Goal: Task Accomplishment & Management: Complete application form

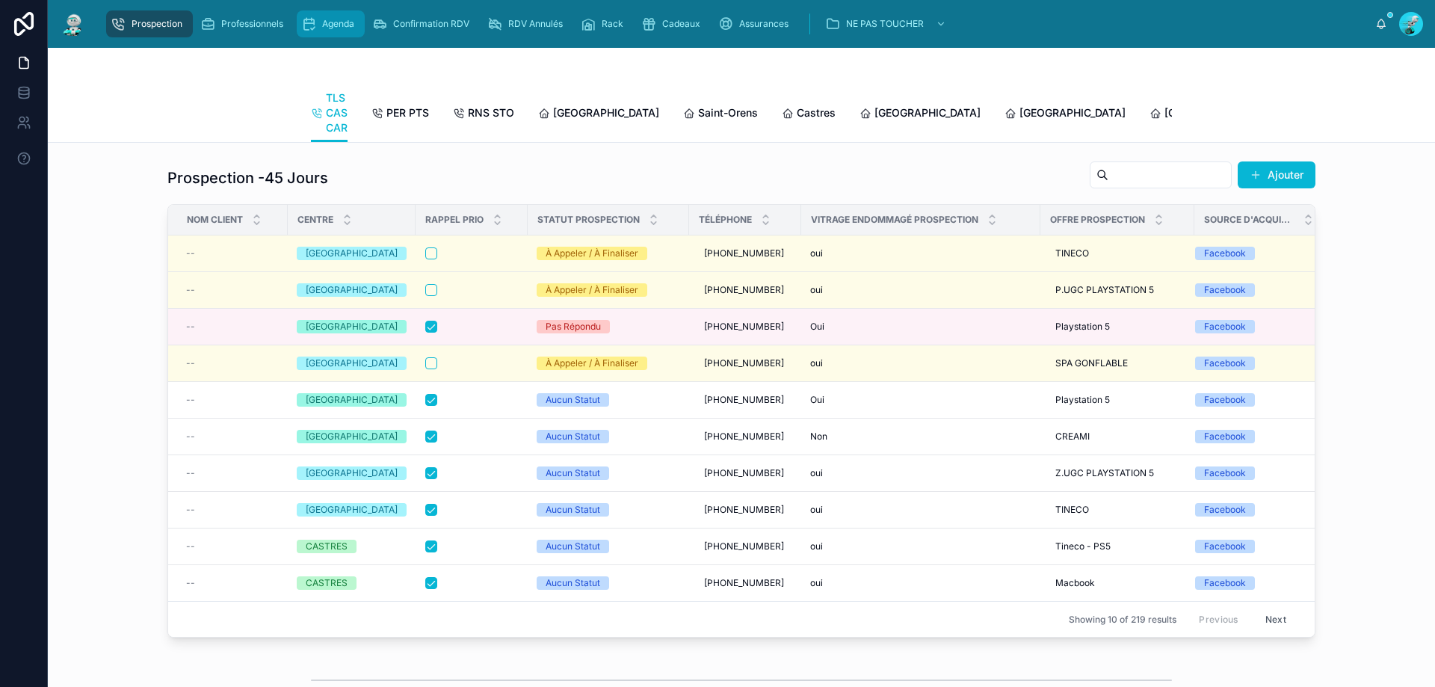
click at [351, 24] on span "Agenda" at bounding box center [338, 24] width 32 height 12
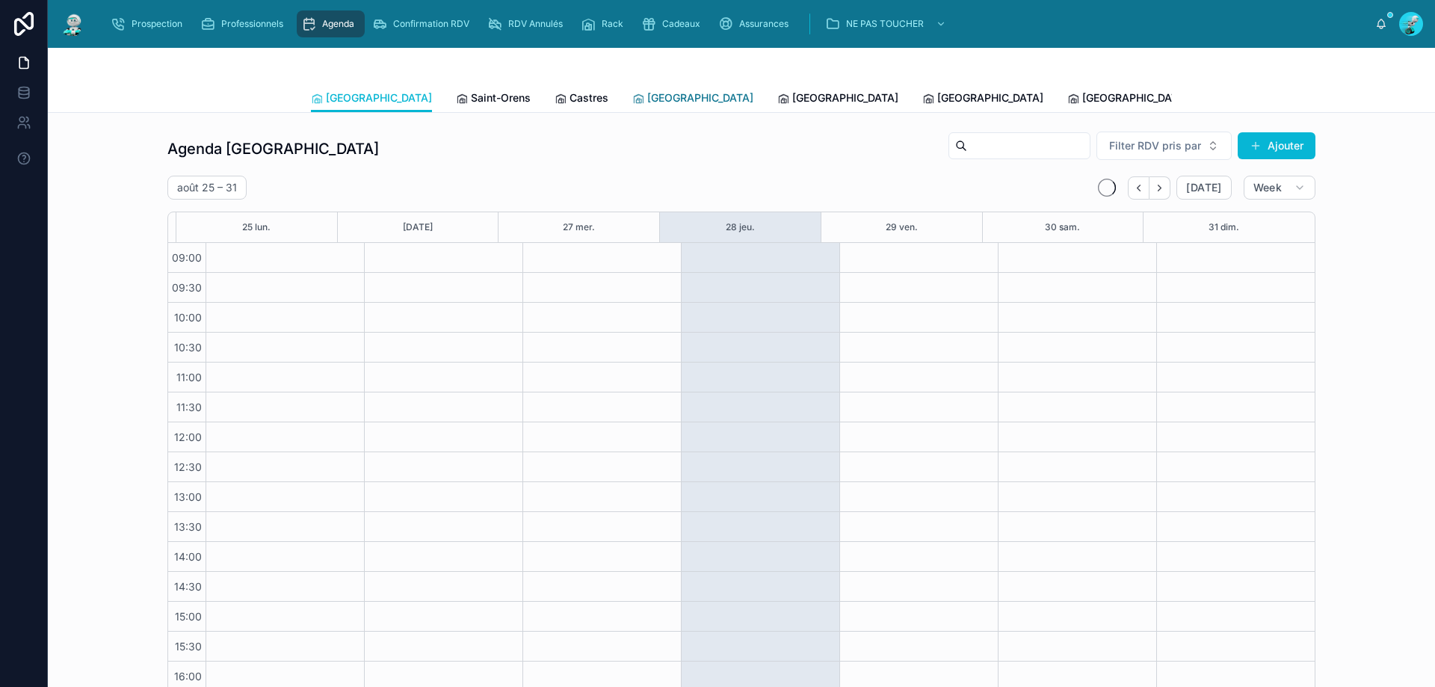
scroll to position [81, 0]
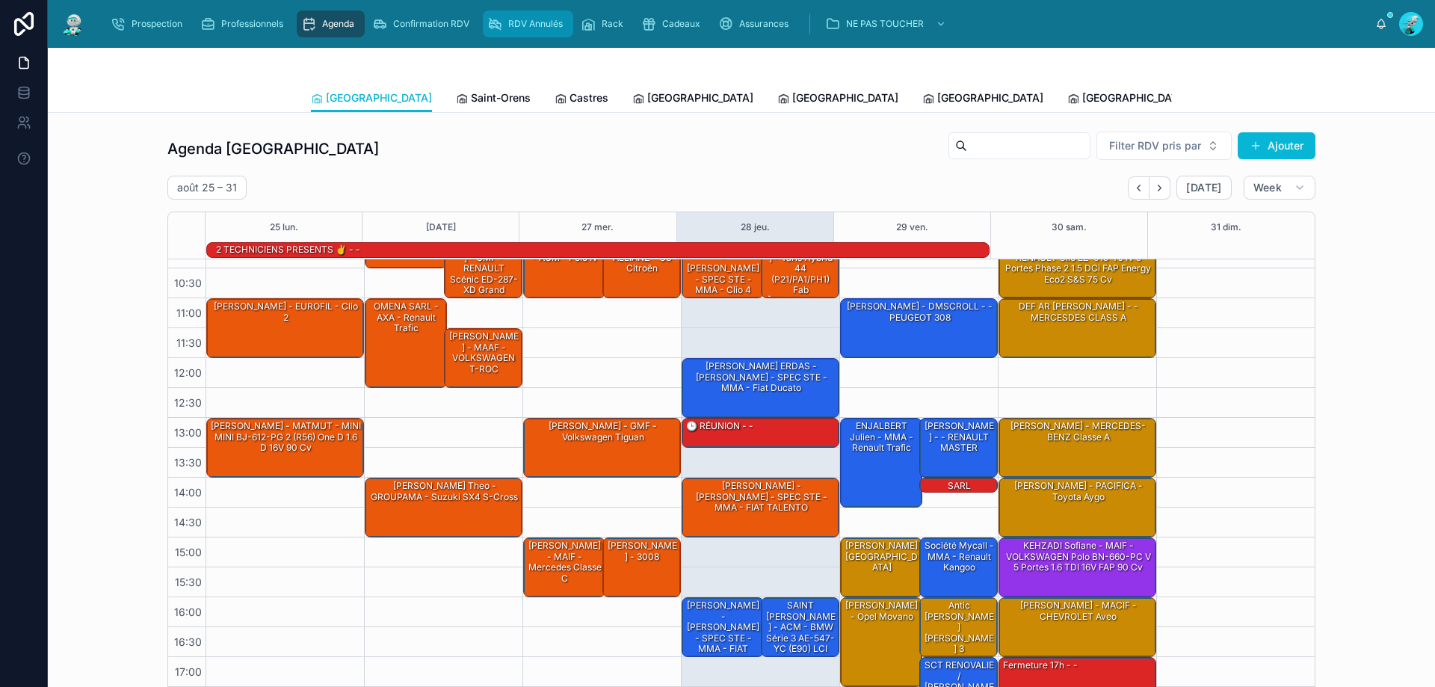
drag, startPoint x: 516, startPoint y: 24, endPoint x: 524, endPoint y: 19, distance: 9.4
click at [516, 23] on span "RDV Annulés" at bounding box center [535, 24] width 55 height 12
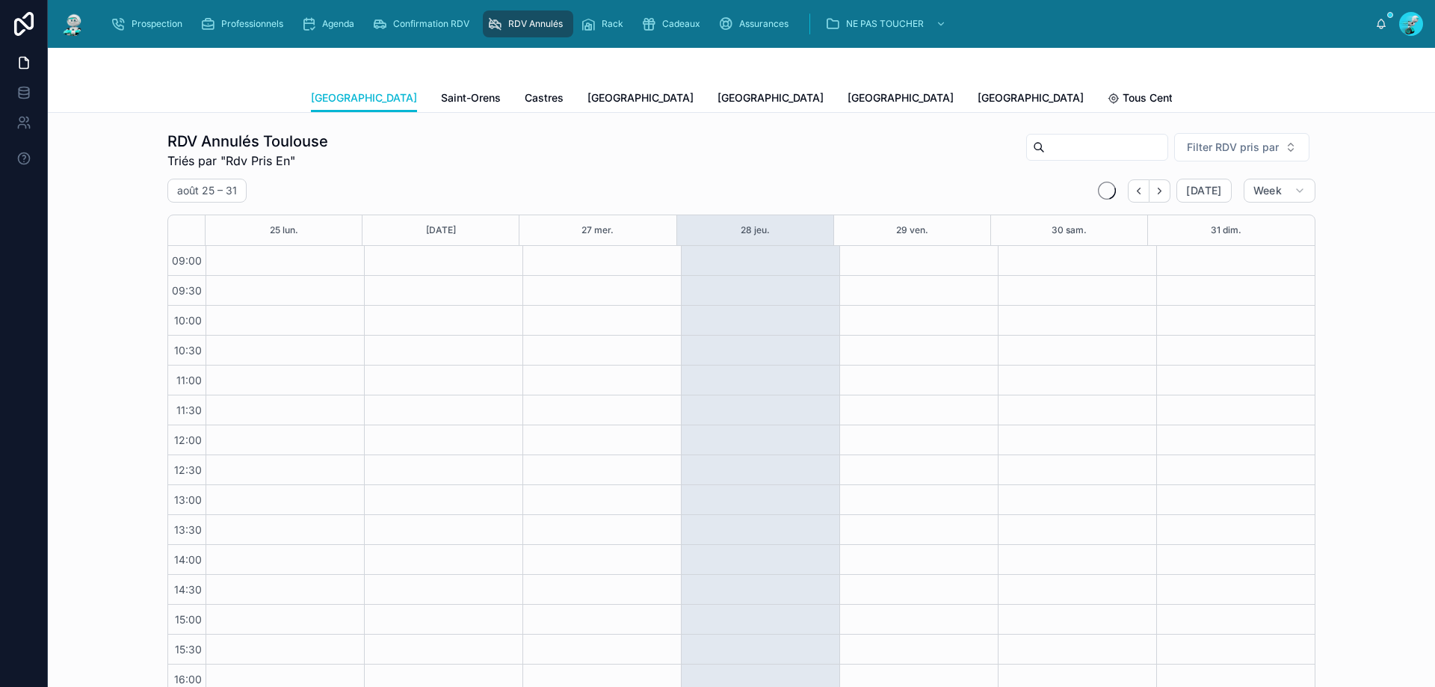
scroll to position [84, 0]
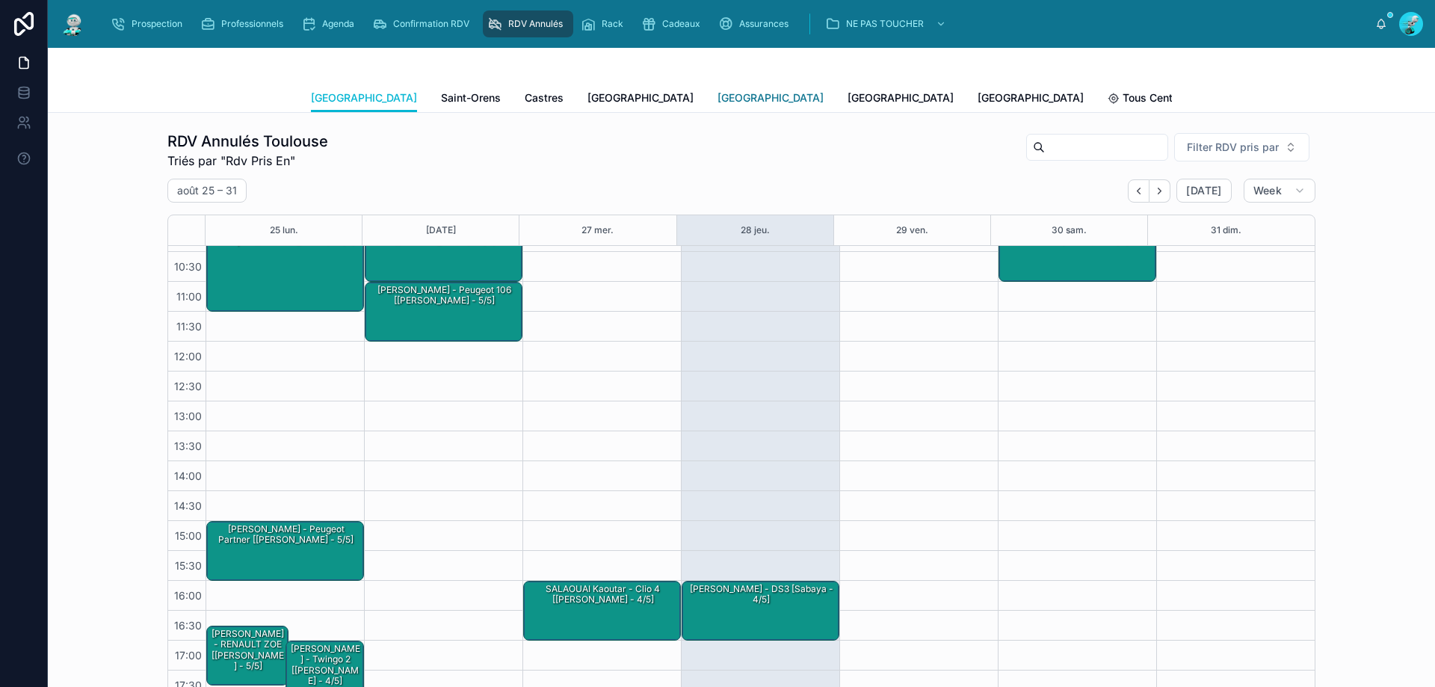
click at [717, 105] on span "[GEOGRAPHIC_DATA]" at bounding box center [770, 97] width 106 height 15
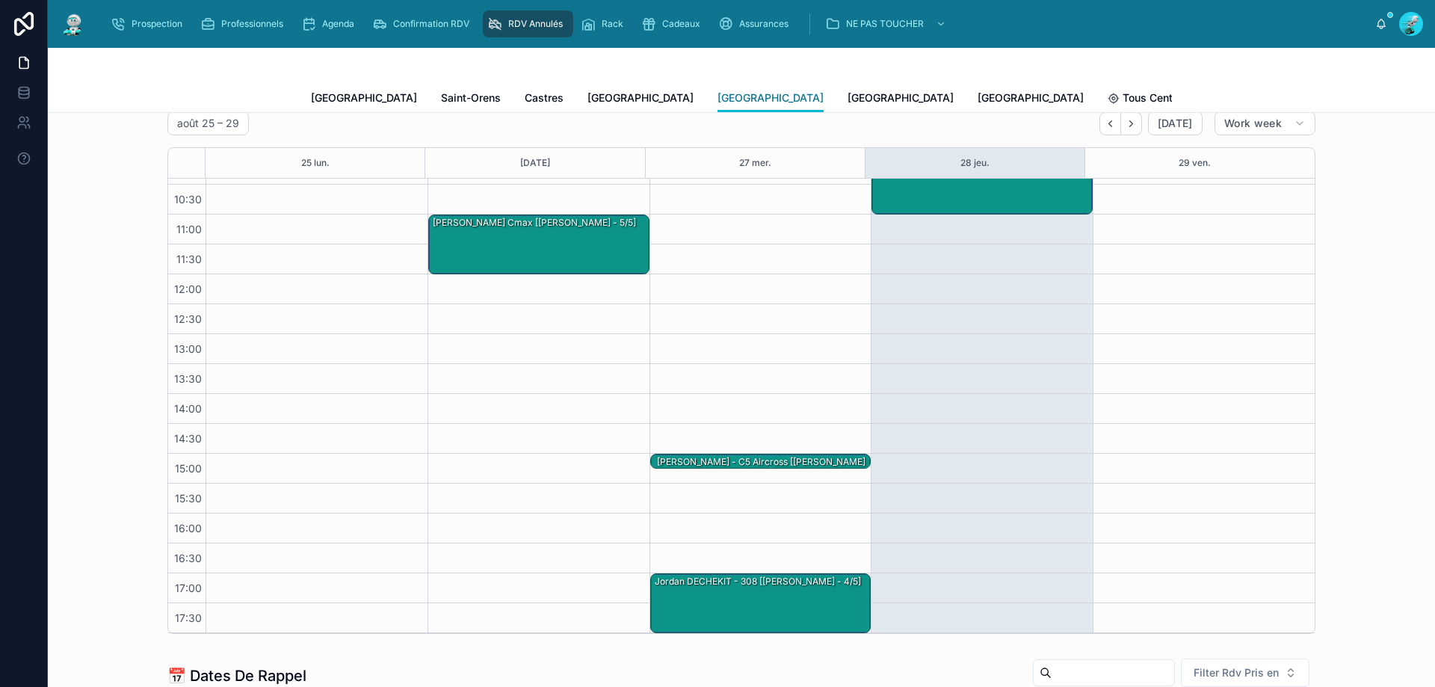
scroll to position [149, 0]
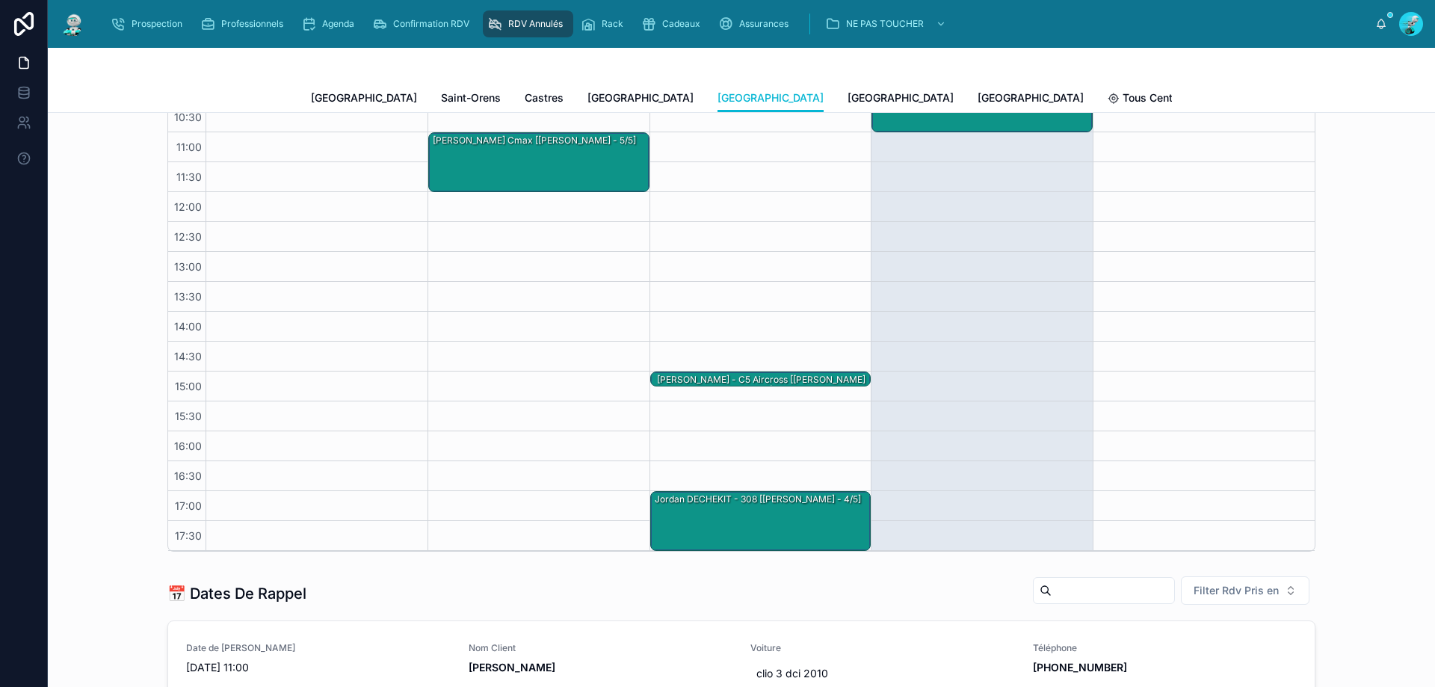
click at [731, 369] on div "15:00 – 15:15 Julien Del Frari - C5 aircross [Marie-Lou - 5/5] 17:00 – 18:00 Jo…" at bounding box center [760, 282] width 222 height 538
click at [737, 375] on div "Julien Del Frari - C5 aircross [Marie-Lou - 5/5]" at bounding box center [761, 385] width 217 height 25
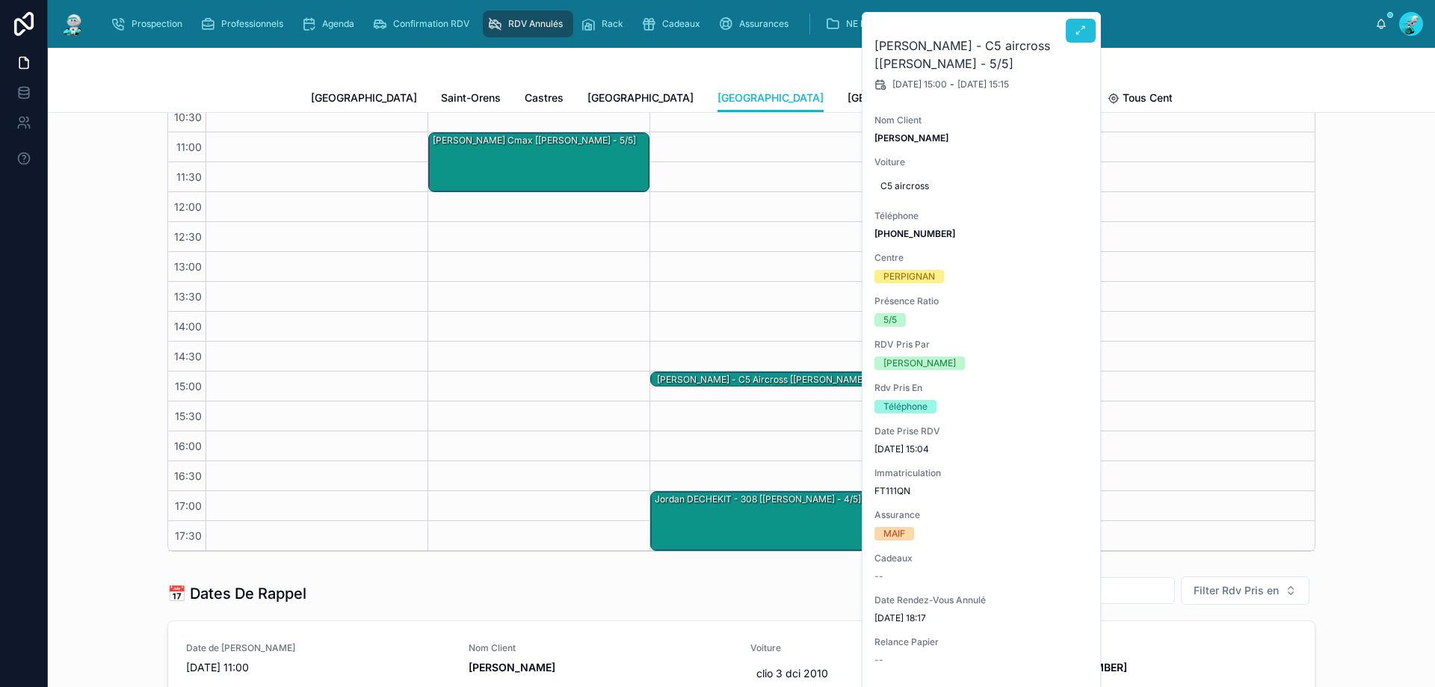
click at [1087, 31] on button at bounding box center [1081, 31] width 30 height 24
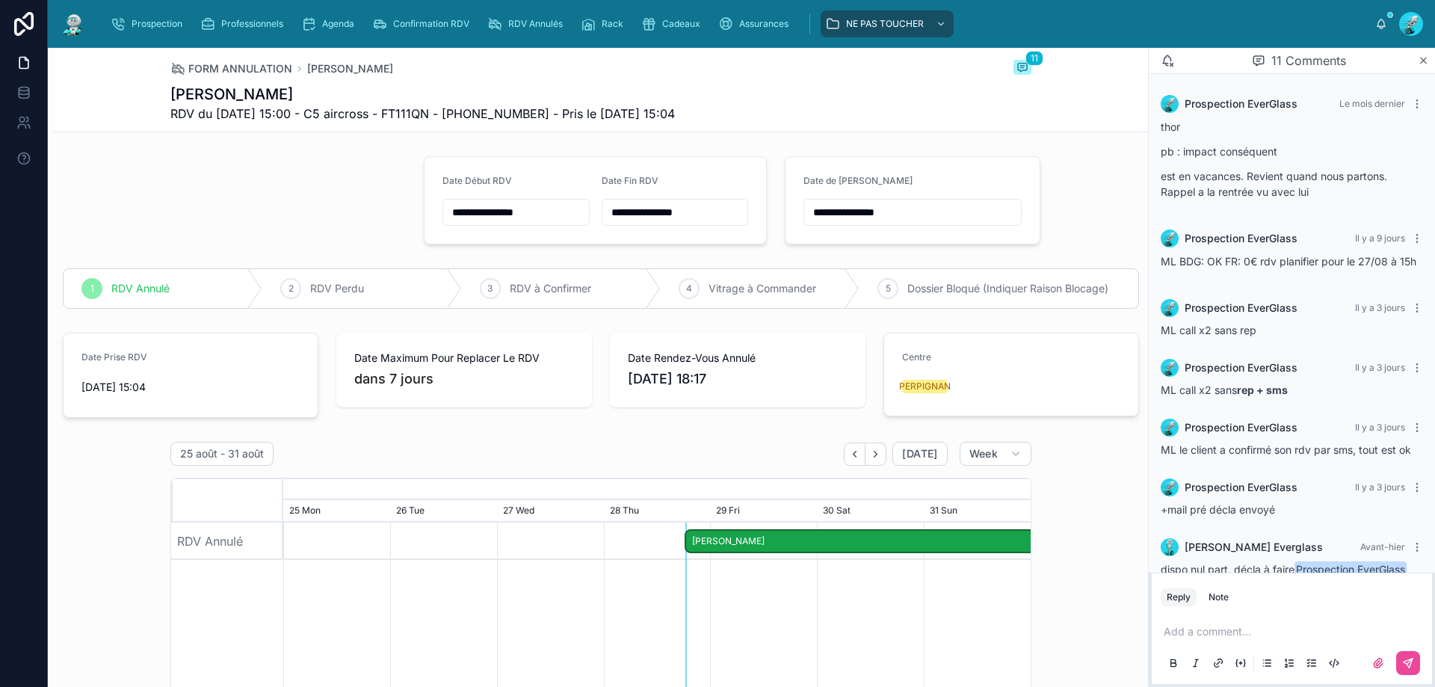
scroll to position [791, 0]
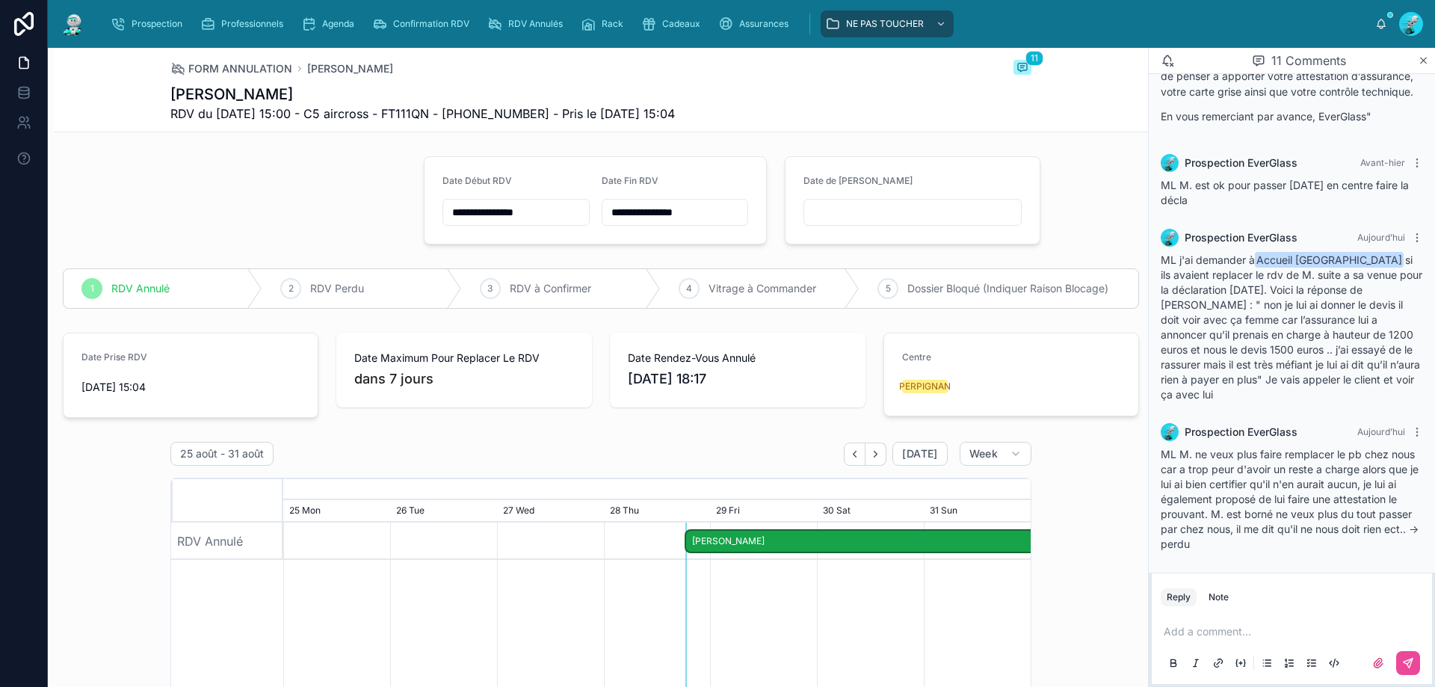
click at [323, 276] on div "2 RDV Perdu" at bounding box center [361, 288] width 199 height 39
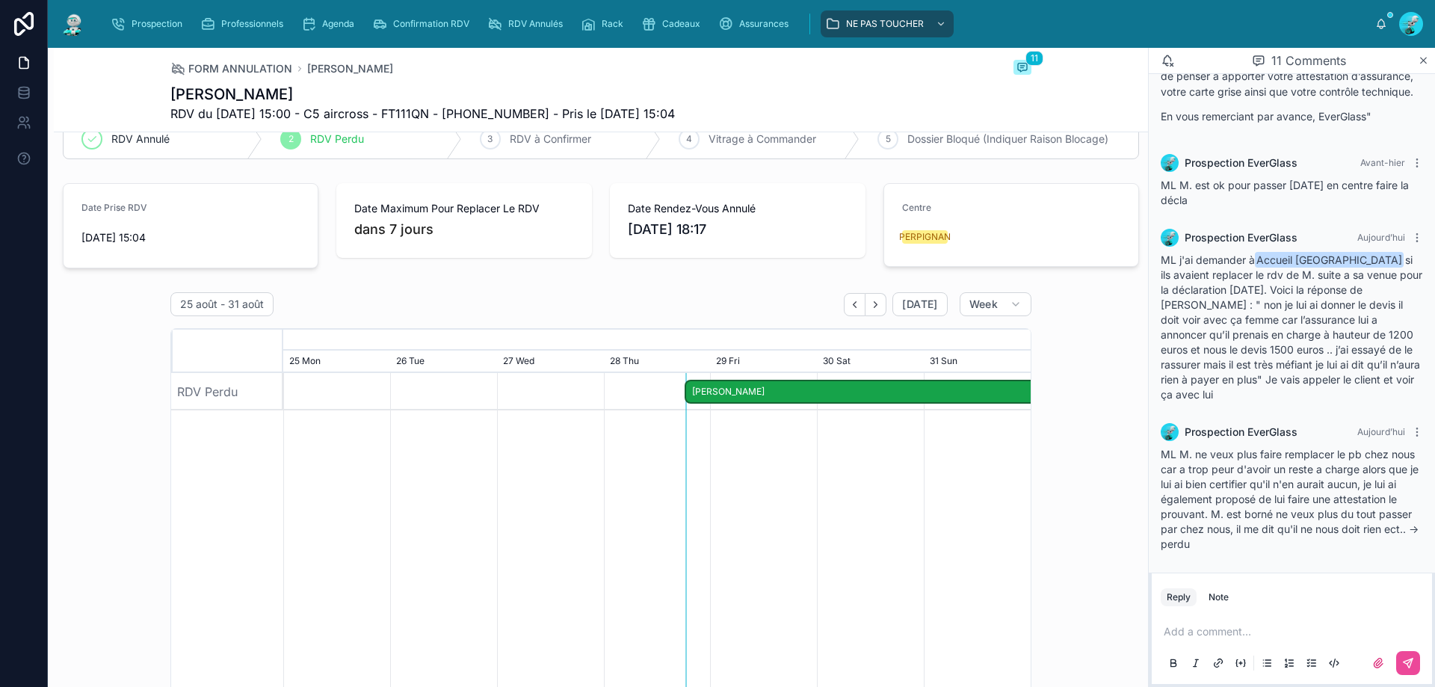
scroll to position [0, 0]
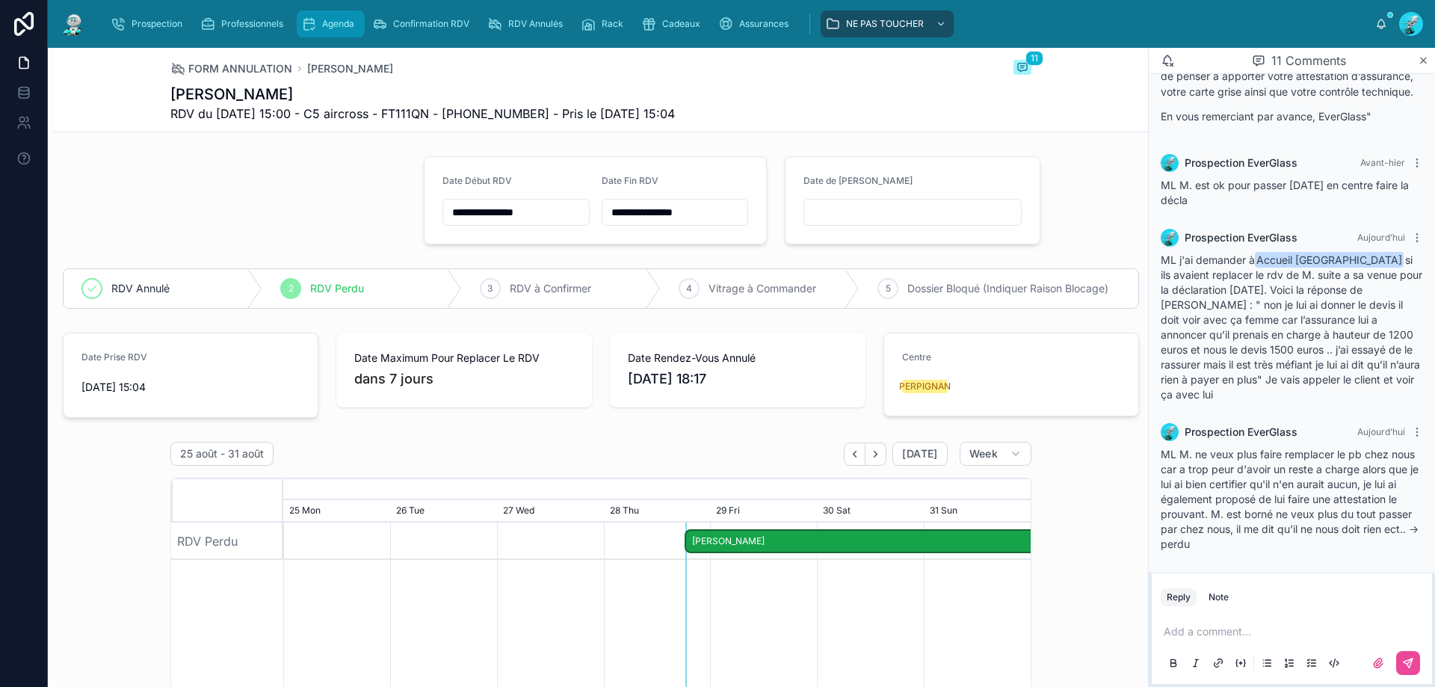
click at [339, 22] on span "Agenda" at bounding box center [338, 24] width 32 height 12
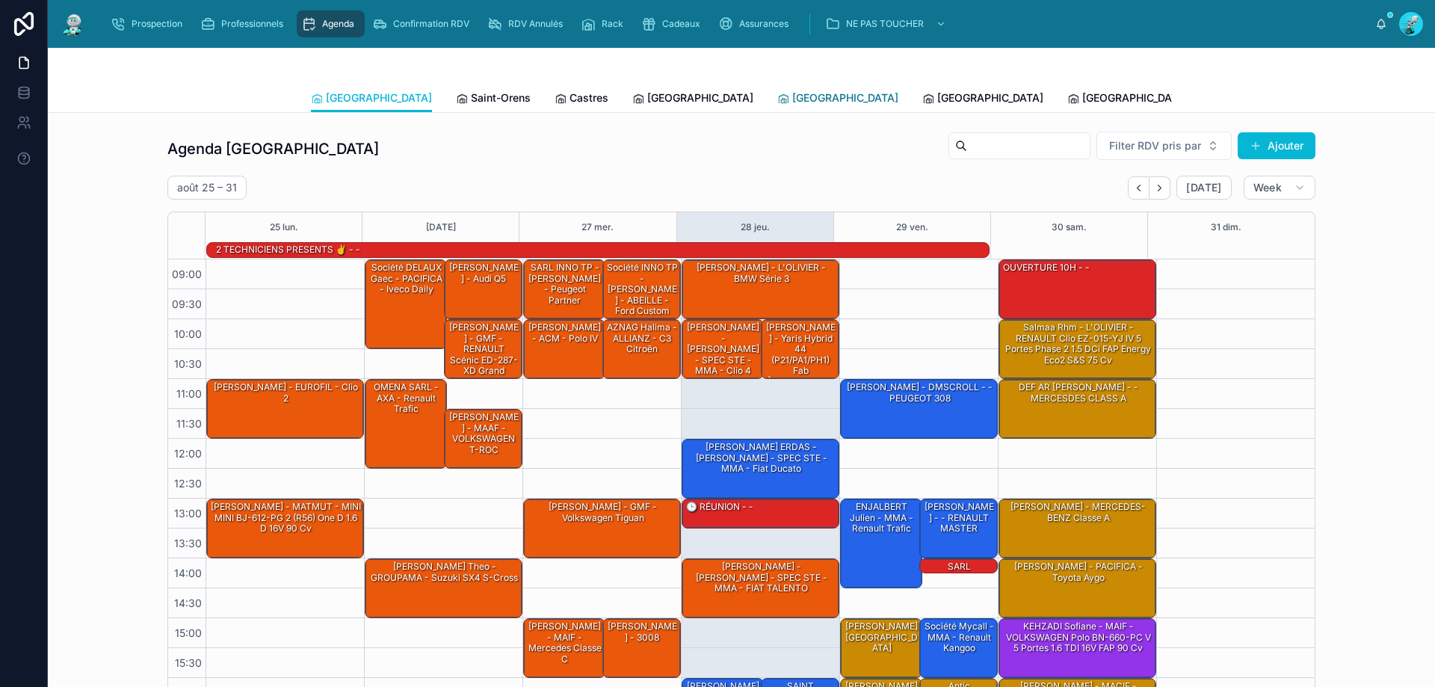
click at [777, 108] on link "[GEOGRAPHIC_DATA]" at bounding box center [837, 99] width 121 height 30
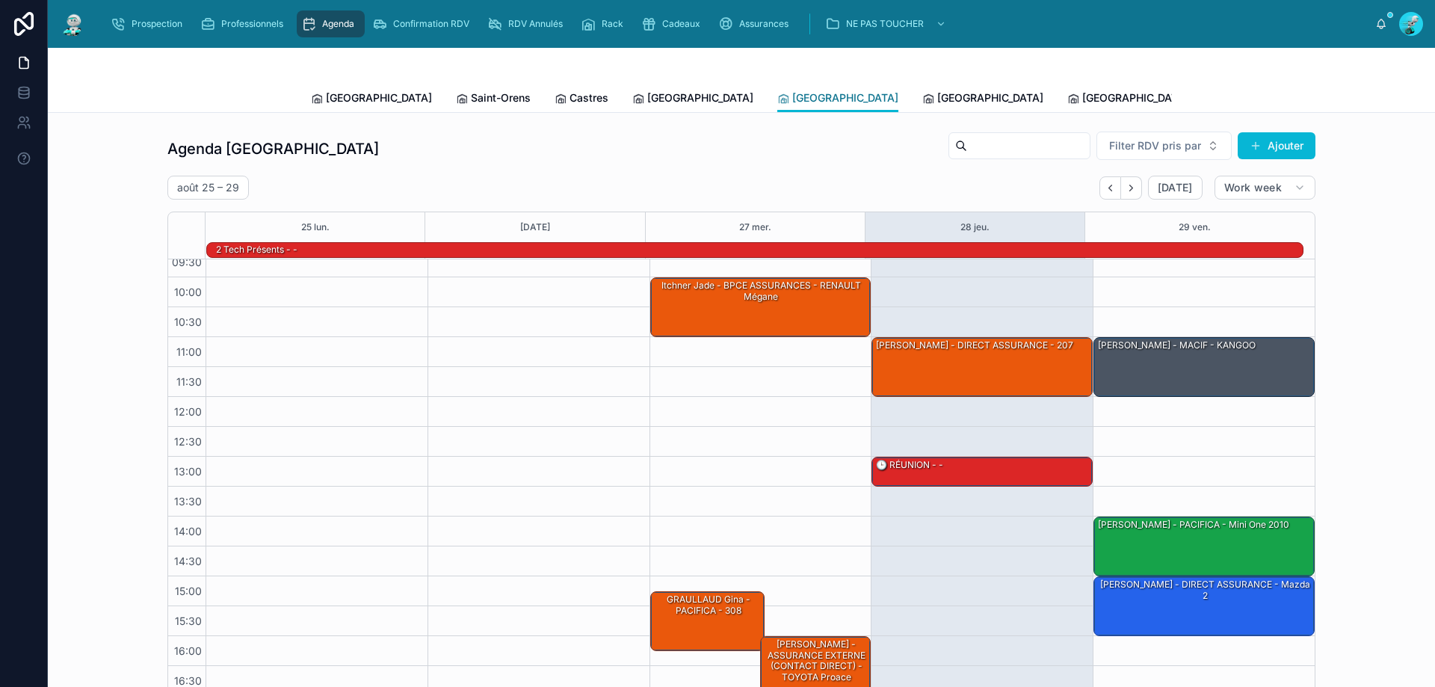
scroll to position [97, 0]
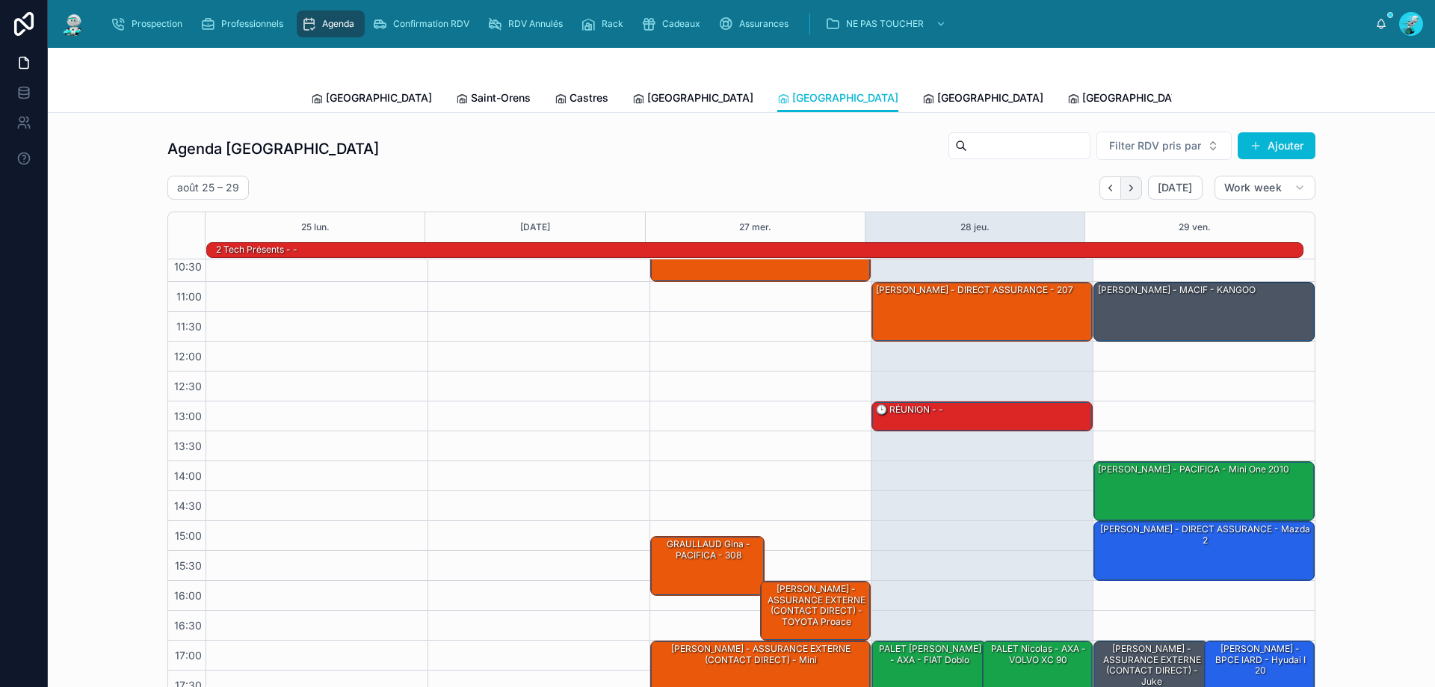
click at [1128, 188] on icon "Next" at bounding box center [1130, 187] width 11 height 11
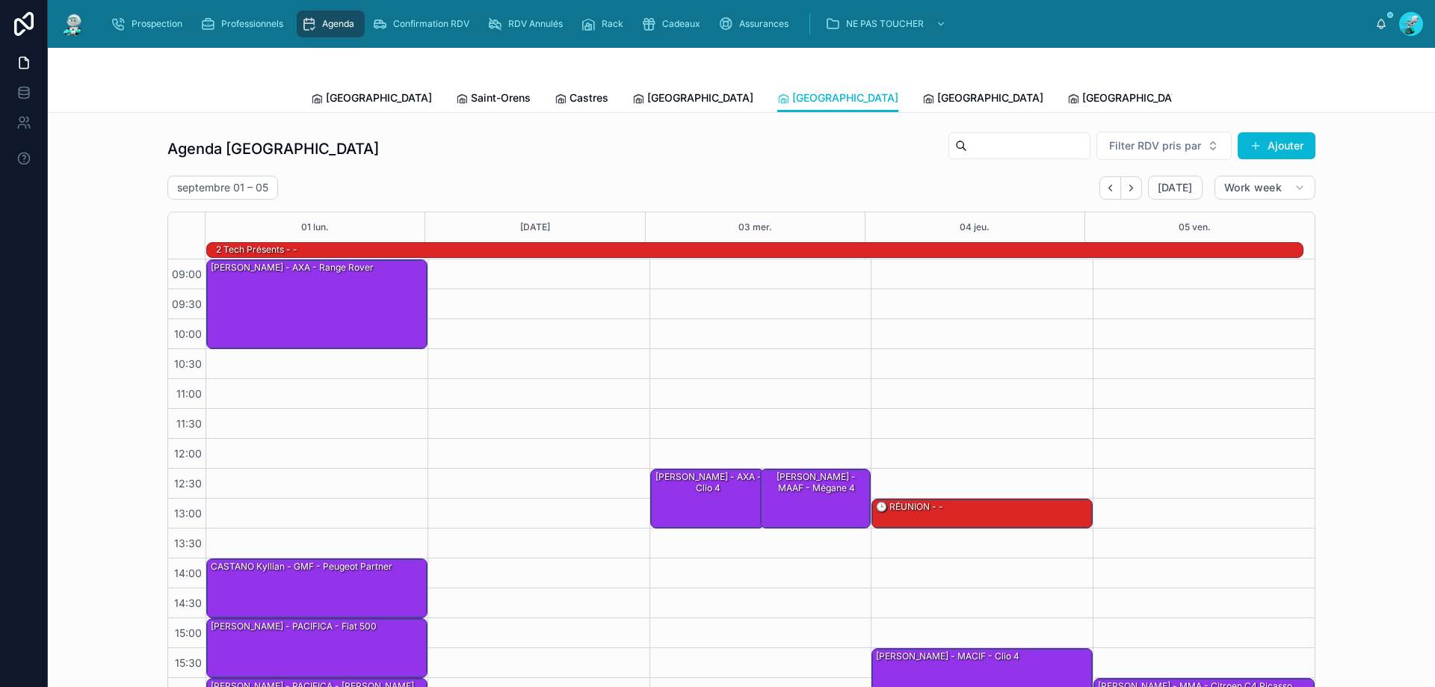
scroll to position [97, 0]
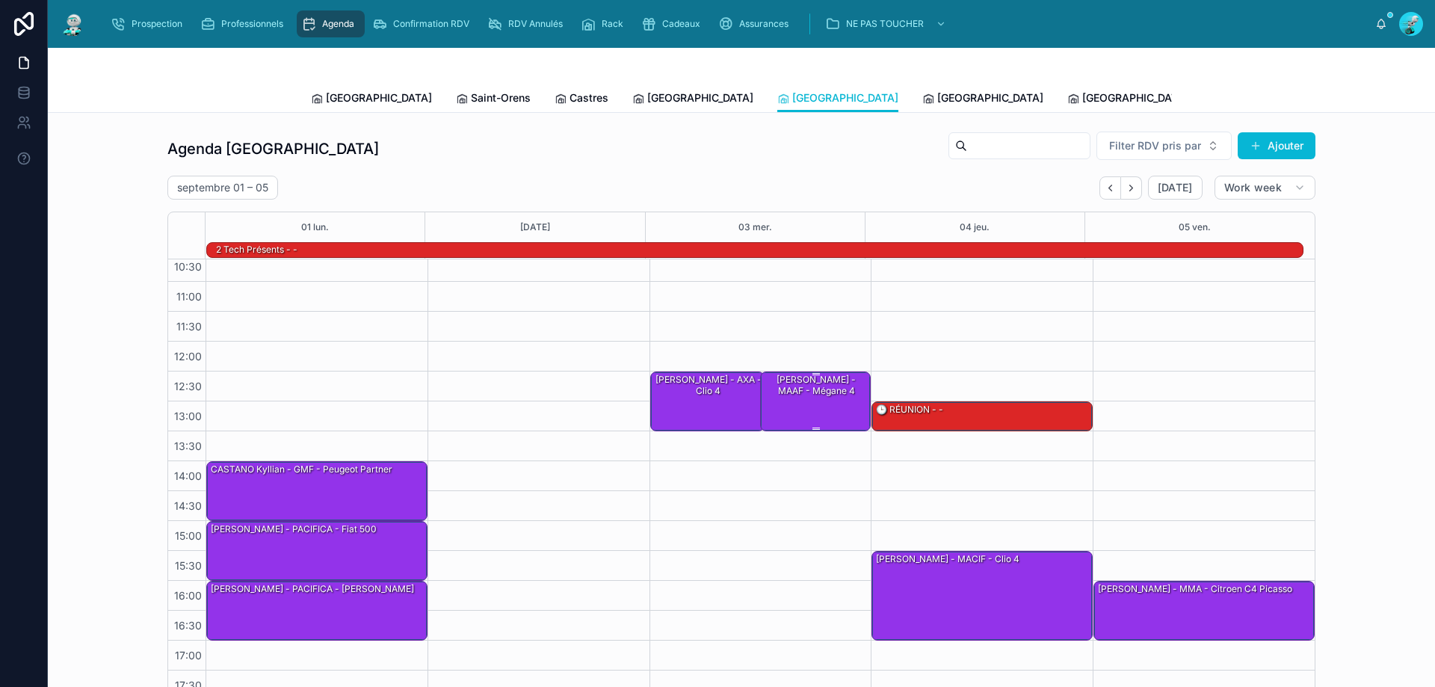
click at [821, 377] on div "Arthur Torrent - MAAF - Mégane 4" at bounding box center [816, 385] width 106 height 25
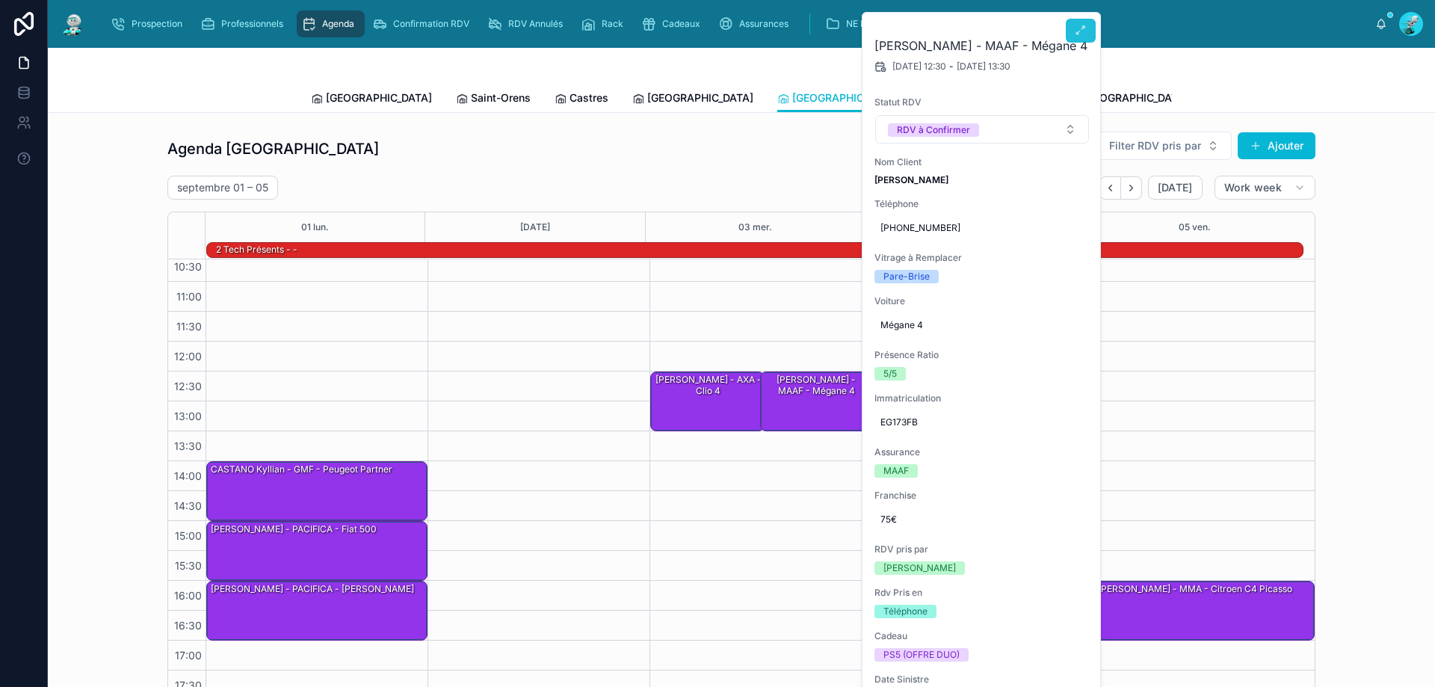
click at [1074, 26] on button at bounding box center [1081, 31] width 30 height 24
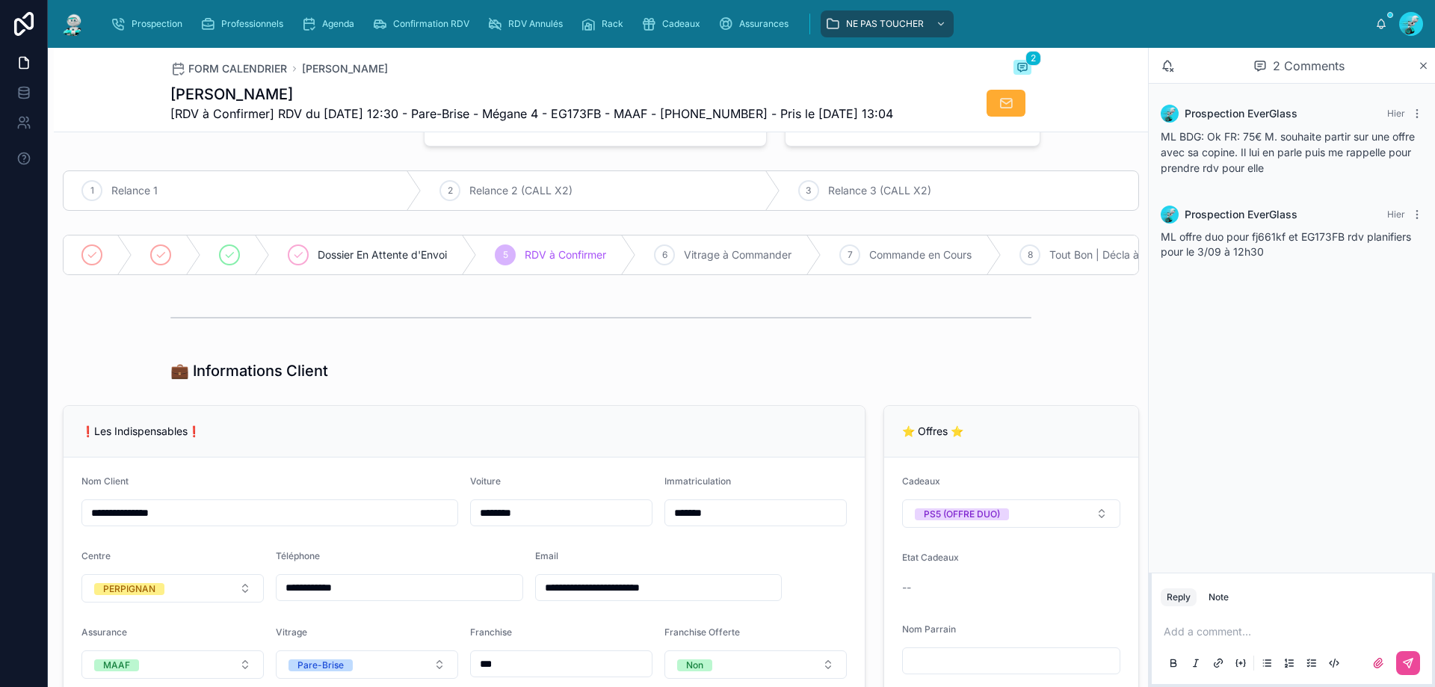
scroll to position [299, 0]
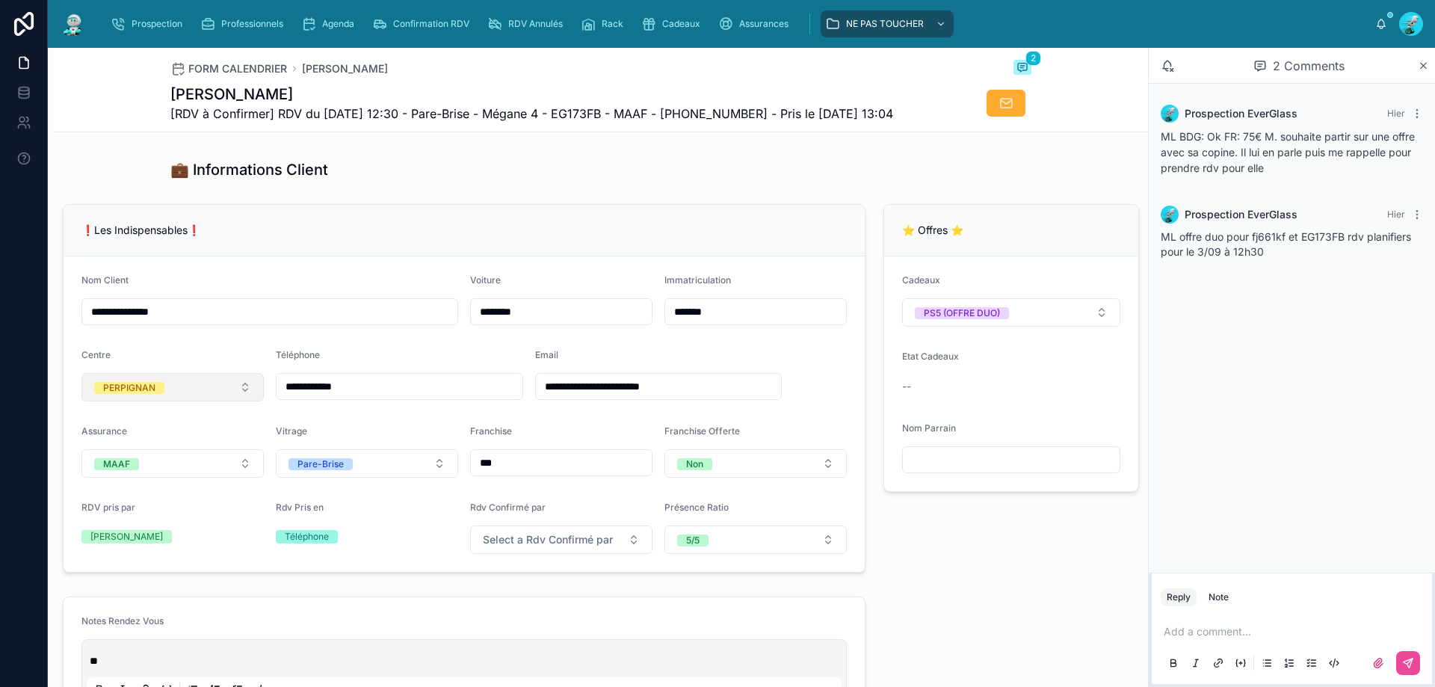
drag, startPoint x: 403, startPoint y: 417, endPoint x: 170, endPoint y: 407, distance: 233.4
click at [170, 407] on form "**********" at bounding box center [464, 413] width 801 height 315
click at [549, 246] on div "❗Les Indispensables❗" at bounding box center [464, 231] width 801 height 52
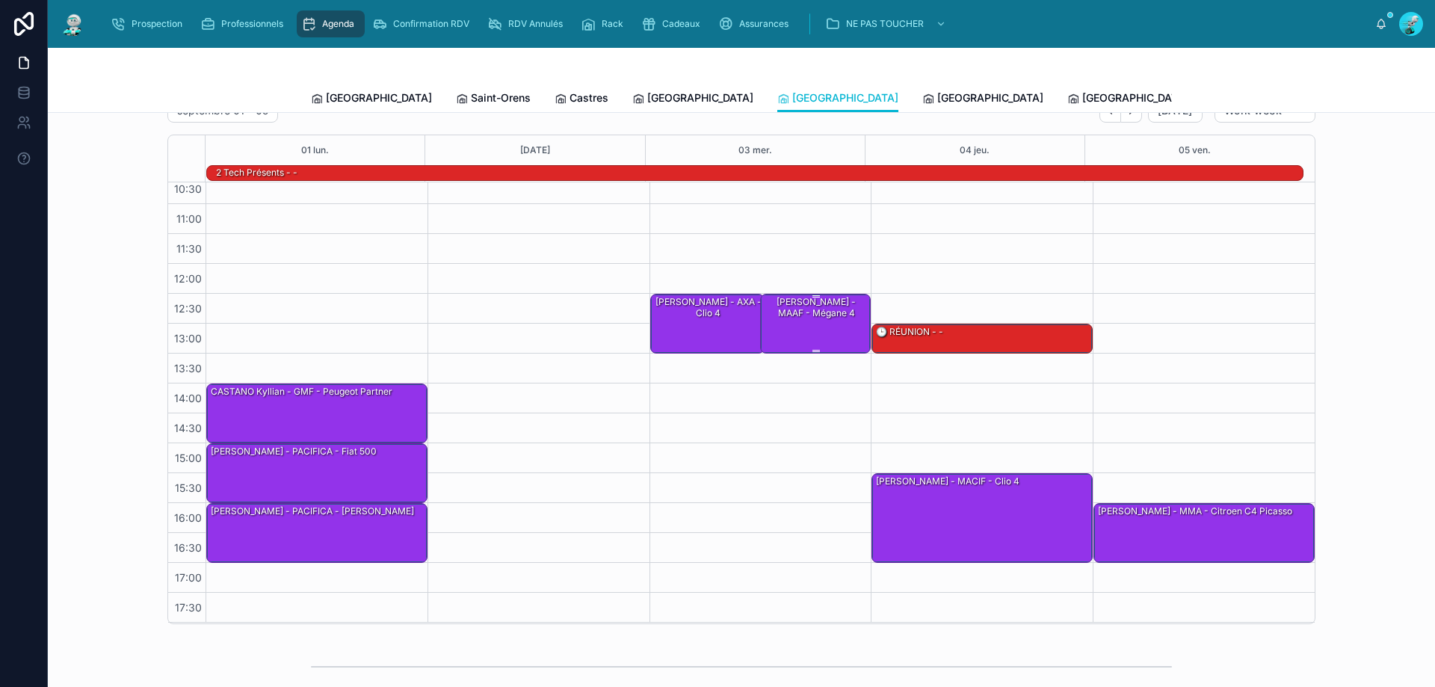
scroll to position [75, 0]
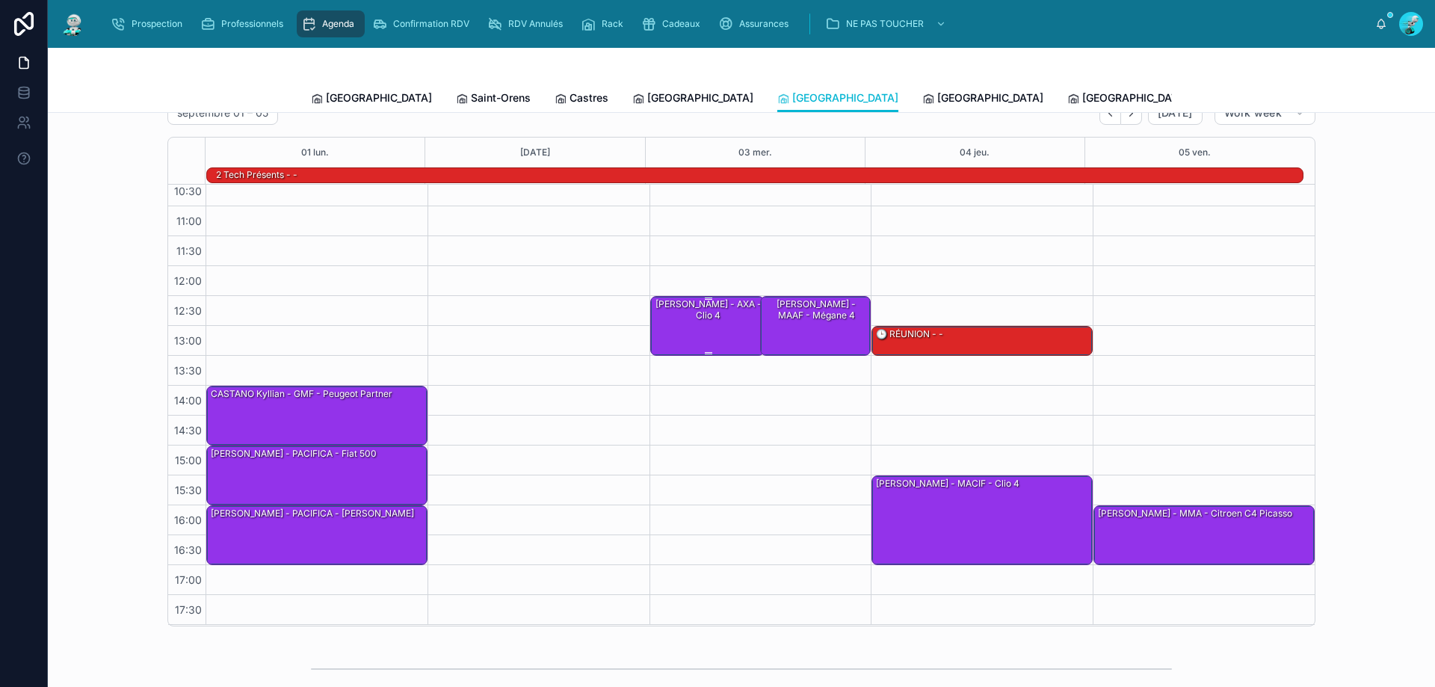
click at [714, 314] on div "DAILLE Lois - AXA - Clio 4" at bounding box center [708, 309] width 111 height 25
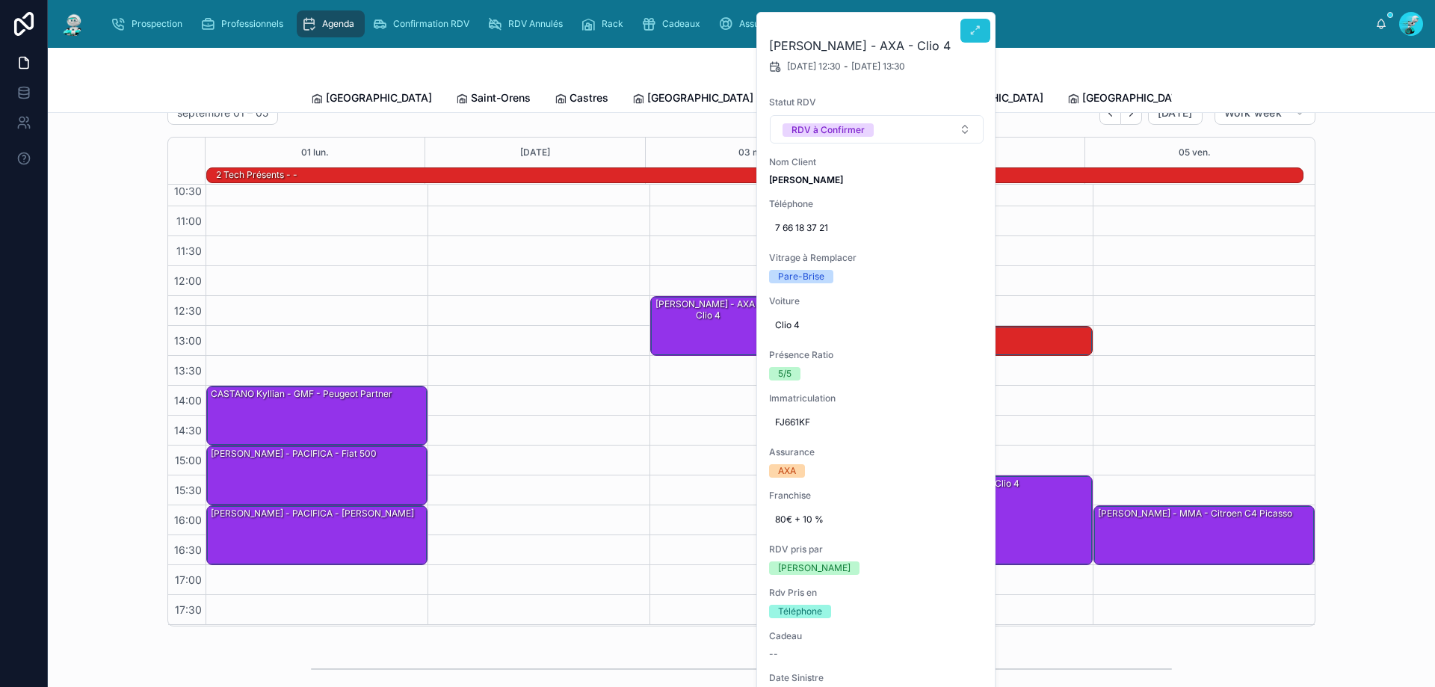
click at [967, 36] on button at bounding box center [975, 31] width 30 height 24
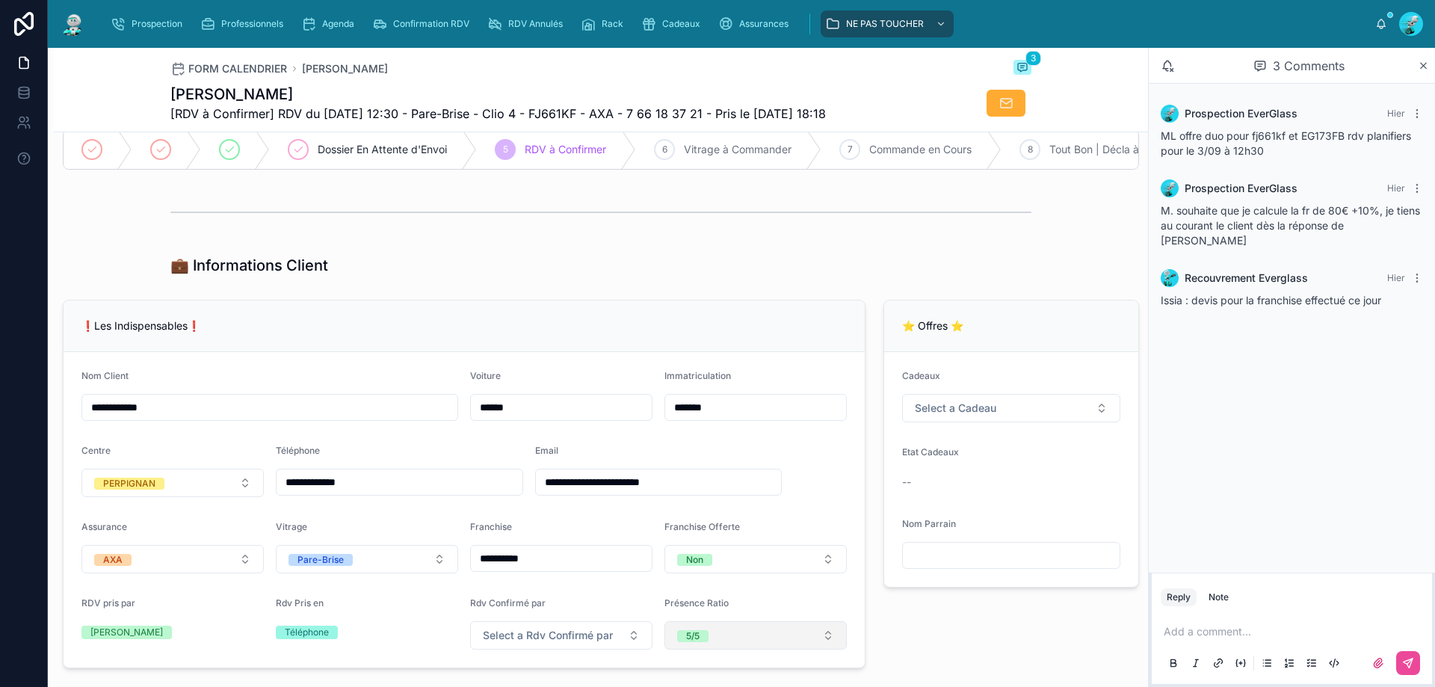
scroll to position [374, 0]
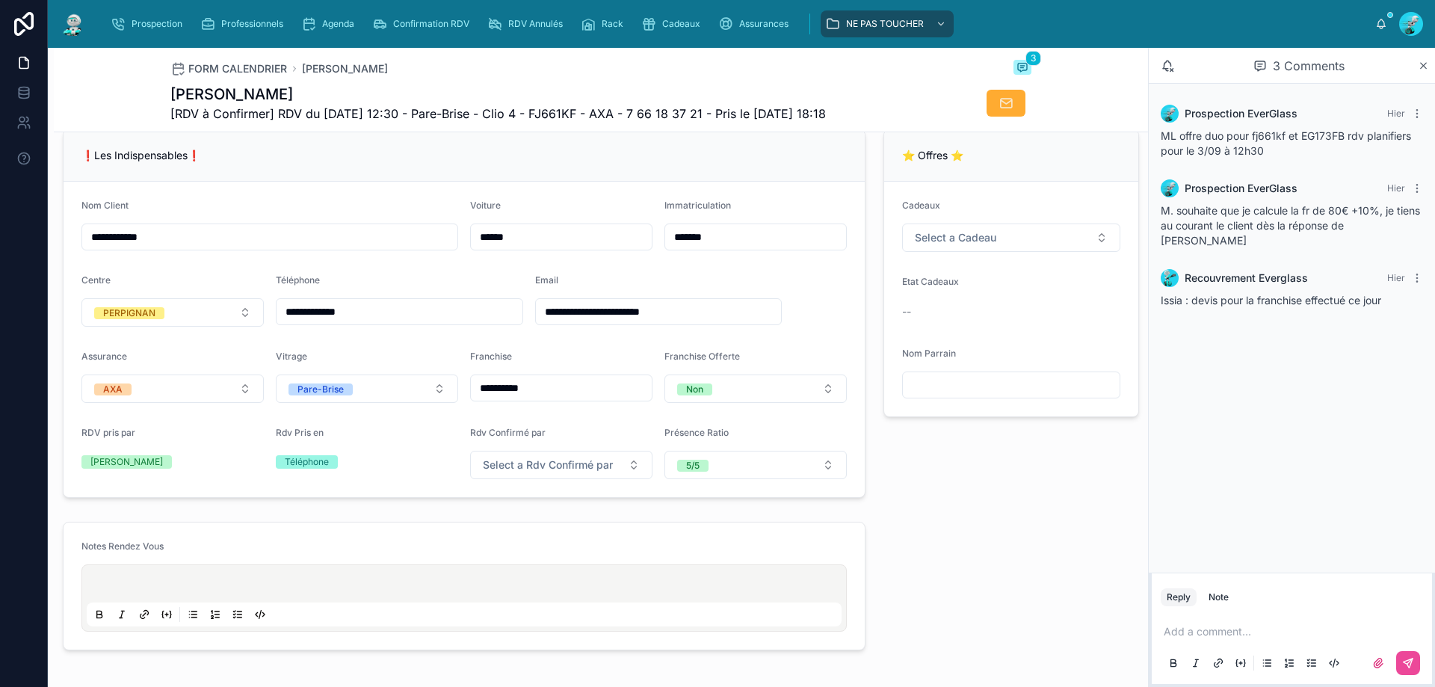
click at [1185, 632] on p at bounding box center [1295, 631] width 262 height 15
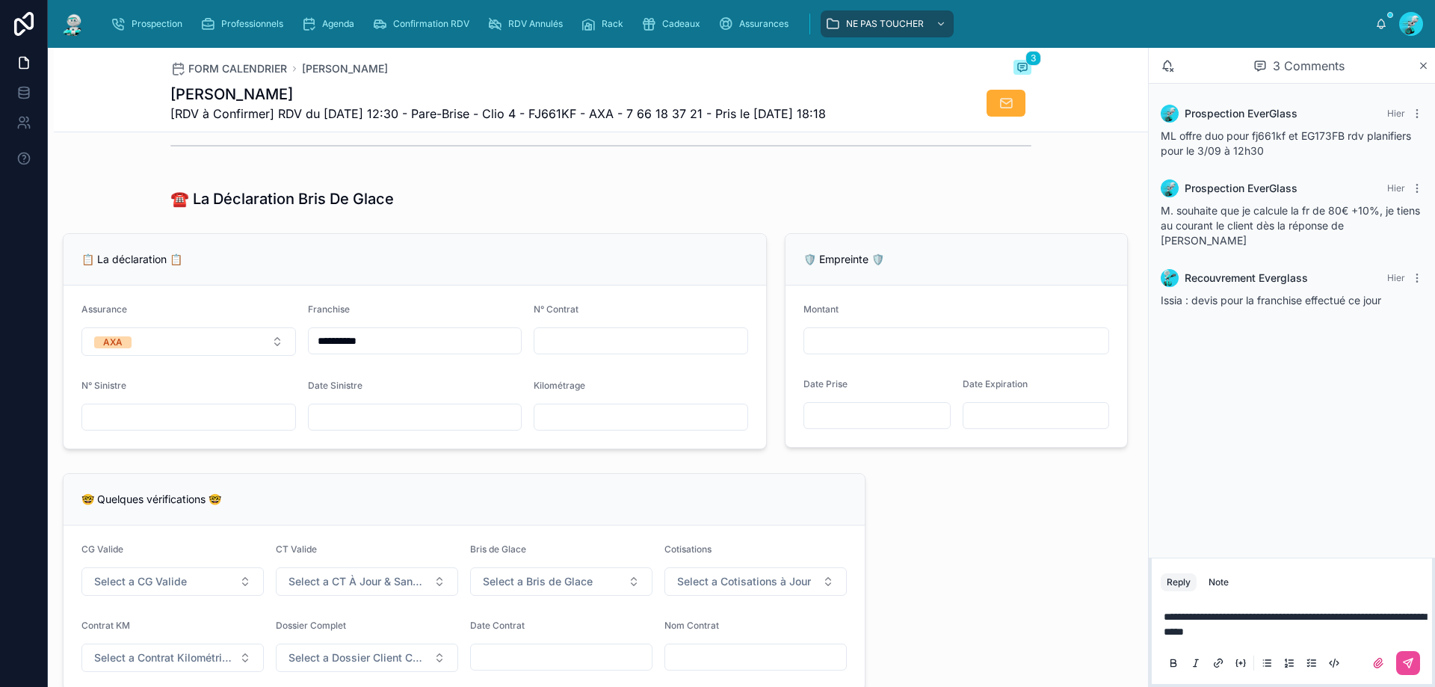
scroll to position [933, 0]
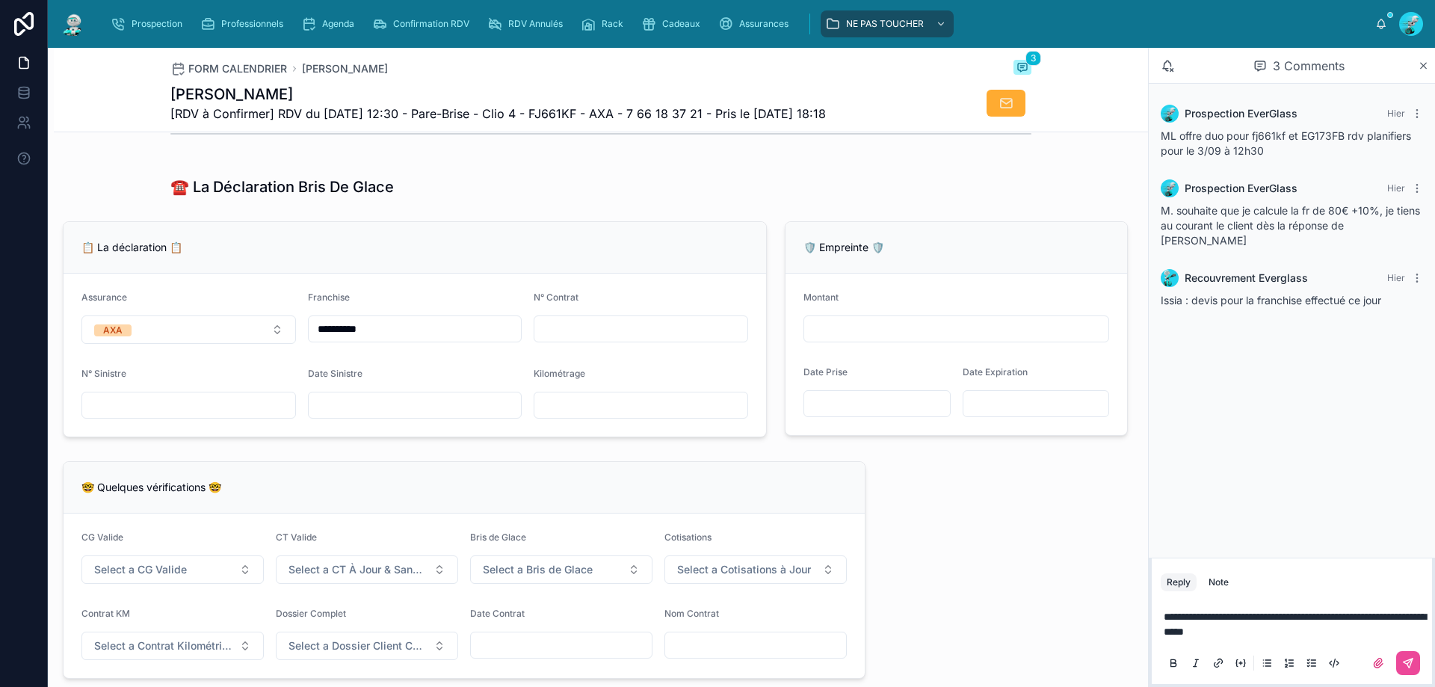
click at [1289, 626] on p "**********" at bounding box center [1295, 624] width 262 height 30
click at [1409, 656] on button at bounding box center [1408, 663] width 24 height 24
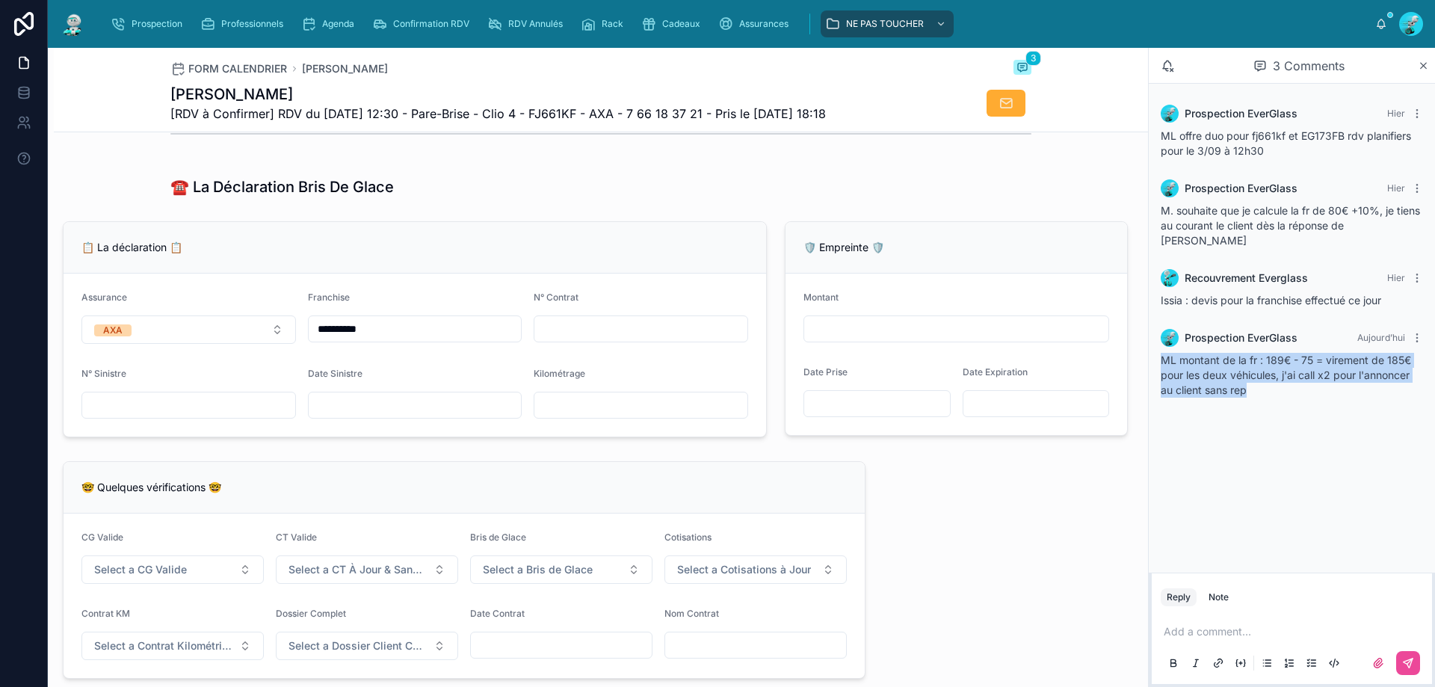
drag, startPoint x: 1253, startPoint y: 379, endPoint x: 1153, endPoint y: 341, distance: 107.1
click at [1153, 341] on div "Prospection EverGlass Aujourd’hui ML montant de la fr : 189€ - 75 = virement de…" at bounding box center [1292, 363] width 280 height 87
copy span "ML montant de la fr : 189€ - 75 = virement de 185€ pour les deux véhicules, j'a…"
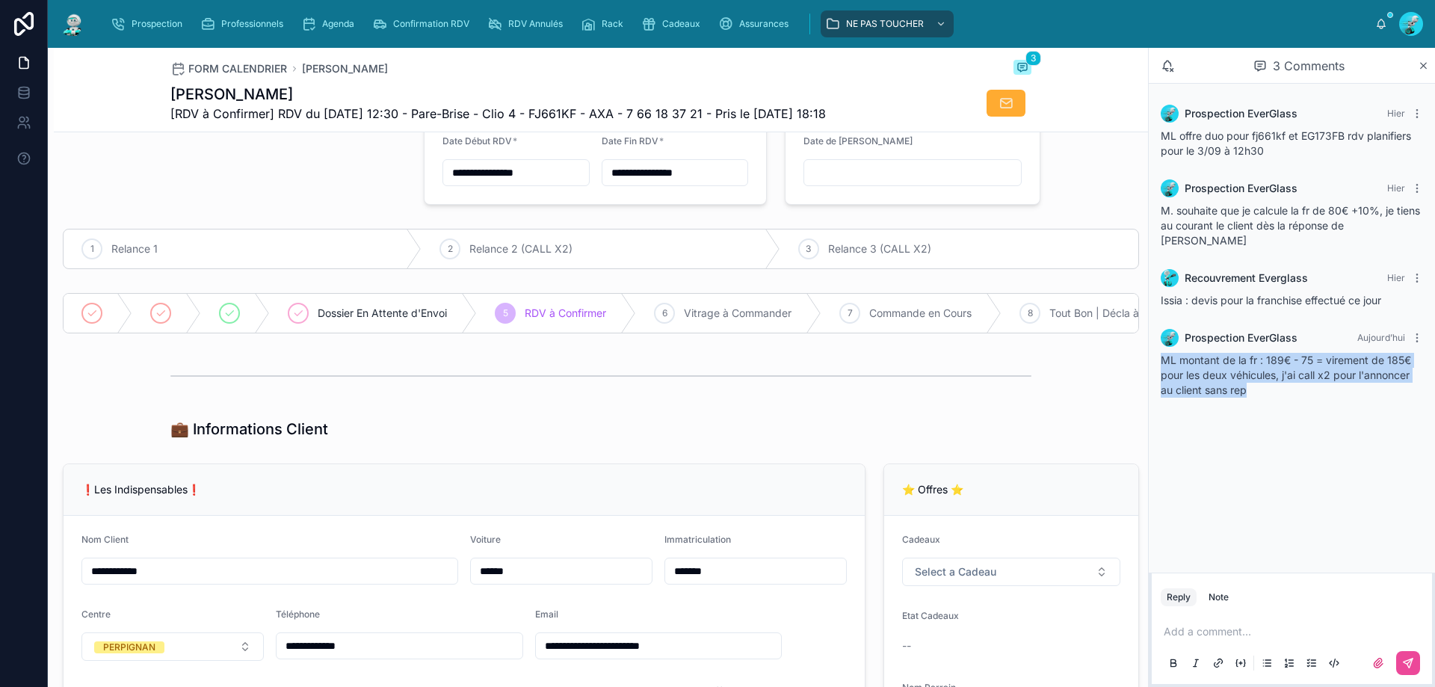
scroll to position [36, 0]
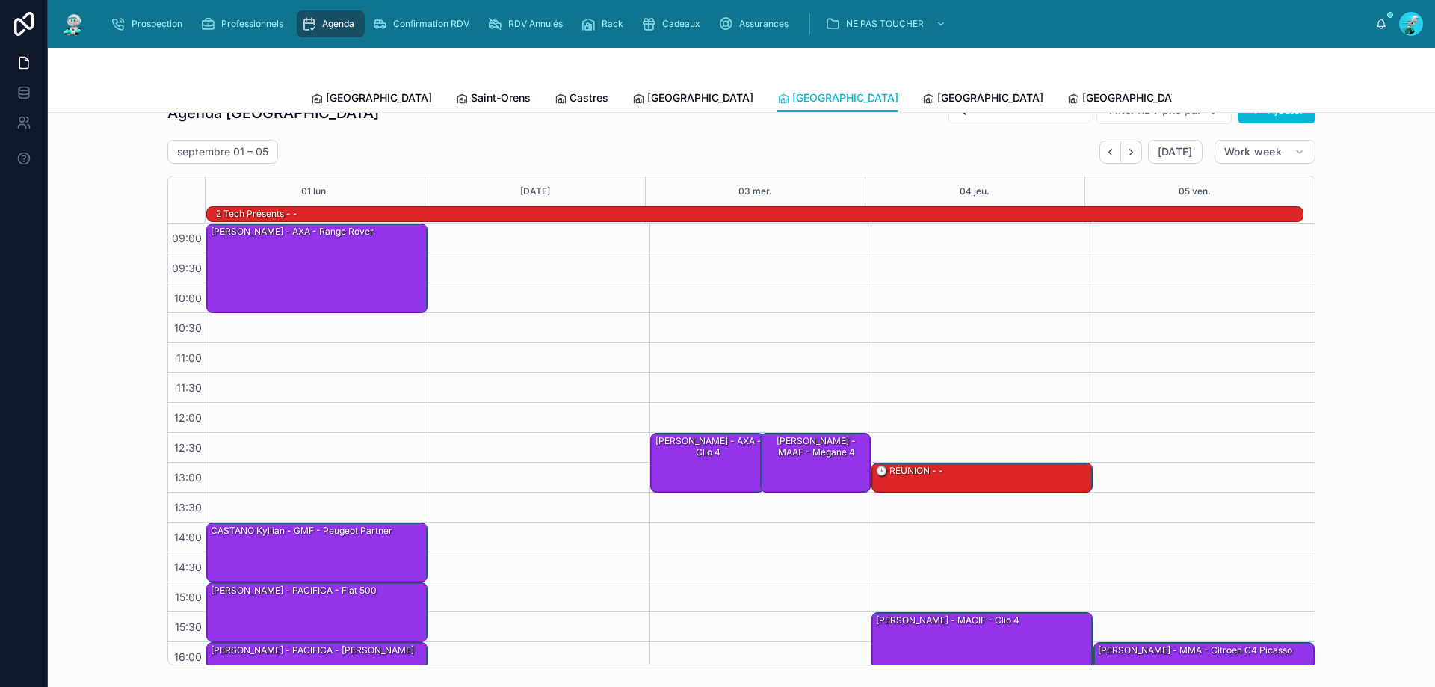
scroll to position [98, 0]
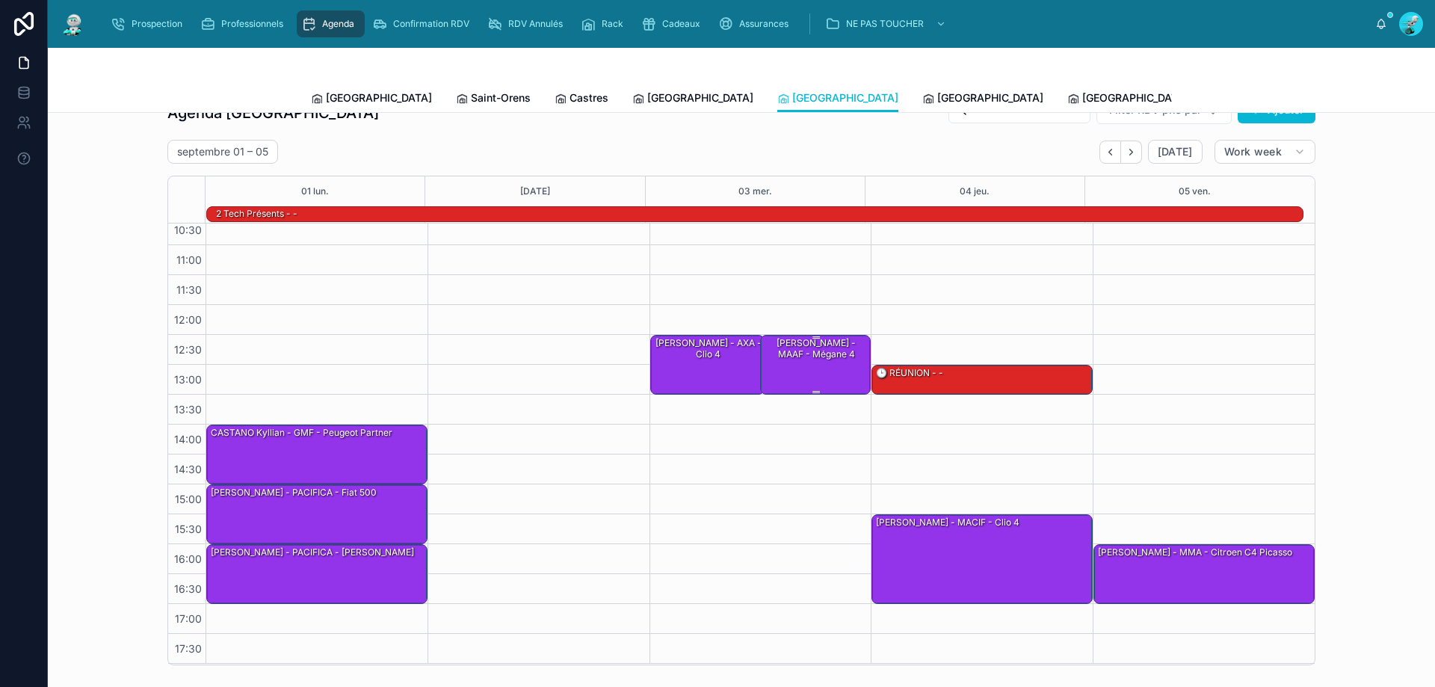
click at [767, 376] on div "Arthur Torrent - MAAF - Mégane 4" at bounding box center [816, 364] width 106 height 57
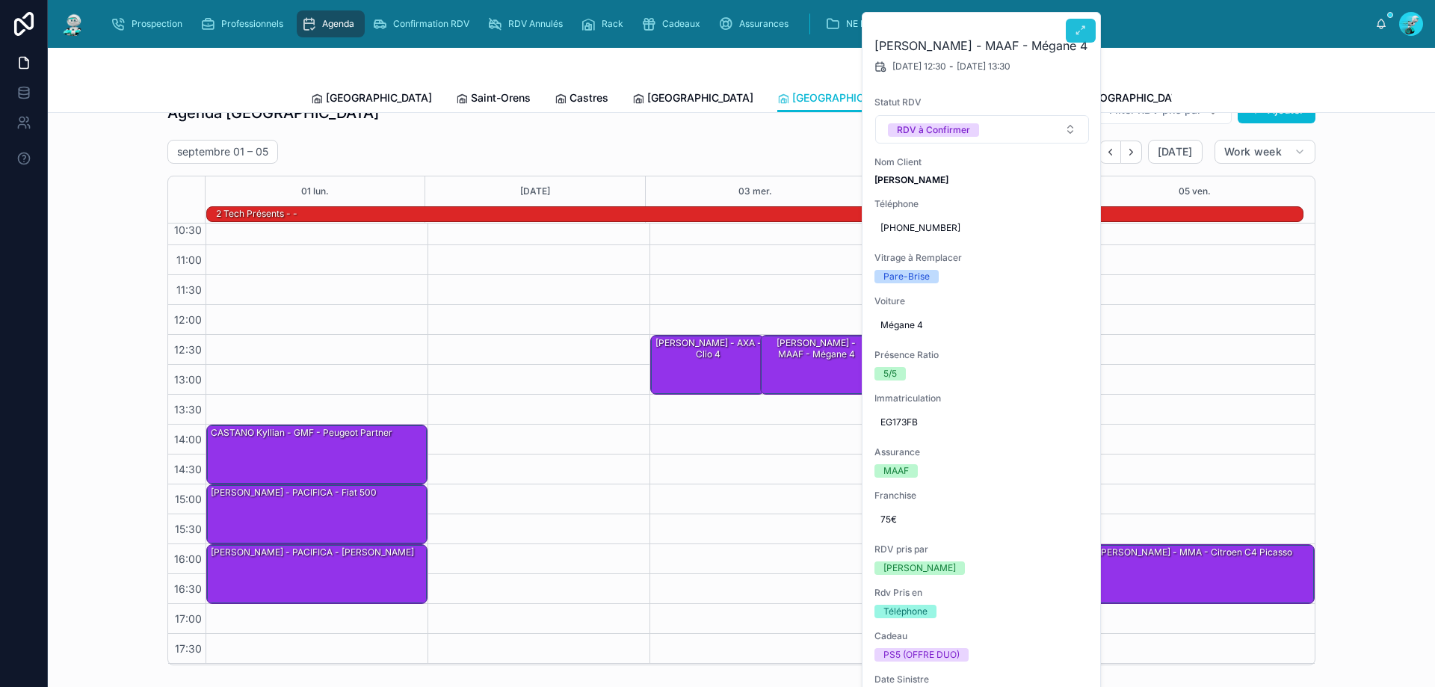
click at [1076, 33] on icon at bounding box center [1081, 31] width 12 height 12
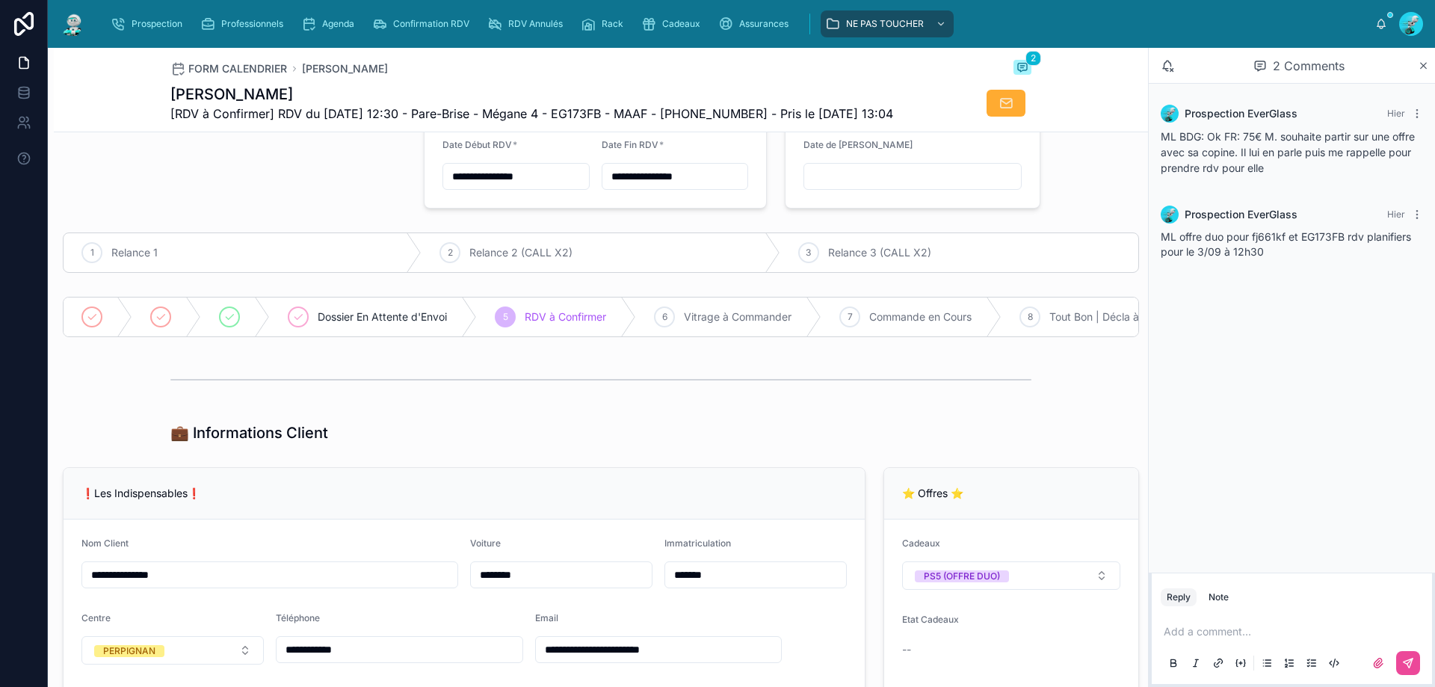
click at [1207, 623] on div "Add a comment..." at bounding box center [1292, 646] width 262 height 63
click at [1205, 635] on p at bounding box center [1295, 631] width 262 height 15
click at [1399, 661] on button at bounding box center [1408, 663] width 24 height 24
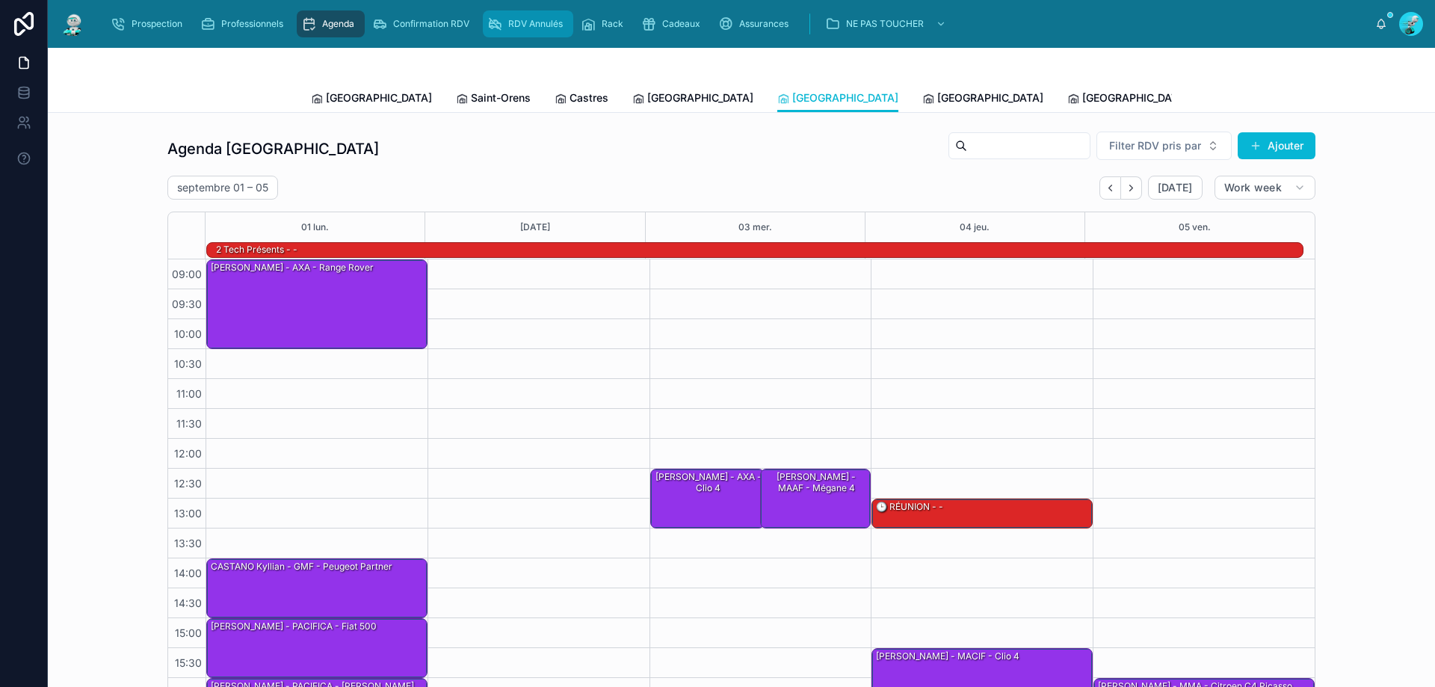
click at [497, 16] on div "RDV Annulés" at bounding box center [527, 24] width 81 height 24
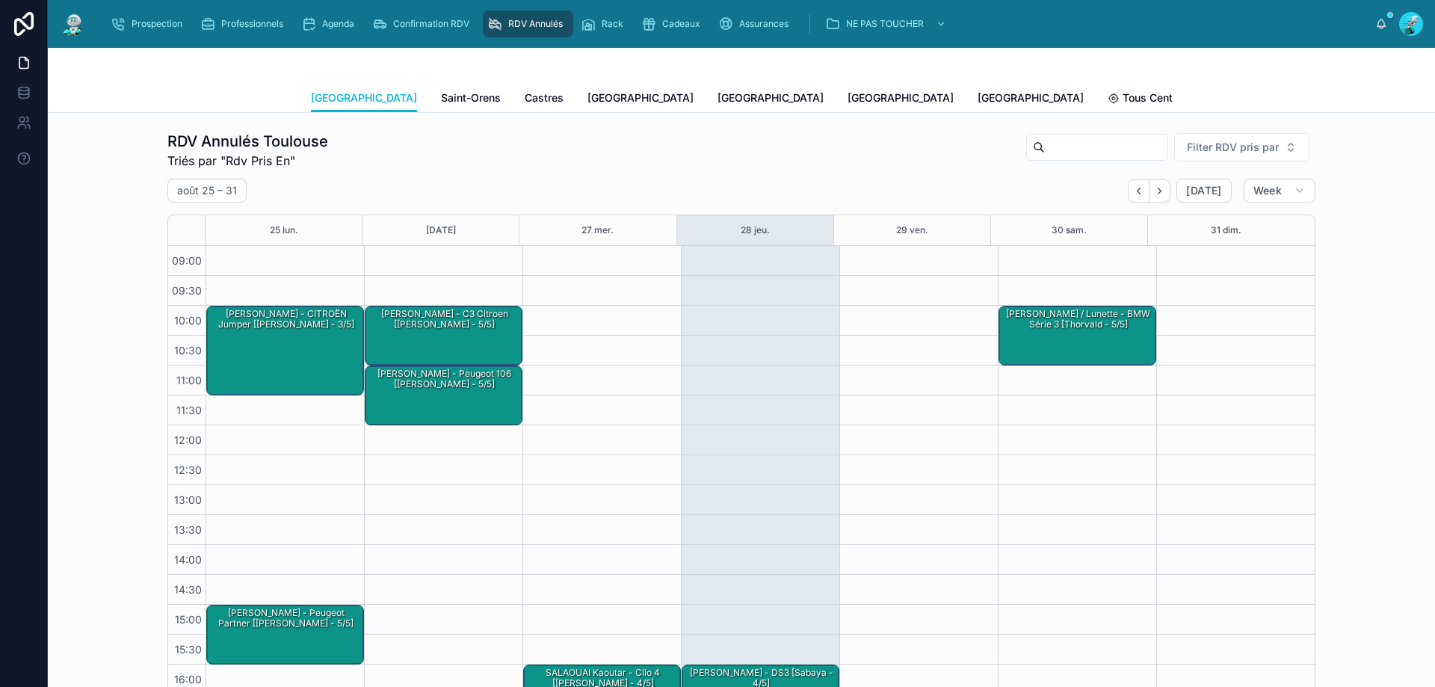
scroll to position [84, 0]
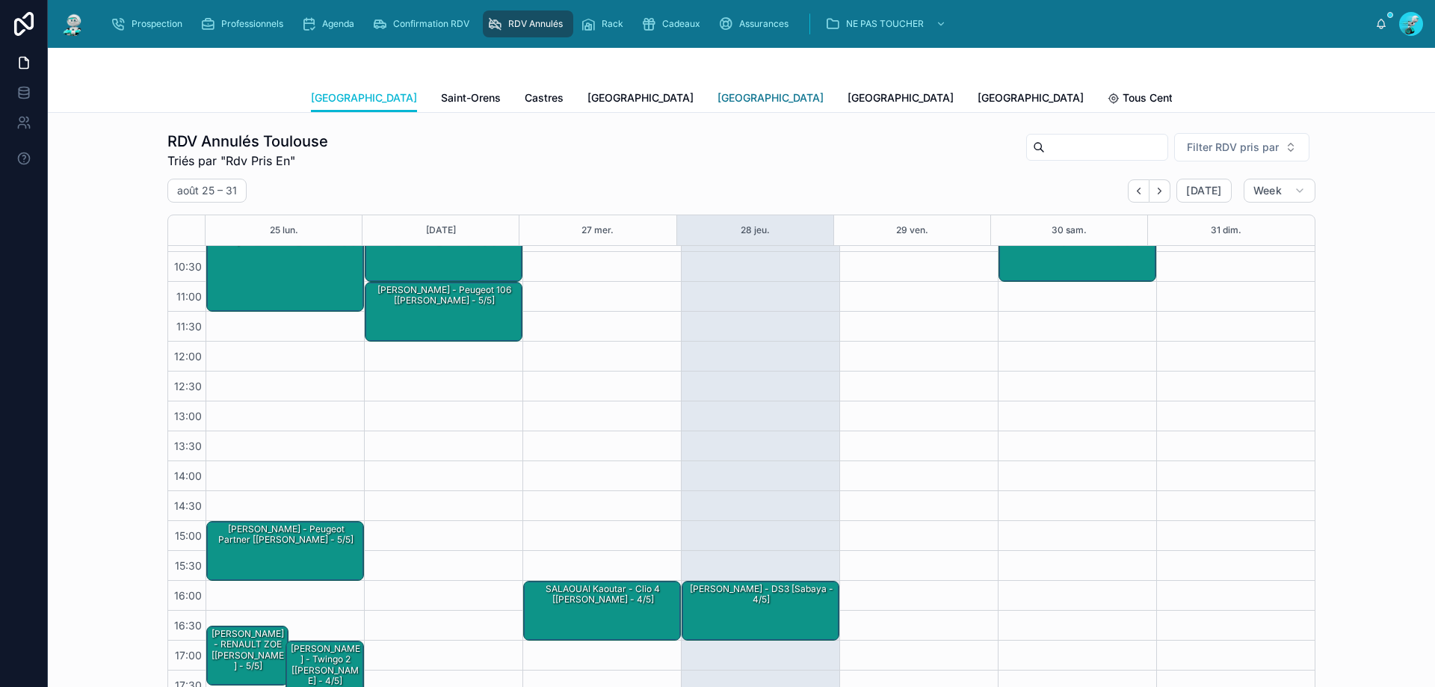
click at [717, 109] on link "[GEOGRAPHIC_DATA]" at bounding box center [770, 99] width 106 height 30
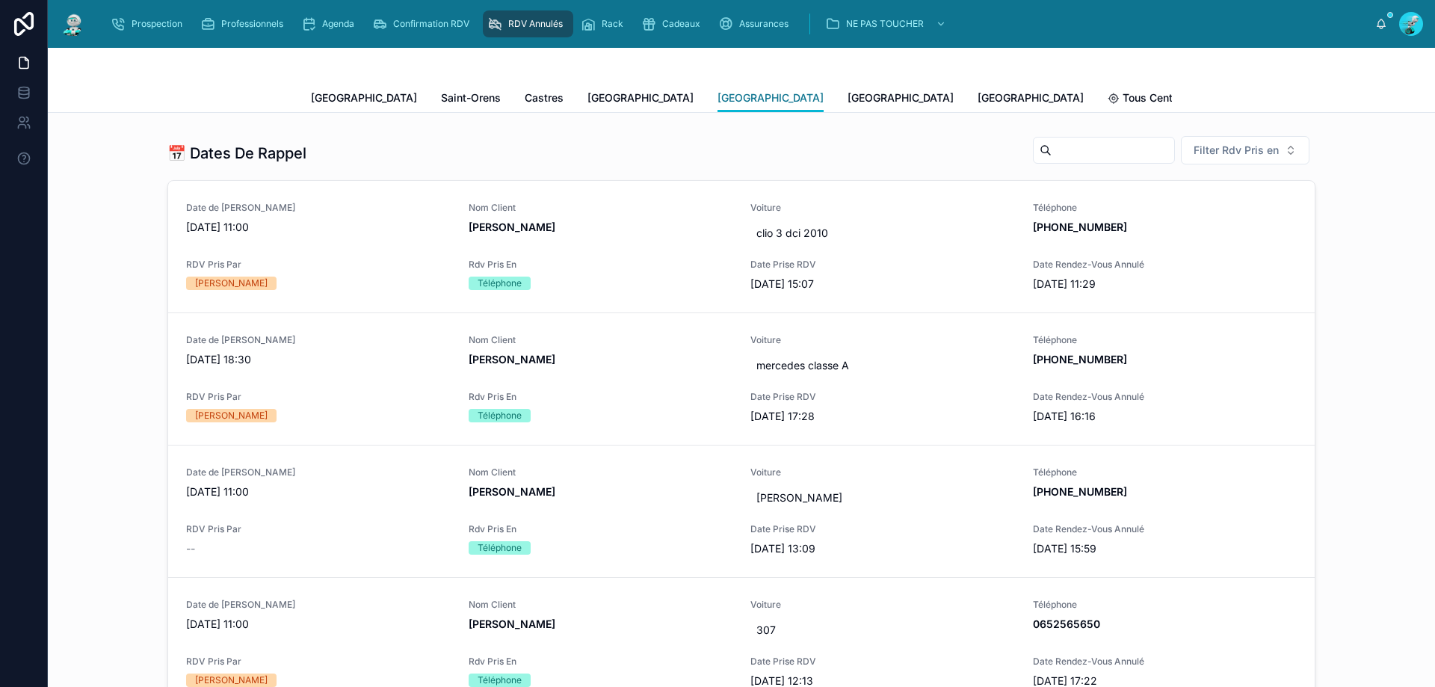
scroll to position [598, 0]
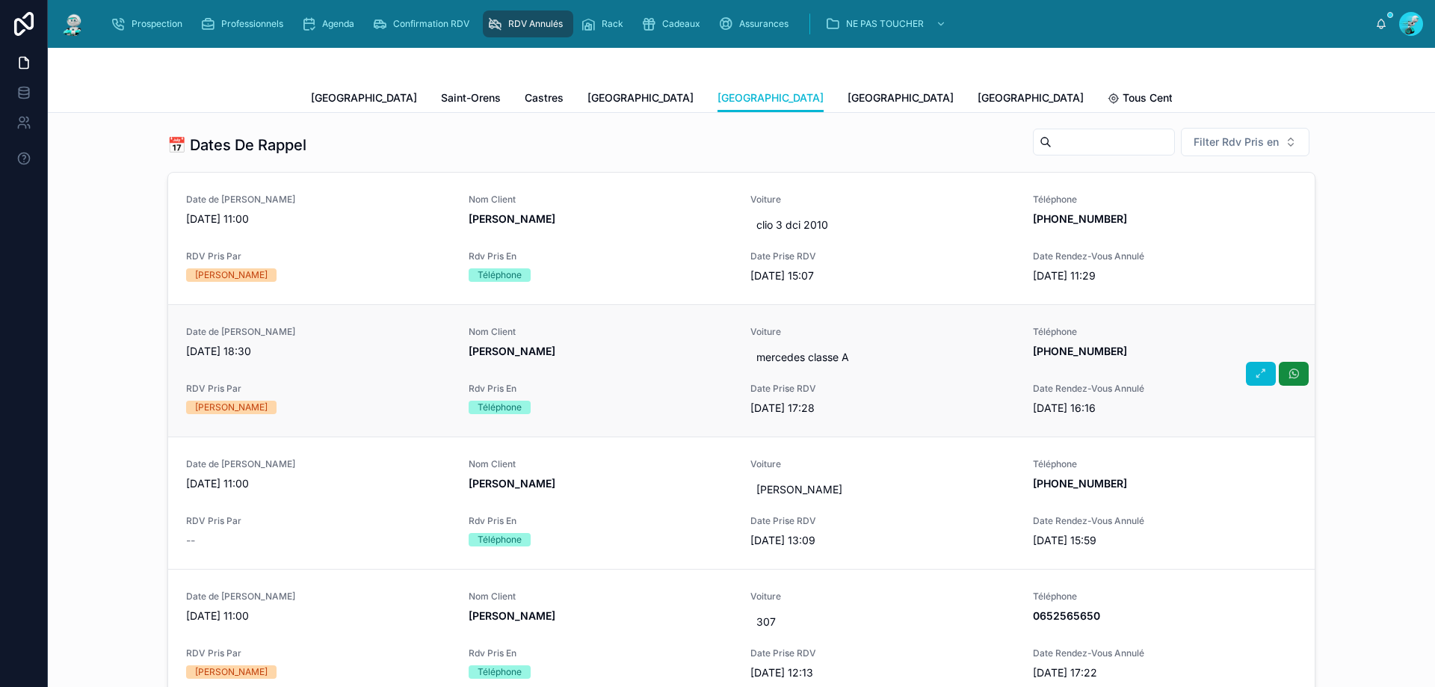
click at [381, 383] on span "RDV Pris Par" at bounding box center [318, 389] width 265 height 12
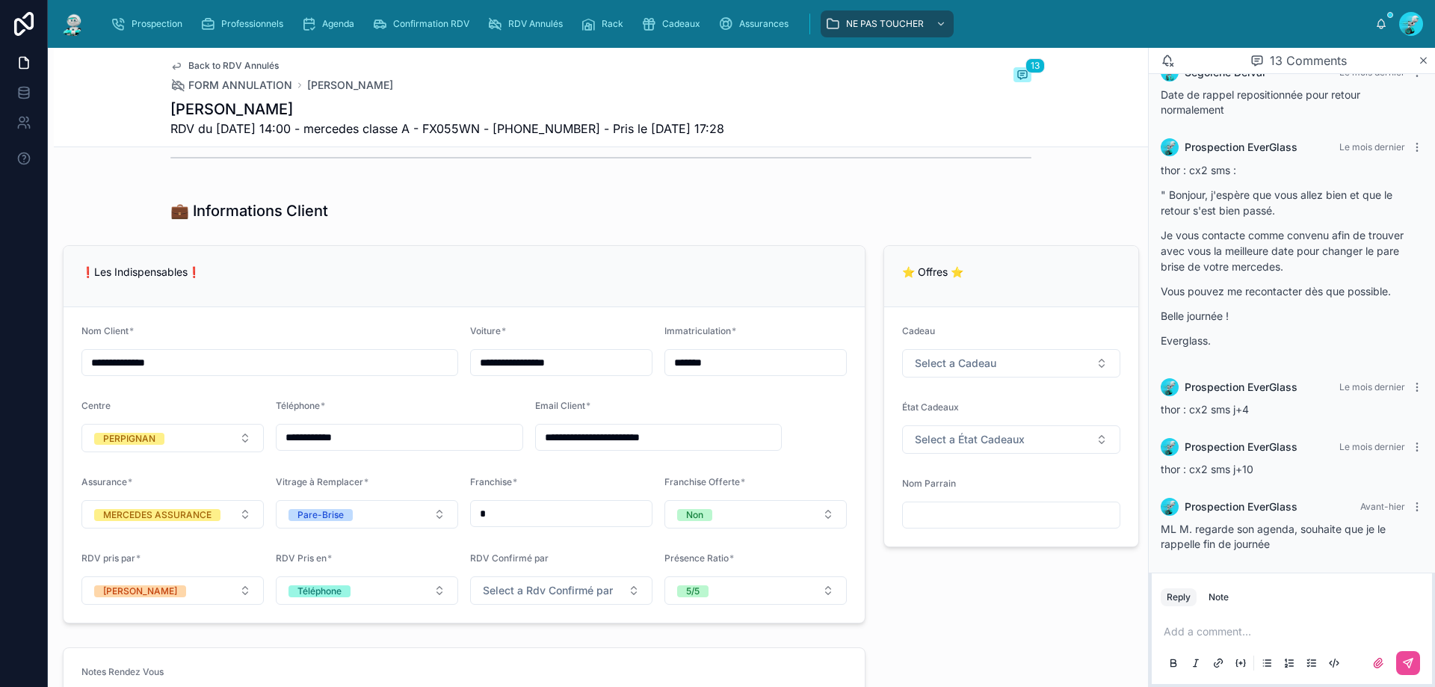
scroll to position [822, 0]
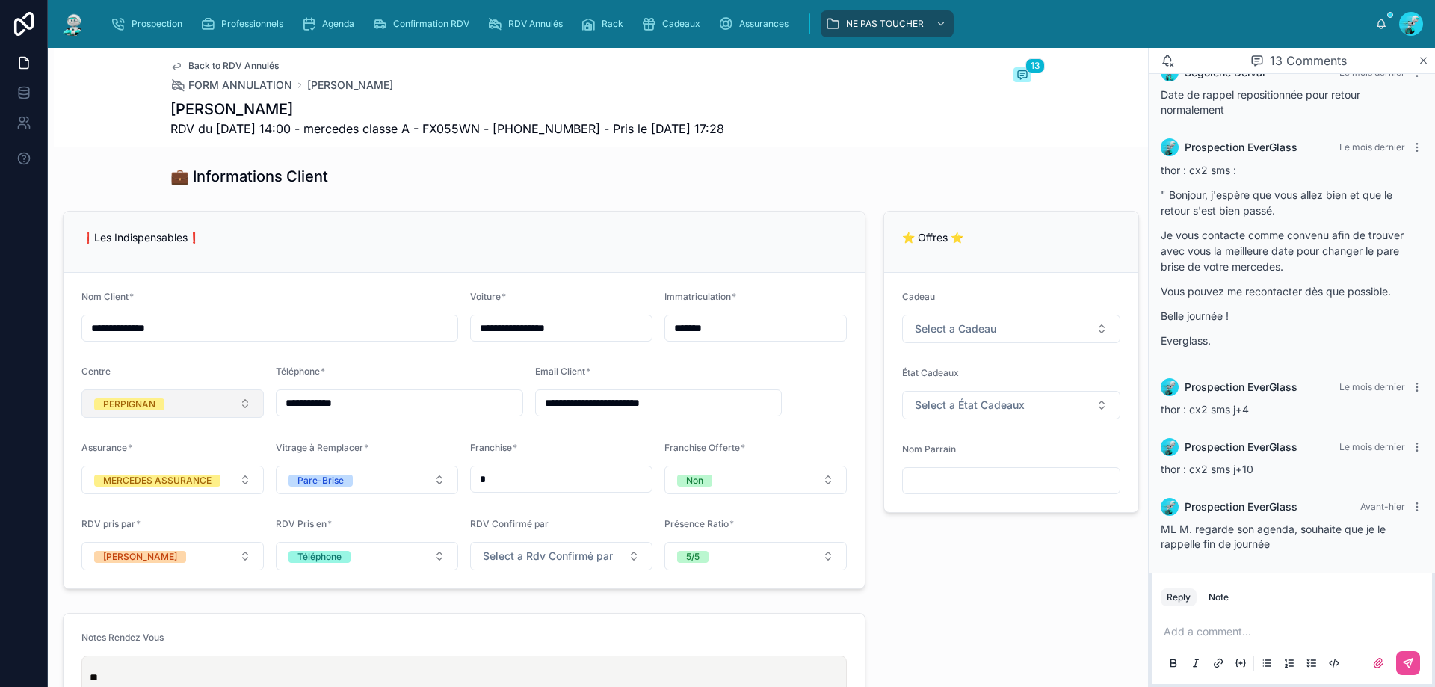
drag, startPoint x: 413, startPoint y: 401, endPoint x: 232, endPoint y: 398, distance: 181.6
click at [232, 398] on form "**********" at bounding box center [464, 430] width 801 height 315
click at [519, 190] on div "💼 Informations Client" at bounding box center [601, 176] width 1094 height 33
click at [1175, 633] on p at bounding box center [1295, 631] width 262 height 15
click at [1411, 668] on icon at bounding box center [1408, 663] width 12 height 12
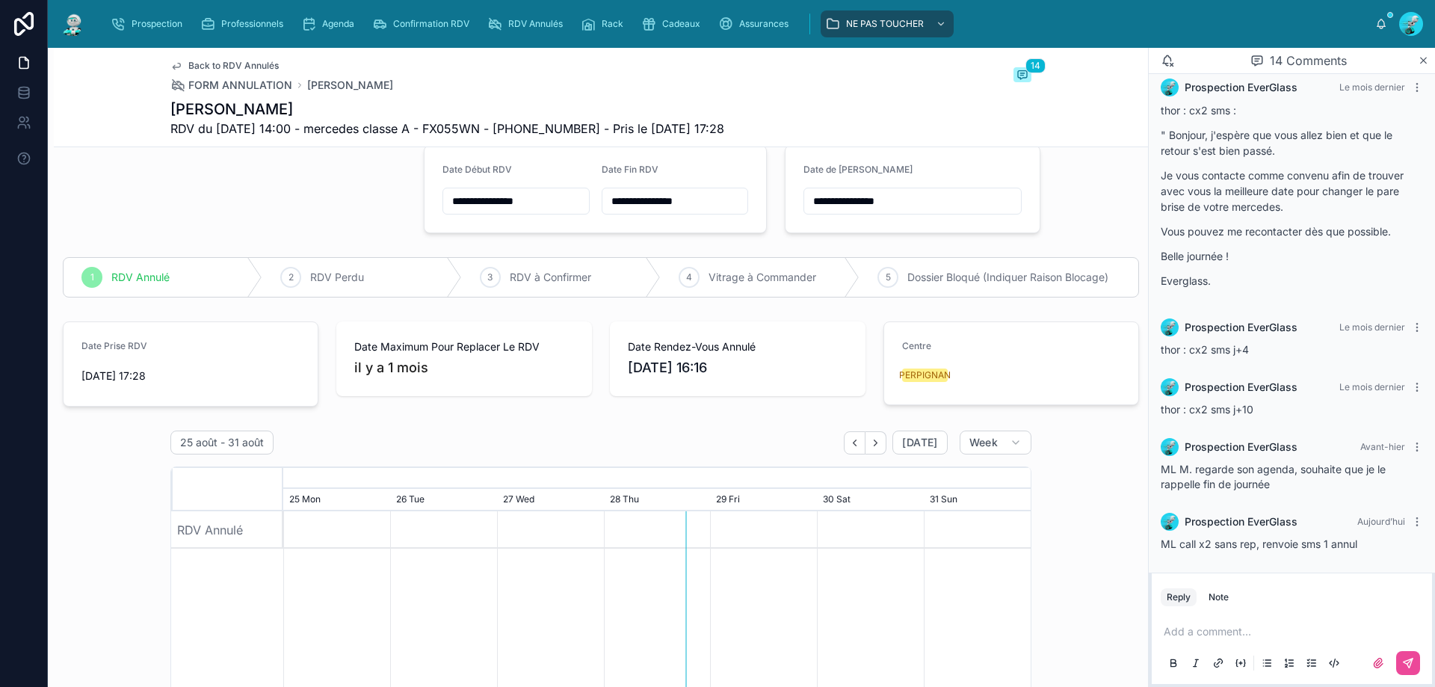
scroll to position [0, 0]
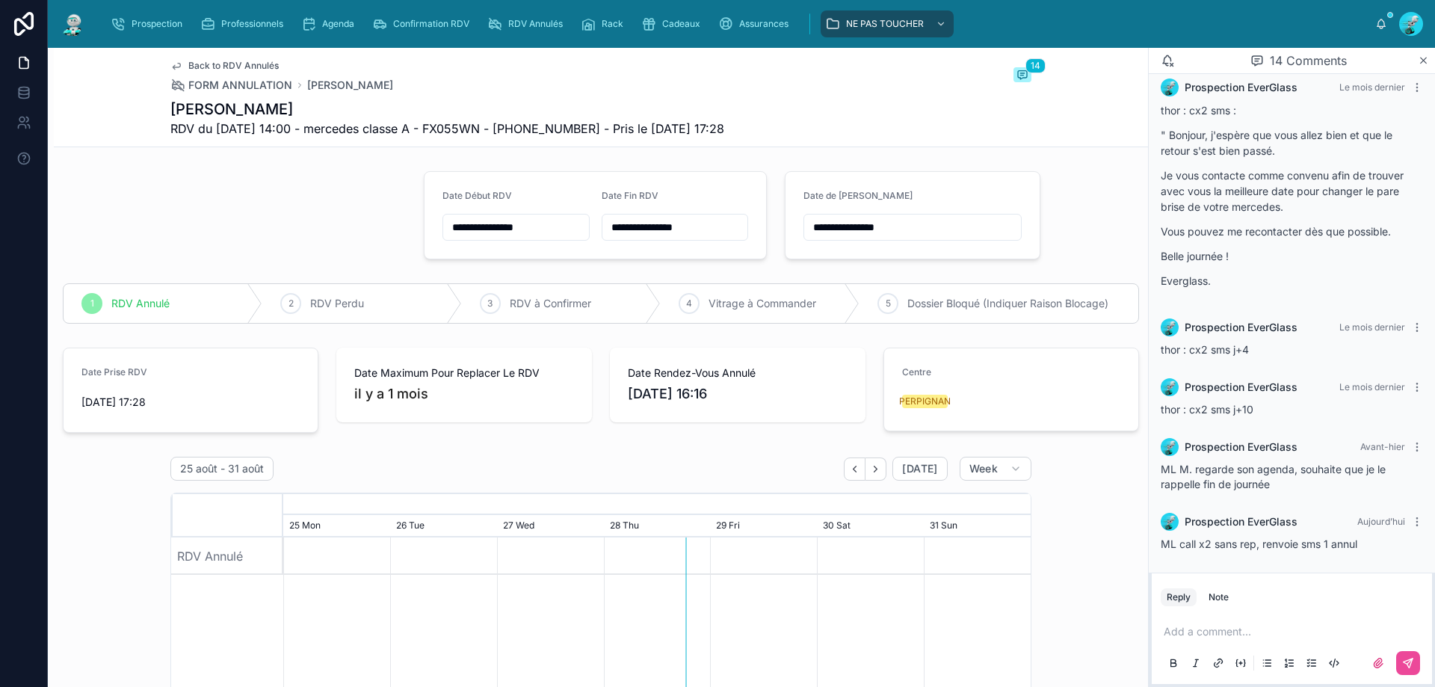
click at [908, 230] on input "**********" at bounding box center [912, 227] width 217 height 21
click at [932, 479] on button "29" at bounding box center [930, 482] width 27 height 27
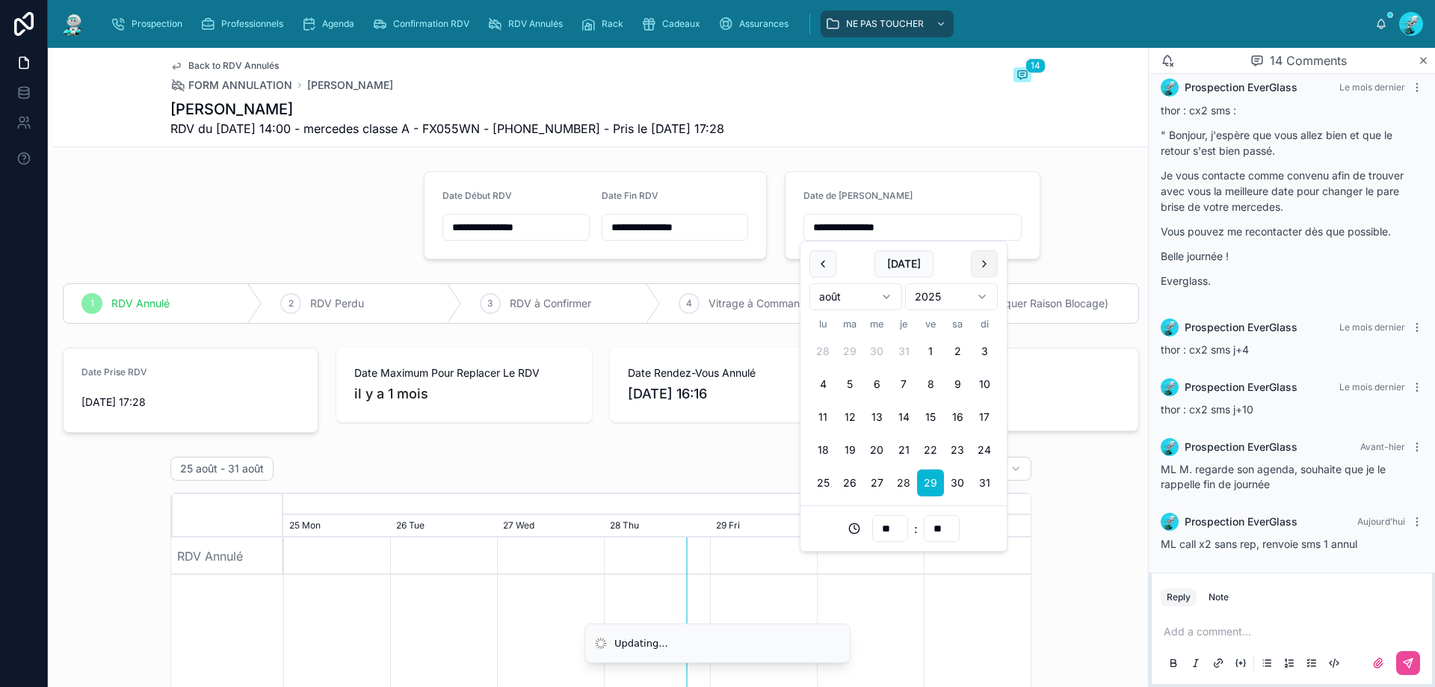
click at [976, 256] on button at bounding box center [984, 263] width 27 height 27
click at [993, 259] on button at bounding box center [984, 263] width 27 height 27
click at [821, 349] on button "1" at bounding box center [822, 351] width 27 height 27
type input "**********"
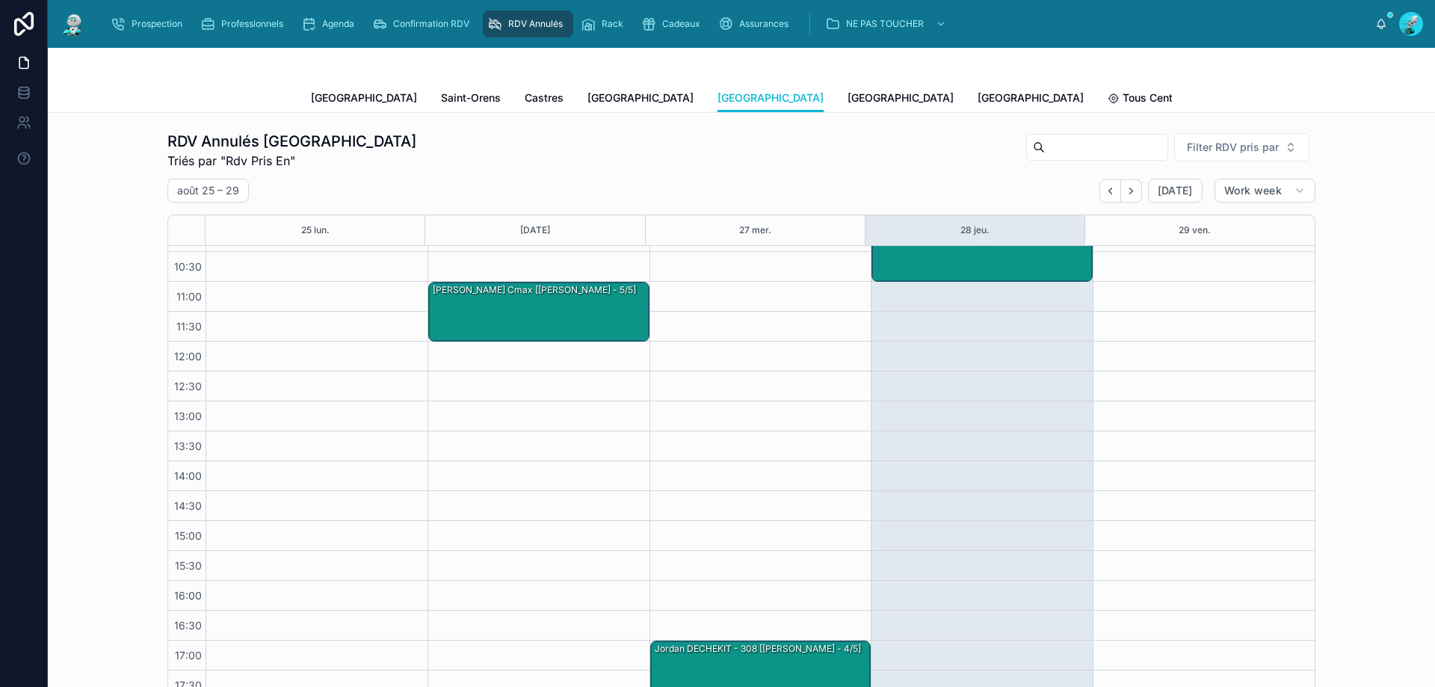
scroll to position [448, 0]
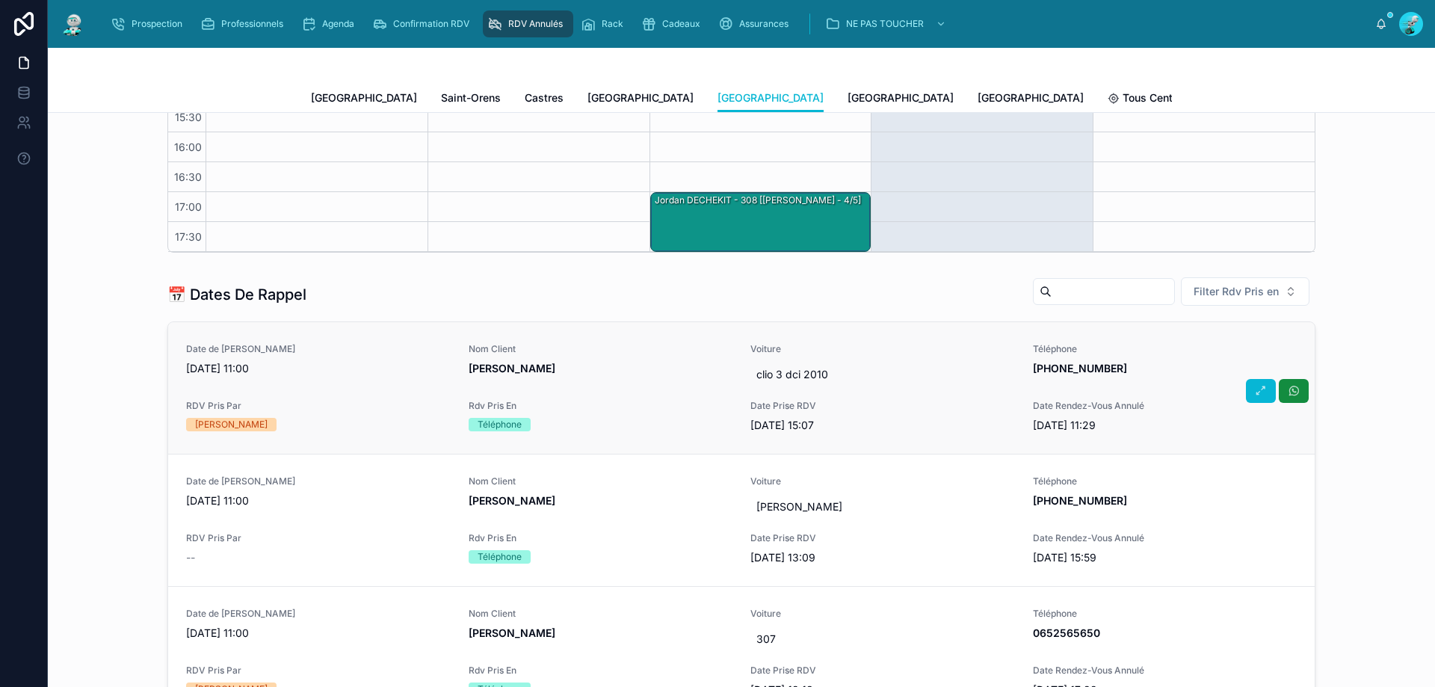
click at [282, 396] on div "Date de Rappel 28/08/2025 11:00 Nom Client Pujol Florent Voiture clio 3 dci 201…" at bounding box center [741, 388] width 1111 height 90
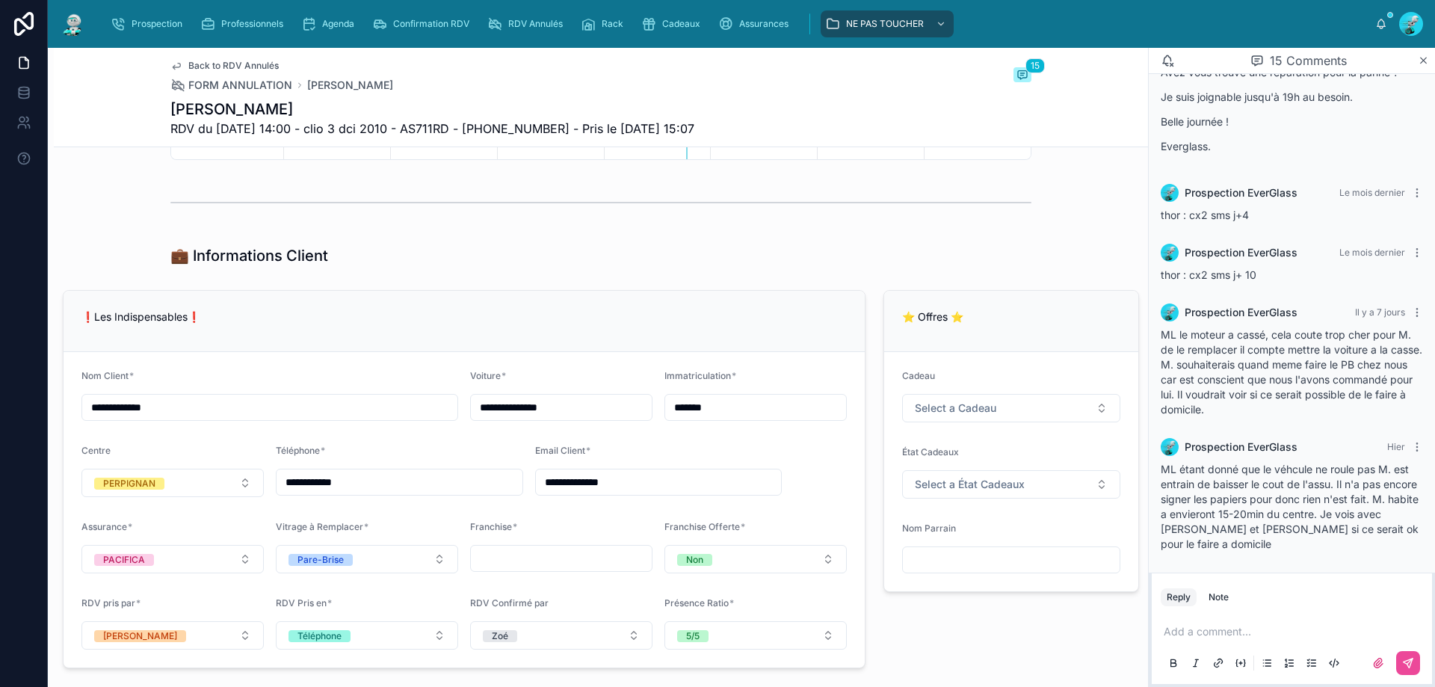
scroll to position [822, 0]
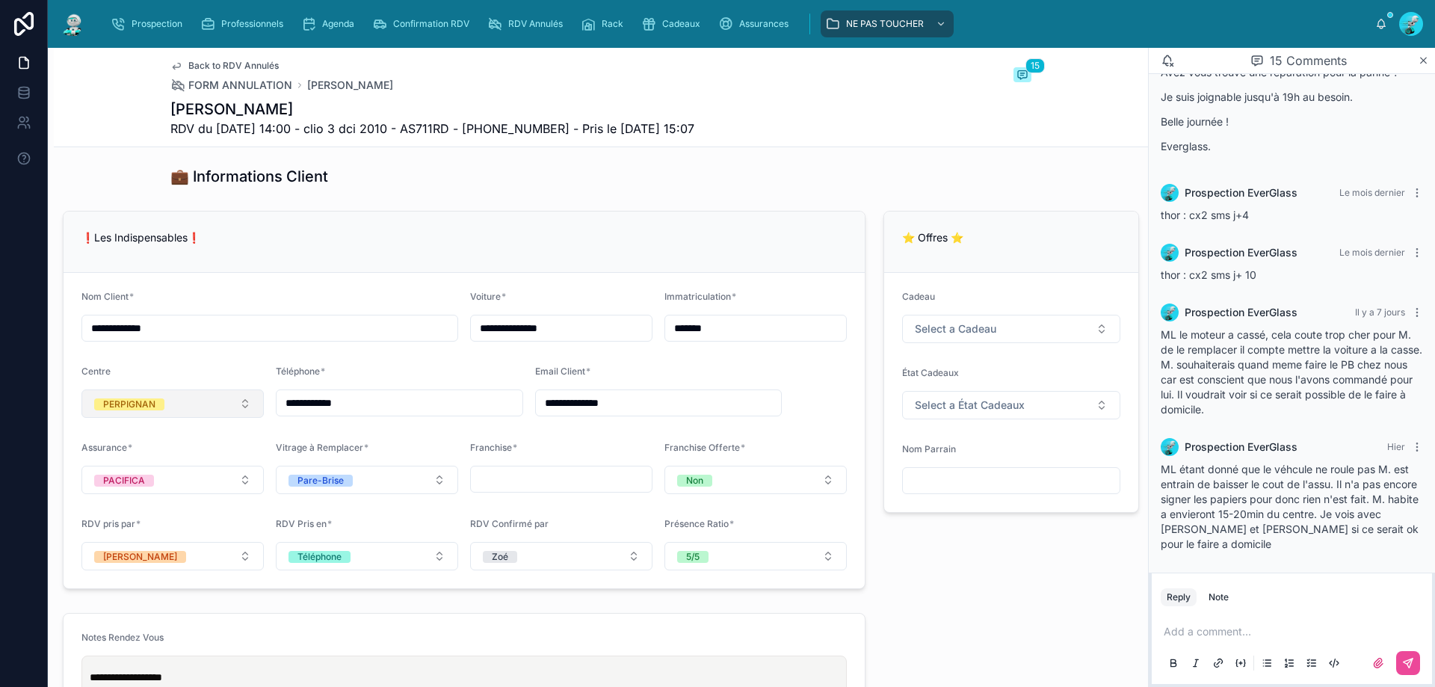
drag, startPoint x: 380, startPoint y: 399, endPoint x: 236, endPoint y: 415, distance: 145.1
click at [236, 415] on form "**********" at bounding box center [464, 430] width 801 height 315
click at [556, 269] on div "❗Les Indispensables❗" at bounding box center [464, 241] width 801 height 61
drag, startPoint x: 1238, startPoint y: 631, endPoint x: 1434, endPoint y: 628, distance: 195.8
click at [1237, 631] on p at bounding box center [1295, 631] width 262 height 15
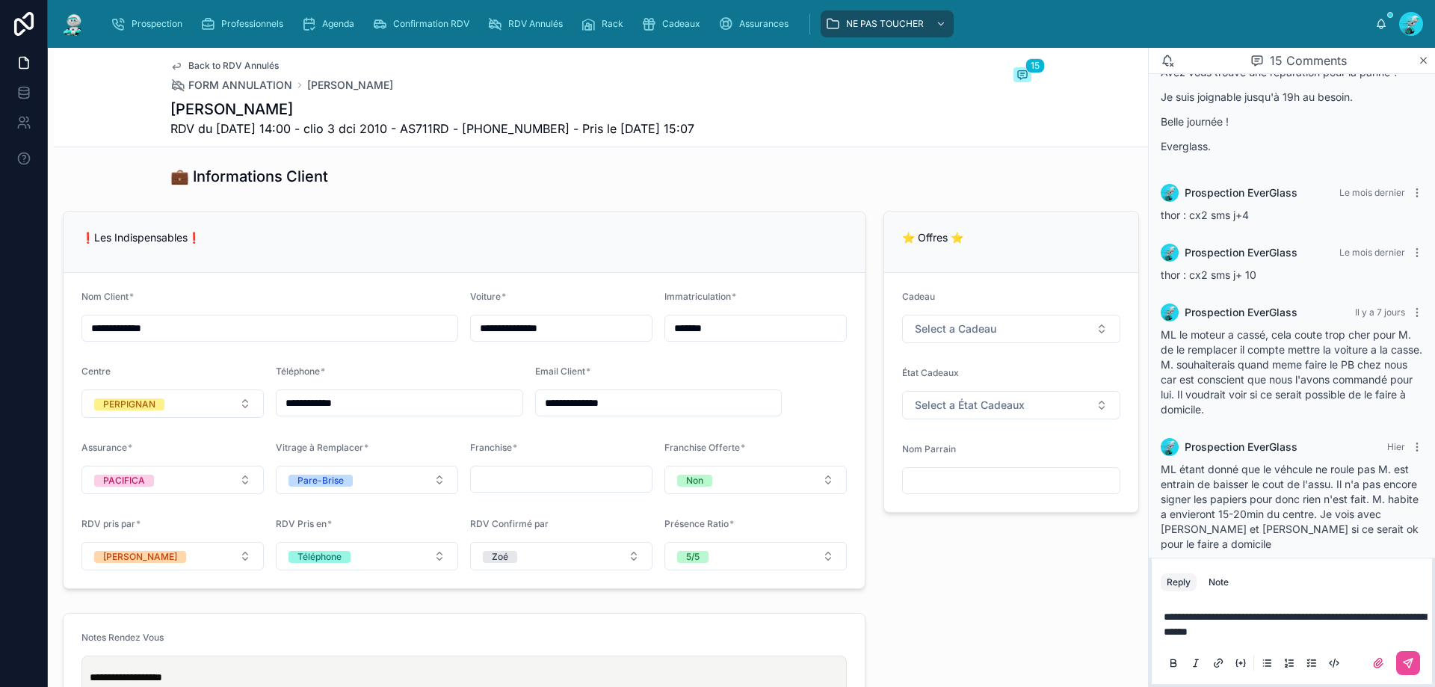
drag, startPoint x: 1402, startPoint y: 656, endPoint x: 1389, endPoint y: 645, distance: 16.9
click at [1404, 655] on button at bounding box center [1408, 663] width 24 height 24
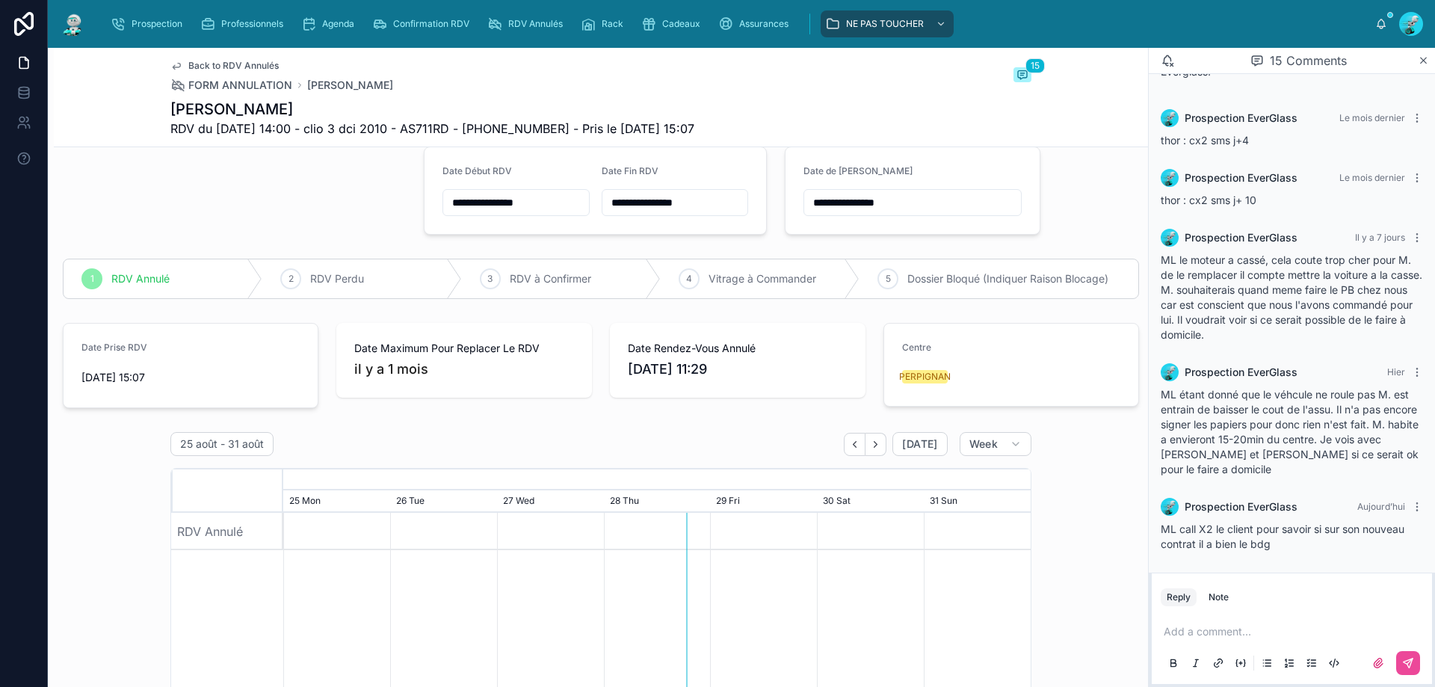
scroll to position [0, 0]
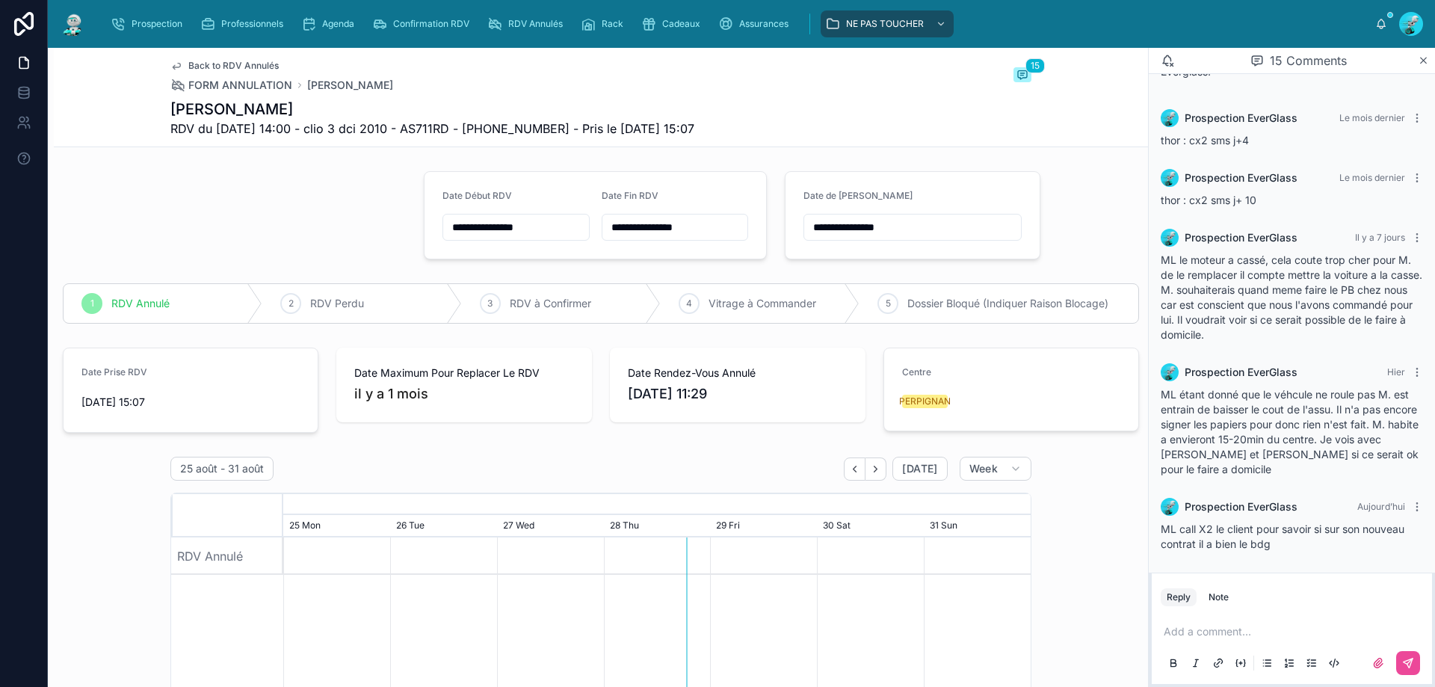
click at [908, 218] on input "**********" at bounding box center [912, 227] width 217 height 21
click at [930, 473] on button "29" at bounding box center [930, 482] width 27 height 27
type input "**********"
click at [492, 16] on div "RDV Annulés" at bounding box center [527, 24] width 81 height 24
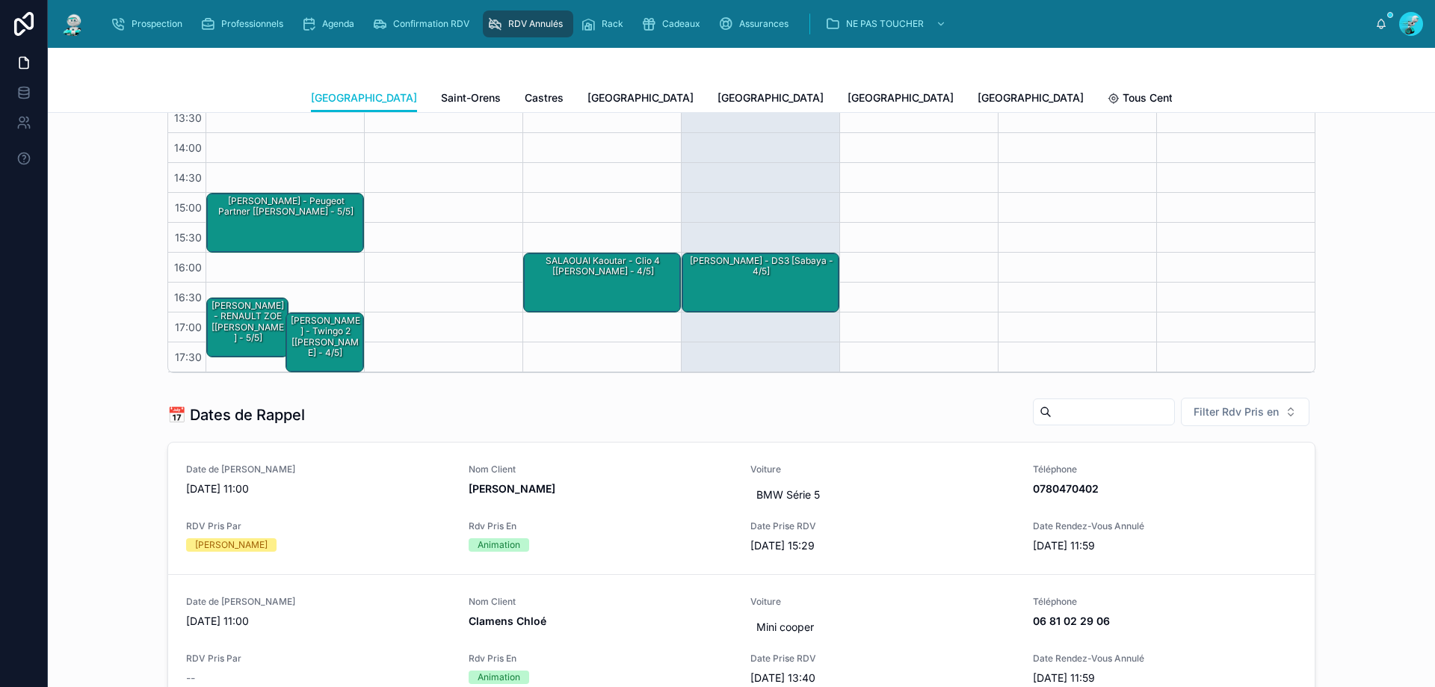
scroll to position [448, 0]
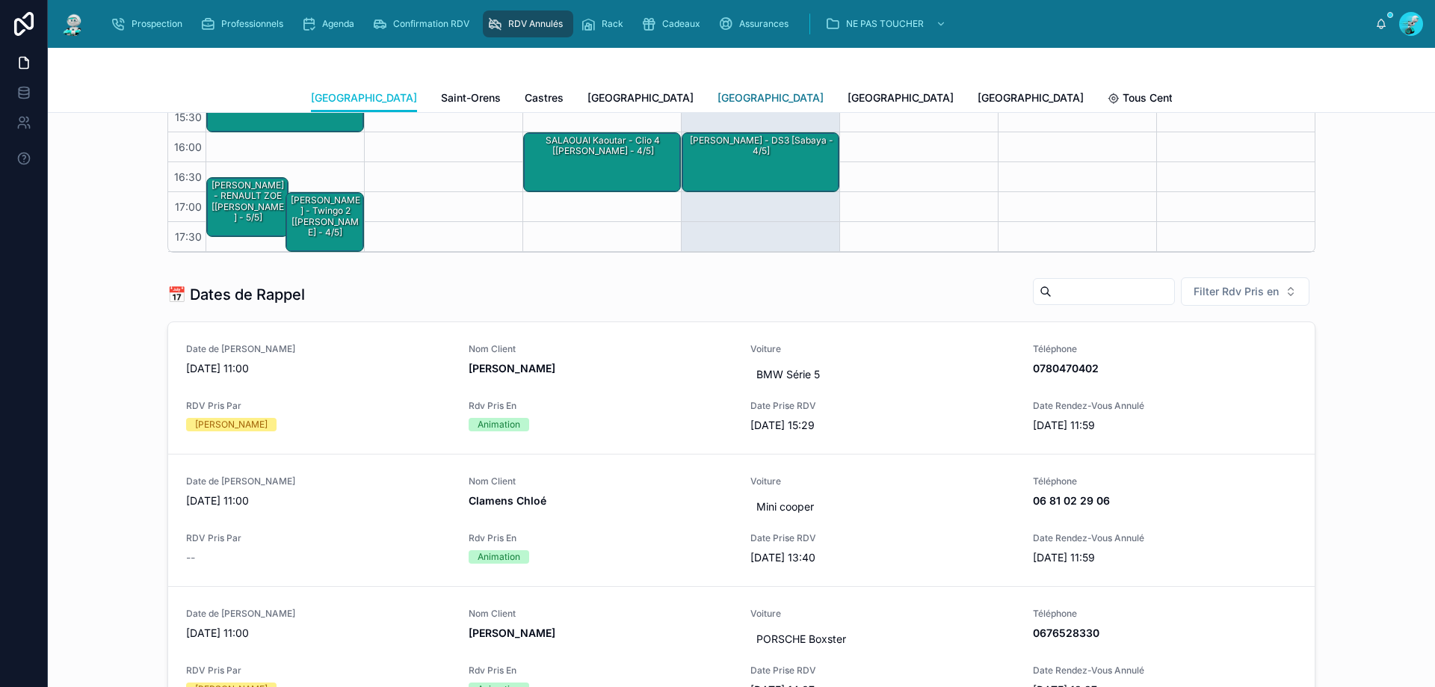
click at [717, 93] on span "[GEOGRAPHIC_DATA]" at bounding box center [770, 97] width 106 height 15
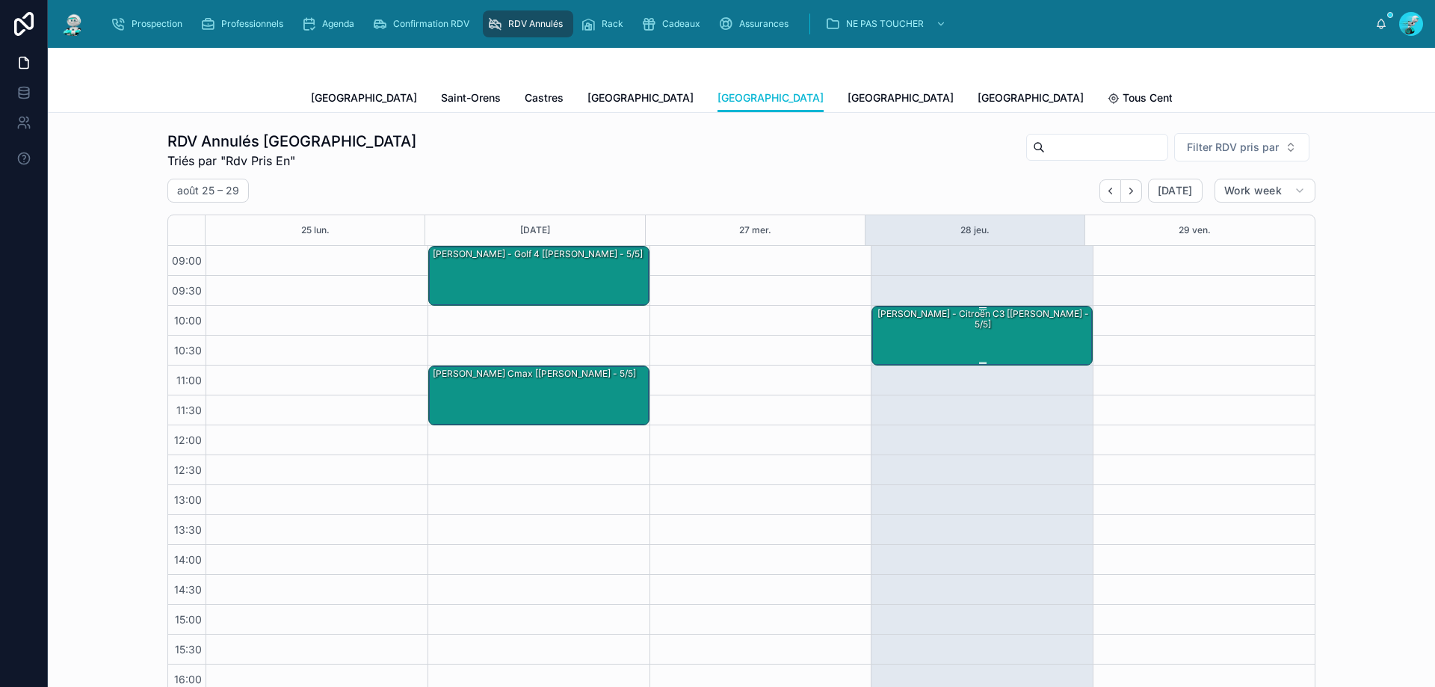
click at [980, 329] on div "MEROUANE Sarah - Citroën c3 [Marie-Lou - 5/5]" at bounding box center [982, 334] width 217 height 57
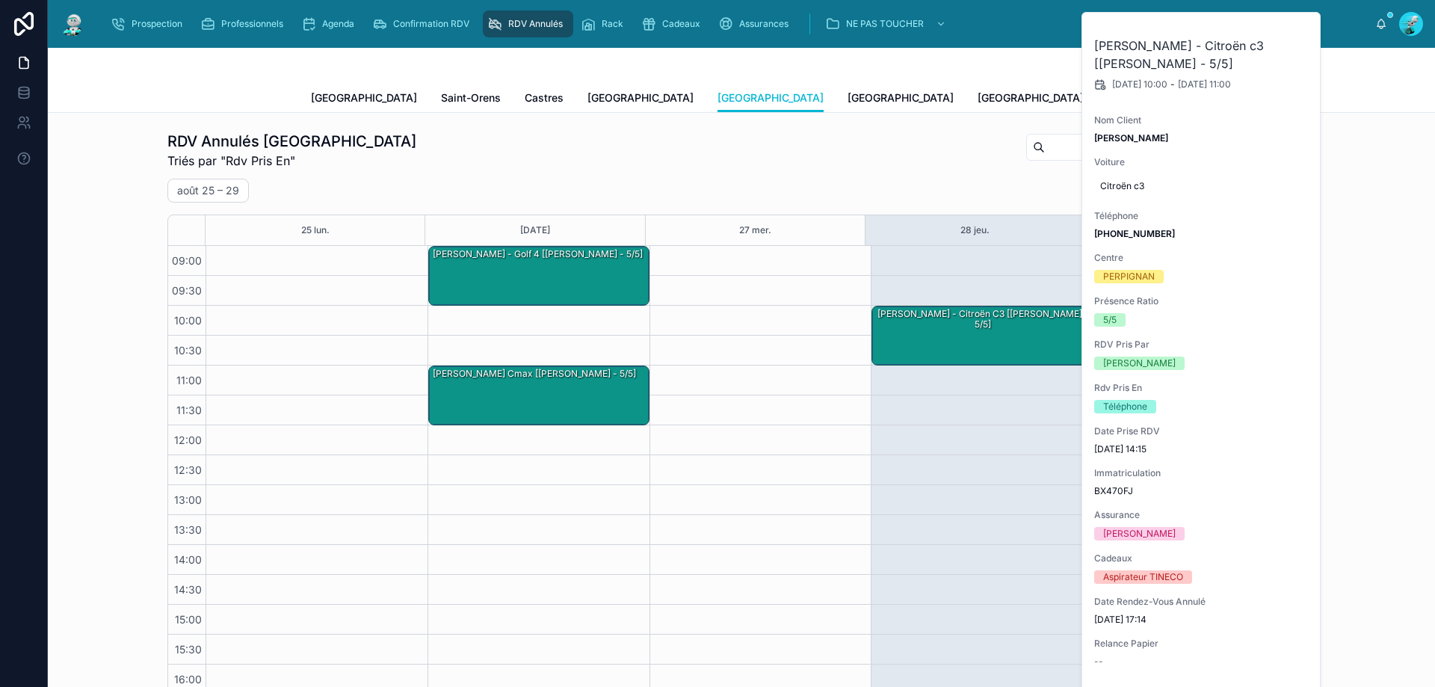
click at [767, 149] on div "RDV Annulés Perpignan Triés par "Rdv Pris En" Filter RDV pris par" at bounding box center [741, 150] width 1148 height 39
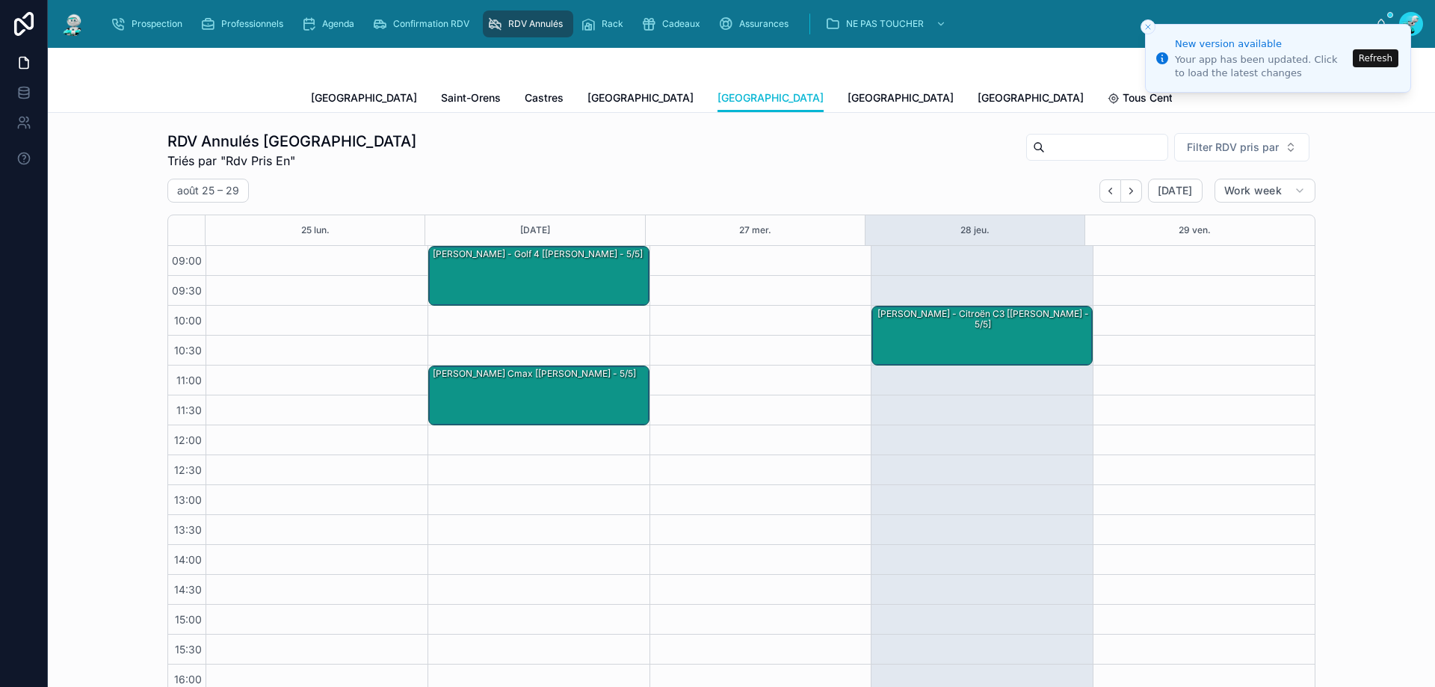
scroll to position [84, 0]
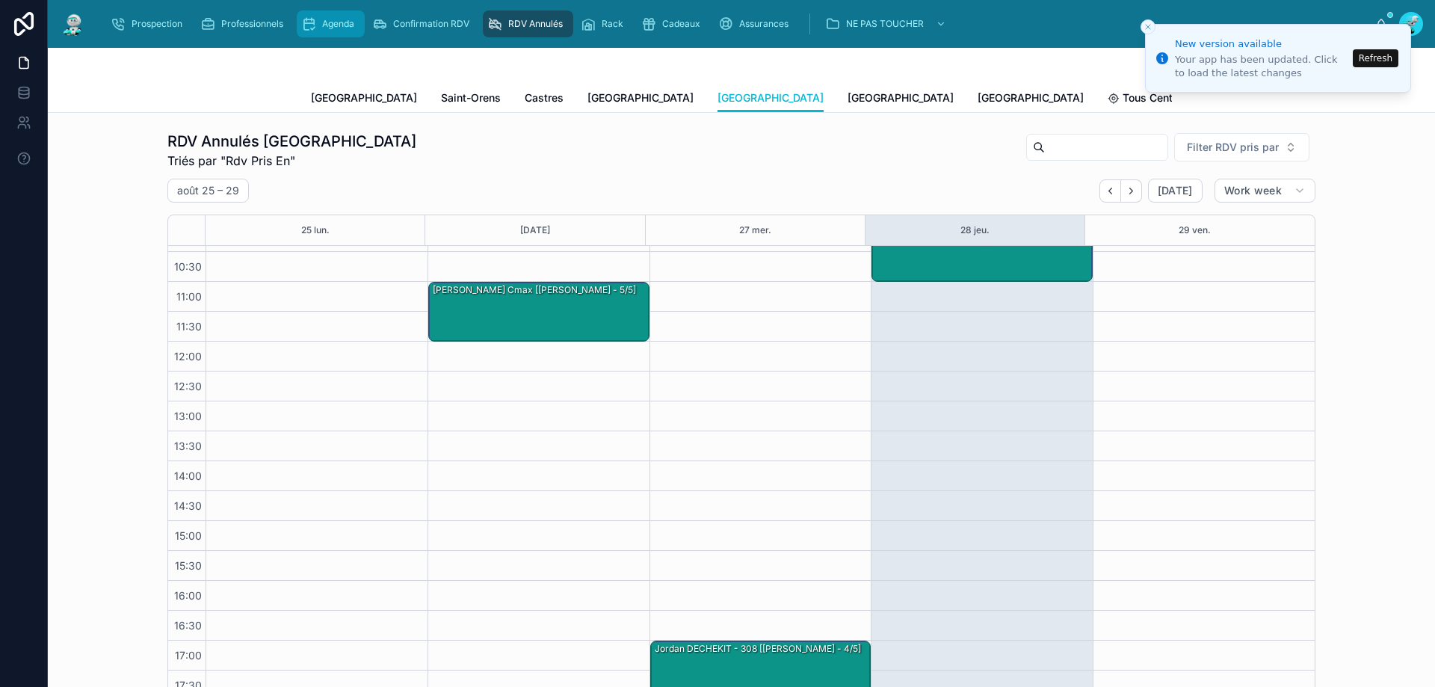
click at [334, 22] on span "Agenda" at bounding box center [338, 24] width 32 height 12
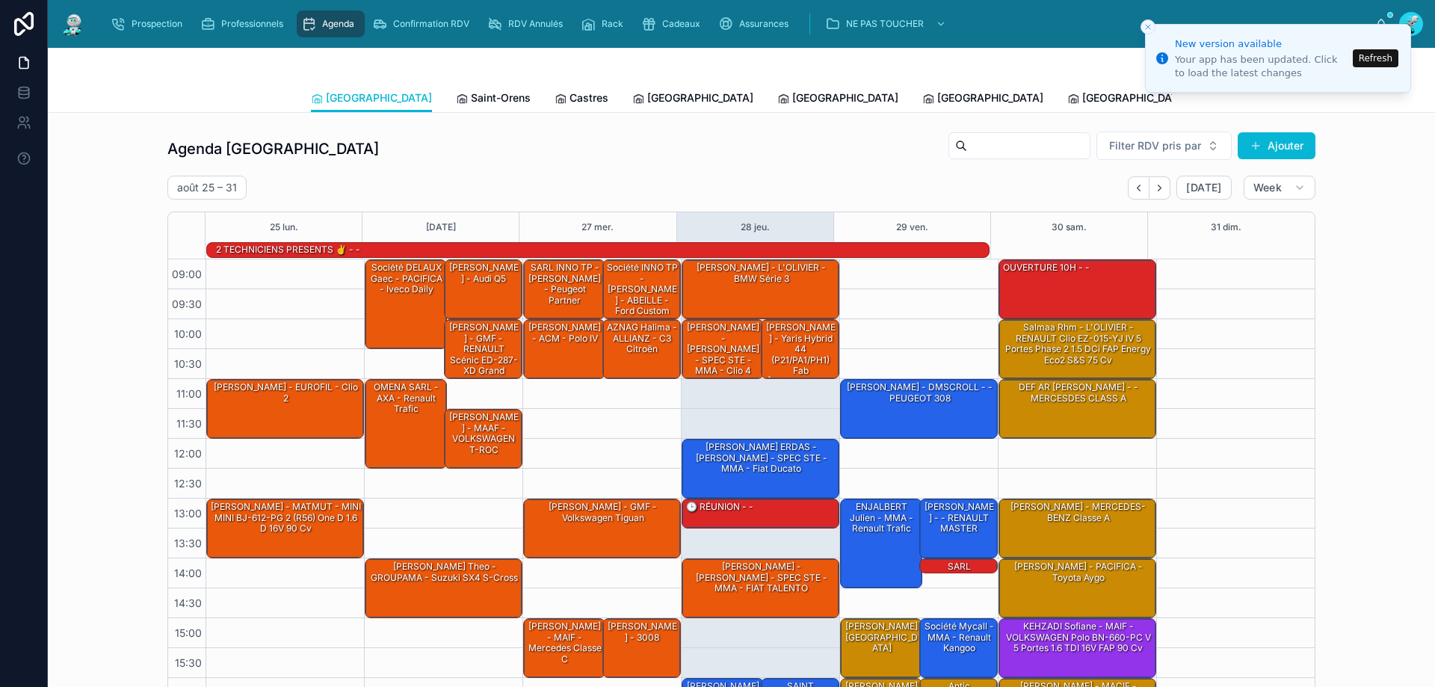
scroll to position [98, 0]
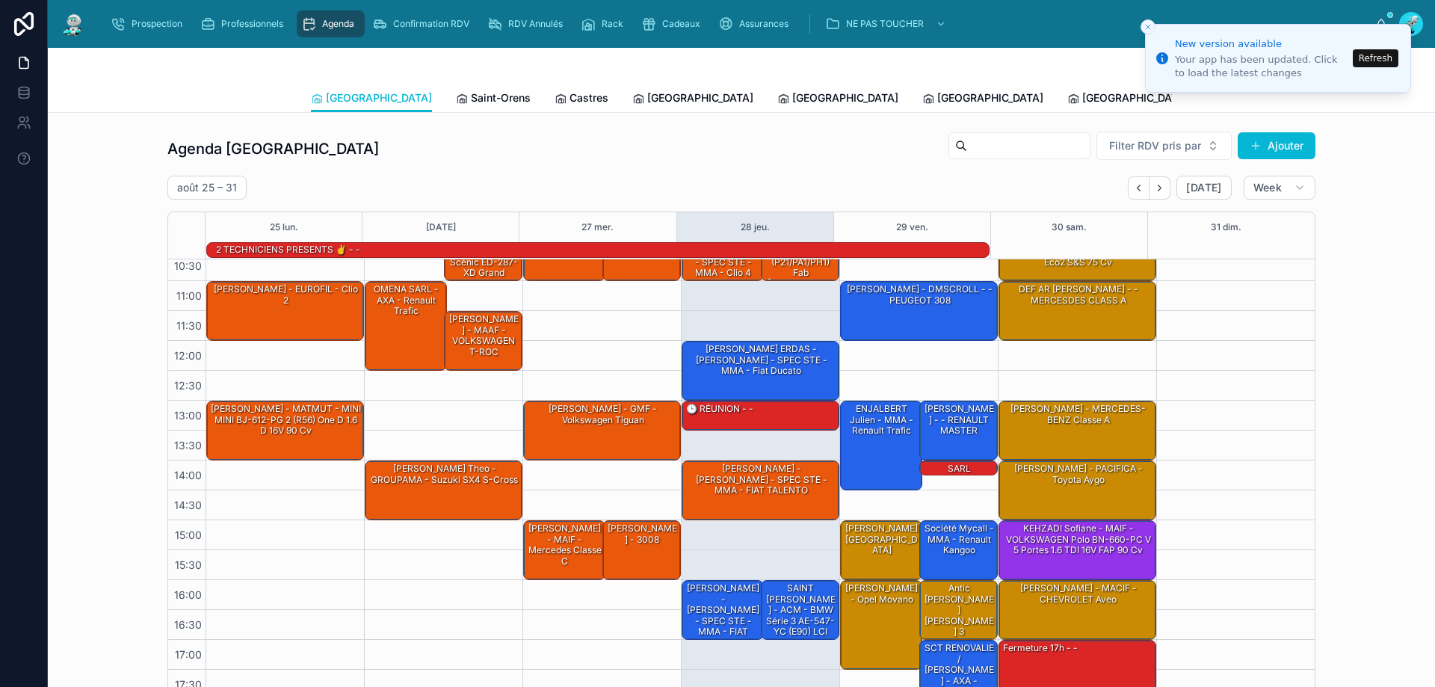
click at [1370, 58] on button "Refresh" at bounding box center [1376, 58] width 46 height 18
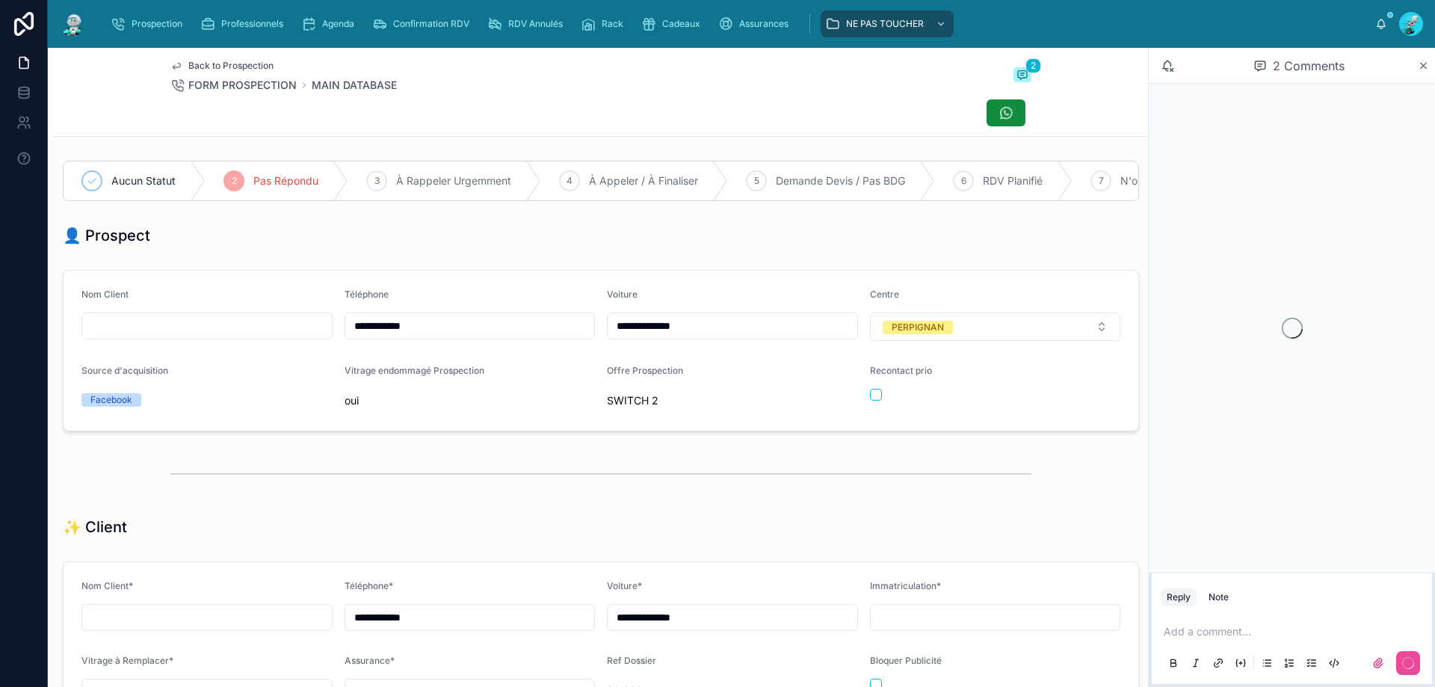
scroll to position [66, 0]
click at [1256, 634] on p at bounding box center [1295, 631] width 262 height 15
click at [1410, 648] on div at bounding box center [1292, 663] width 262 height 30
click at [1410, 658] on icon at bounding box center [1408, 663] width 12 height 12
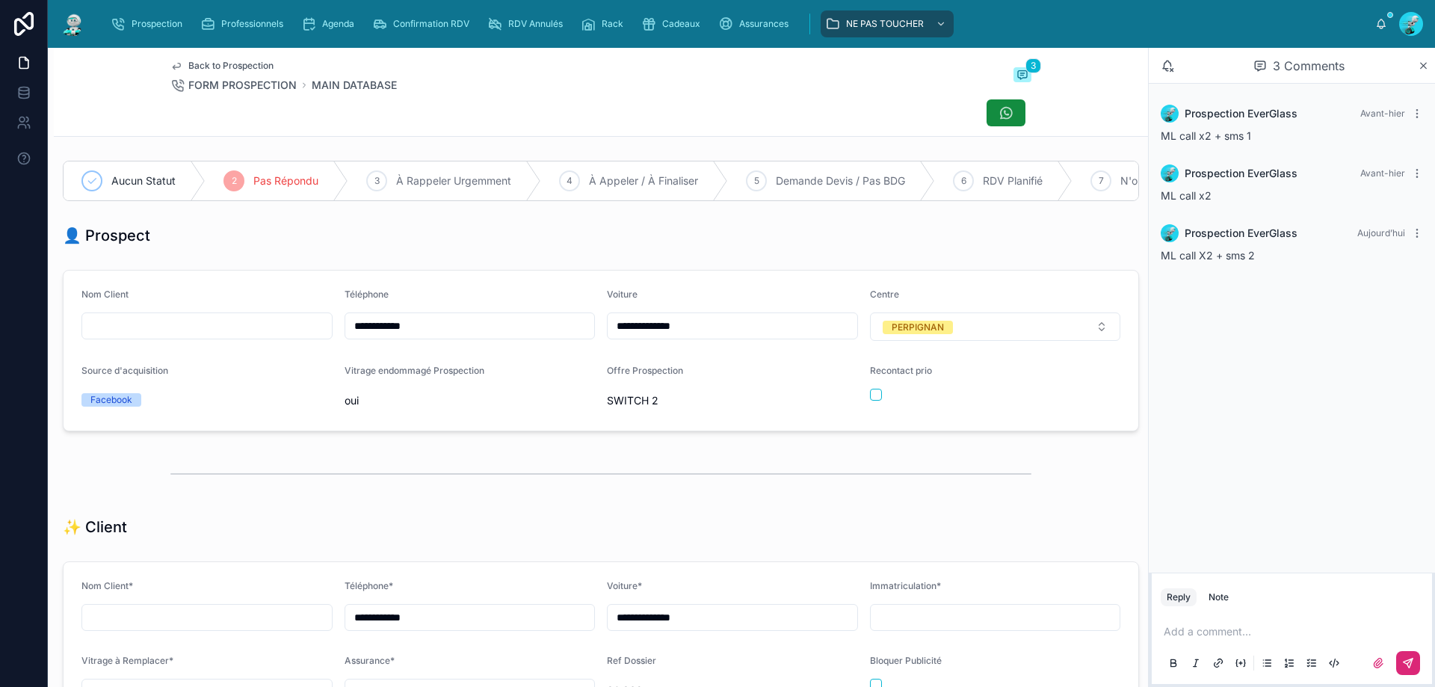
scroll to position [448, 0]
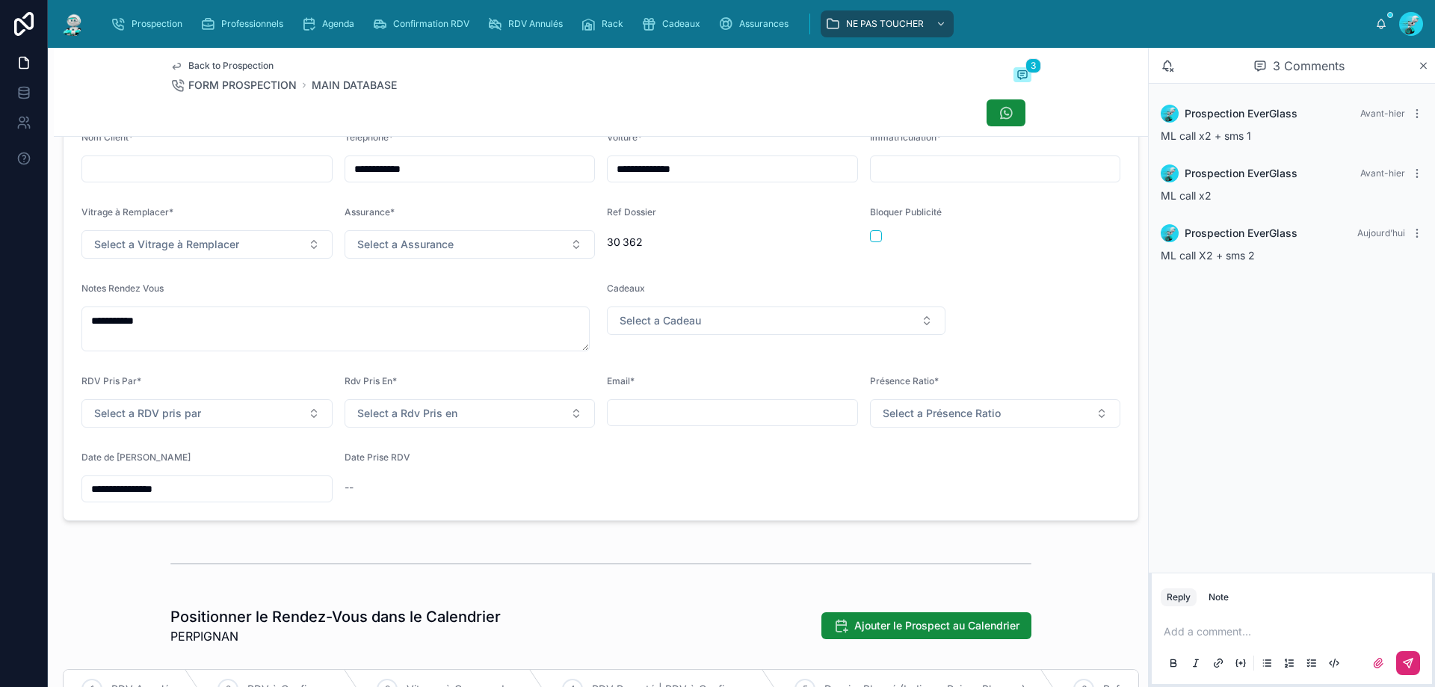
click at [253, 499] on input "**********" at bounding box center [207, 488] width 250 height 21
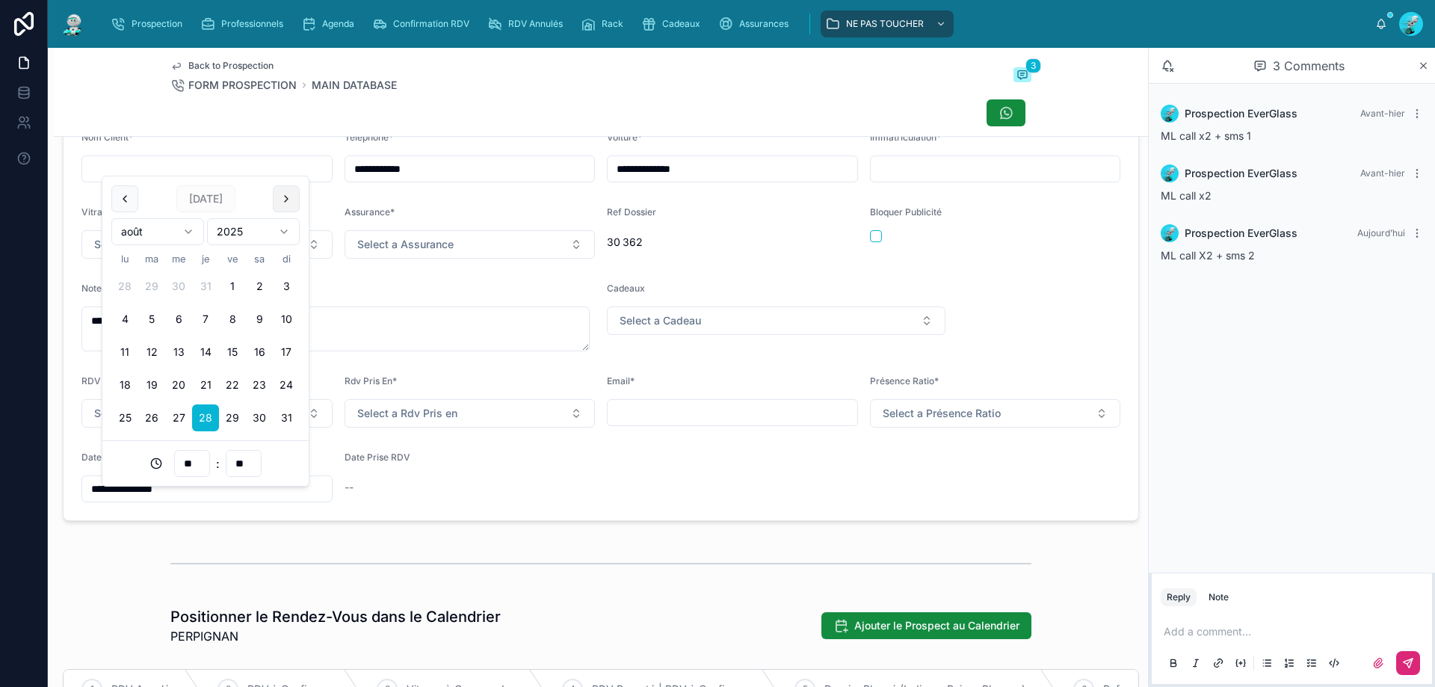
click at [285, 199] on button at bounding box center [286, 198] width 27 height 27
click at [132, 288] on button "1" at bounding box center [124, 286] width 27 height 27
type input "**********"
click at [345, 481] on div "Date Prise RDV --" at bounding box center [470, 476] width 251 height 51
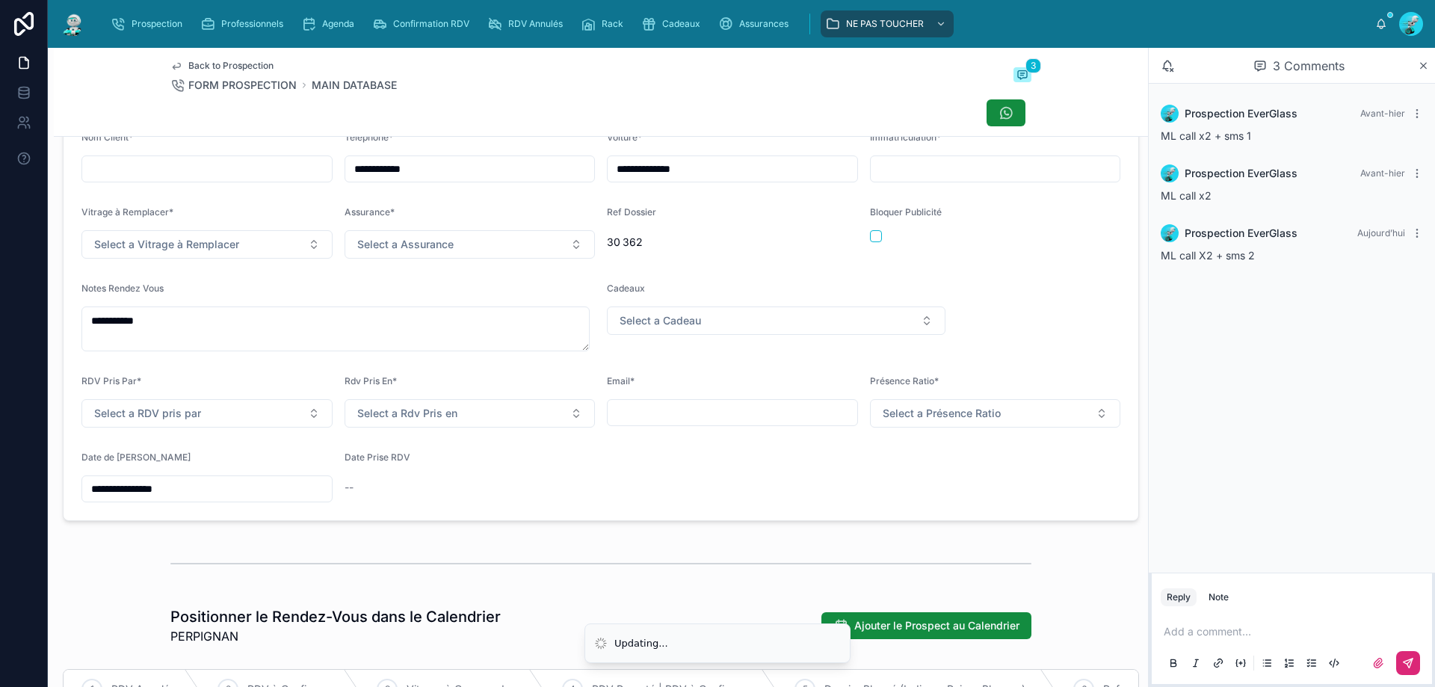
scroll to position [0, 0]
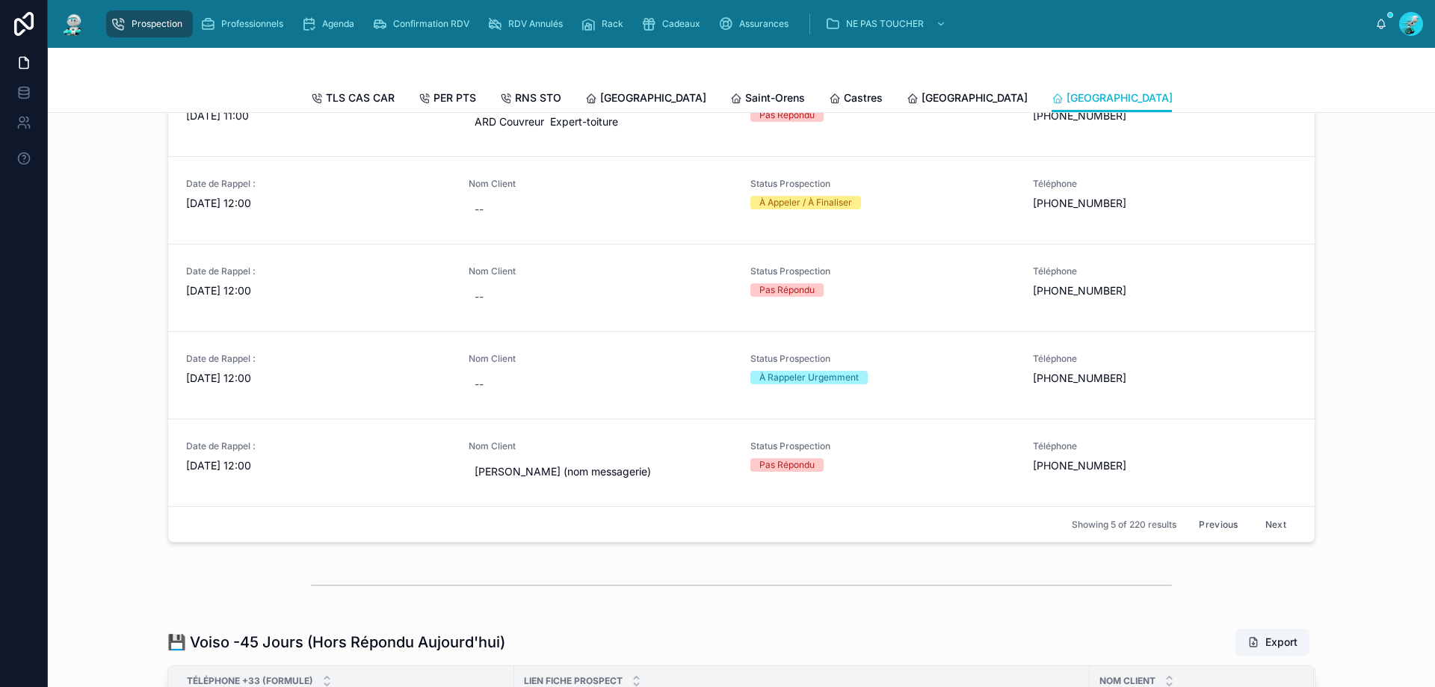
scroll to position [673, 0]
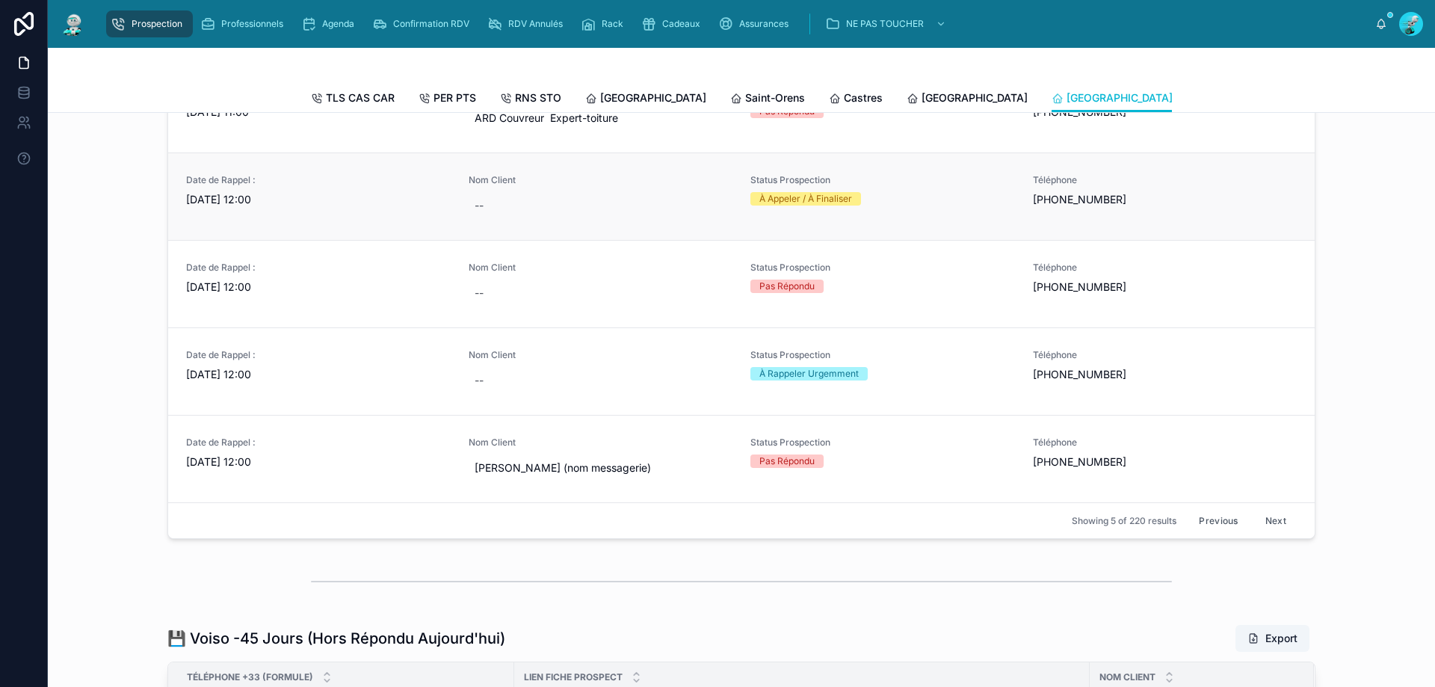
click at [312, 240] on link "Date de Rappel : [DATE] 12:00 Nom Client -- Status Prospection À Appeler / À Fi…" at bounding box center [741, 195] width 1146 height 87
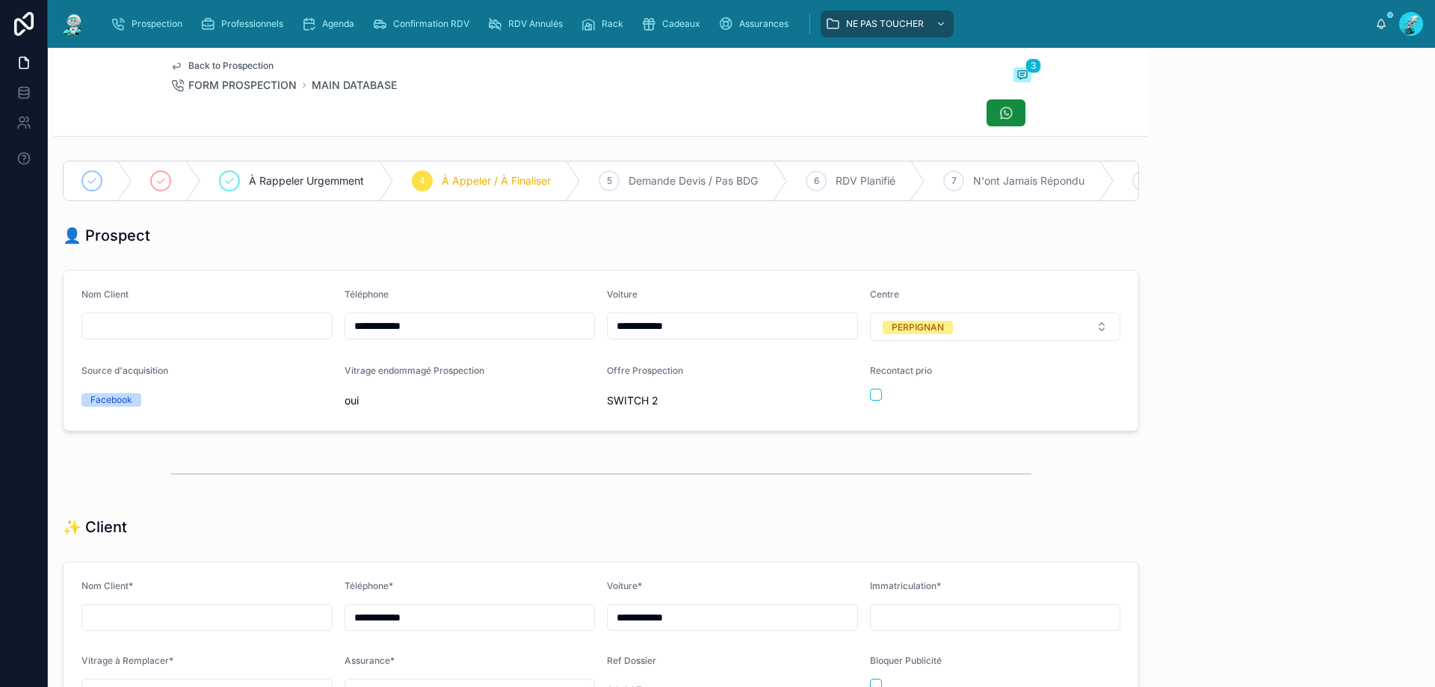
scroll to position [83, 0]
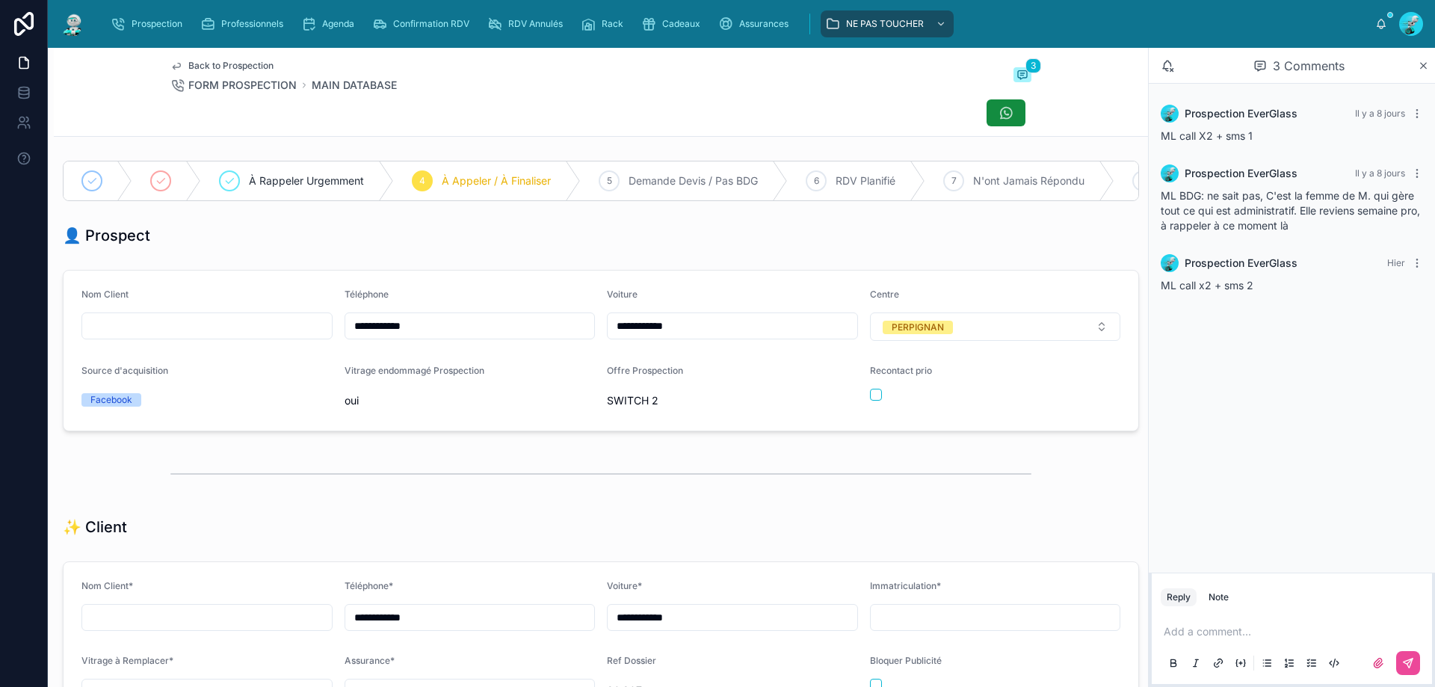
drag, startPoint x: 543, startPoint y: 341, endPoint x: 46, endPoint y: 356, distance: 497.2
click at [46, 356] on div "**********" at bounding box center [717, 343] width 1435 height 687
click at [461, 279] on div "**********" at bounding box center [601, 350] width 1094 height 173
click at [1208, 637] on p at bounding box center [1295, 631] width 262 height 15
click at [1418, 661] on button at bounding box center [1408, 663] width 24 height 24
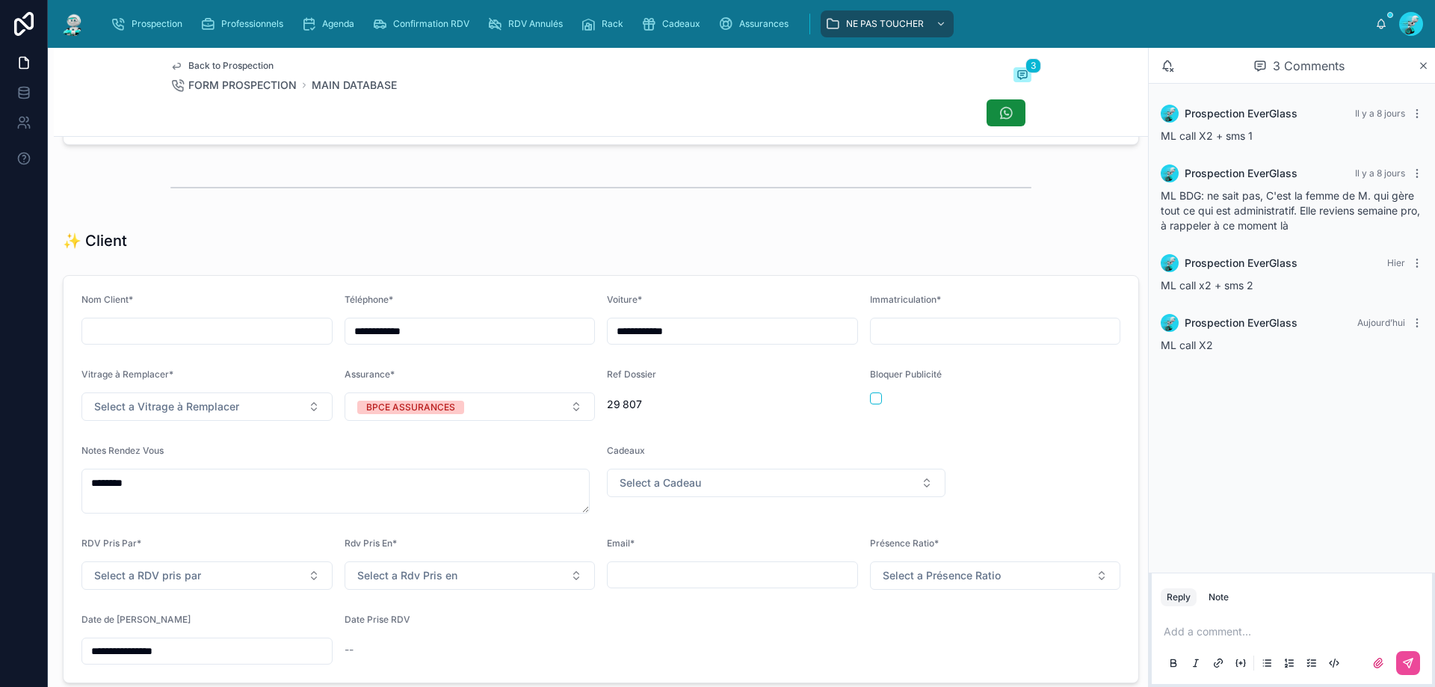
scroll to position [448, 0]
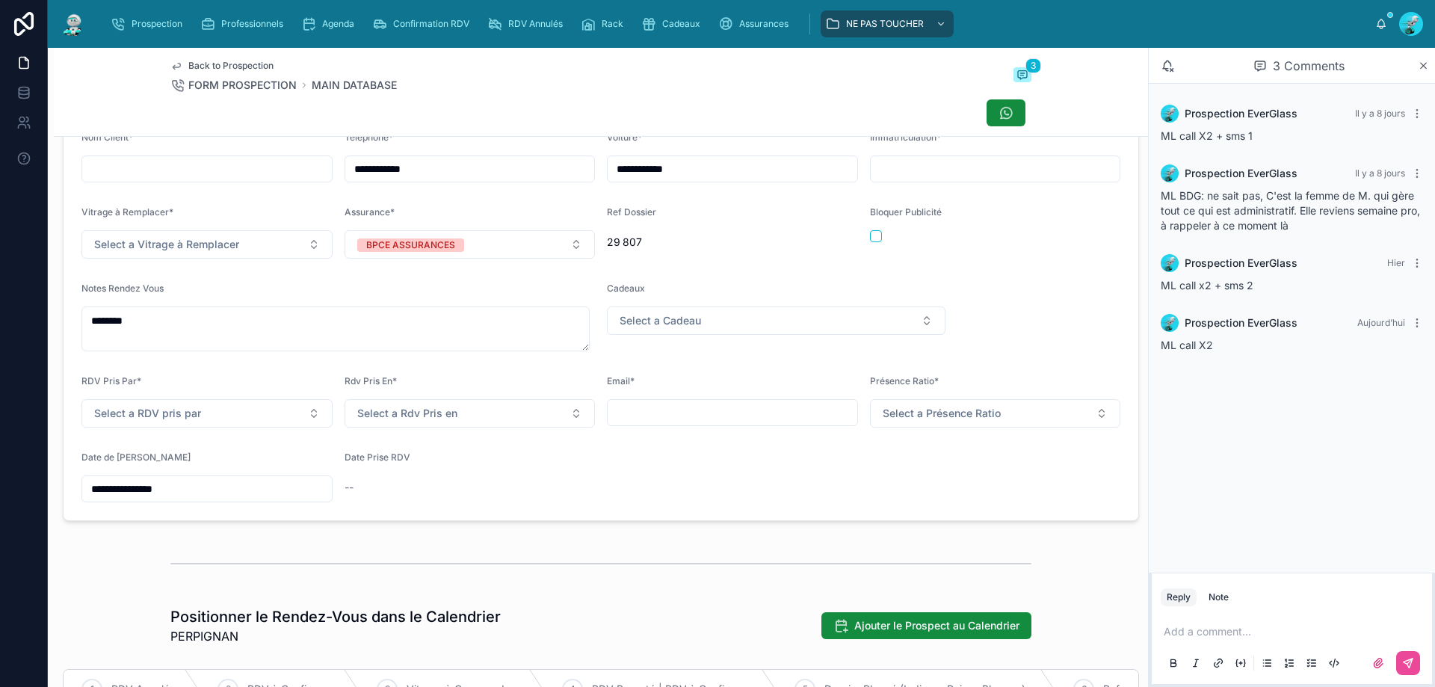
click at [187, 497] on input "**********" at bounding box center [207, 488] width 250 height 21
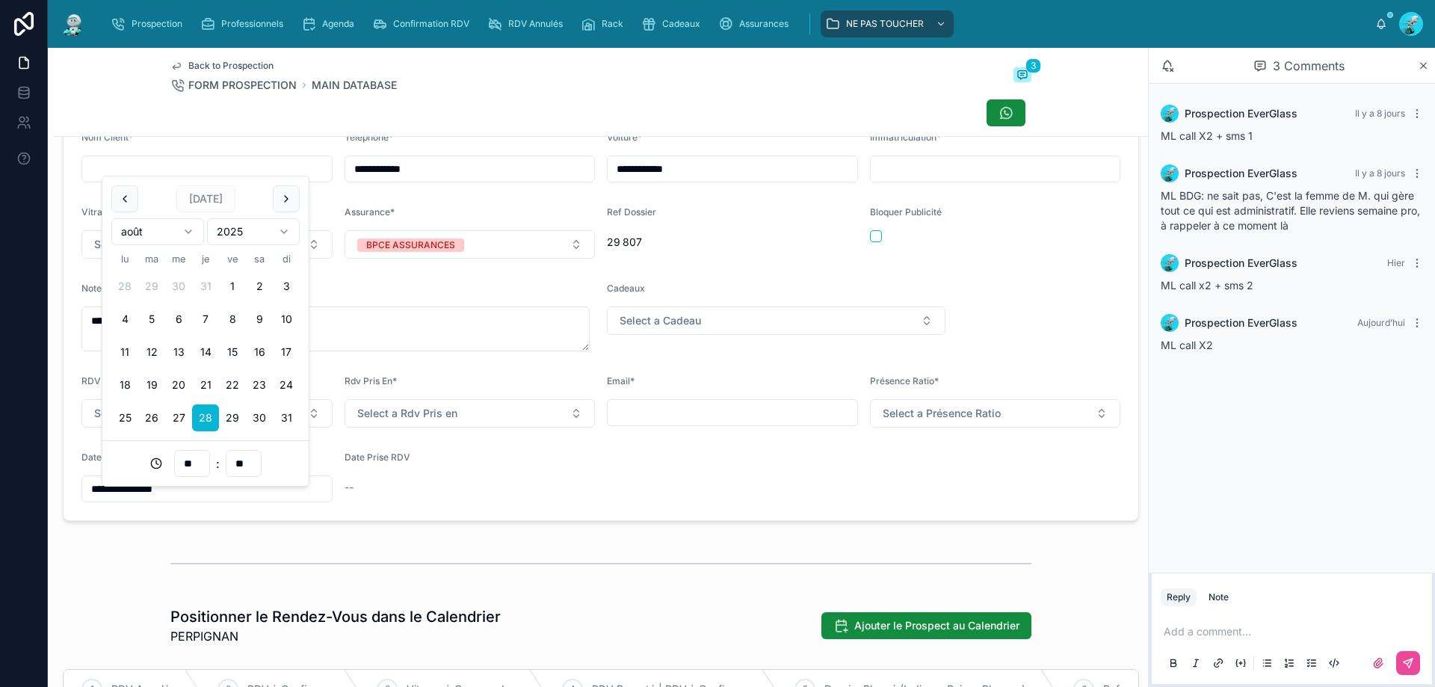
drag, startPoint x: 234, startPoint y: 416, endPoint x: 431, endPoint y: 507, distance: 217.0
click at [235, 416] on button "29" at bounding box center [232, 417] width 27 height 27
type input "**********"
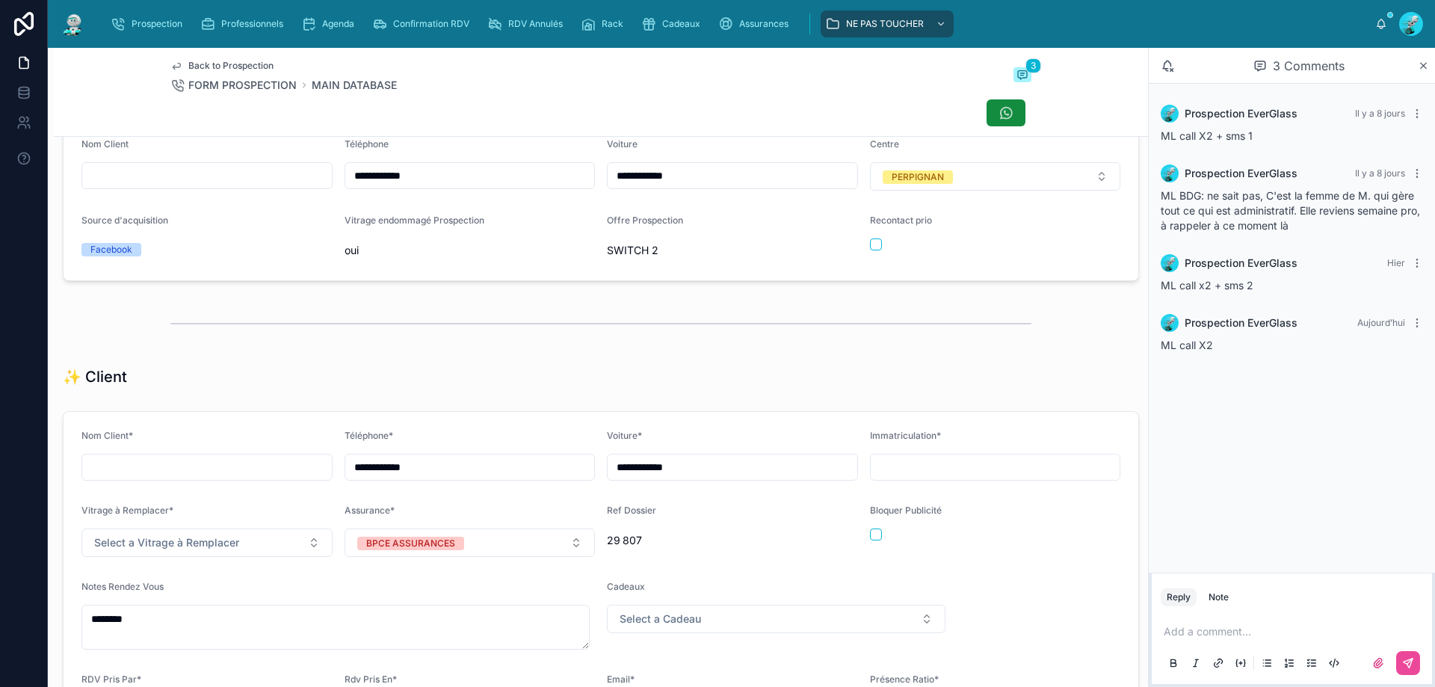
scroll to position [0, 0]
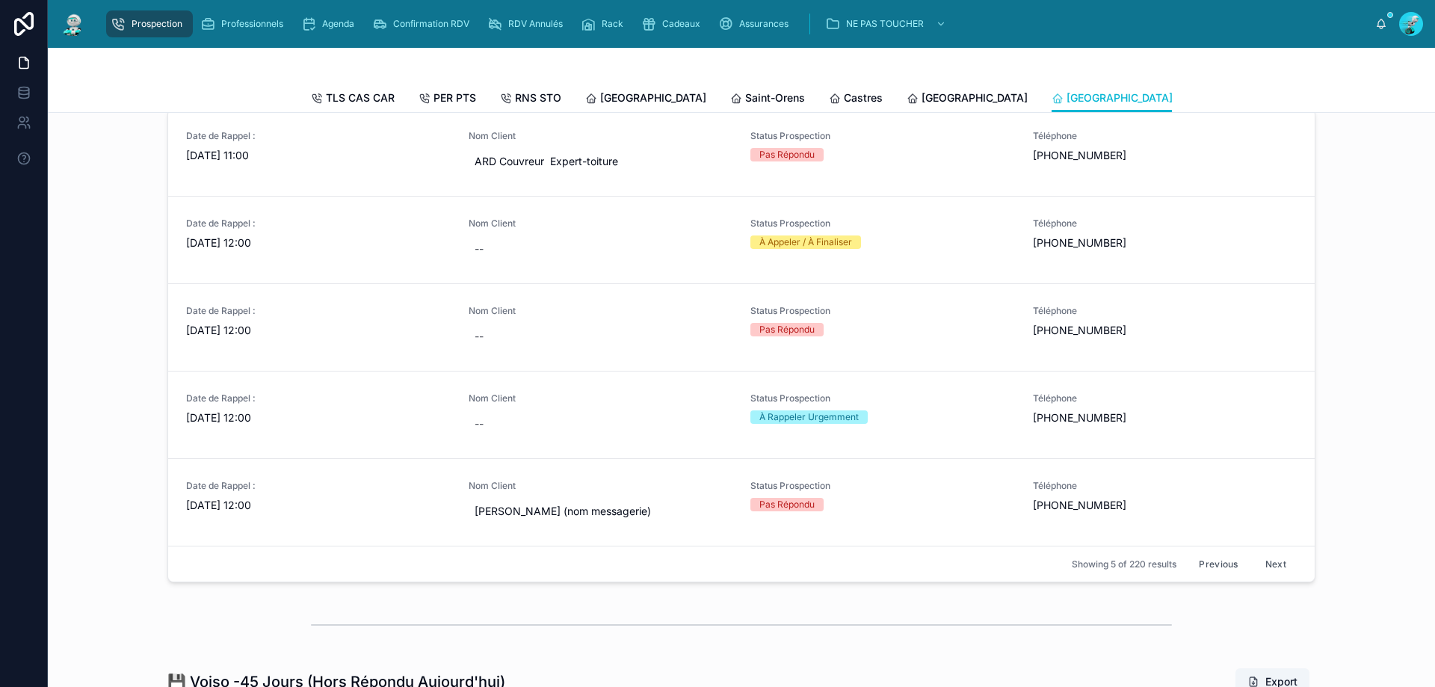
scroll to position [673, 0]
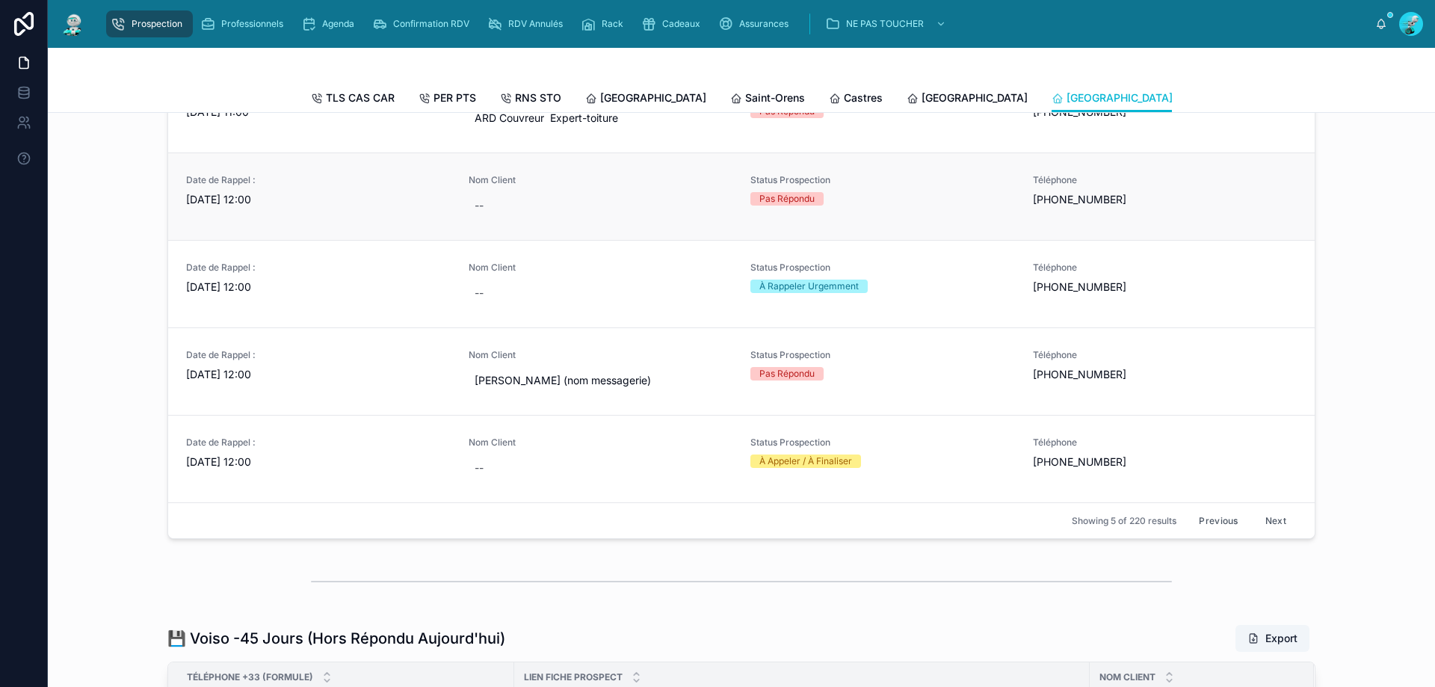
click at [303, 219] on div "Date de Rappel : [DATE] 12:00" at bounding box center [318, 196] width 265 height 45
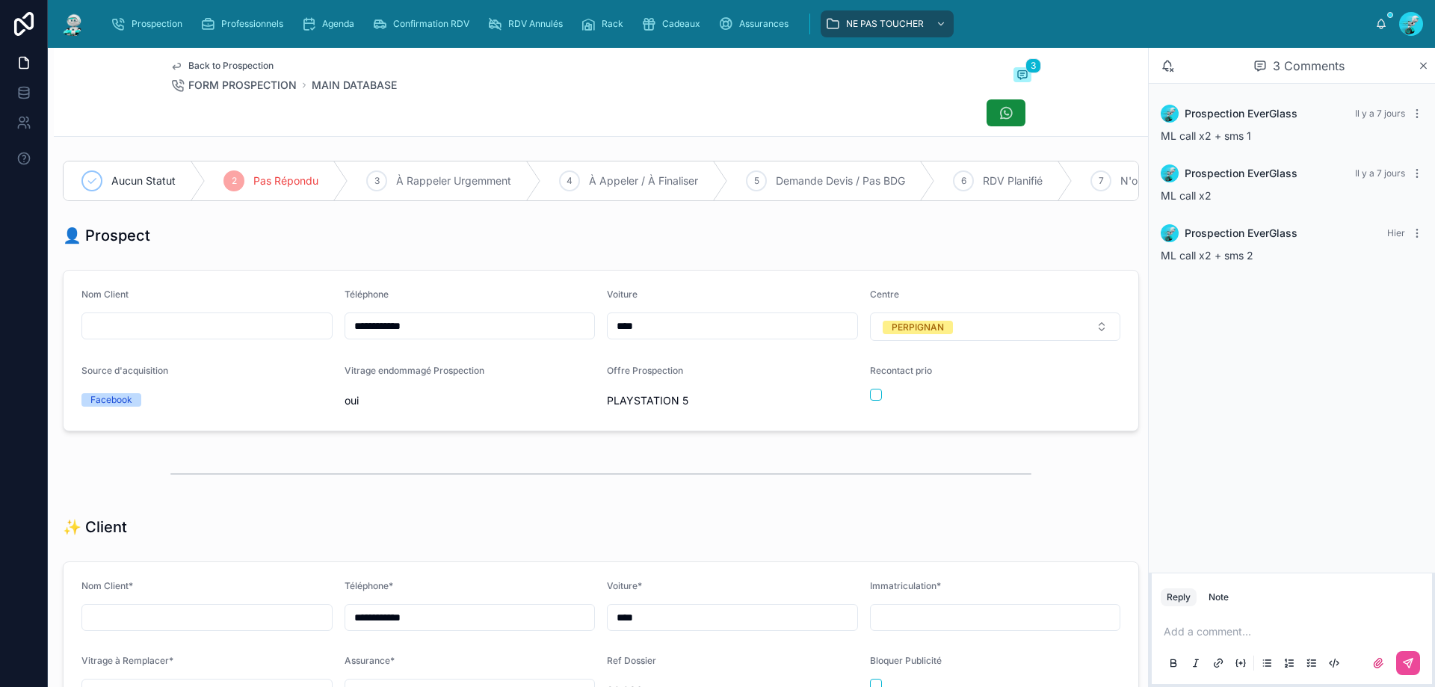
scroll to position [83, 0]
drag, startPoint x: 498, startPoint y: 342, endPoint x: 180, endPoint y: 340, distance: 318.4
click at [180, 340] on form "**********" at bounding box center [601, 351] width 1075 height 160
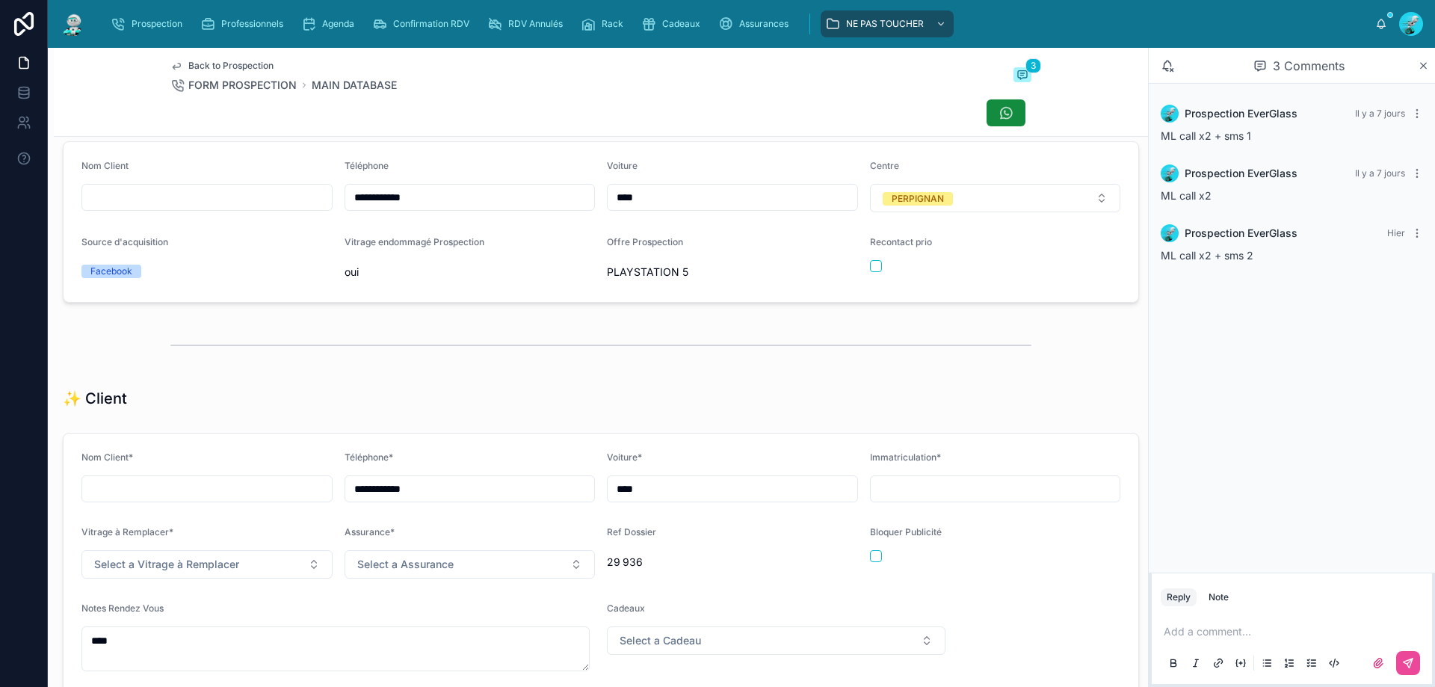
scroll to position [149, 0]
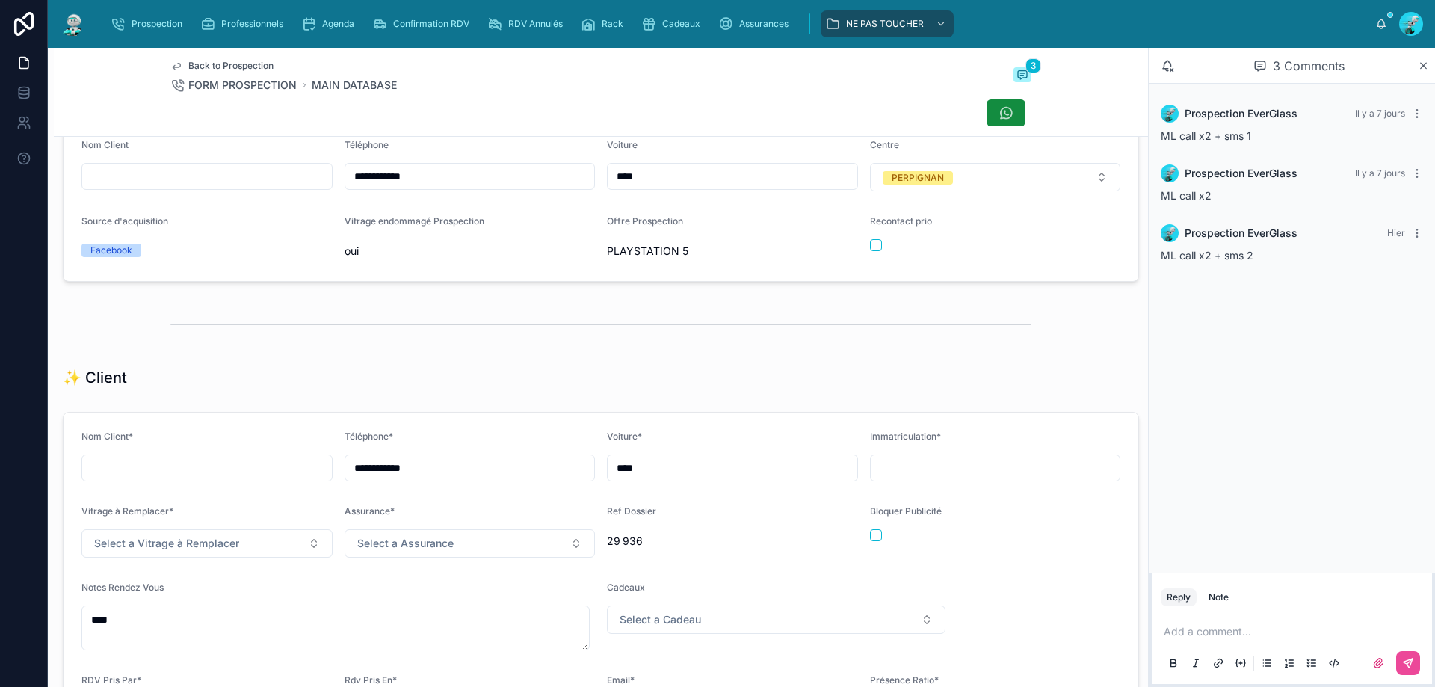
click at [546, 343] on div at bounding box center [600, 324] width 861 height 37
click at [1213, 634] on p at bounding box center [1295, 631] width 262 height 15
click at [1407, 660] on icon at bounding box center [1407, 662] width 9 height 9
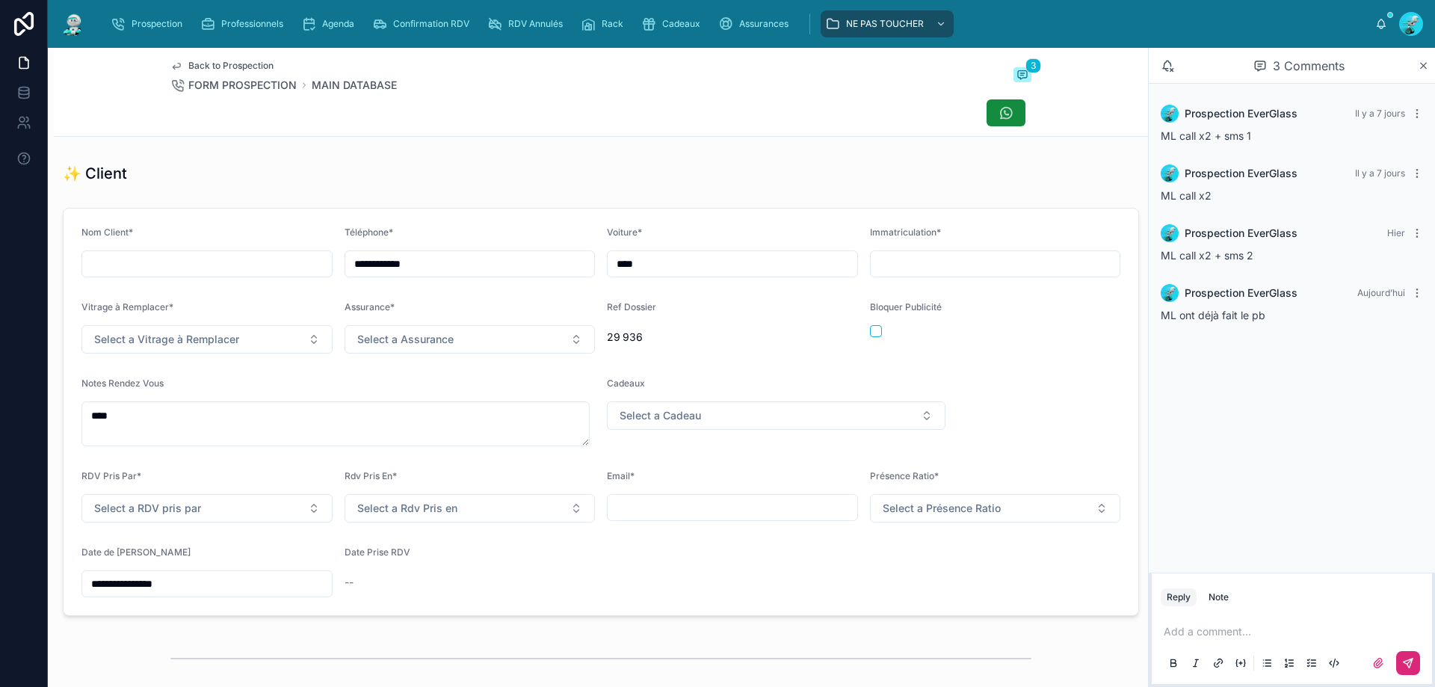
scroll to position [374, 0]
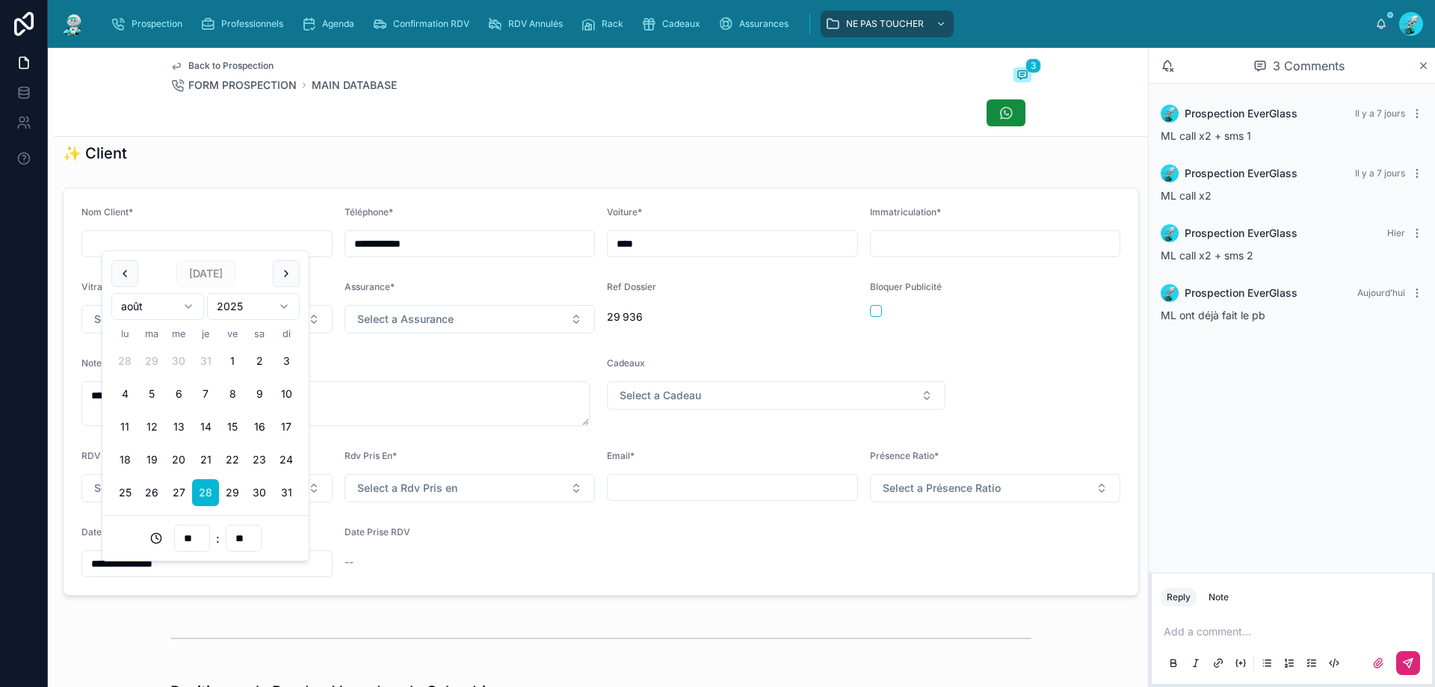
drag, startPoint x: 268, startPoint y: 571, endPoint x: 0, endPoint y: 588, distance: 268.1
click at [0, 588] on div "**********" at bounding box center [717, 343] width 1435 height 687
type input "**"
click at [528, 588] on form "**********" at bounding box center [601, 391] width 1075 height 407
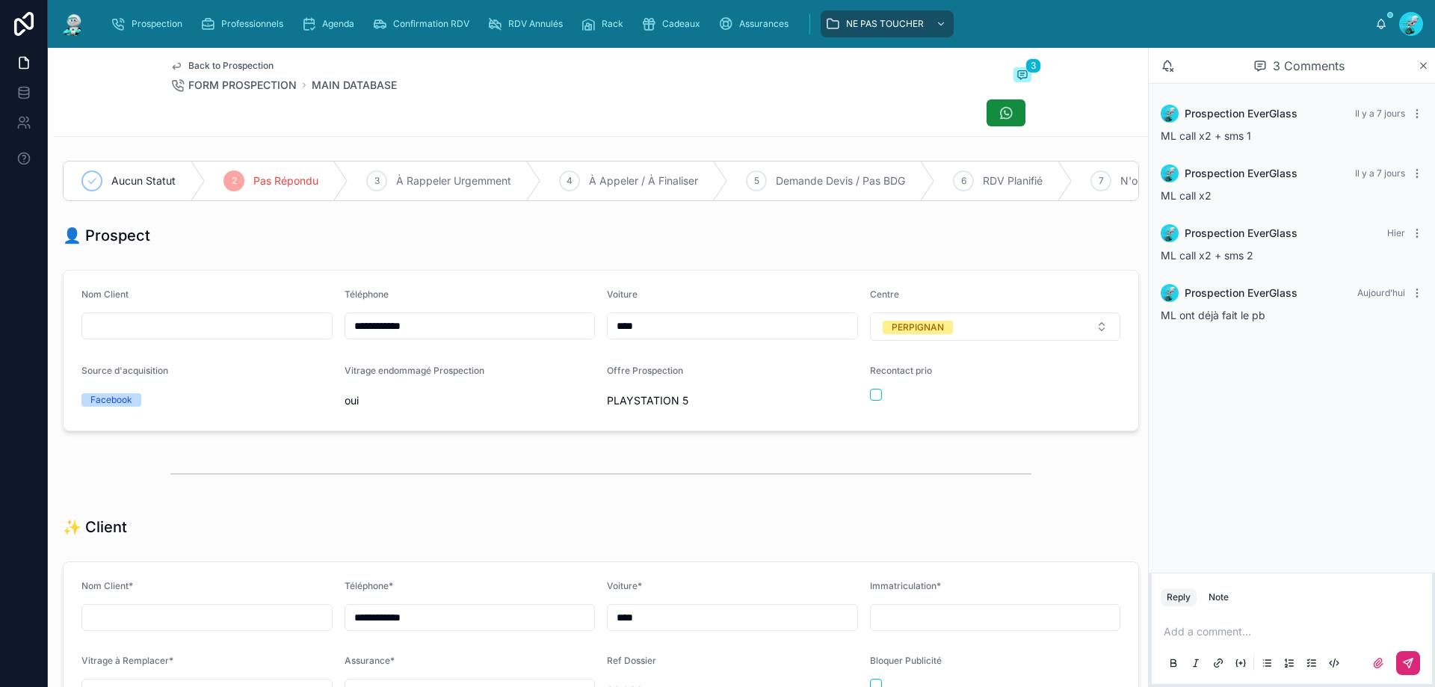
scroll to position [0, 1033]
click at [554, 187] on span "Client Perdu | Notre Faute" at bounding box center [583, 180] width 128 height 15
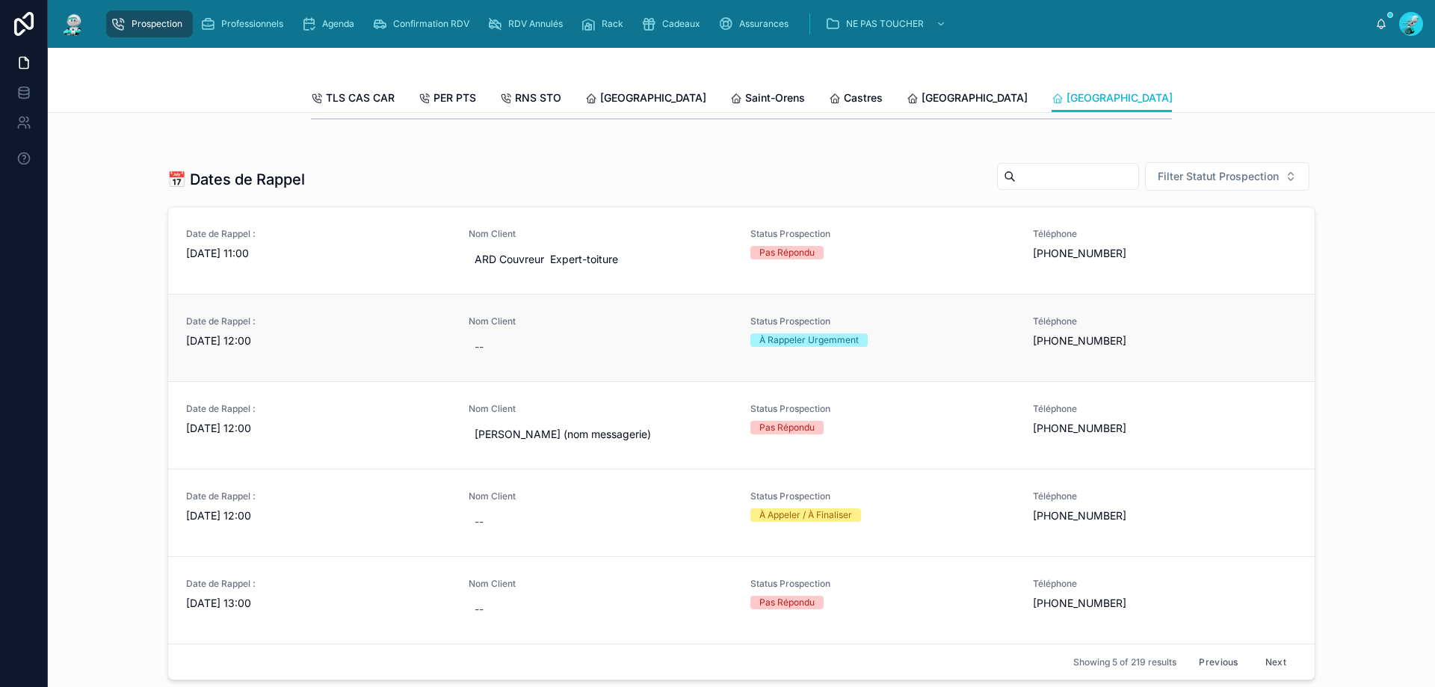
scroll to position [523, 0]
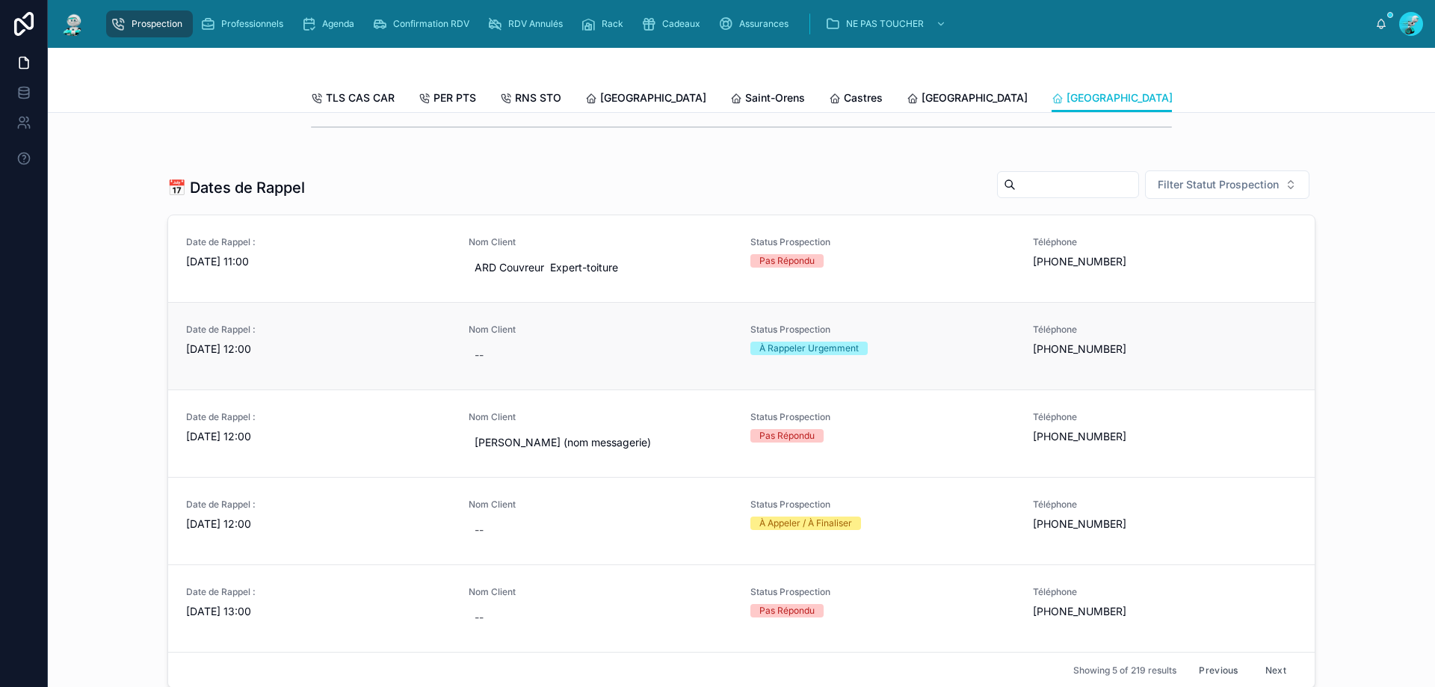
click at [340, 368] on div "Date de Rappel : [DATE] 12:00" at bounding box center [318, 346] width 265 height 45
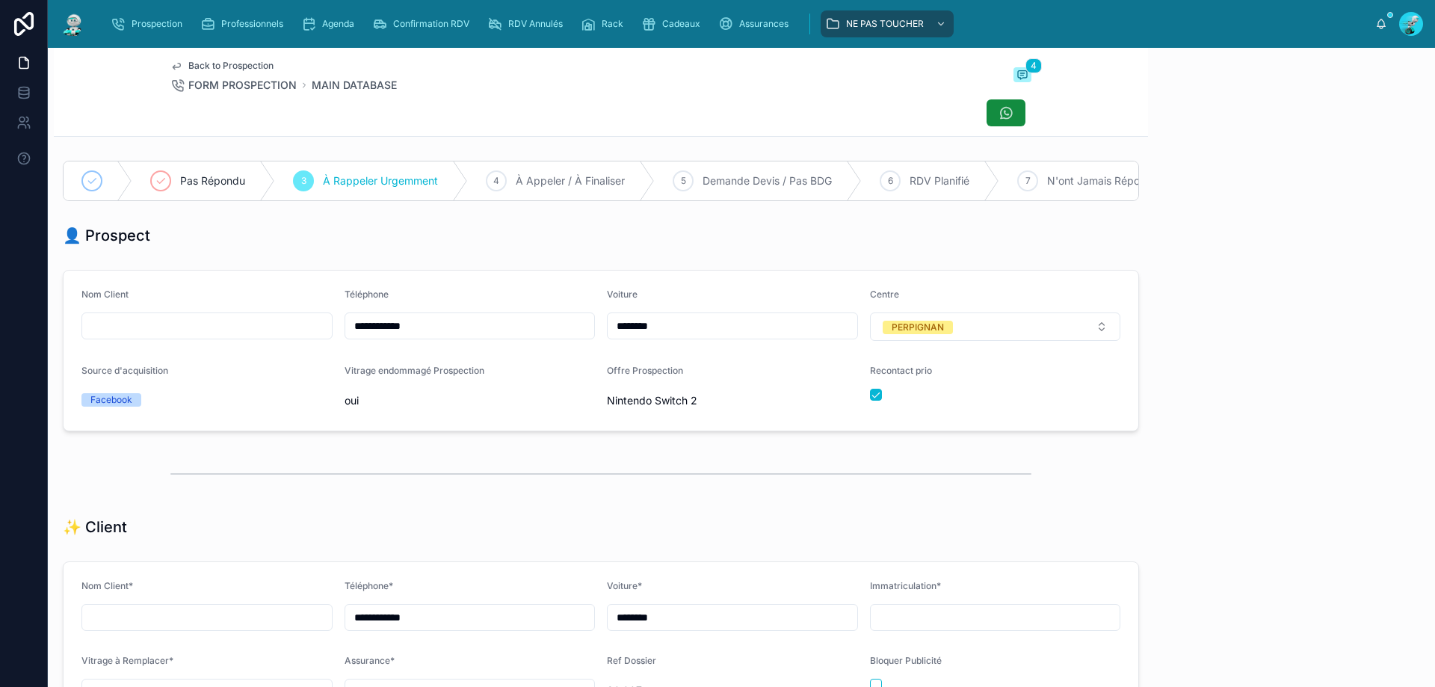
scroll to position [83, 0]
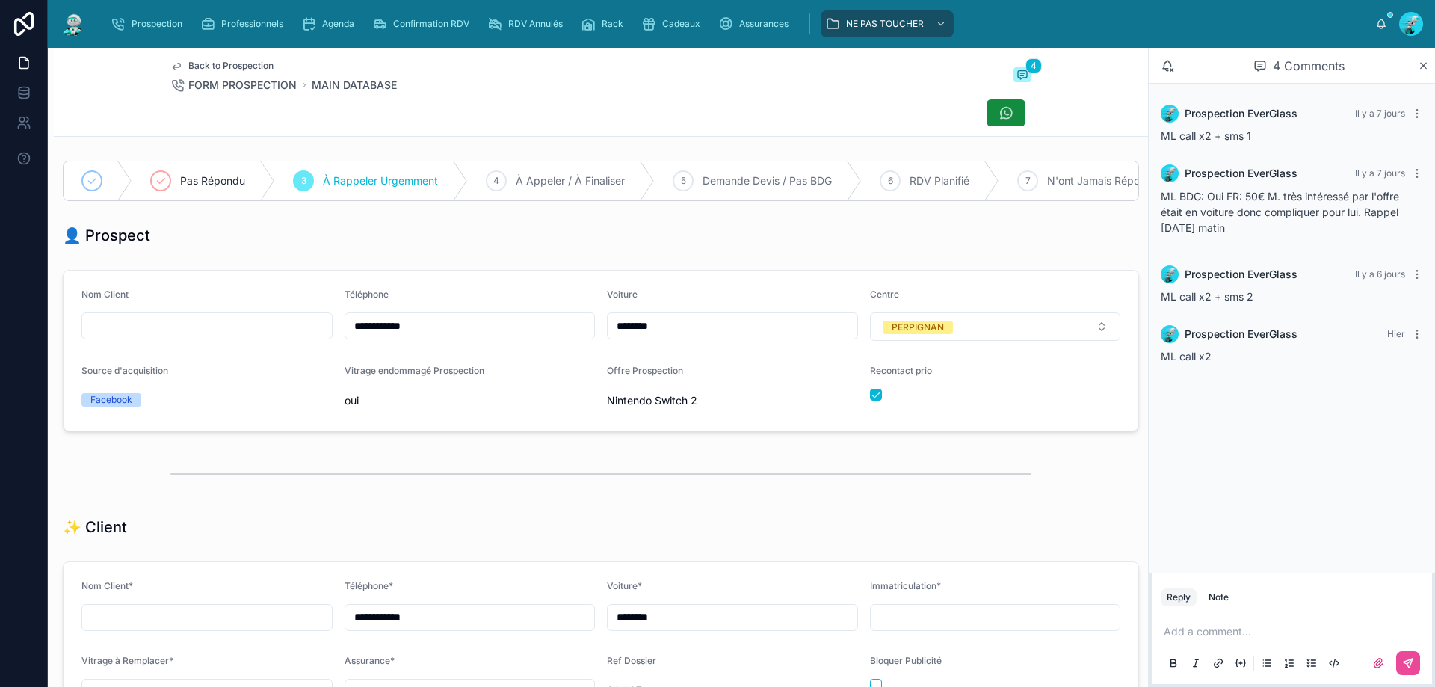
drag, startPoint x: 490, startPoint y: 336, endPoint x: 181, endPoint y: 339, distance: 309.4
click at [181, 339] on form "**********" at bounding box center [601, 351] width 1075 height 160
click at [555, 287] on form "**********" at bounding box center [601, 351] width 1075 height 160
click at [1203, 625] on p at bounding box center [1295, 631] width 262 height 15
click at [1407, 652] on button at bounding box center [1408, 663] width 24 height 24
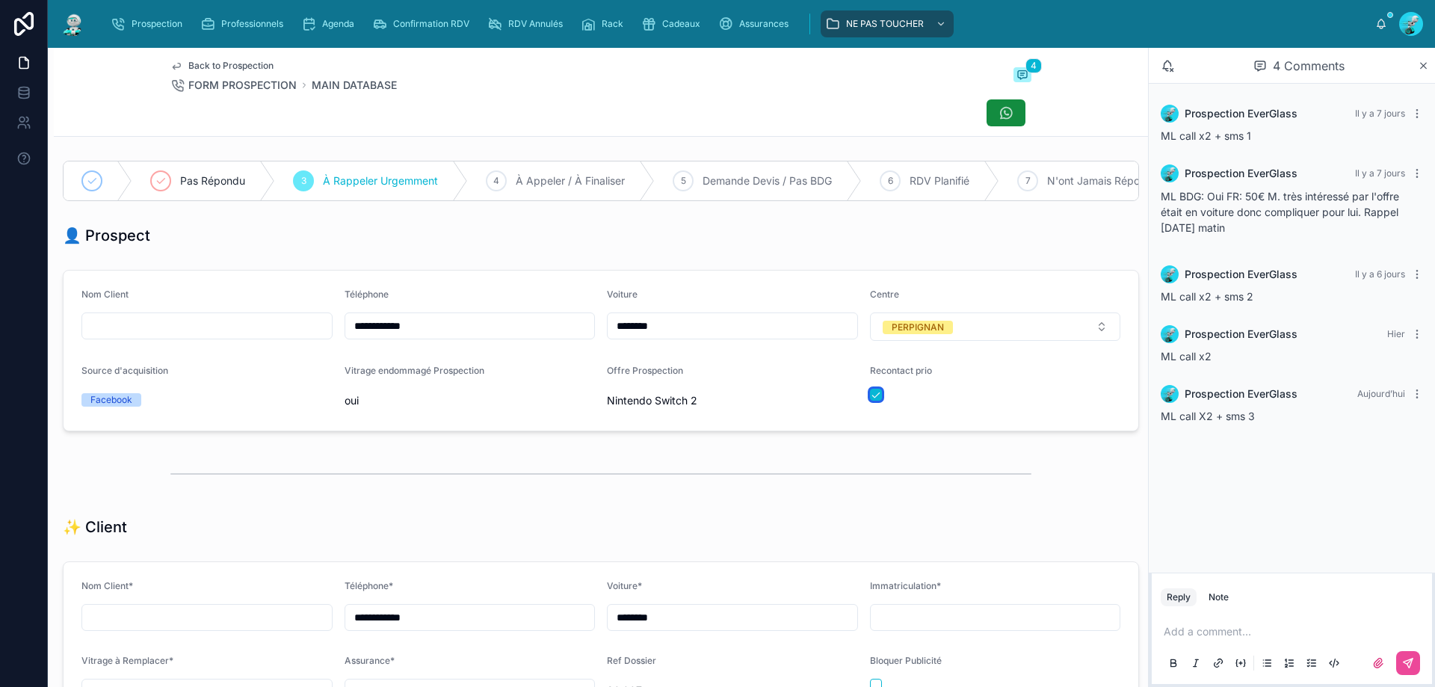
click at [872, 401] on button "button" at bounding box center [876, 395] width 12 height 12
click at [889, 479] on div at bounding box center [600, 473] width 861 height 37
click at [214, 182] on span "Pas Répondu" at bounding box center [212, 180] width 65 height 15
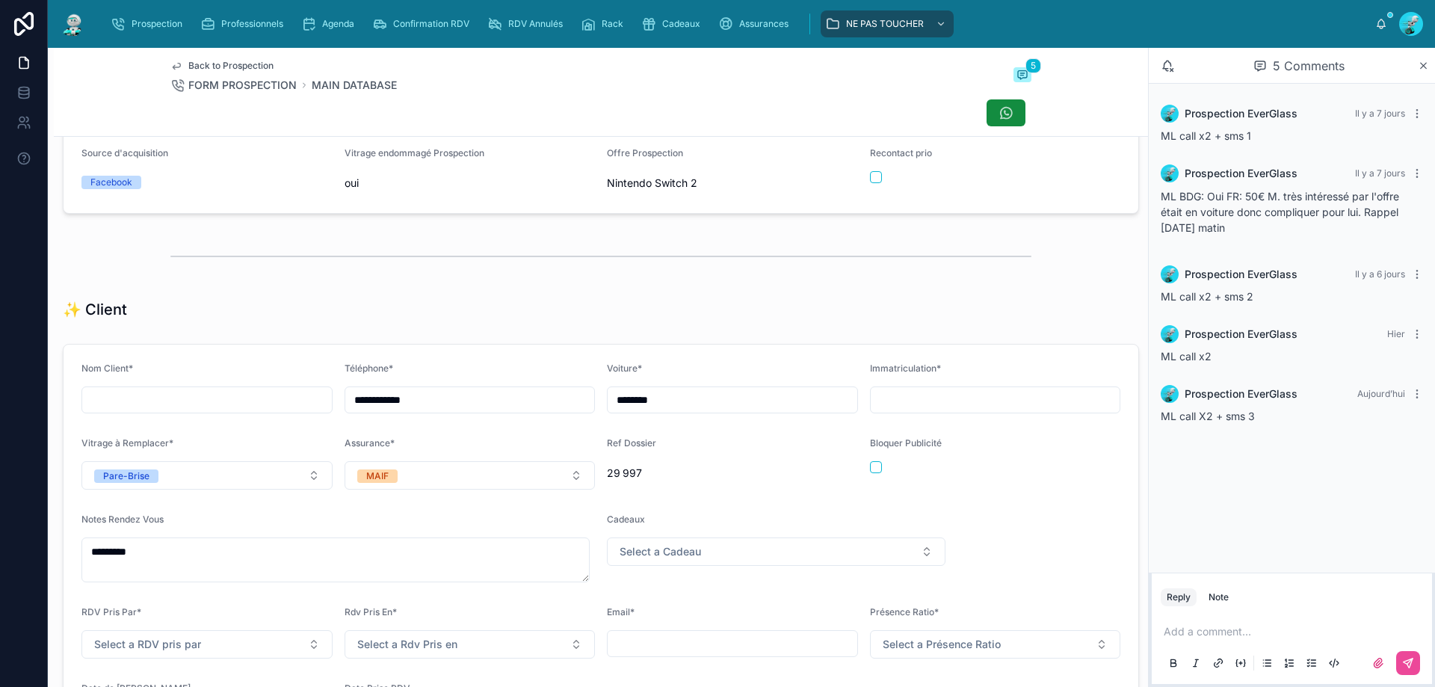
scroll to position [448, 0]
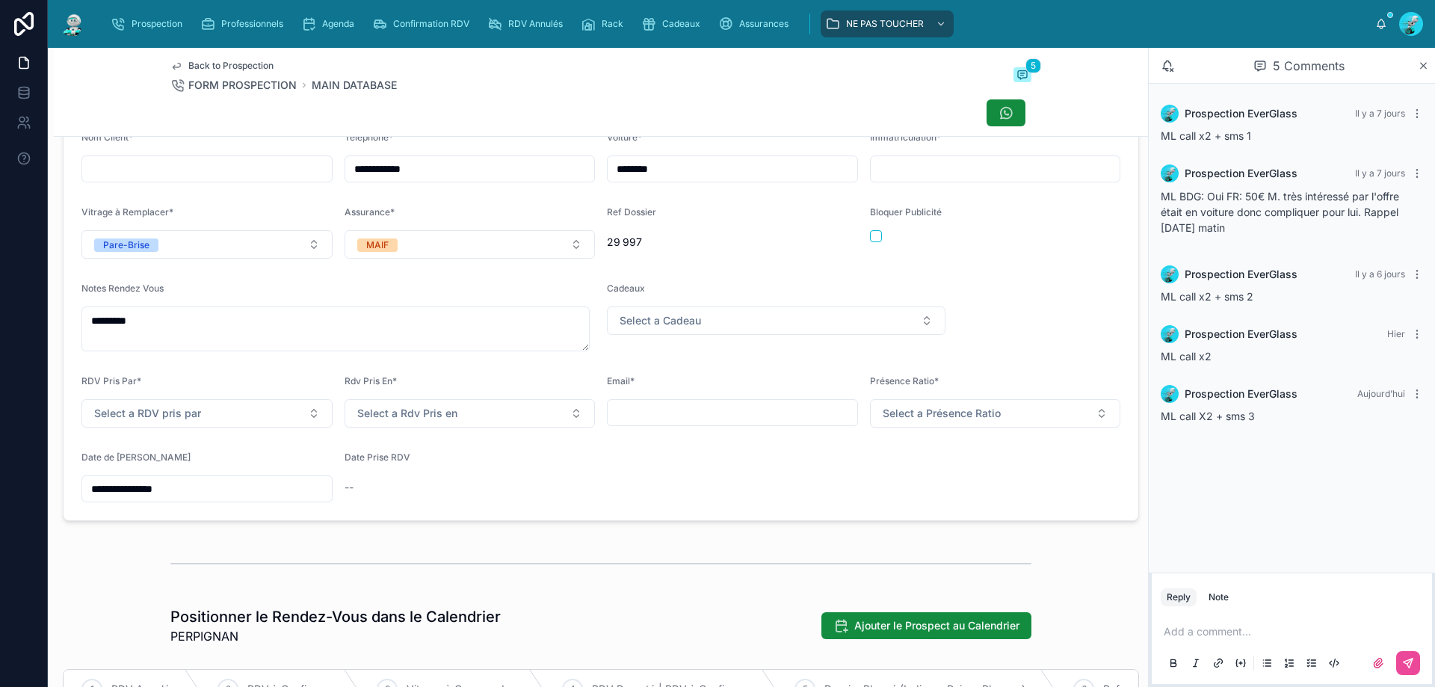
click at [265, 499] on input "**********" at bounding box center [207, 488] width 250 height 21
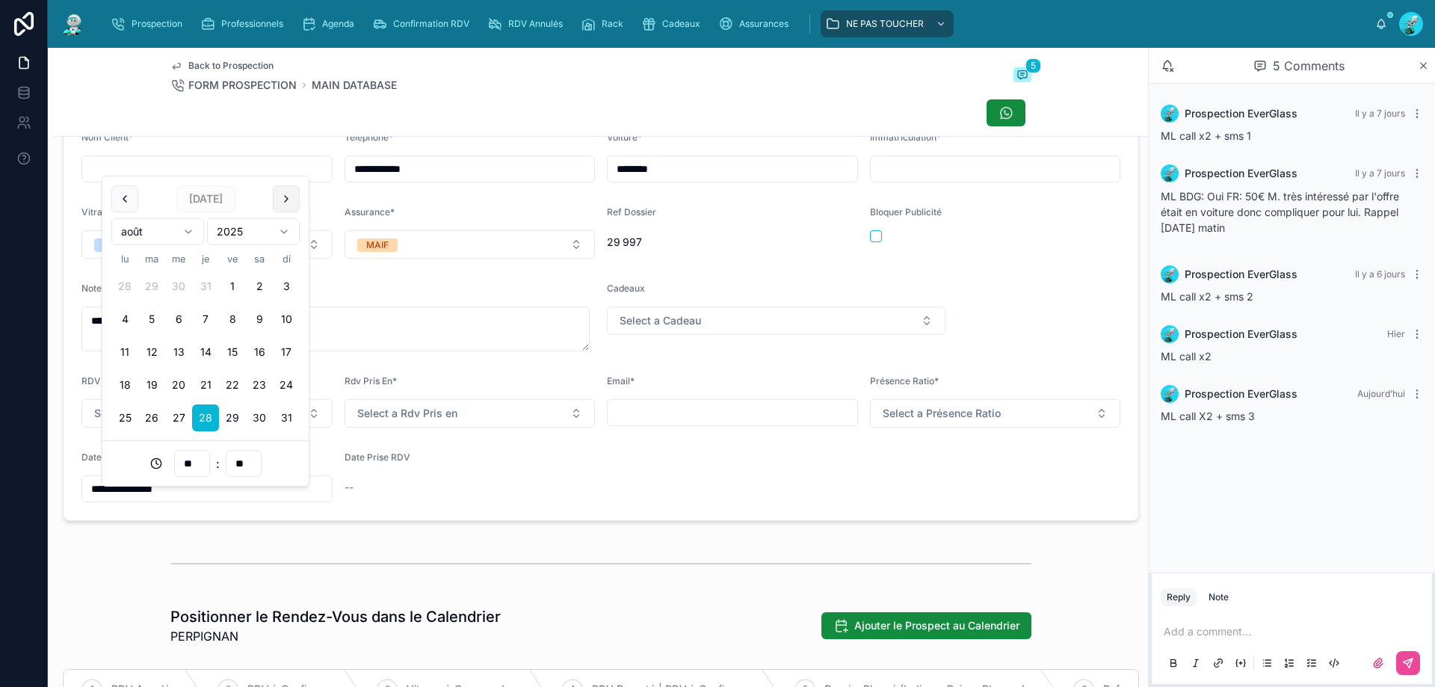
click at [286, 206] on button at bounding box center [286, 198] width 27 height 27
click at [155, 284] on button "2" at bounding box center [151, 286] width 27 height 27
type input "**********"
click at [446, 520] on form "**********" at bounding box center [601, 317] width 1075 height 407
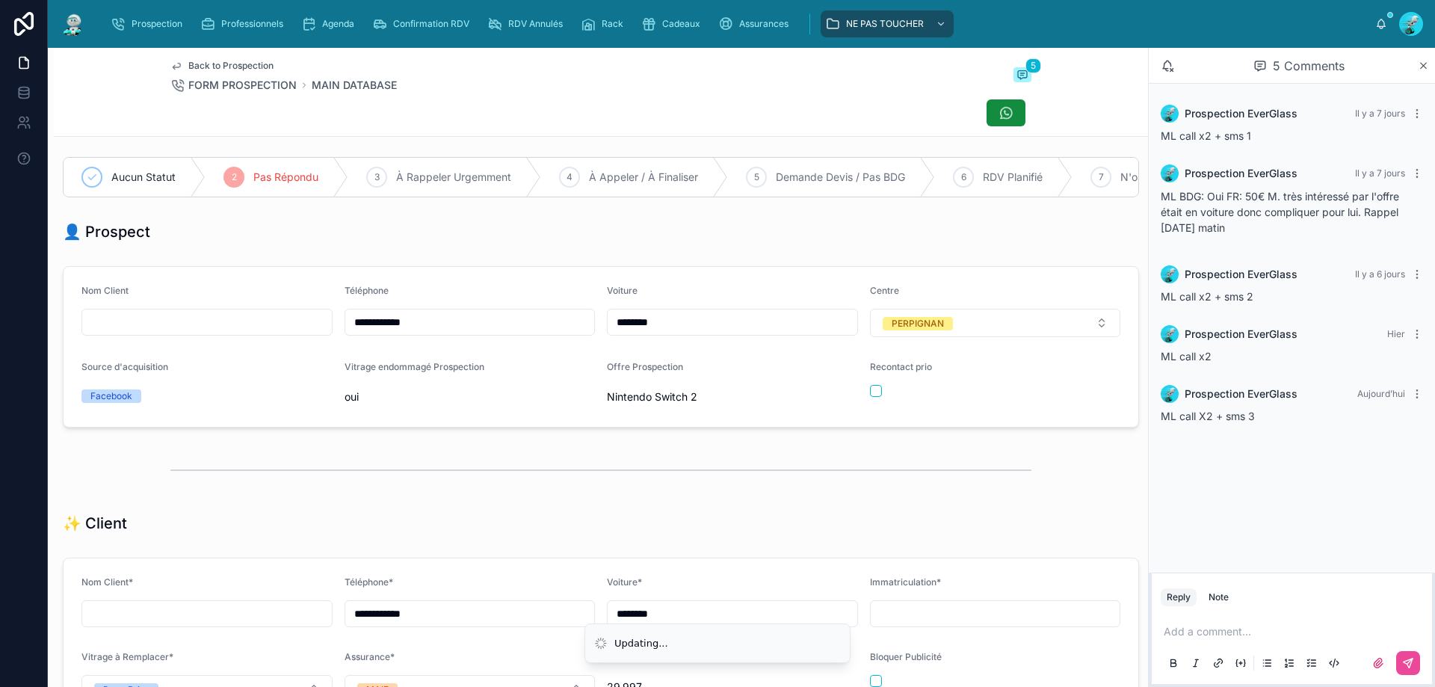
scroll to position [0, 0]
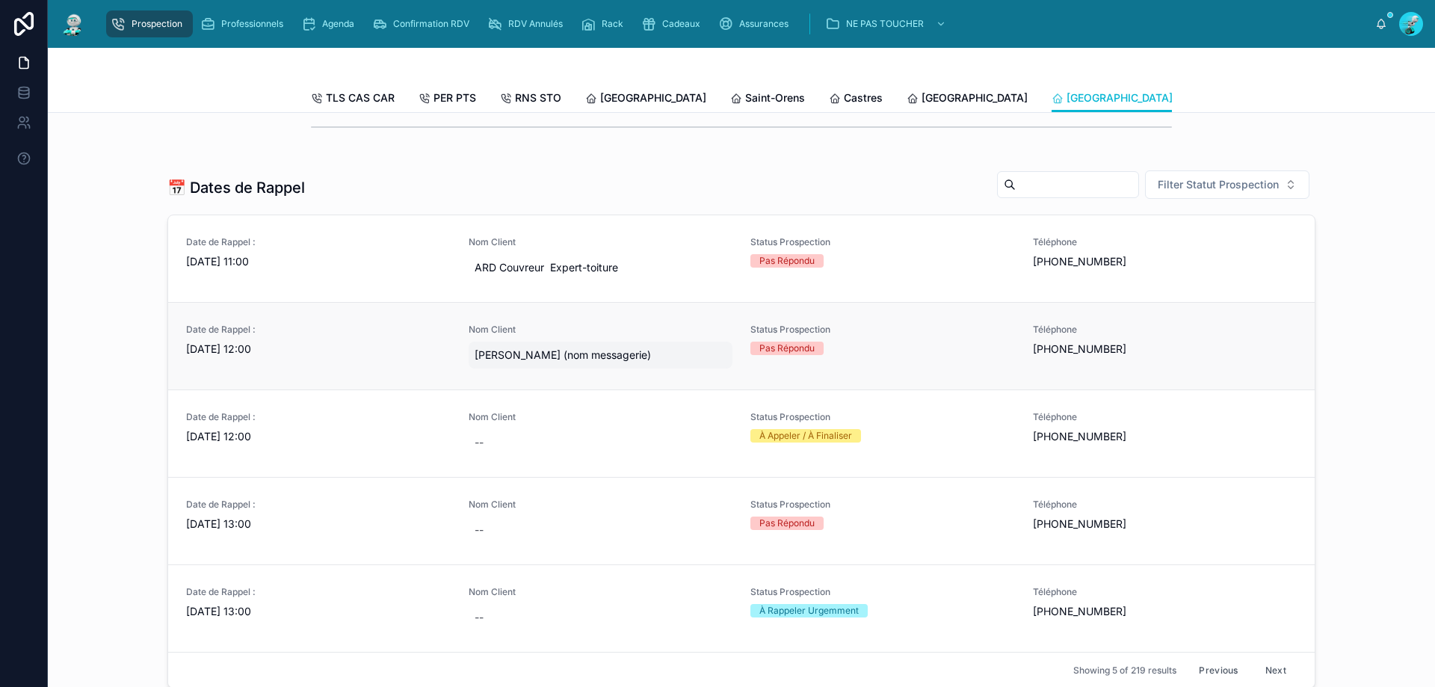
scroll to position [598, 0]
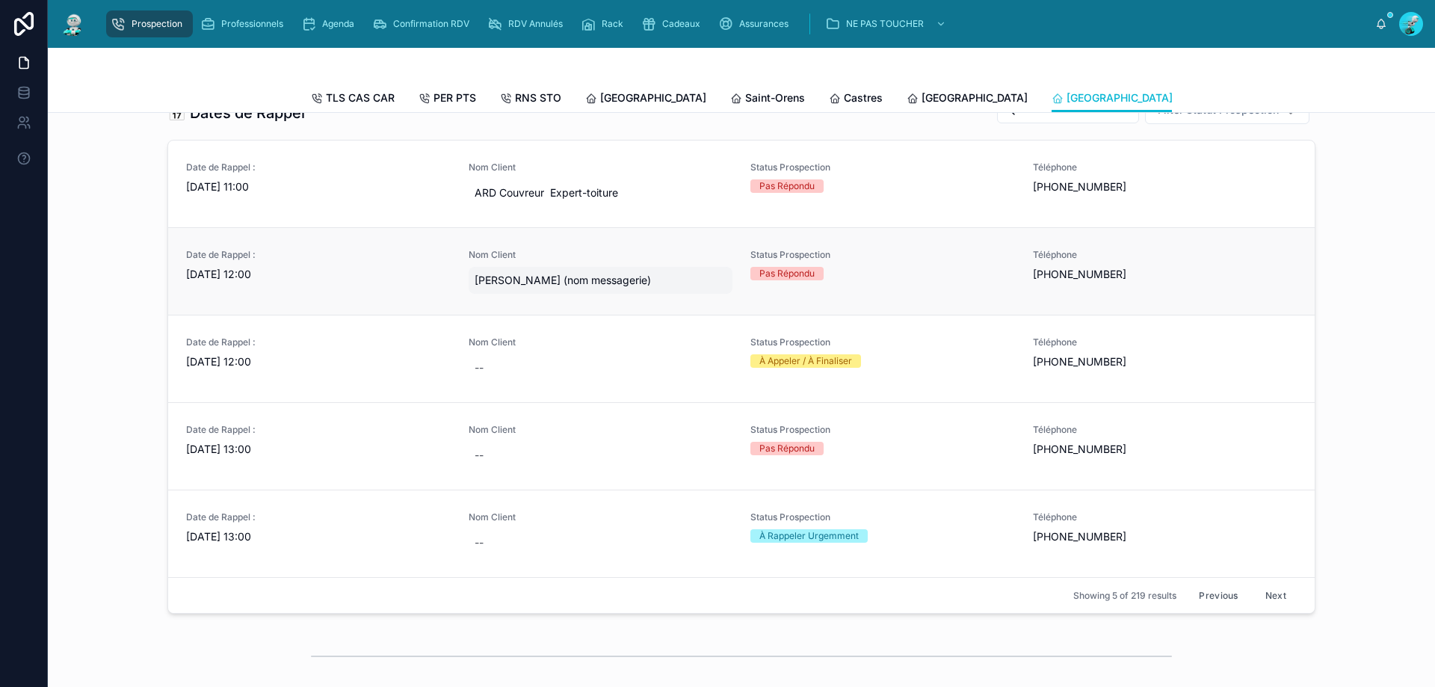
click at [343, 315] on link "Date de Rappel : [DATE] 12:00 Nom Client [PERSON_NAME] (nom messagerie) Status …" at bounding box center [741, 270] width 1146 height 87
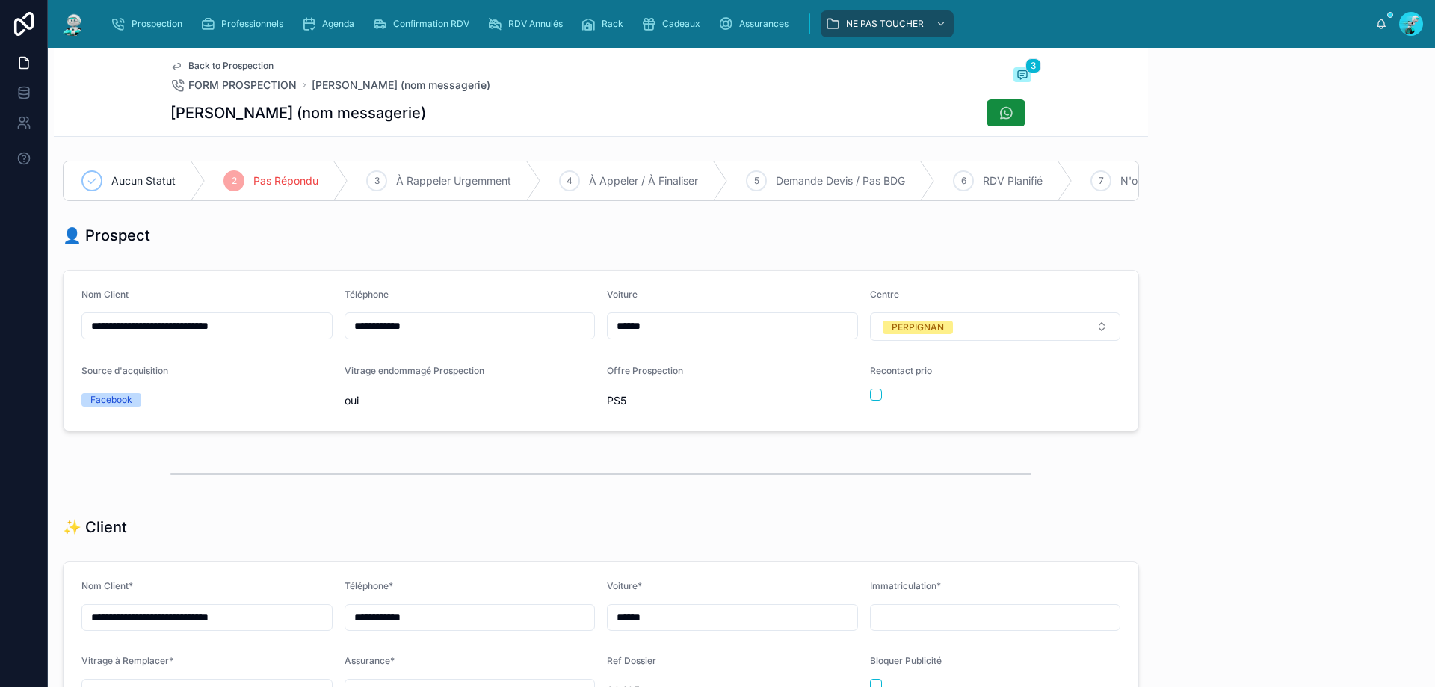
scroll to position [83, 0]
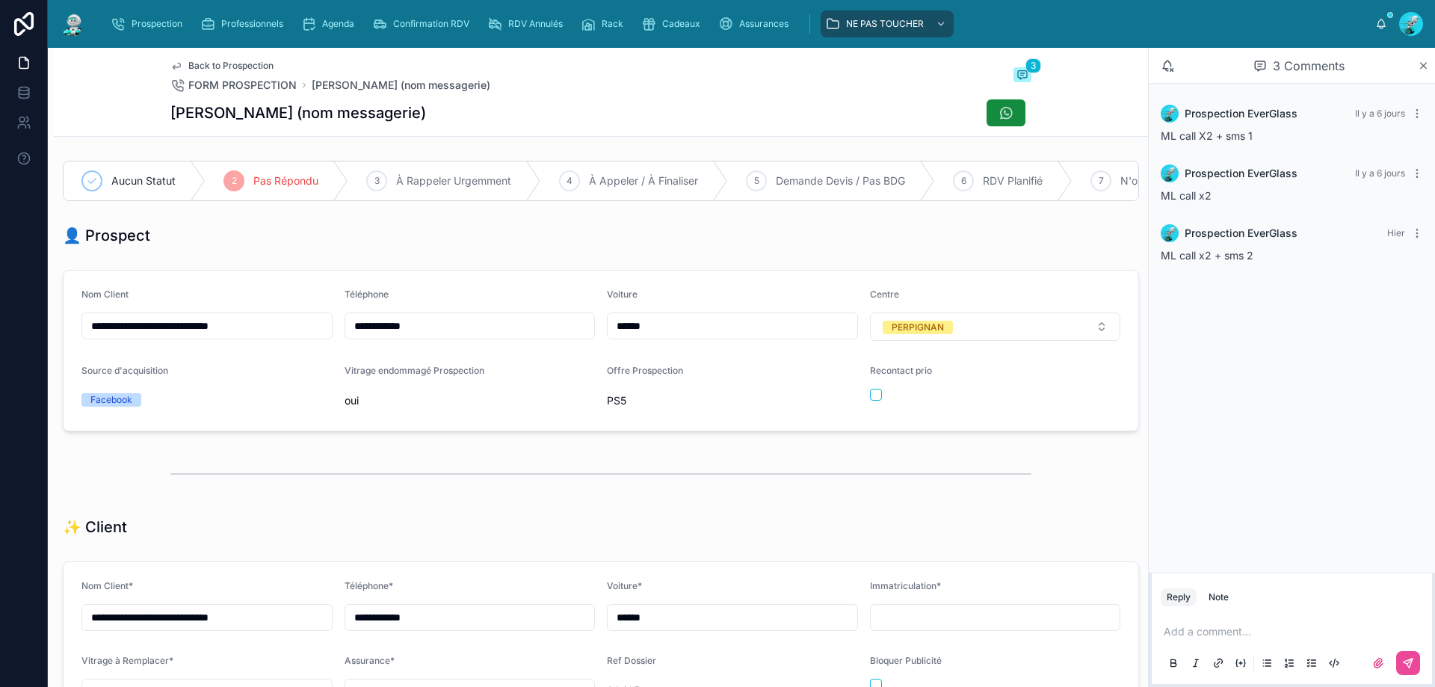
drag, startPoint x: 435, startPoint y: 334, endPoint x: 253, endPoint y: 333, distance: 182.3
click at [253, 333] on form "**********" at bounding box center [601, 351] width 1075 height 160
click at [1217, 636] on p at bounding box center [1295, 631] width 262 height 15
click at [1406, 664] on icon at bounding box center [1408, 663] width 12 height 12
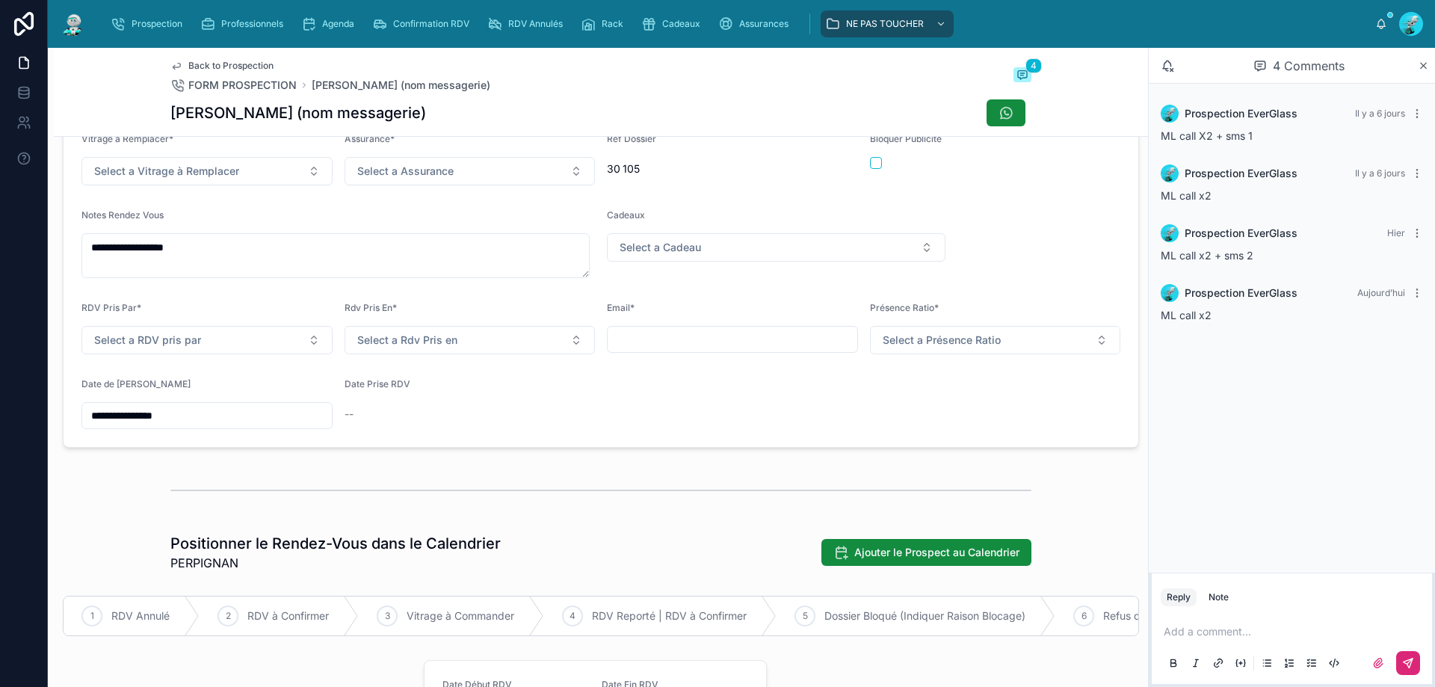
scroll to position [523, 0]
click at [217, 423] on input "**********" at bounding box center [207, 414] width 250 height 21
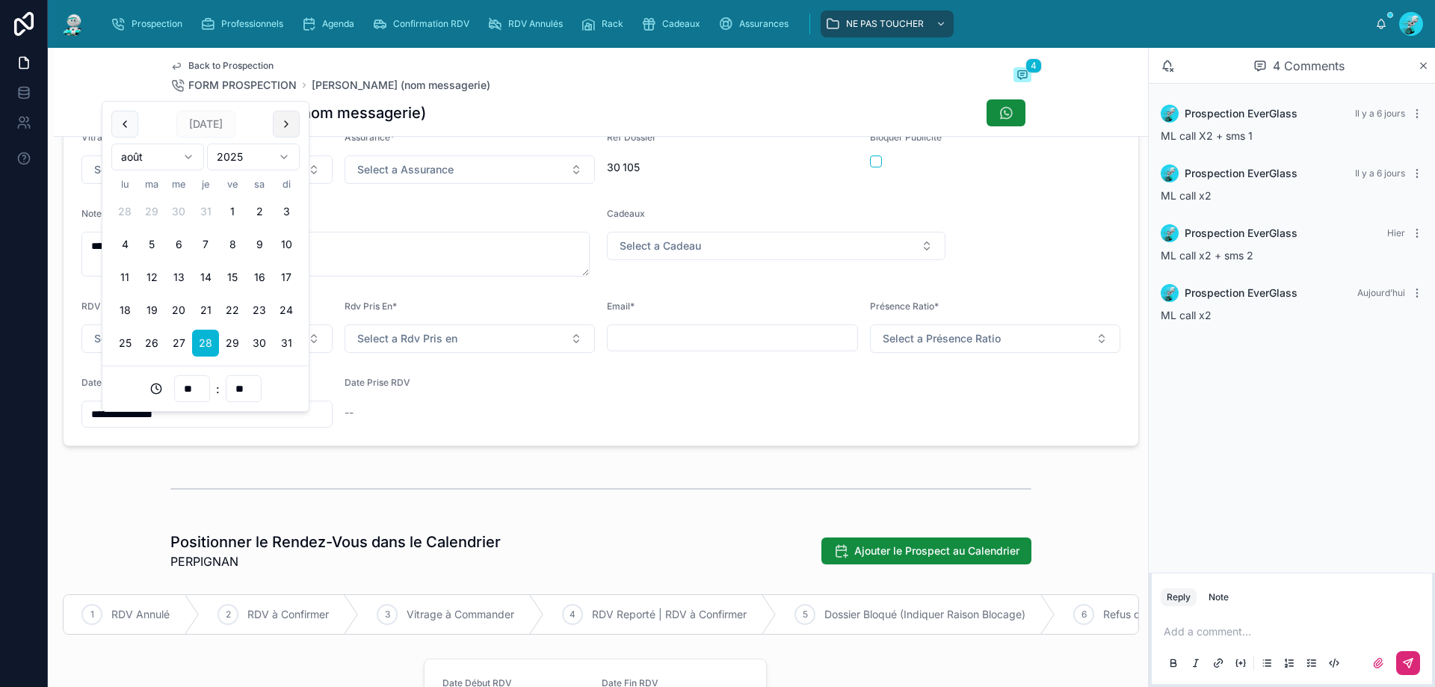
click at [284, 118] on button at bounding box center [286, 124] width 27 height 27
click at [177, 210] on button "3" at bounding box center [178, 211] width 27 height 27
type input "**********"
click at [411, 475] on div "**********" at bounding box center [601, 686] width 1094 height 2109
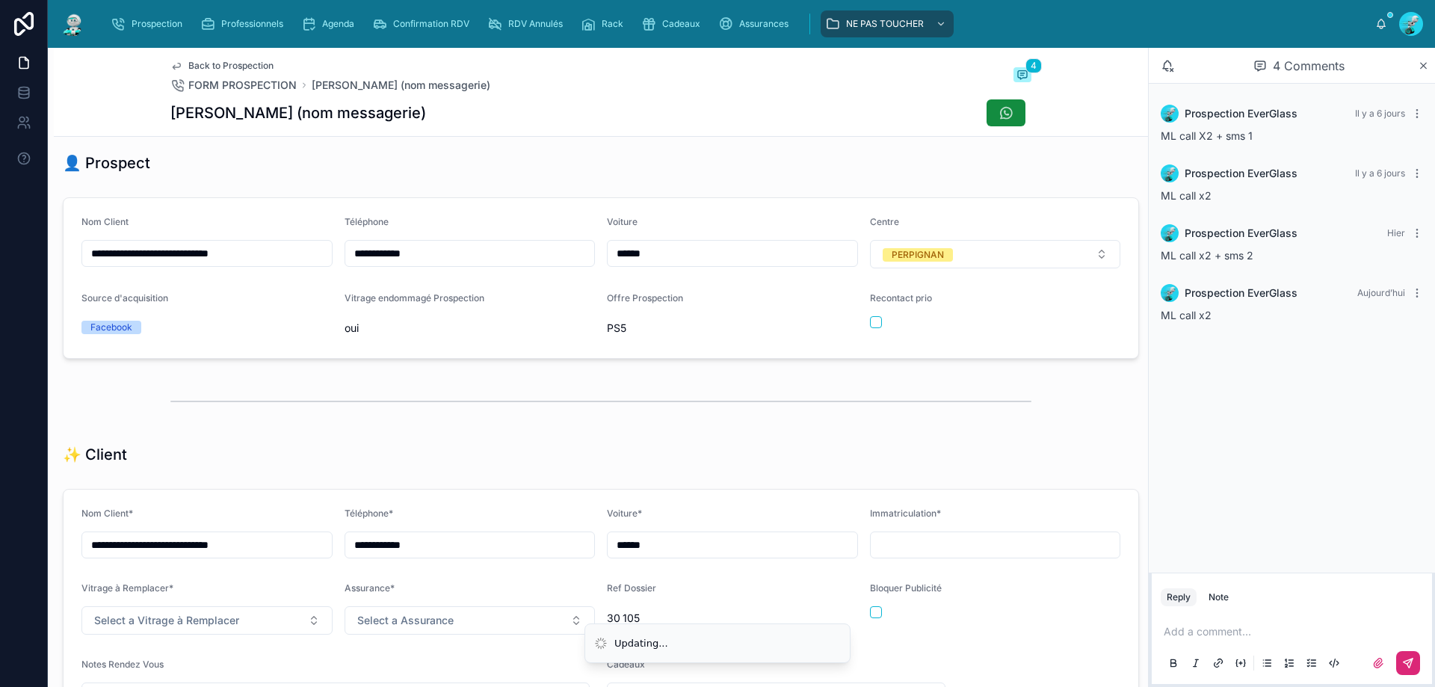
scroll to position [0, 0]
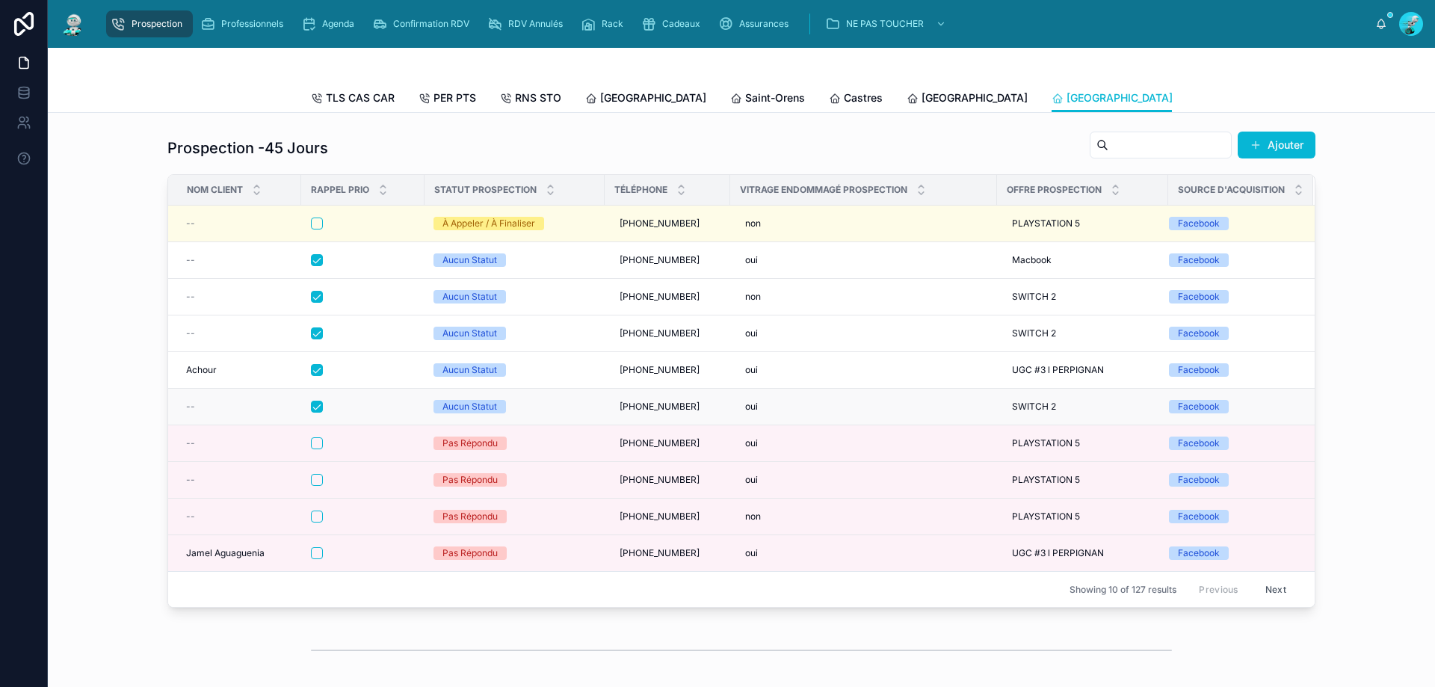
click at [350, 413] on div at bounding box center [363, 407] width 104 height 12
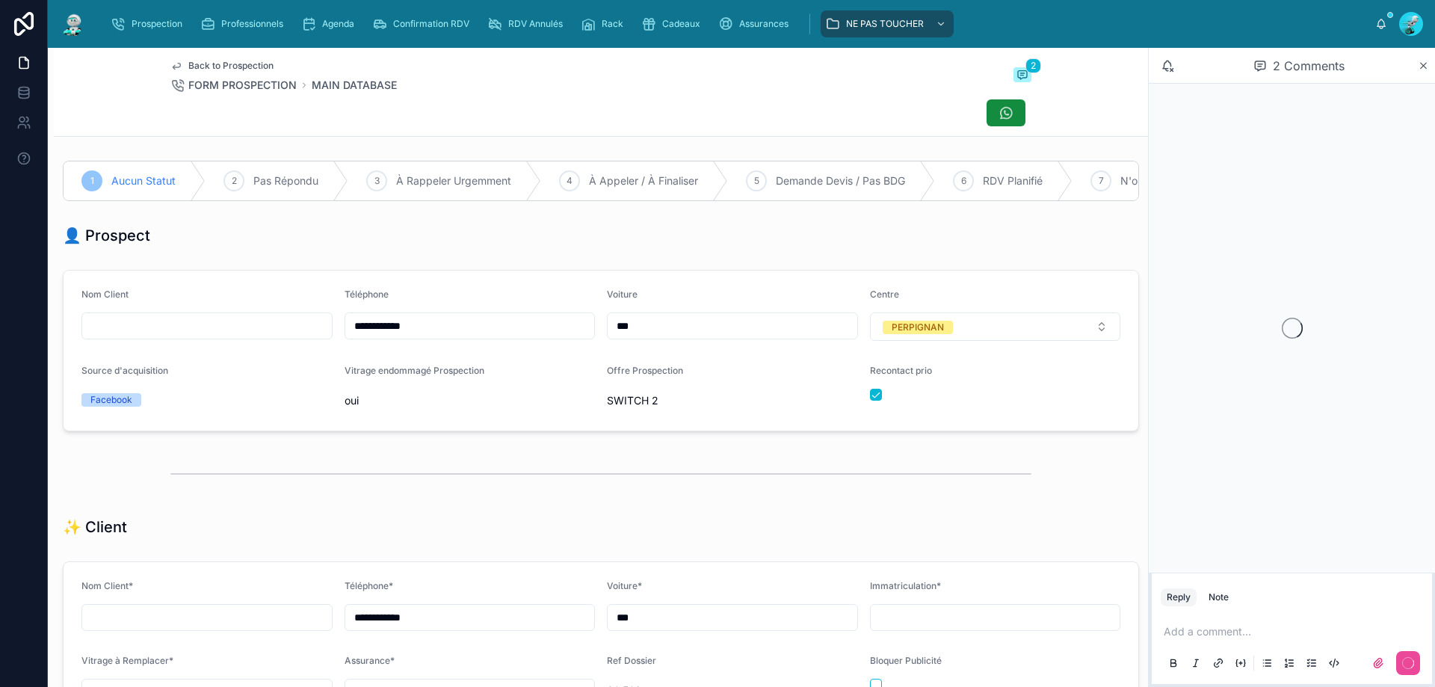
scroll to position [83, 0]
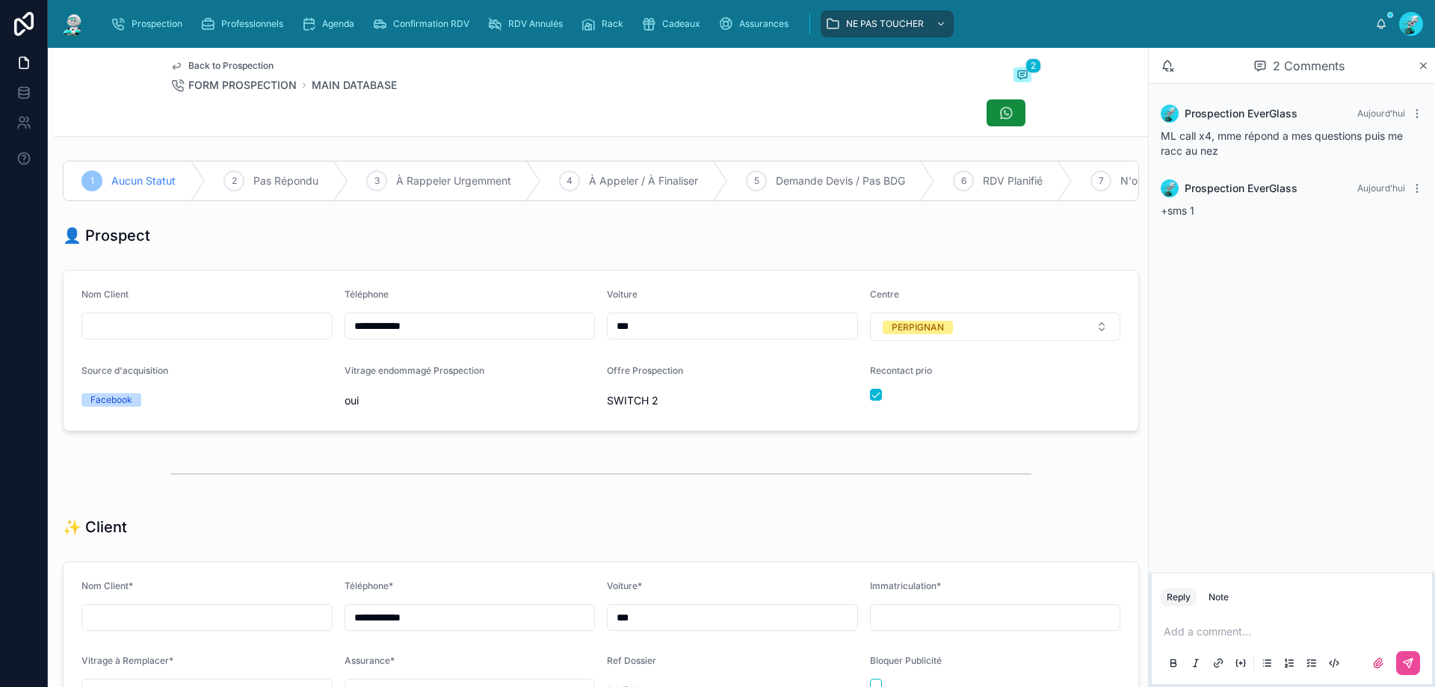
drag, startPoint x: 458, startPoint y: 338, endPoint x: 276, endPoint y: 338, distance: 182.3
click at [276, 338] on form "**********" at bounding box center [601, 351] width 1075 height 160
click at [416, 303] on div "Téléphone" at bounding box center [470, 297] width 251 height 18
click at [1235, 630] on p at bounding box center [1295, 631] width 262 height 15
click at [1404, 654] on button at bounding box center [1408, 663] width 24 height 24
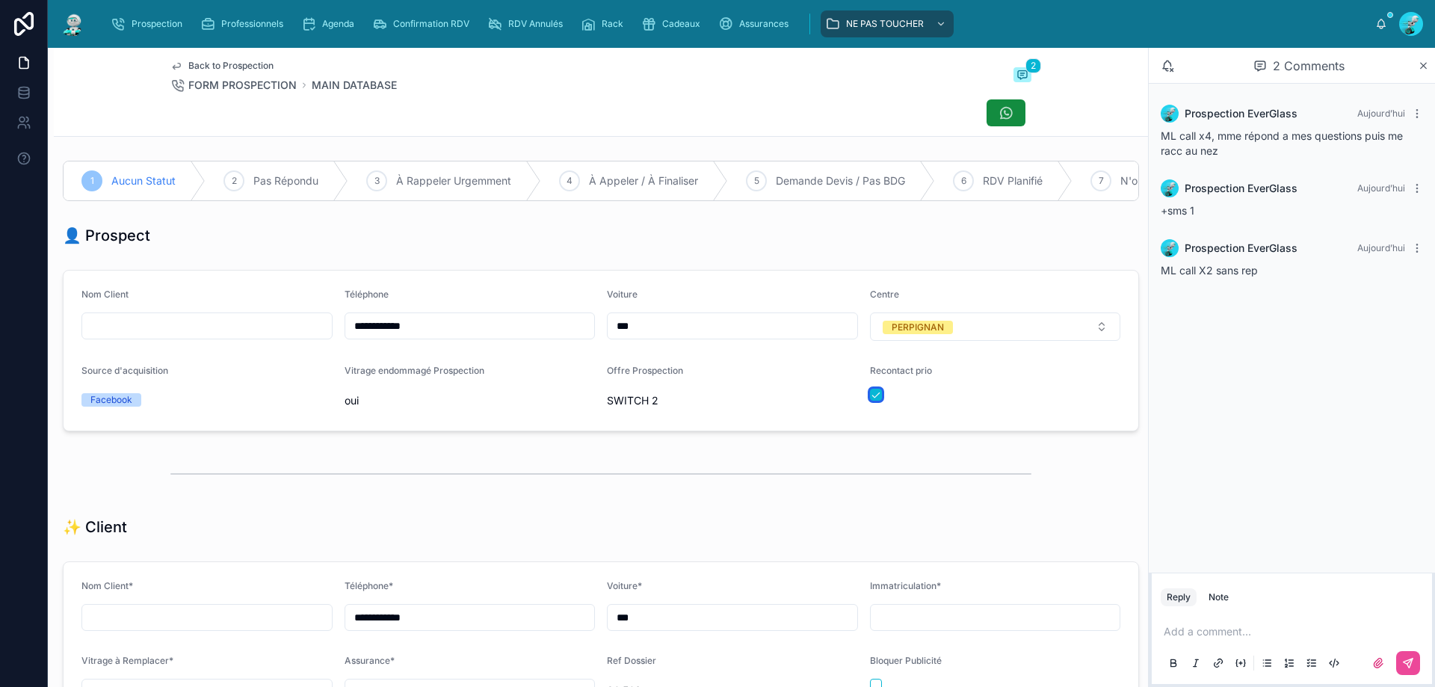
click at [870, 401] on button "button" at bounding box center [876, 395] width 12 height 12
click at [304, 173] on div "2 Pas Répondu" at bounding box center [277, 180] width 143 height 39
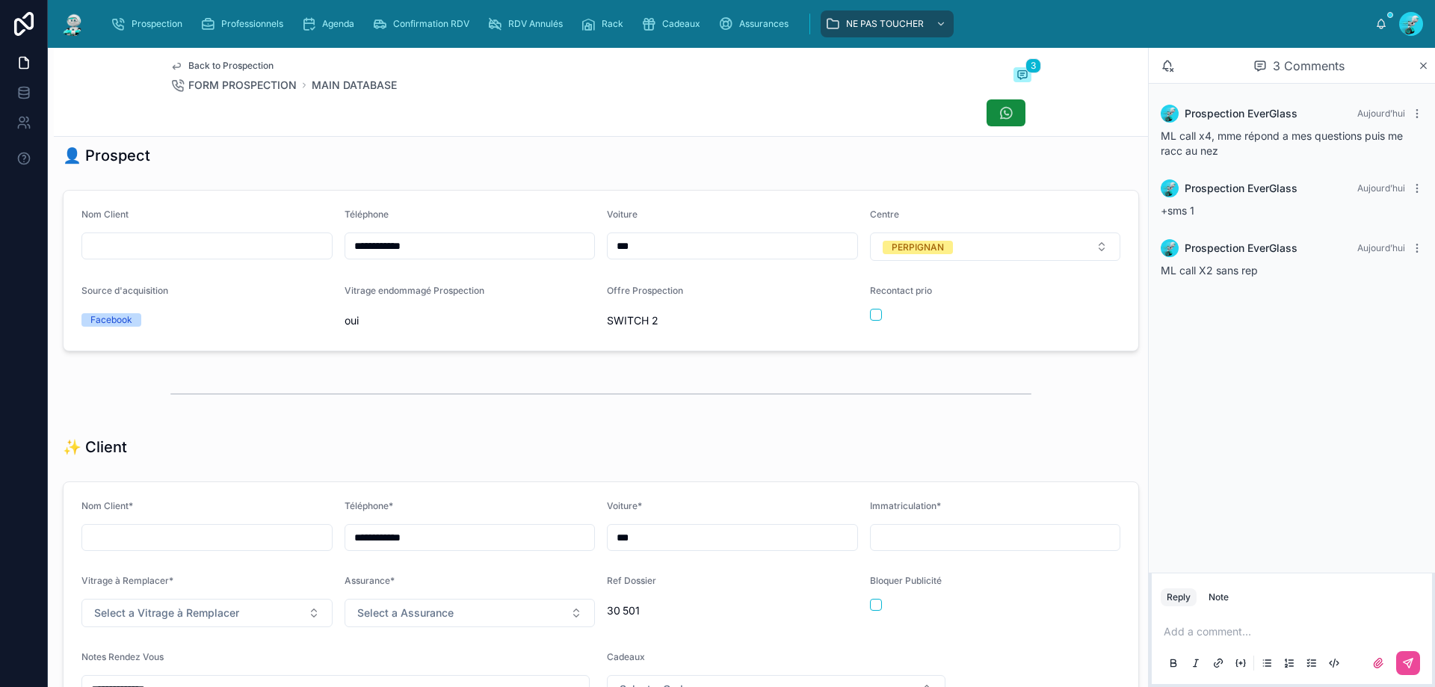
scroll to position [374, 0]
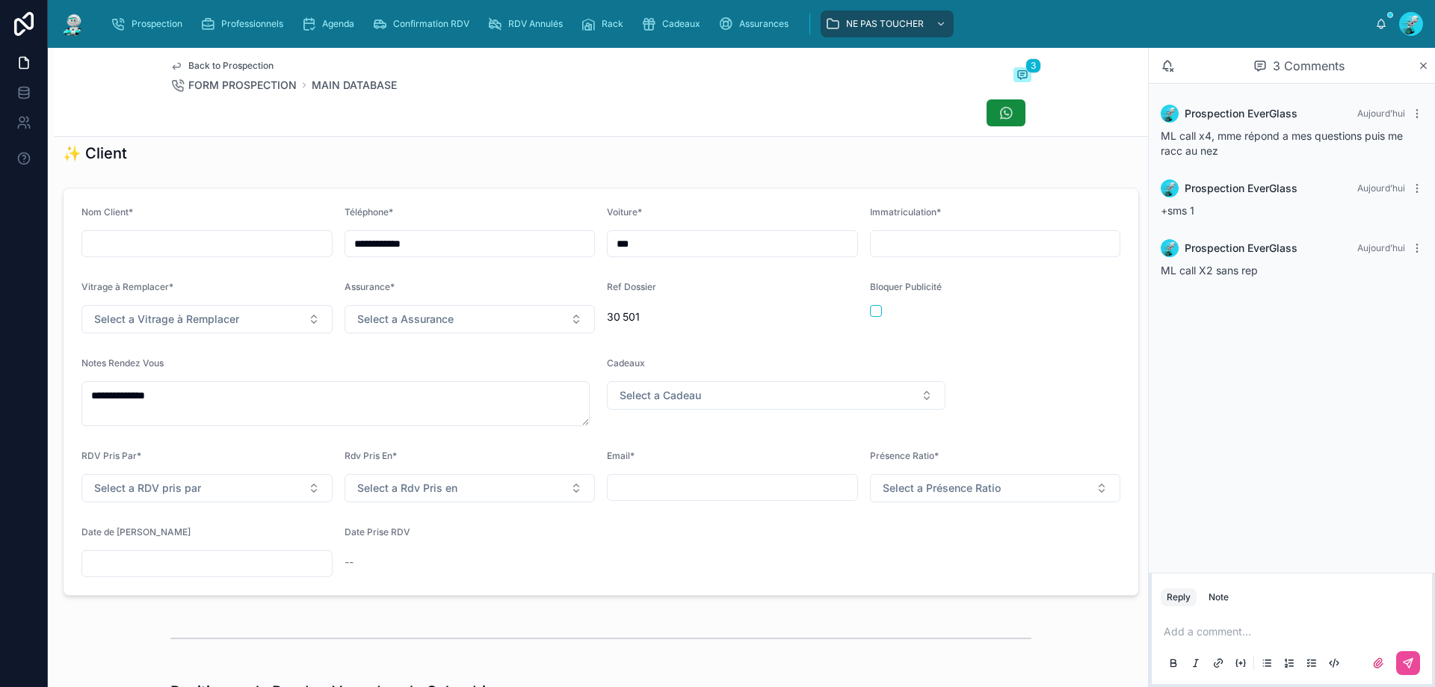
click at [156, 568] on input "text" at bounding box center [207, 563] width 250 height 21
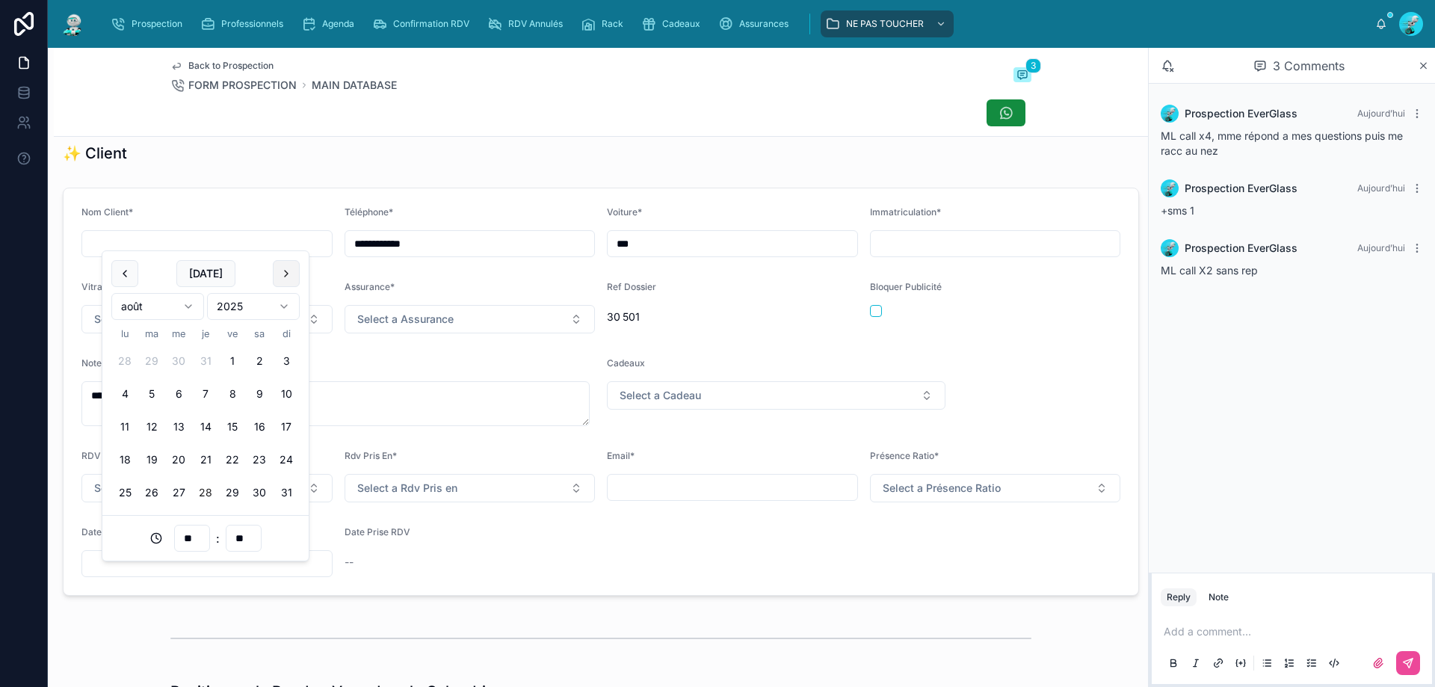
click at [287, 265] on button at bounding box center [286, 273] width 27 height 27
click at [155, 359] on button "2" at bounding box center [151, 361] width 27 height 27
click at [195, 531] on input "**" at bounding box center [192, 538] width 34 height 21
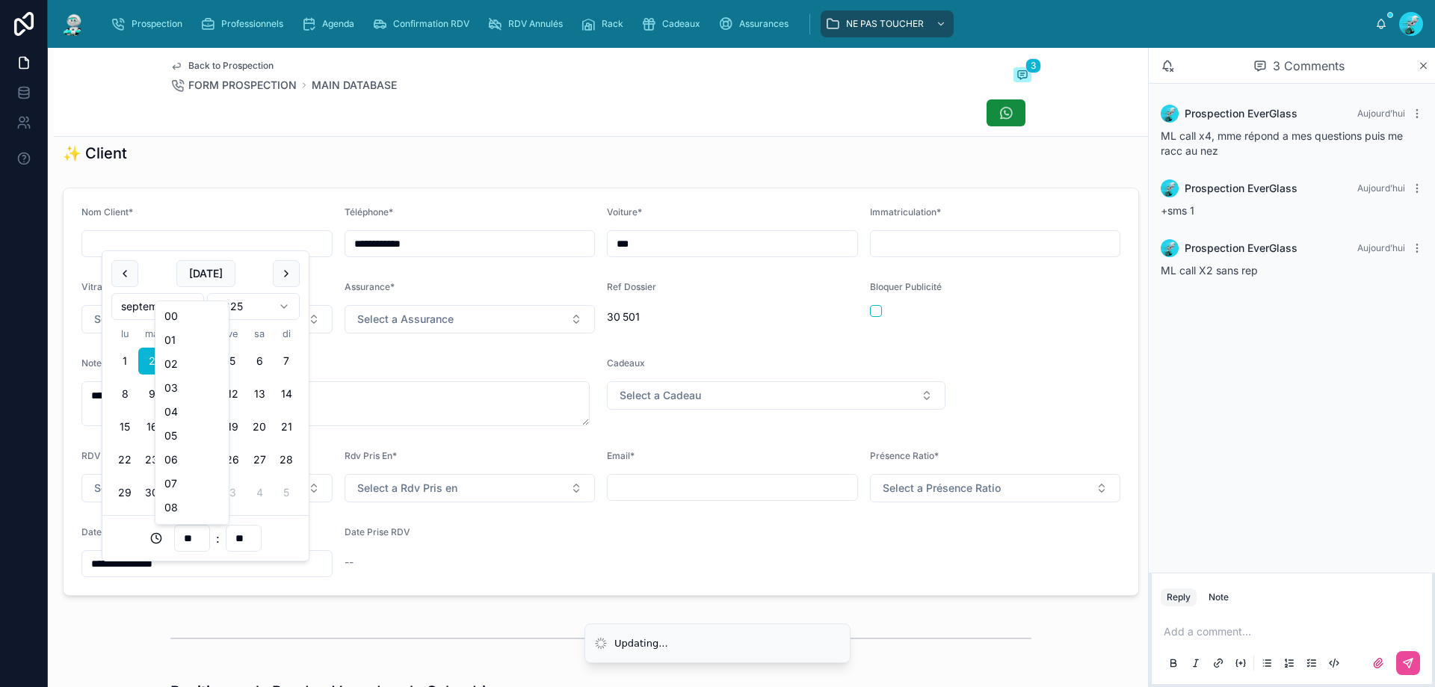
scroll to position [299, 0]
click at [179, 330] on div "13" at bounding box center [191, 328] width 67 height 24
type input "**********"
type input "**"
click at [344, 170] on div "✨ Client" at bounding box center [601, 153] width 1094 height 33
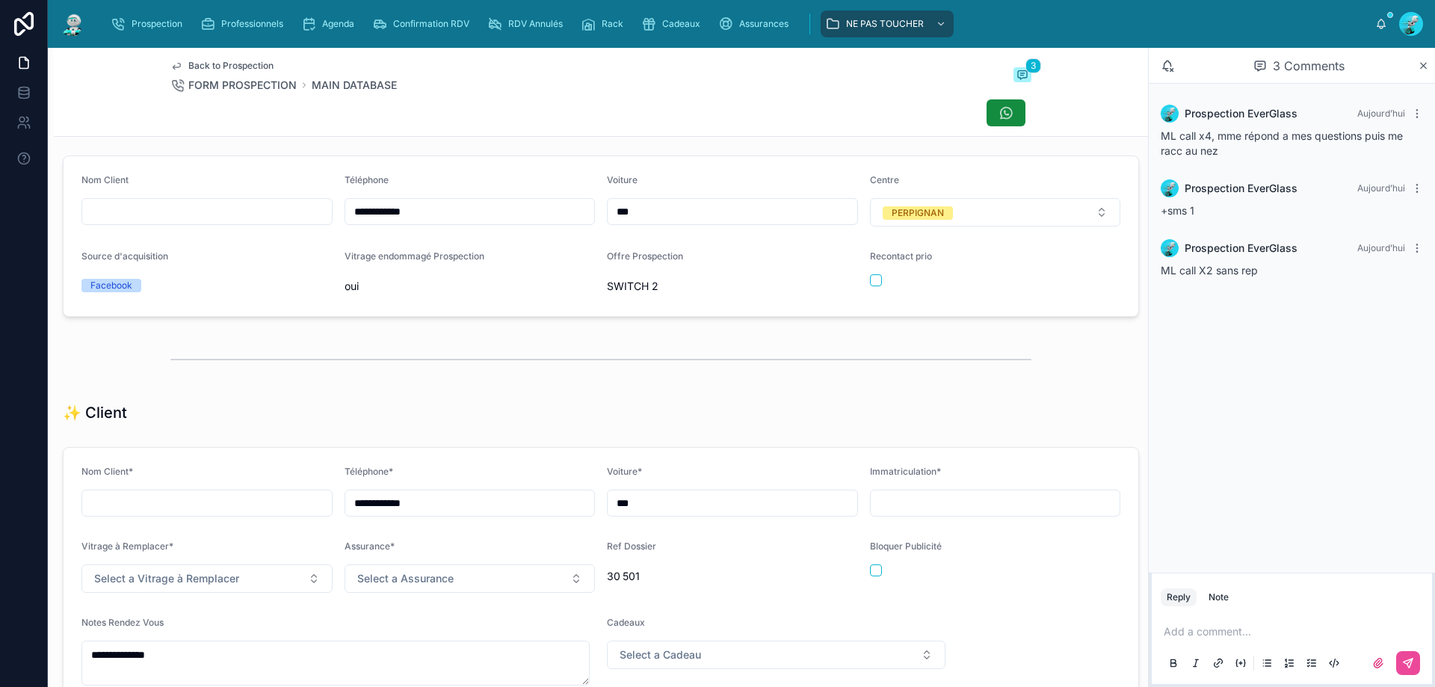
scroll to position [0, 0]
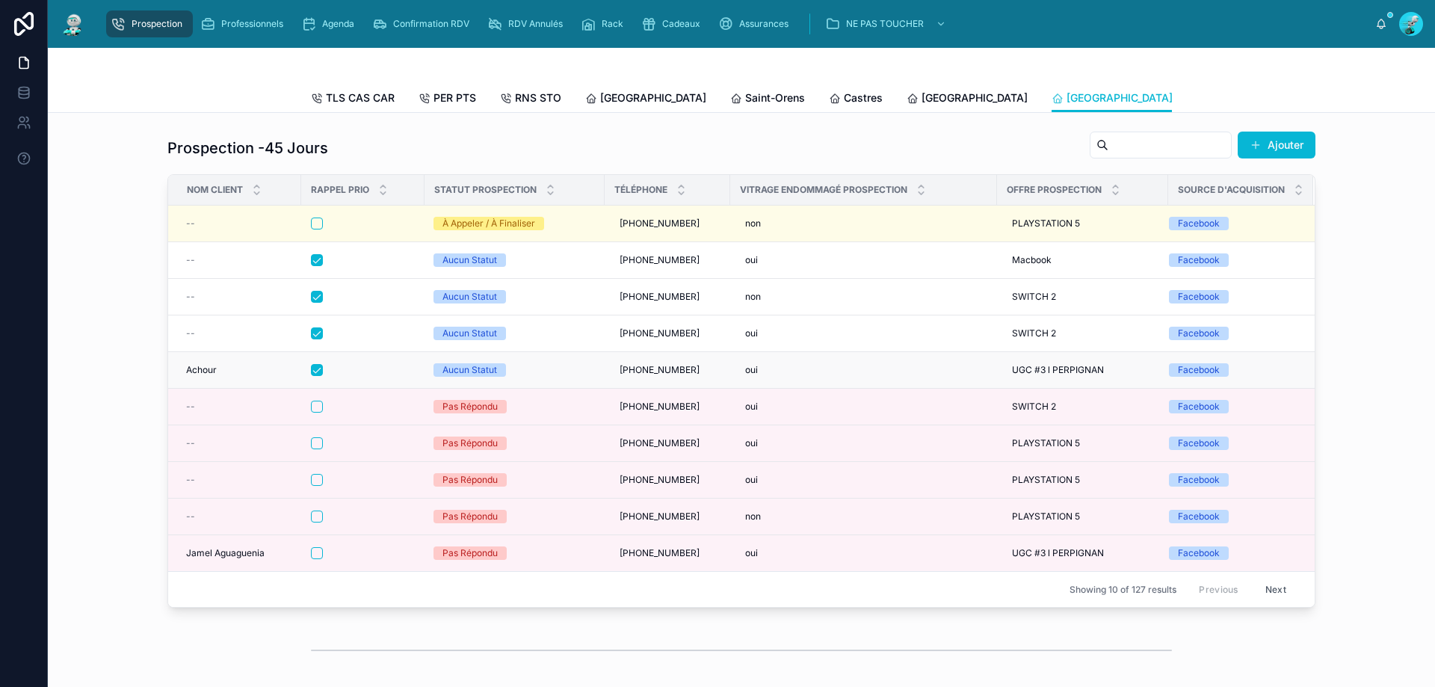
click at [398, 376] on div at bounding box center [363, 370] width 104 height 12
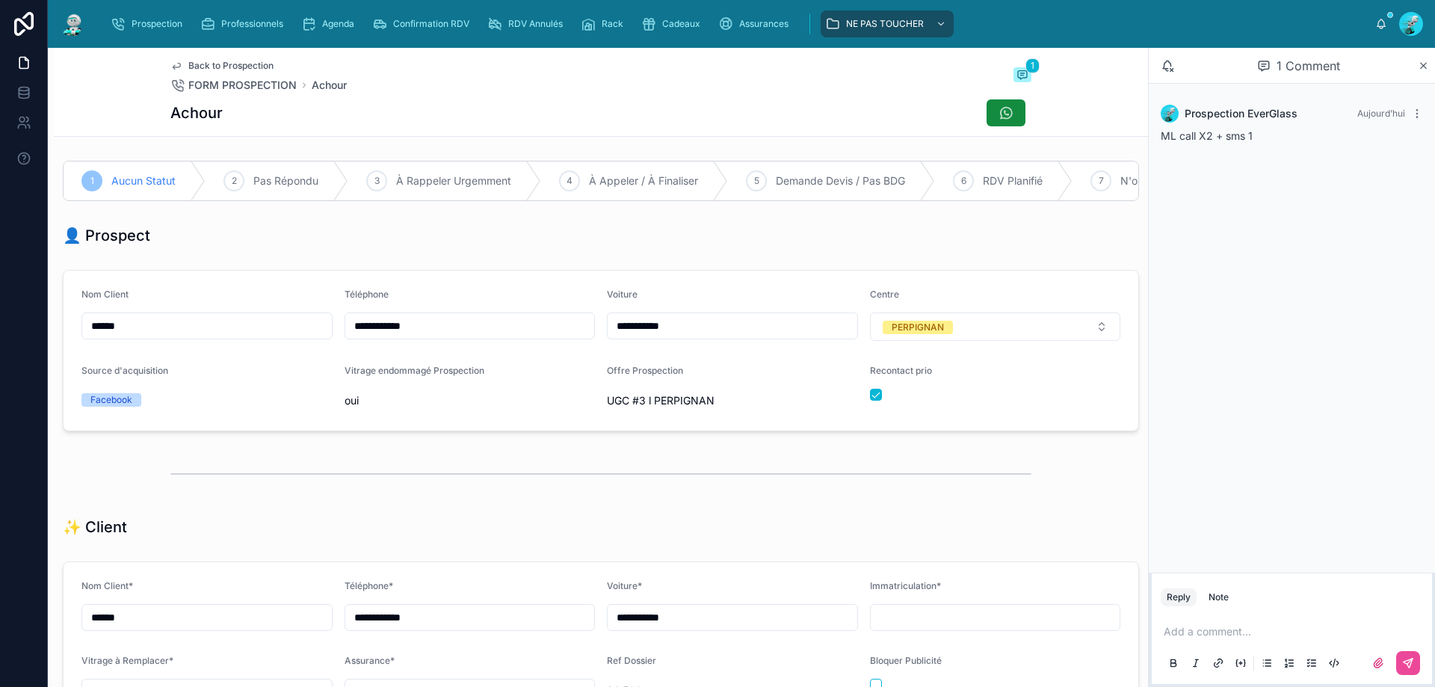
scroll to position [83, 0]
drag, startPoint x: 477, startPoint y: 334, endPoint x: 288, endPoint y: 338, distance: 188.4
click at [288, 338] on form "**********" at bounding box center [601, 351] width 1075 height 160
click at [870, 399] on div "Recontact prio" at bounding box center [995, 389] width 251 height 48
click at [870, 401] on button "button" at bounding box center [876, 395] width 12 height 12
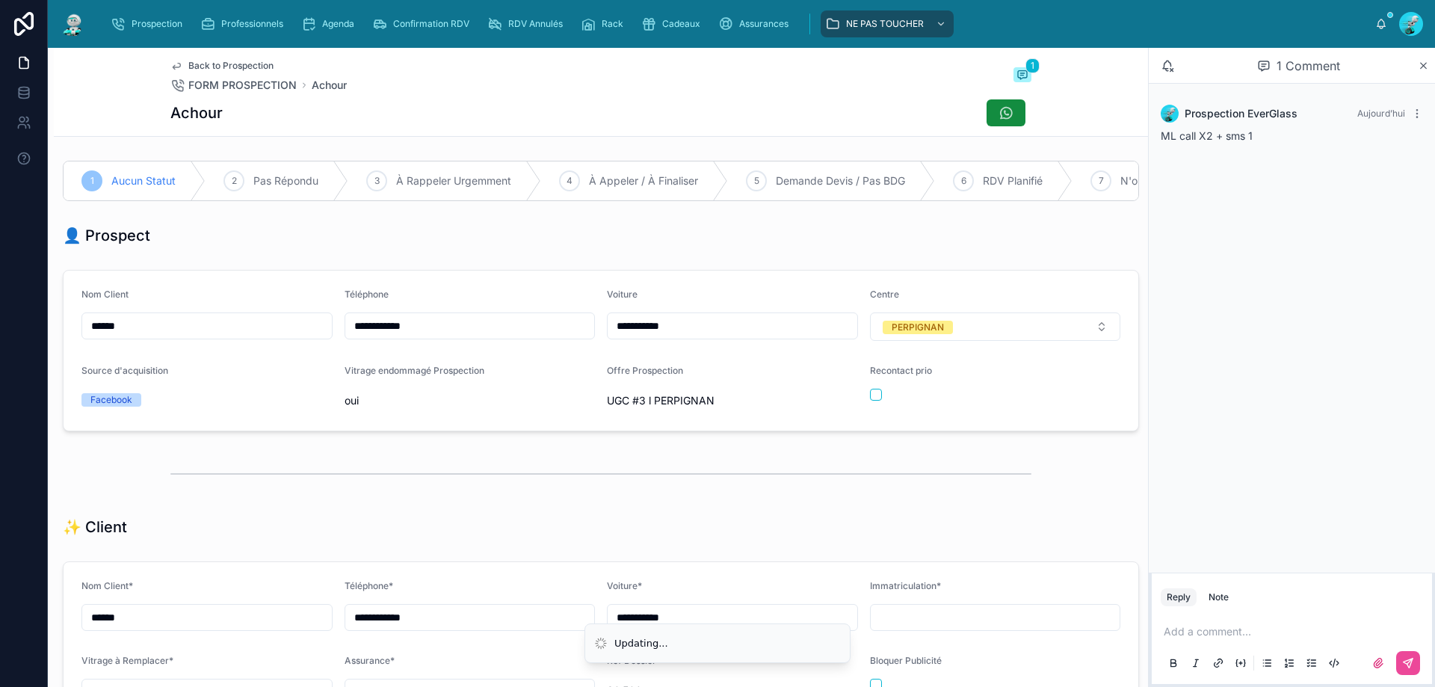
click at [809, 492] on div at bounding box center [600, 473] width 861 height 37
click at [1190, 626] on p at bounding box center [1295, 631] width 262 height 15
click at [1407, 655] on button at bounding box center [1408, 663] width 24 height 24
click at [233, 164] on div "2 Pas Répondu" at bounding box center [277, 180] width 143 height 39
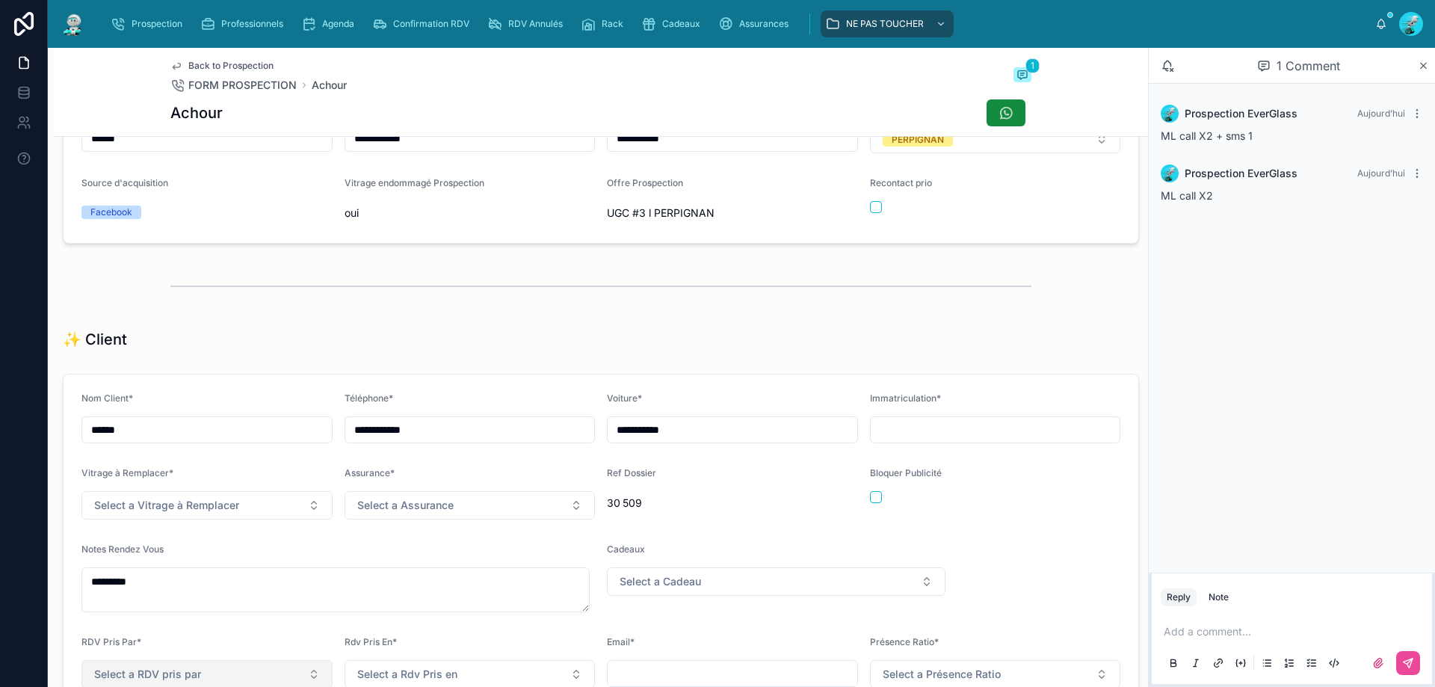
scroll to position [448, 0]
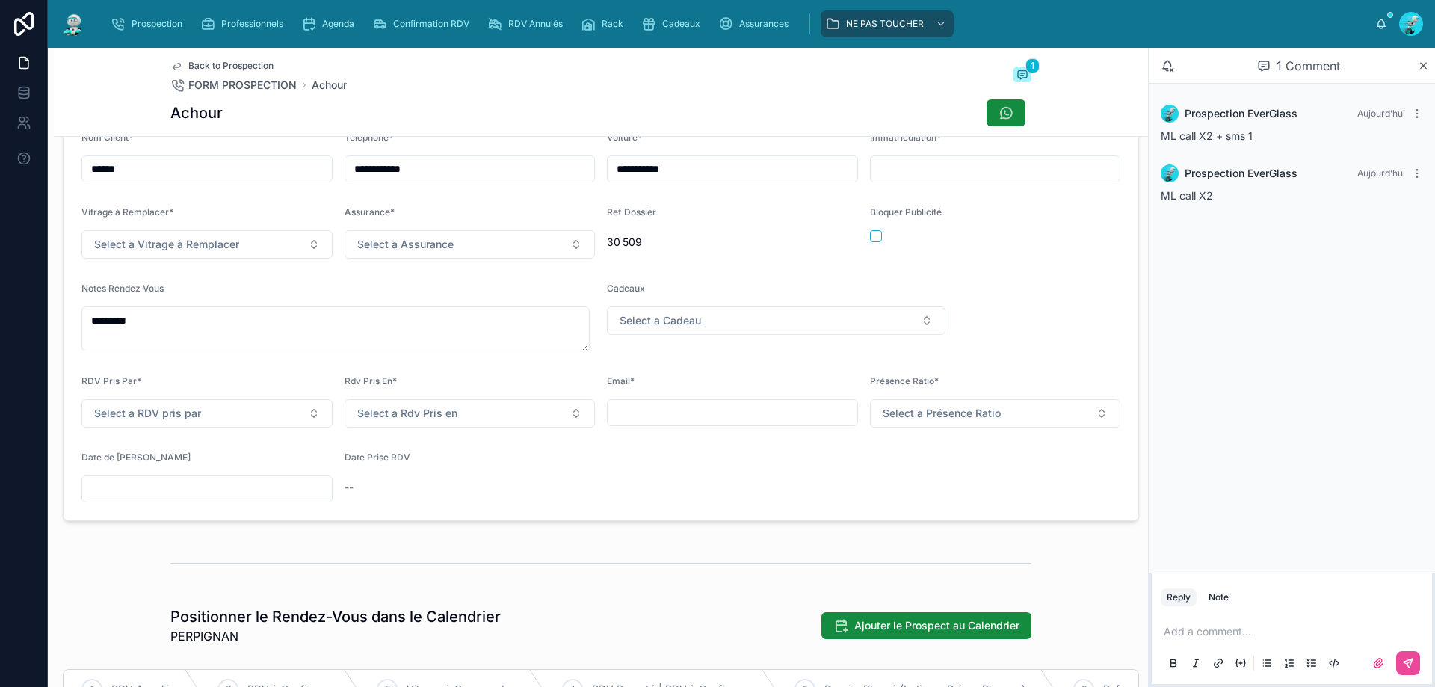
click at [206, 499] on input "text" at bounding box center [207, 488] width 250 height 21
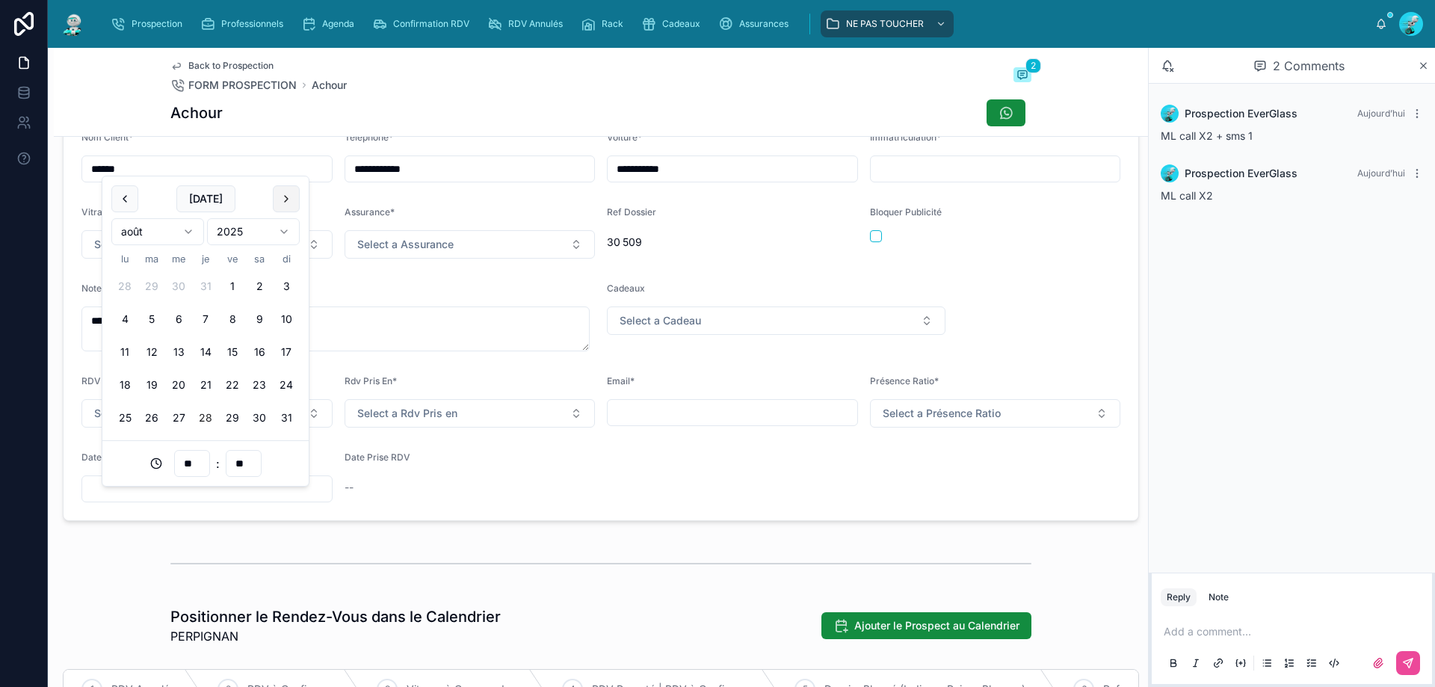
click at [288, 194] on button at bounding box center [286, 198] width 27 height 27
click at [118, 277] on button "1" at bounding box center [124, 286] width 27 height 27
click at [445, 527] on div "**********" at bounding box center [601, 317] width 1094 height 420
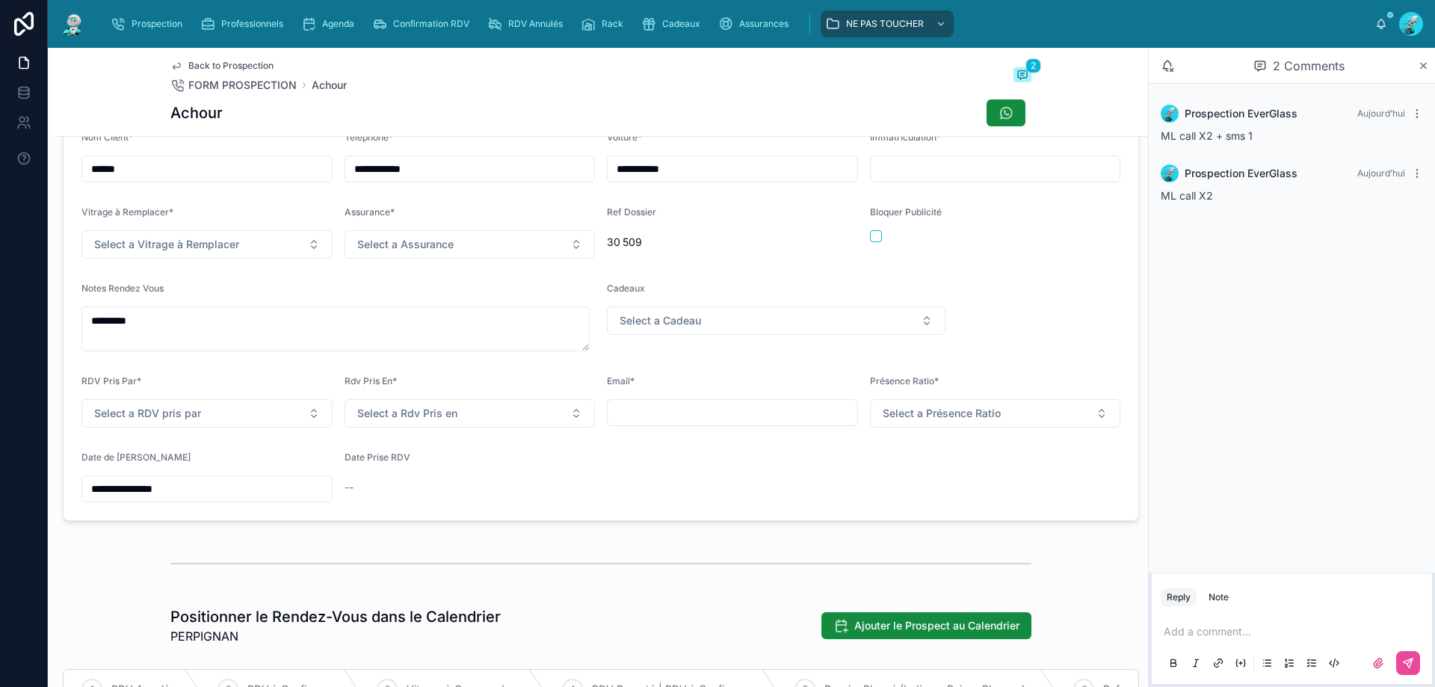
click at [168, 499] on input "**********" at bounding box center [207, 488] width 250 height 21
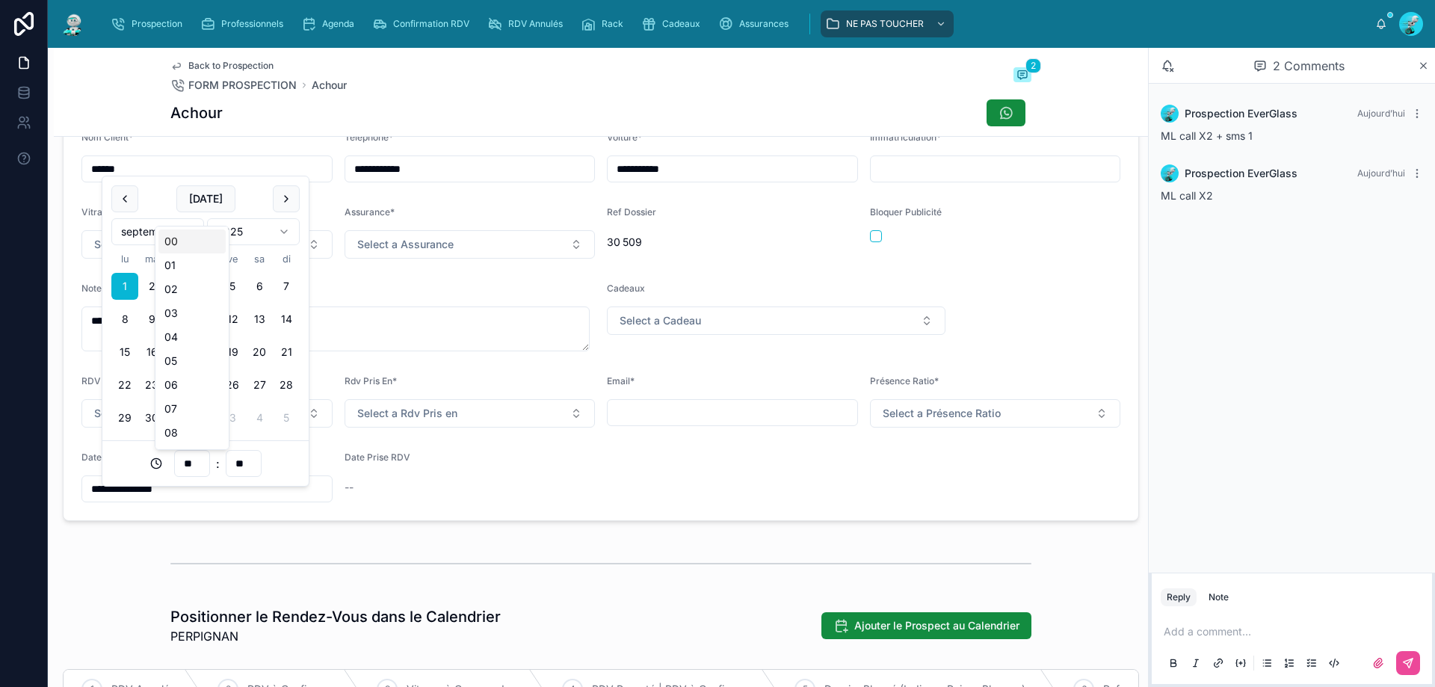
click at [188, 462] on input "**" at bounding box center [192, 463] width 34 height 21
click at [192, 287] on div "14" at bounding box center [191, 277] width 67 height 24
type input "**********"
type input "**"
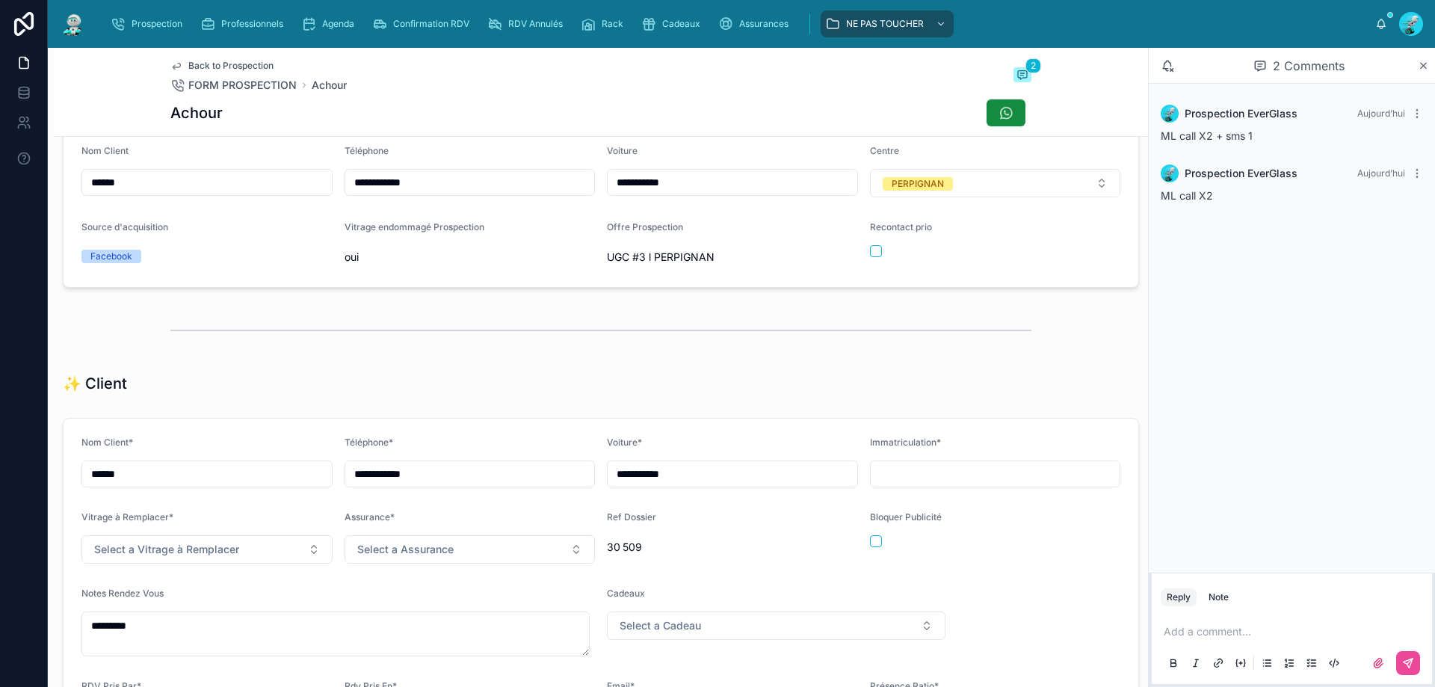
scroll to position [0, 0]
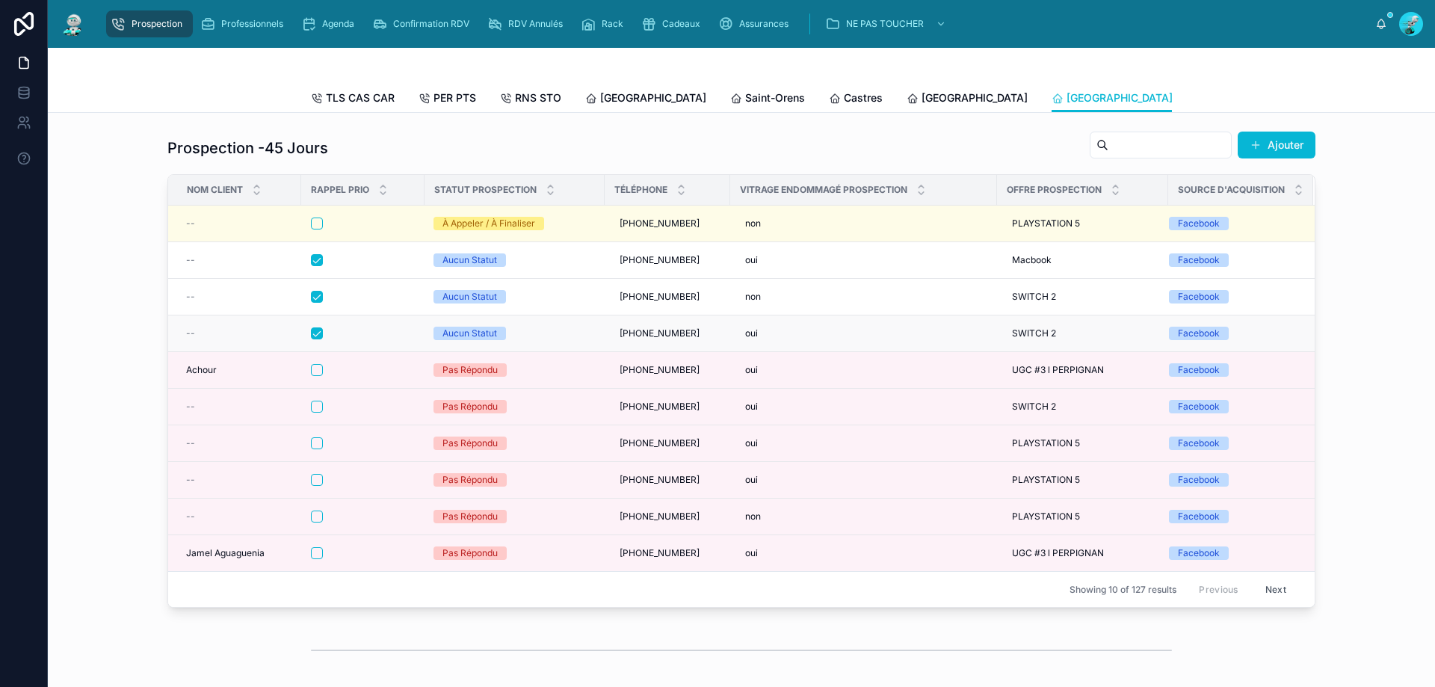
click at [363, 339] on div at bounding box center [363, 333] width 104 height 12
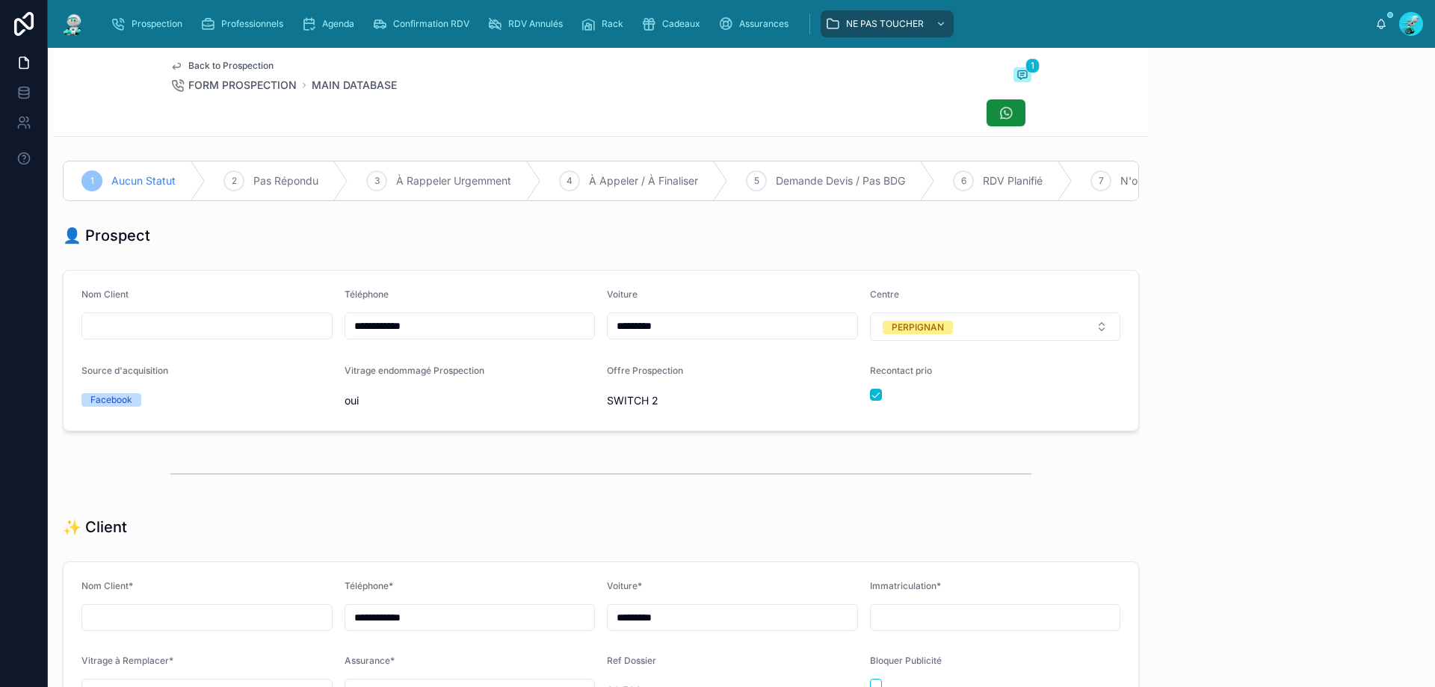
scroll to position [83, 0]
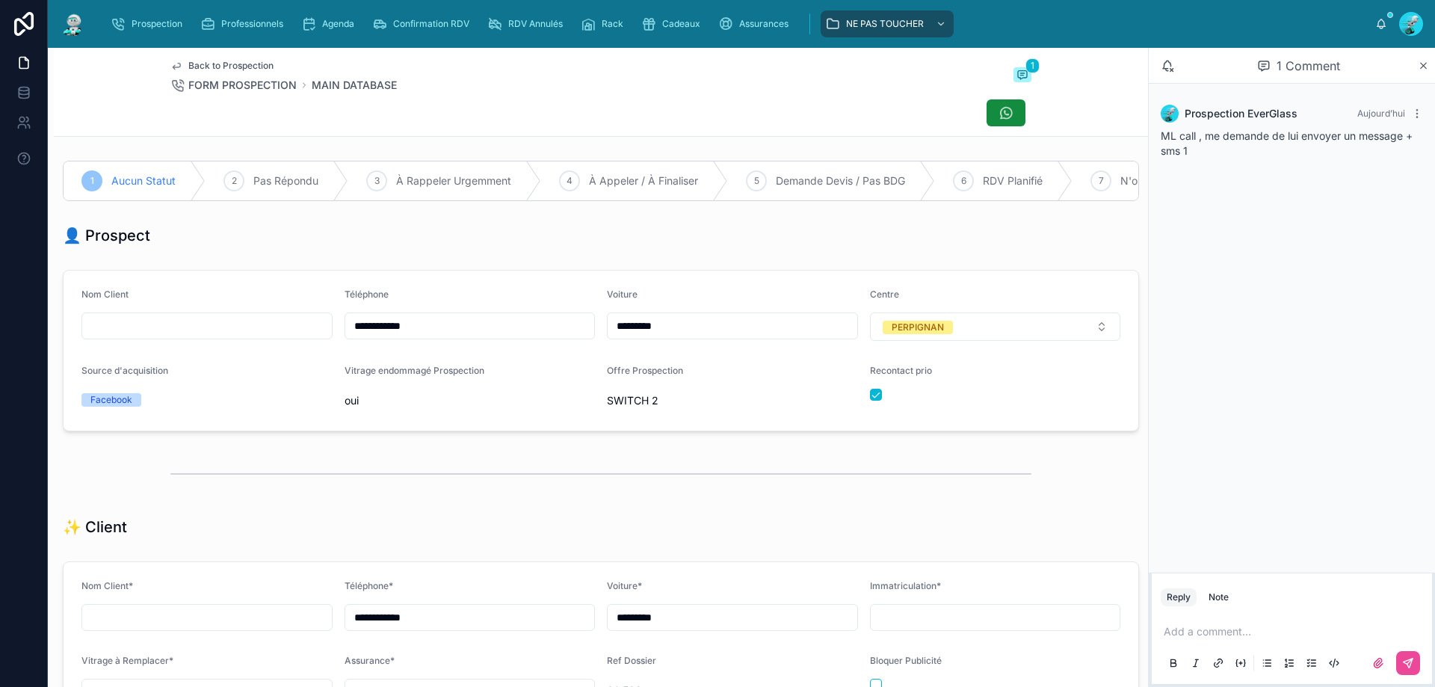
drag, startPoint x: 488, startPoint y: 345, endPoint x: 140, endPoint y: 346, distance: 348.3
click at [140, 346] on form "**********" at bounding box center [601, 351] width 1075 height 160
click at [806, 290] on form "**********" at bounding box center [601, 351] width 1075 height 160
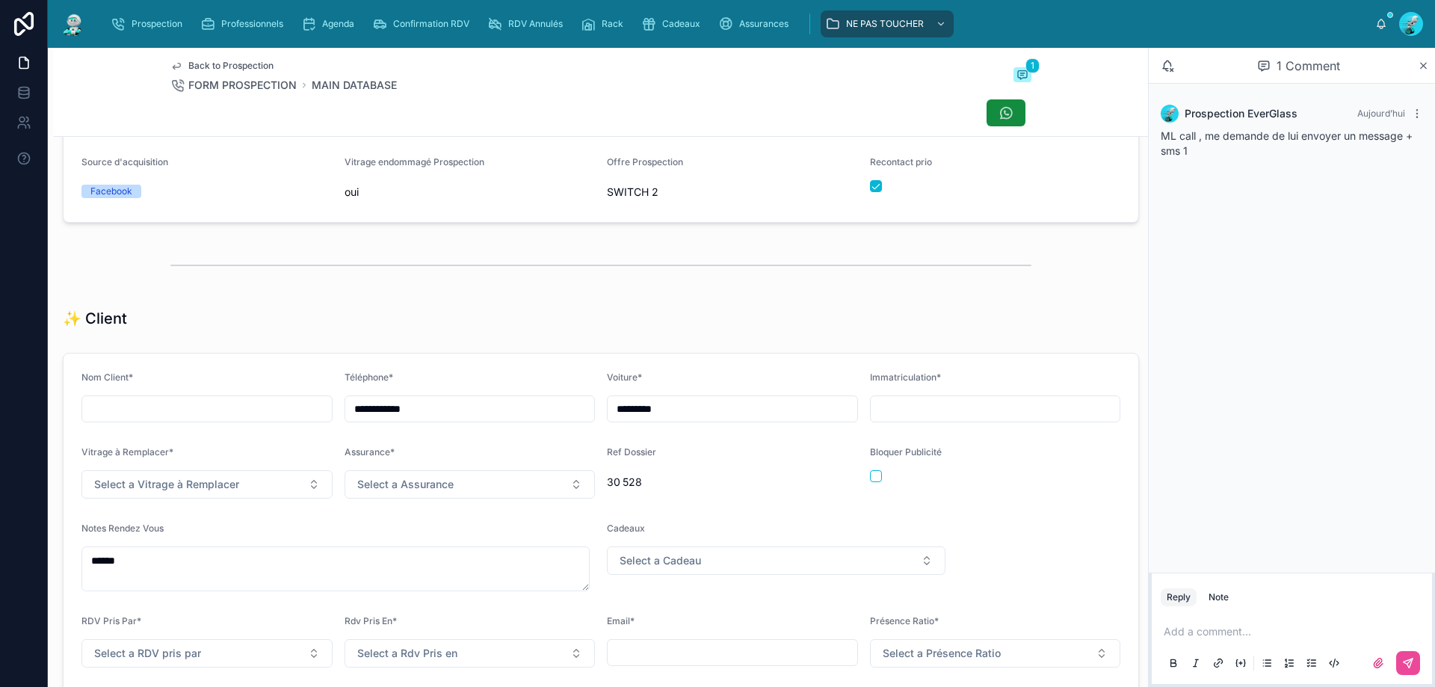
scroll to position [0, 0]
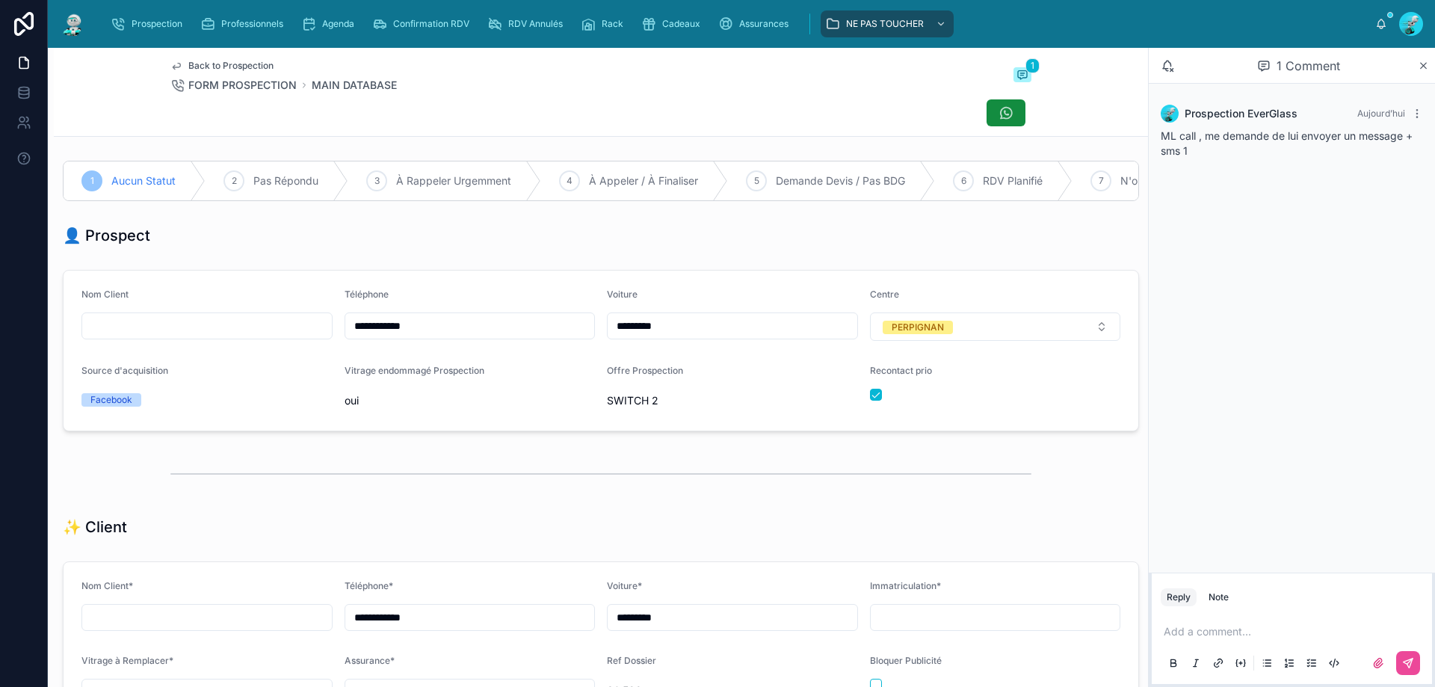
click at [1214, 630] on p at bounding box center [1295, 631] width 262 height 15
click at [1403, 661] on icon at bounding box center [1407, 662] width 9 height 9
click at [240, 179] on div "2" at bounding box center [233, 180] width 21 height 21
click at [860, 404] on form "**********" at bounding box center [601, 351] width 1075 height 160
click at [870, 401] on button "button" at bounding box center [876, 395] width 12 height 12
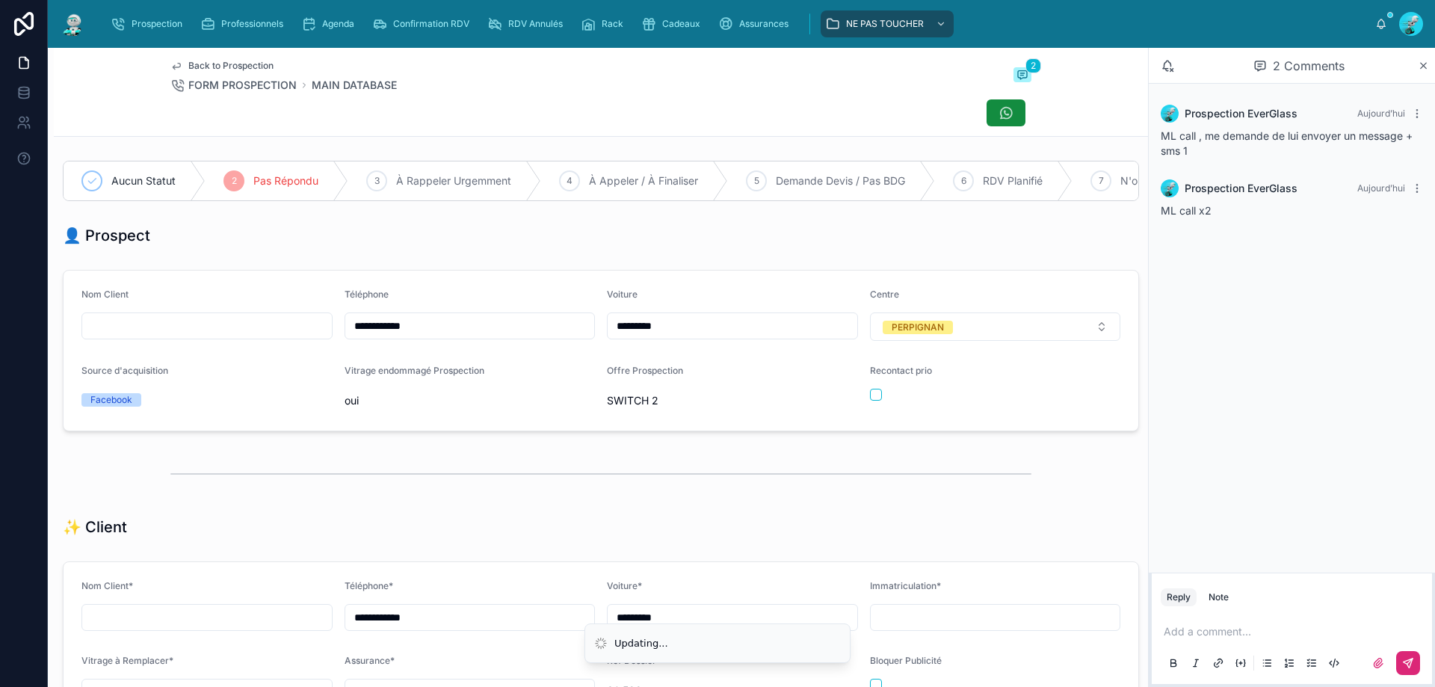
click at [848, 465] on div at bounding box center [601, 473] width 1094 height 49
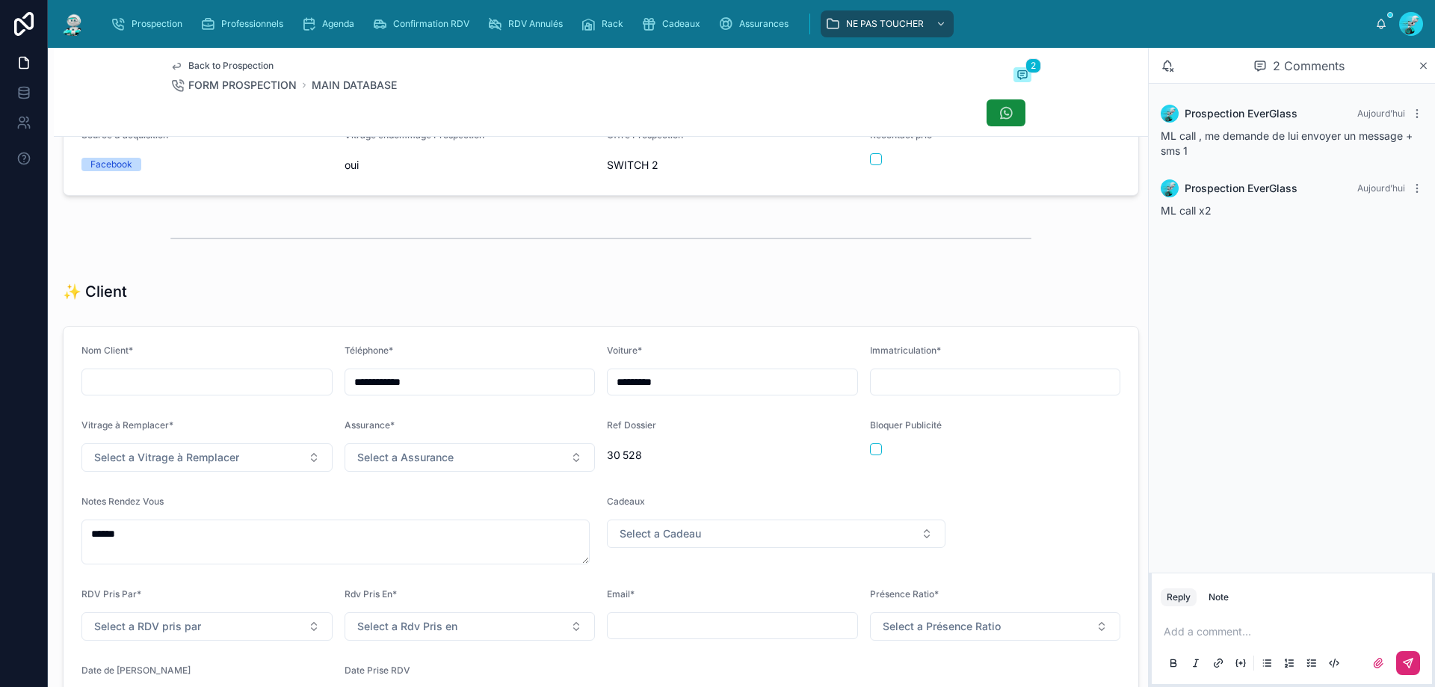
scroll to position [374, 0]
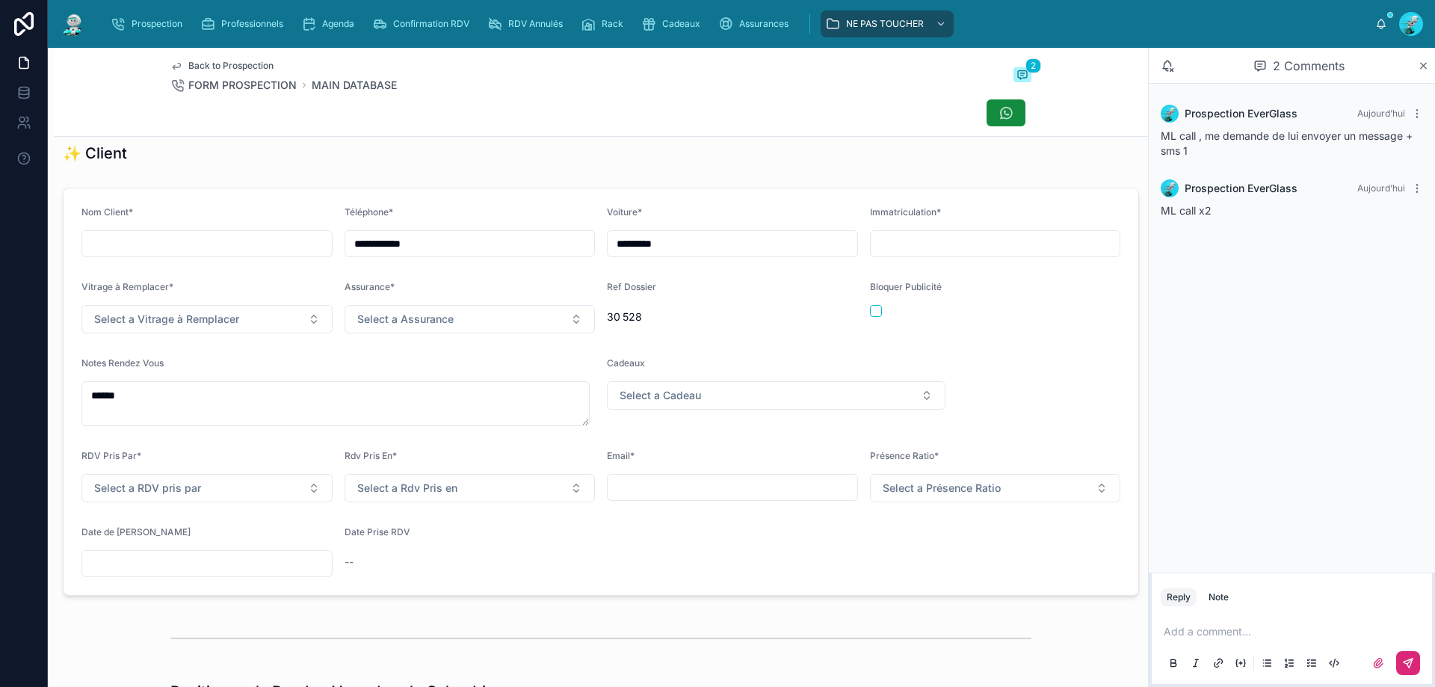
click at [236, 574] on input "text" at bounding box center [207, 563] width 250 height 21
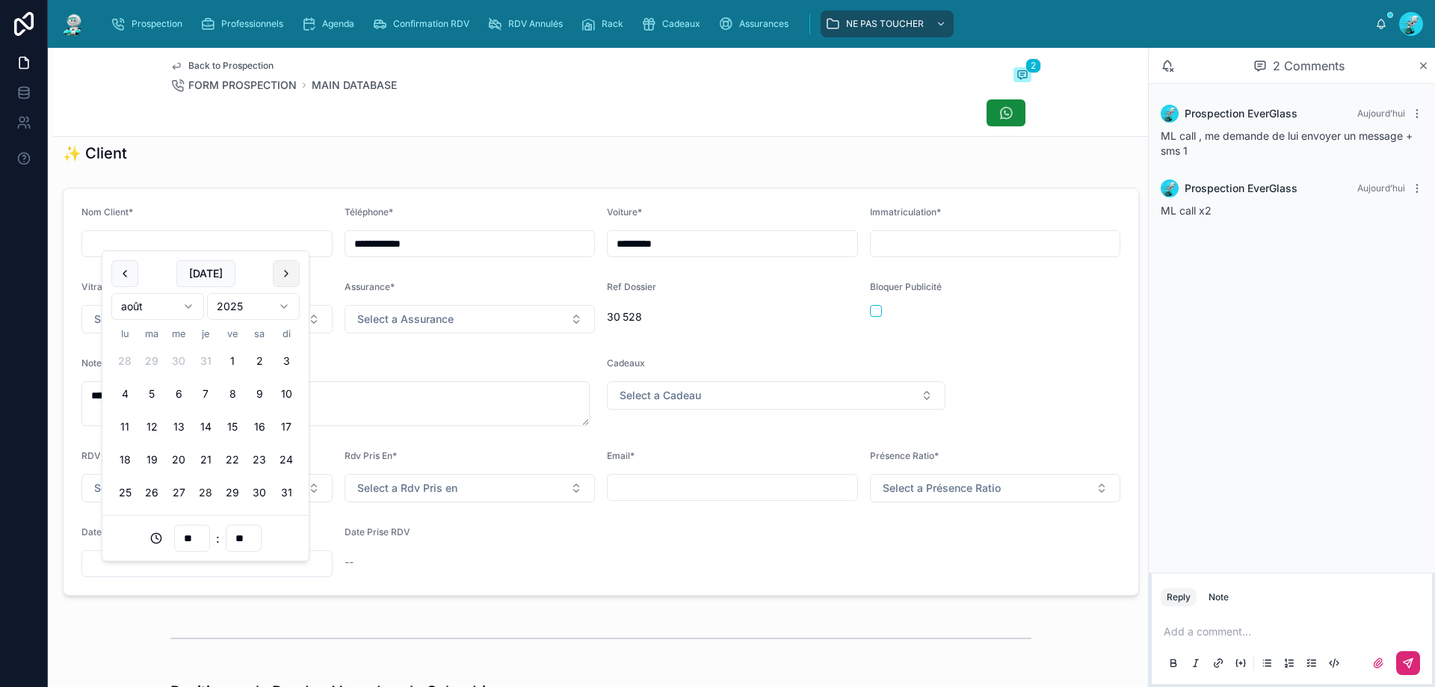
click at [290, 267] on button at bounding box center [286, 273] width 27 height 27
click at [149, 362] on button "2" at bounding box center [151, 361] width 27 height 27
click at [188, 529] on input "**" at bounding box center [192, 538] width 34 height 21
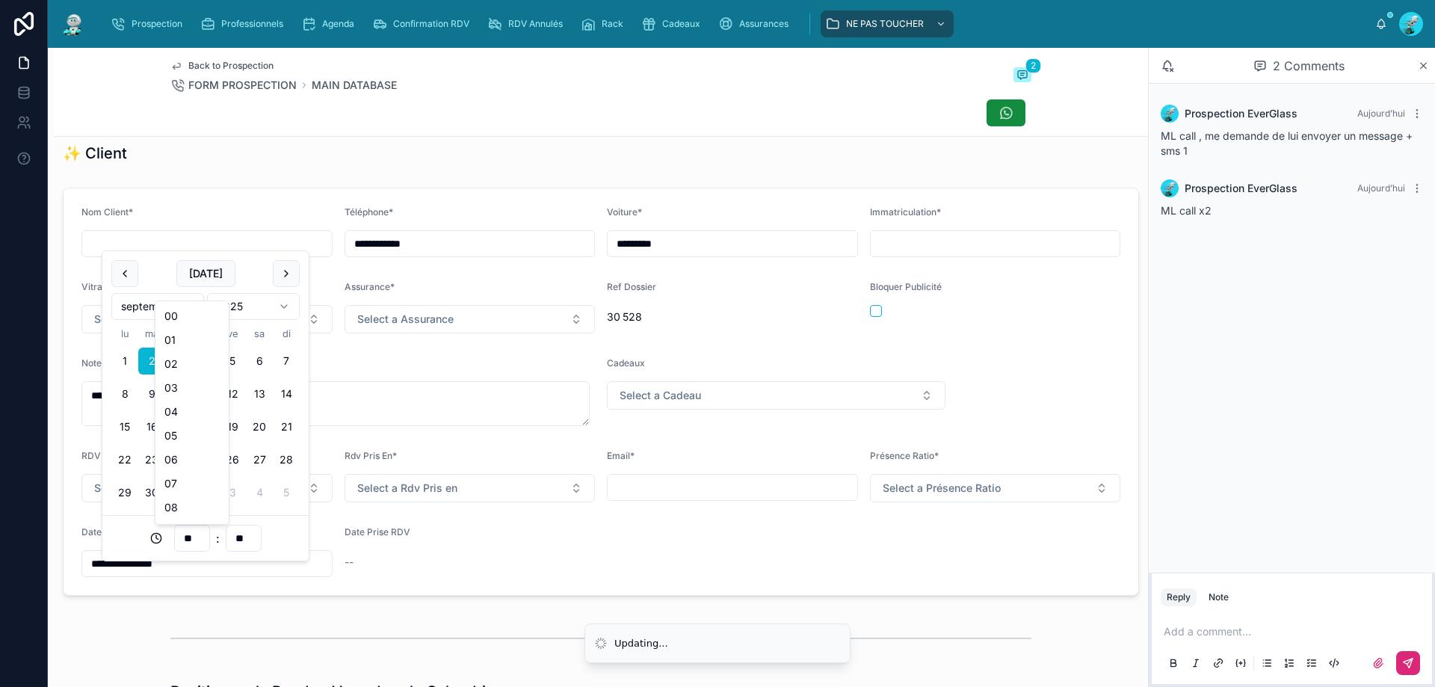
scroll to position [299, 0]
click at [174, 404] on div "16" at bounding box center [191, 400] width 67 height 24
type input "**********"
type input "**"
click at [372, 596] on div "**********" at bounding box center [601, 392] width 1076 height 408
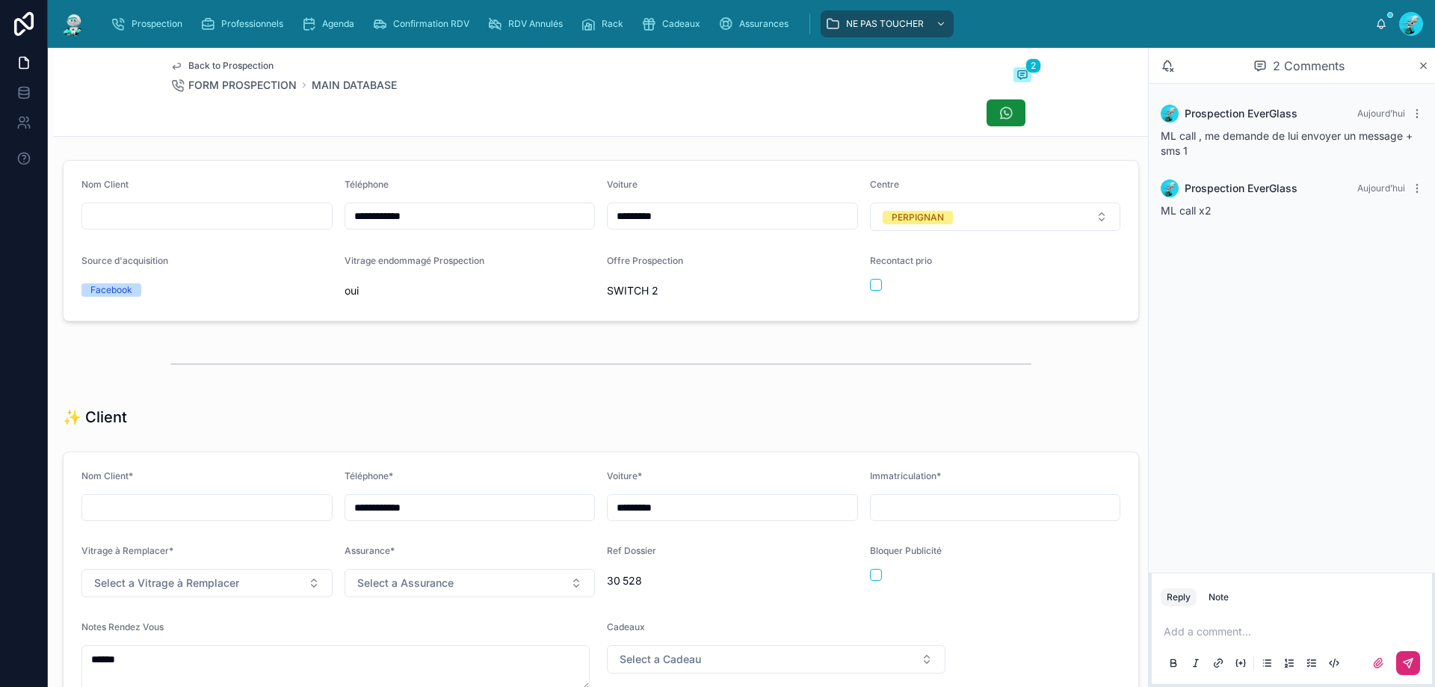
scroll to position [0, 0]
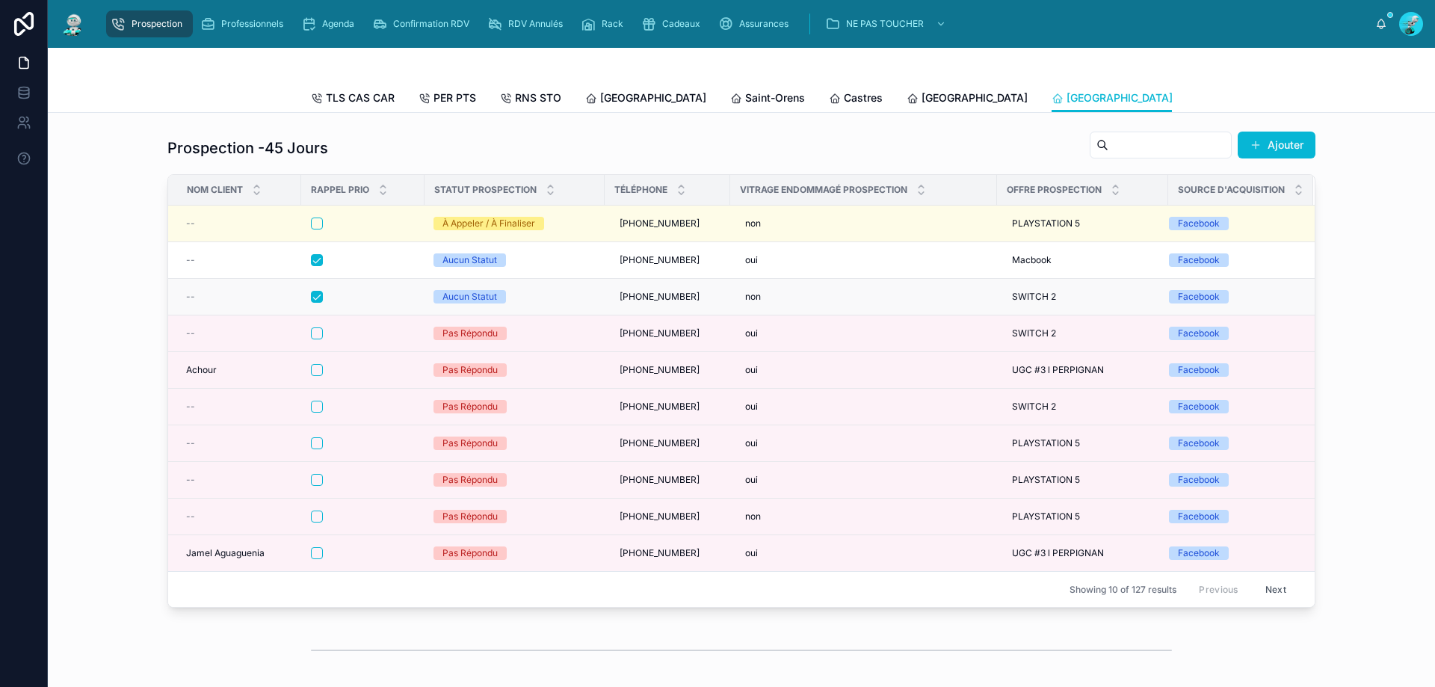
click at [363, 293] on td at bounding box center [362, 297] width 123 height 37
click at [370, 300] on td at bounding box center [362, 297] width 123 height 37
click at [374, 303] on div at bounding box center [363, 297] width 104 height 12
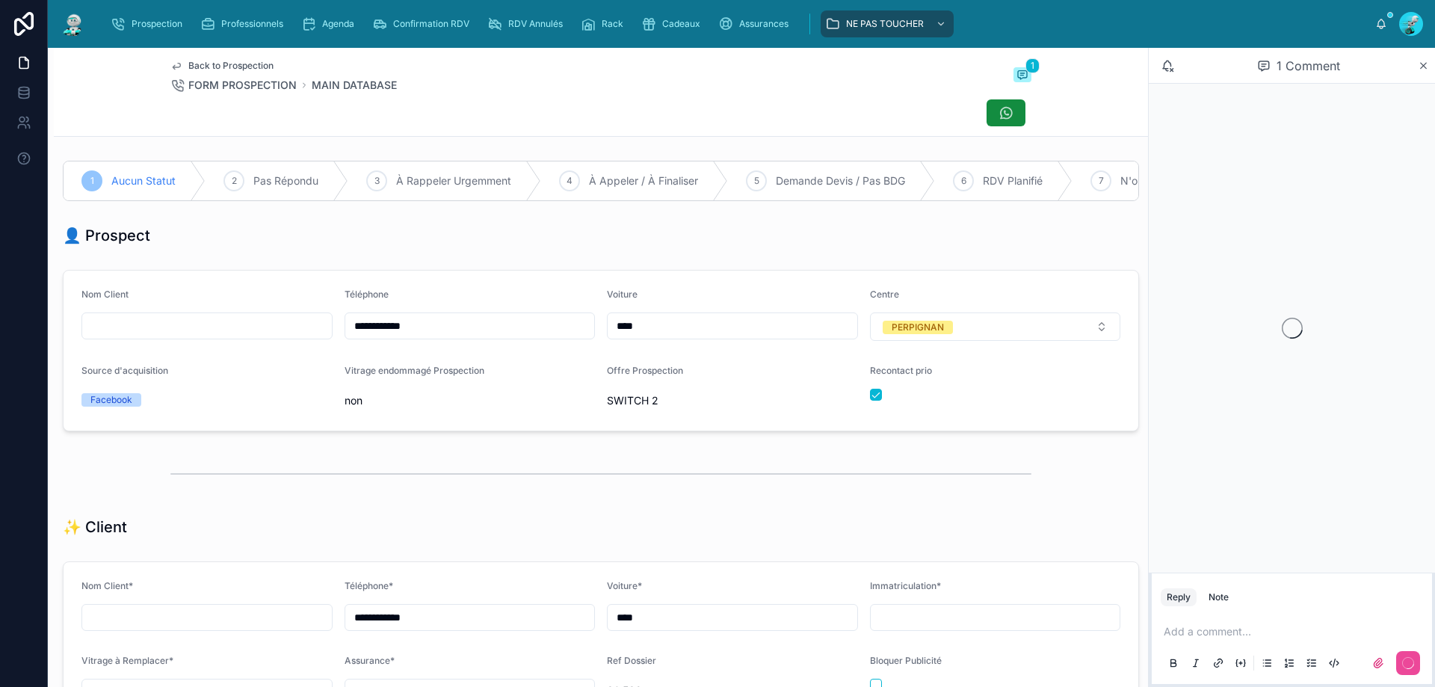
scroll to position [83, 0]
drag, startPoint x: 534, startPoint y: 336, endPoint x: 271, endPoint y: 347, distance: 263.3
click at [271, 347] on form "**********" at bounding box center [601, 351] width 1075 height 160
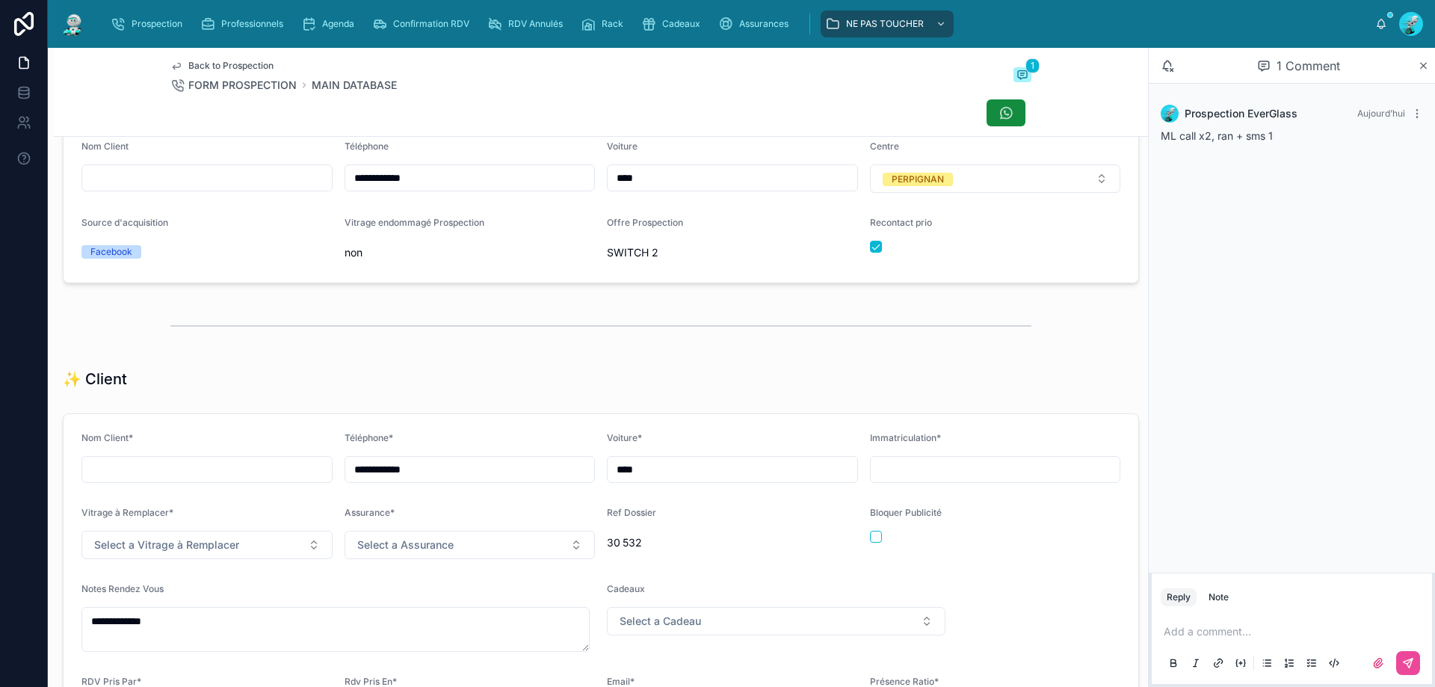
scroll to position [0, 0]
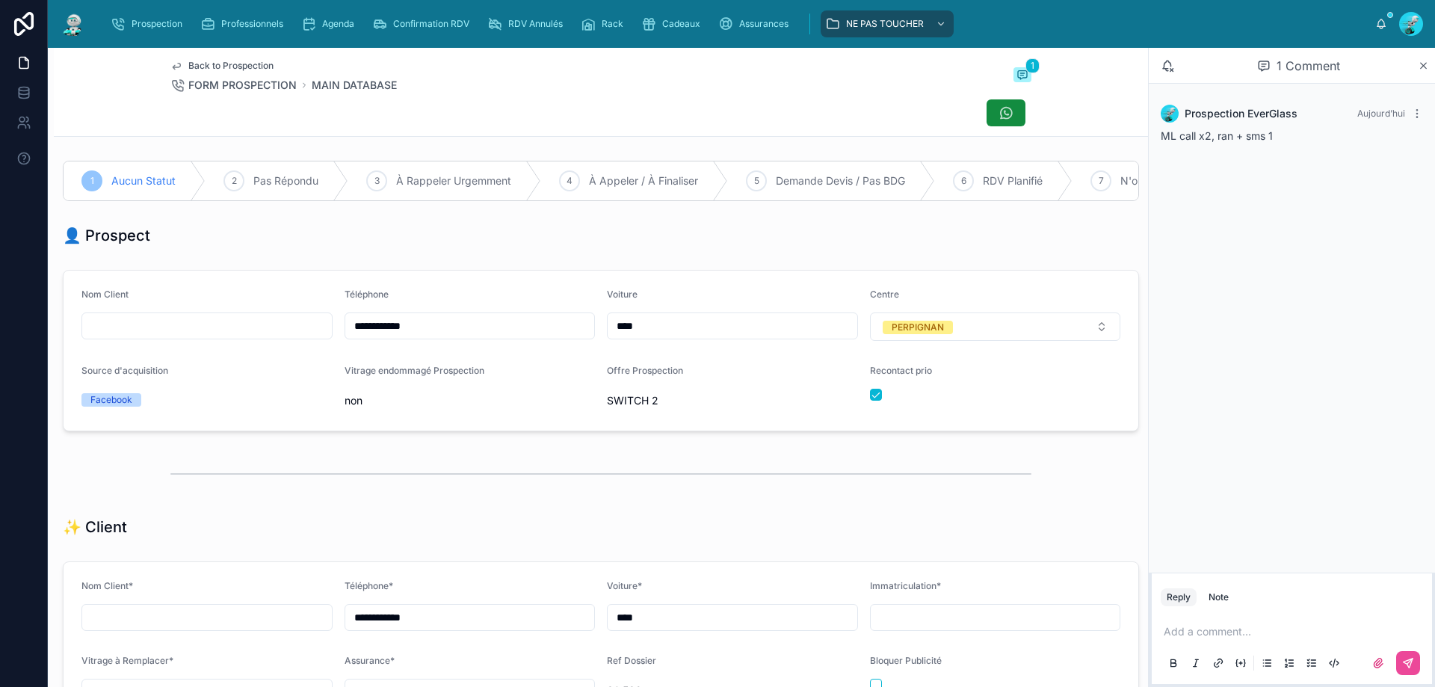
click at [1226, 633] on p at bounding box center [1295, 631] width 262 height 15
click at [1406, 669] on button at bounding box center [1408, 663] width 24 height 24
click at [871, 401] on button "button" at bounding box center [876, 395] width 12 height 12
click at [282, 164] on div "2 Pas Répondu" at bounding box center [277, 180] width 143 height 39
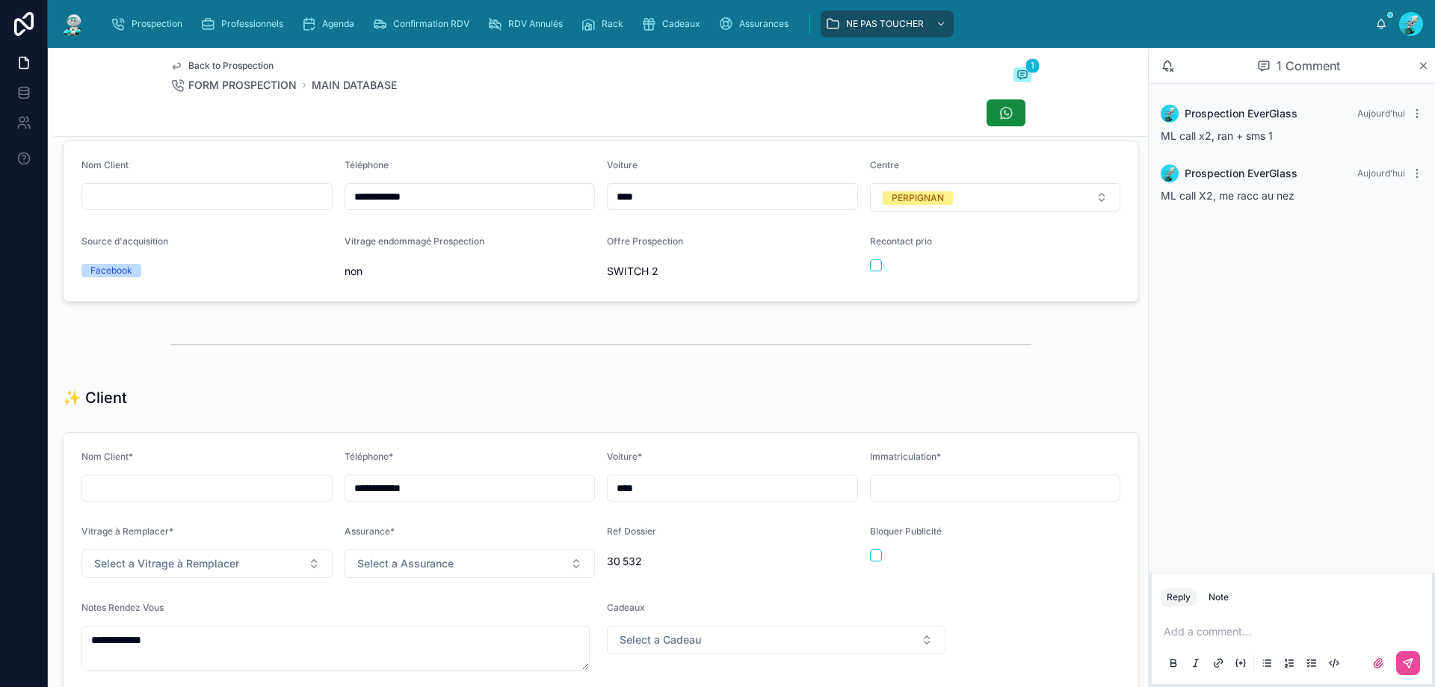
scroll to position [374, 0]
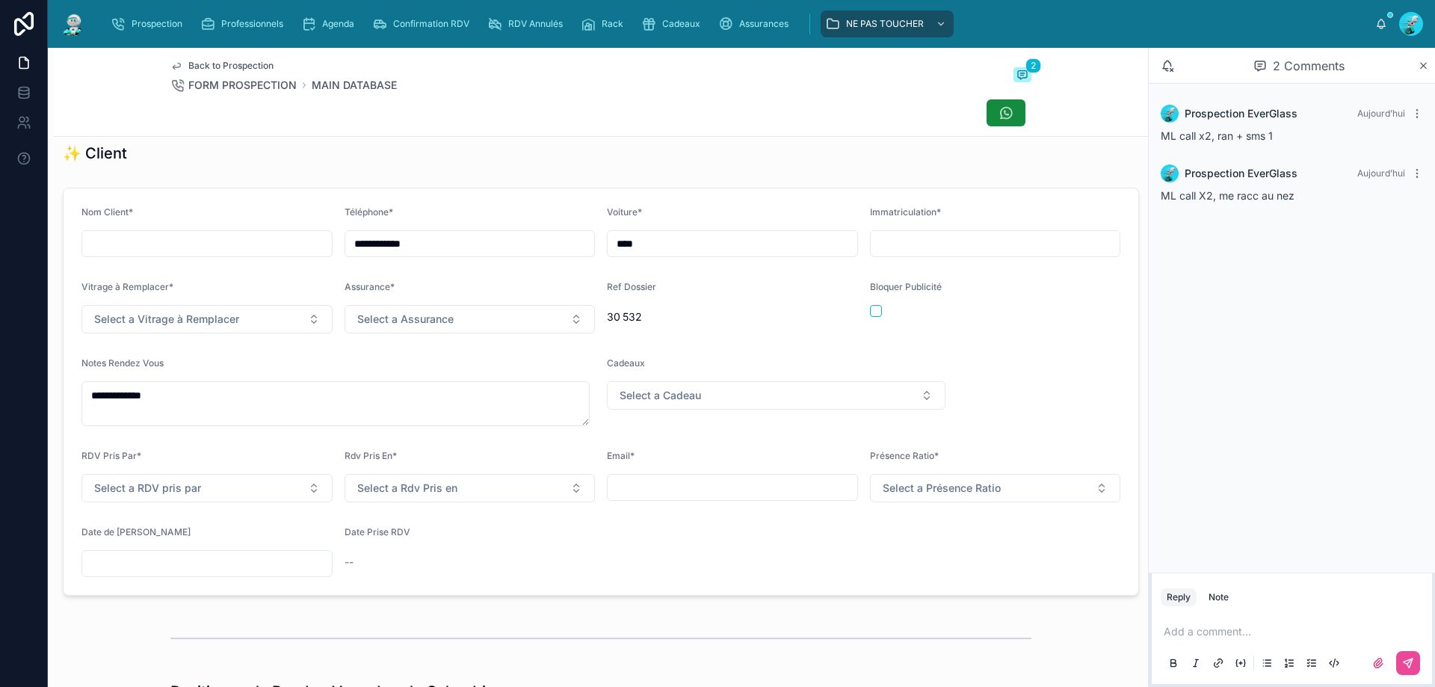
click at [166, 569] on input "text" at bounding box center [207, 563] width 250 height 21
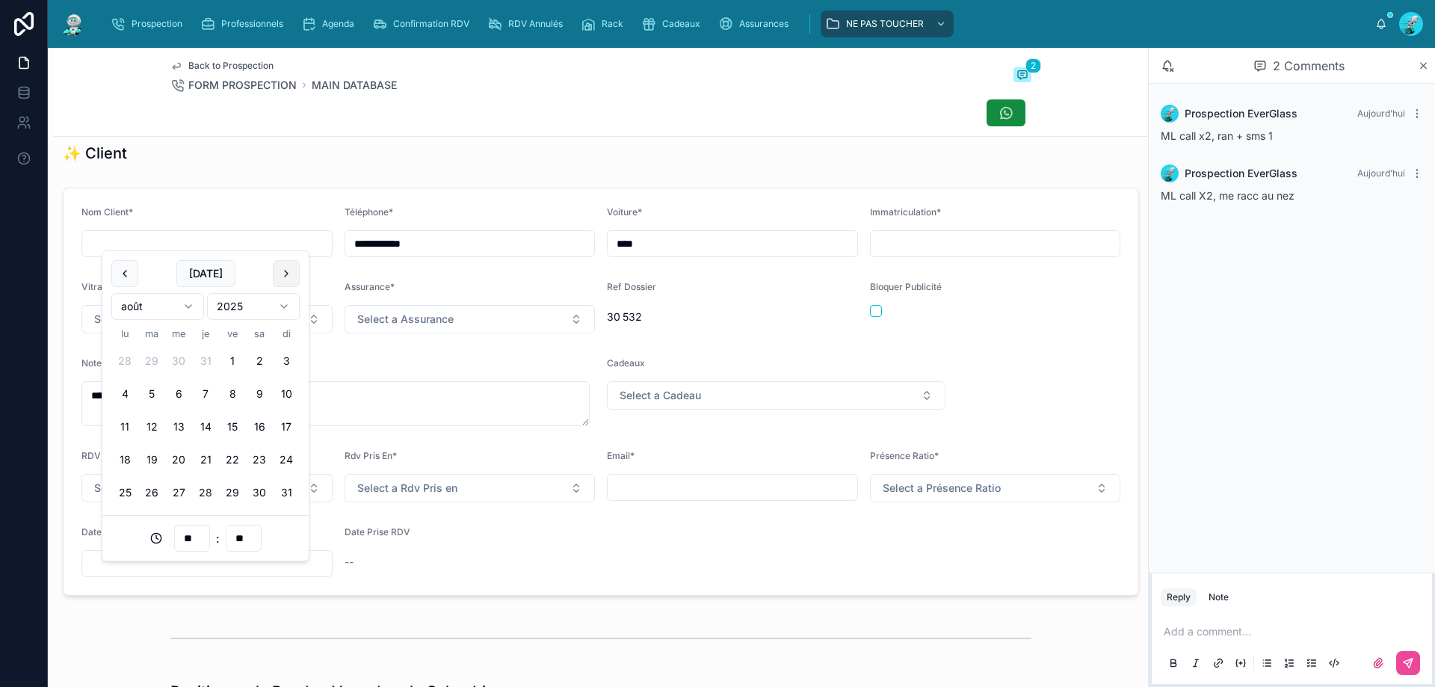
click at [285, 271] on button at bounding box center [286, 273] width 27 height 27
click at [124, 349] on button "1" at bounding box center [124, 361] width 27 height 27
click at [197, 540] on input "**" at bounding box center [192, 538] width 34 height 21
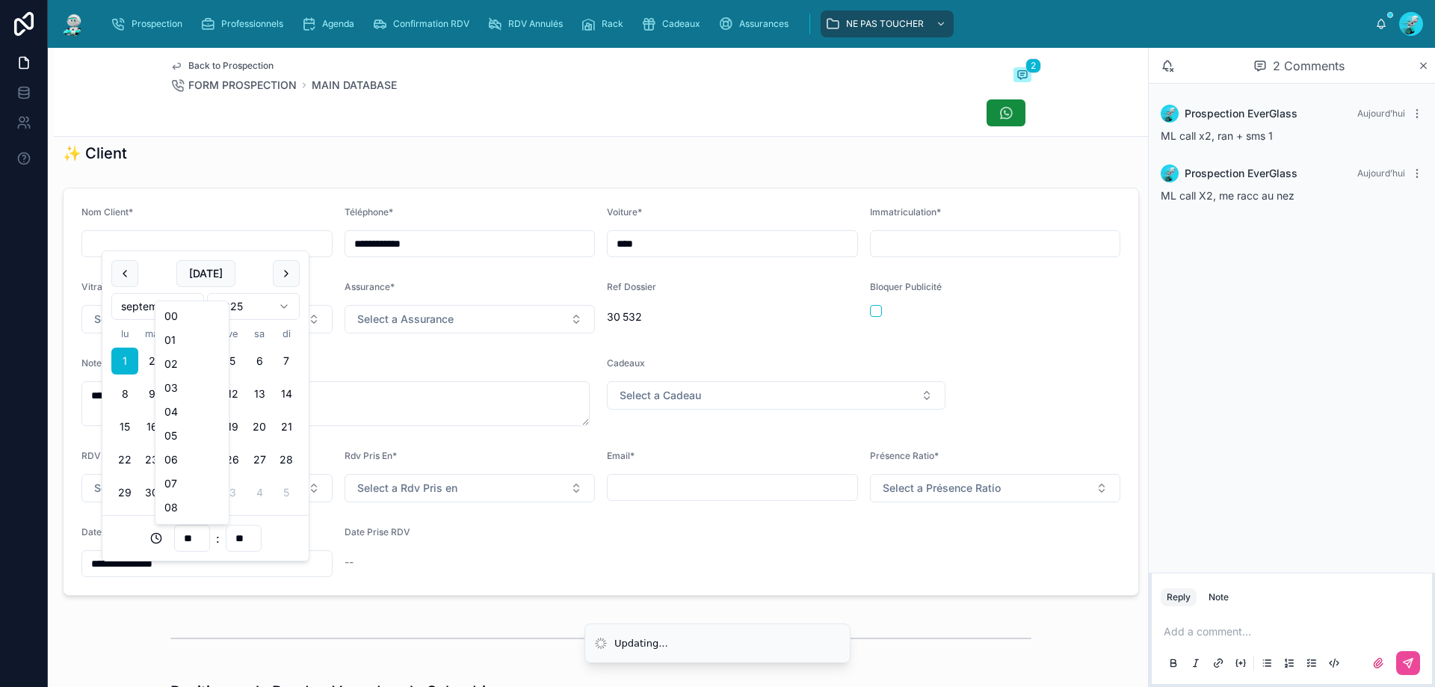
scroll to position [357, 0]
click at [171, 381] on div "18" at bounding box center [191, 389] width 67 height 24
type input "**********"
type input "**"
click at [271, 203] on form "**********" at bounding box center [601, 391] width 1075 height 407
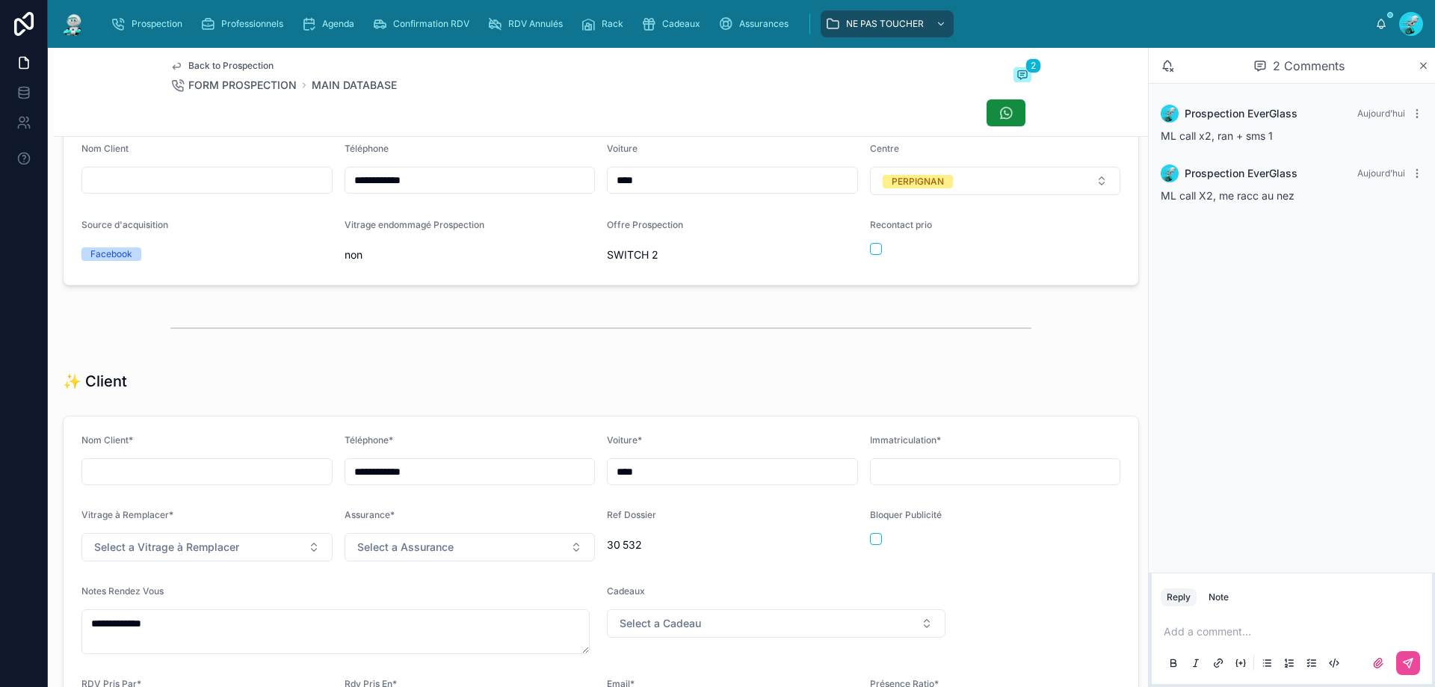
scroll to position [0, 0]
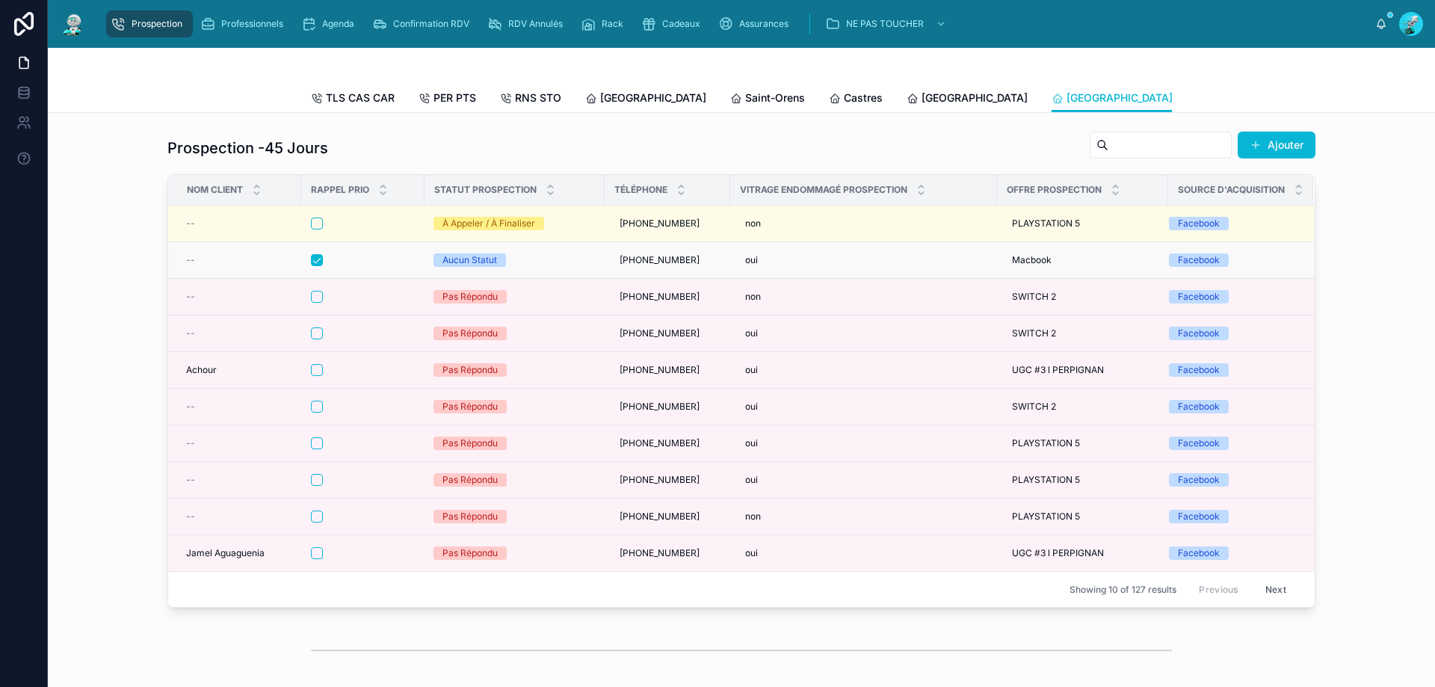
click at [337, 266] on div at bounding box center [363, 260] width 104 height 12
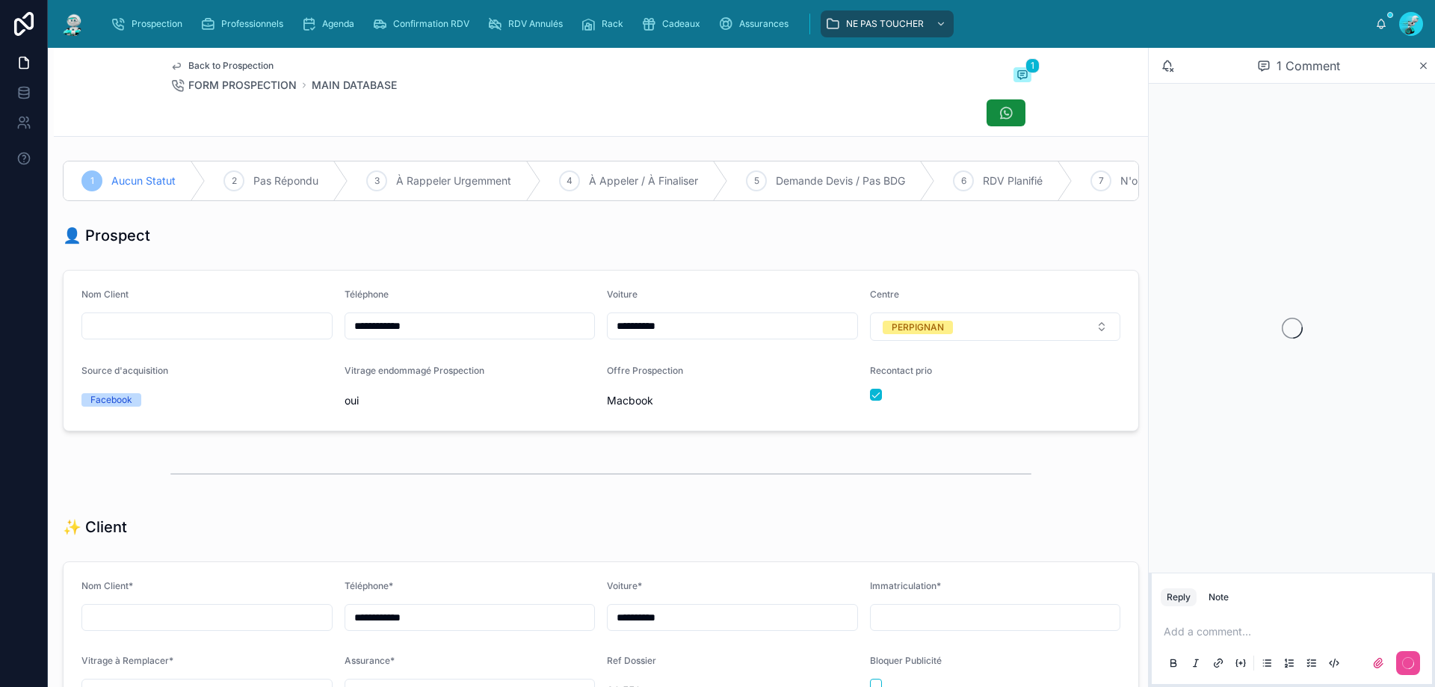
scroll to position [83, 0]
drag, startPoint x: 516, startPoint y: 342, endPoint x: 166, endPoint y: 334, distance: 349.8
click at [166, 334] on form "**********" at bounding box center [601, 351] width 1075 height 160
click at [871, 401] on button "button" at bounding box center [876, 395] width 12 height 12
click at [941, 475] on hr at bounding box center [600, 473] width 861 height 1
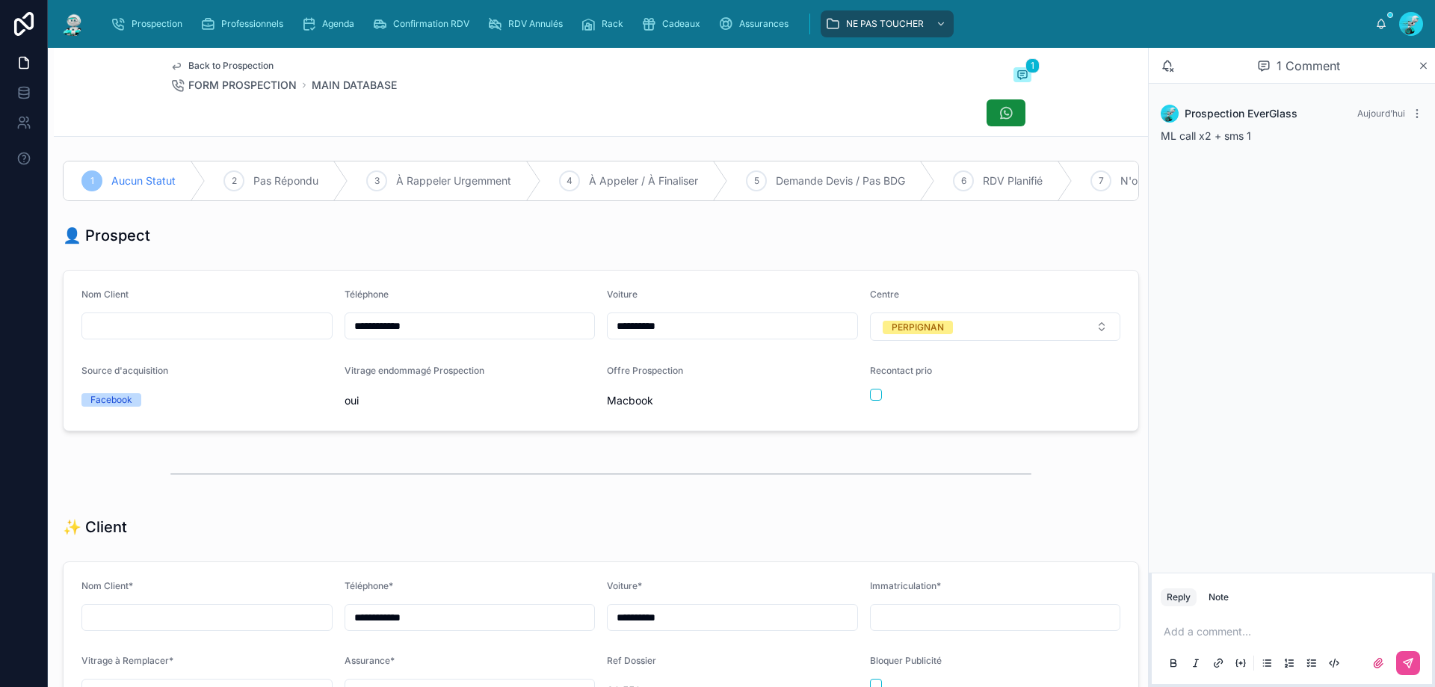
click at [1258, 623] on div "Add a comment..." at bounding box center [1292, 646] width 262 height 63
click at [1248, 628] on p at bounding box center [1295, 631] width 262 height 15
click at [1406, 656] on button at bounding box center [1408, 663] width 24 height 24
click at [244, 169] on div "2 Pas Répondu" at bounding box center [277, 180] width 143 height 39
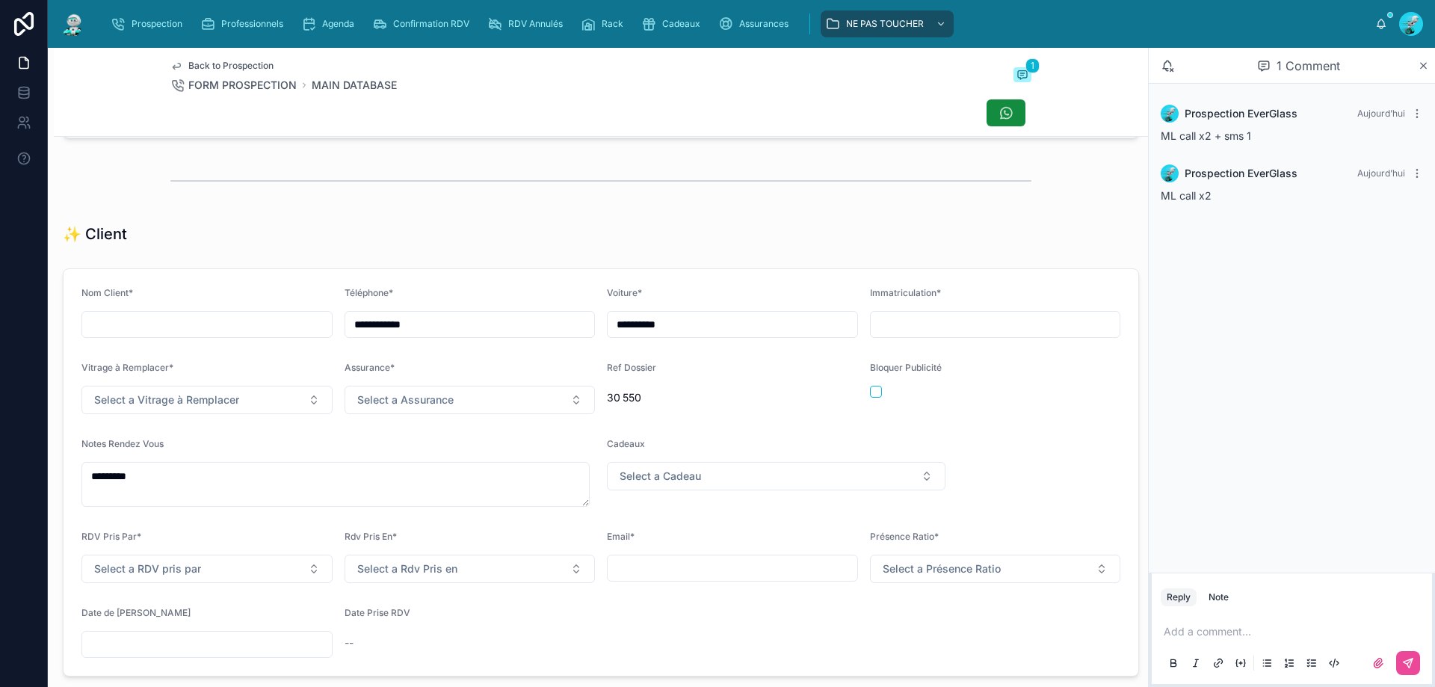
scroll to position [448, 0]
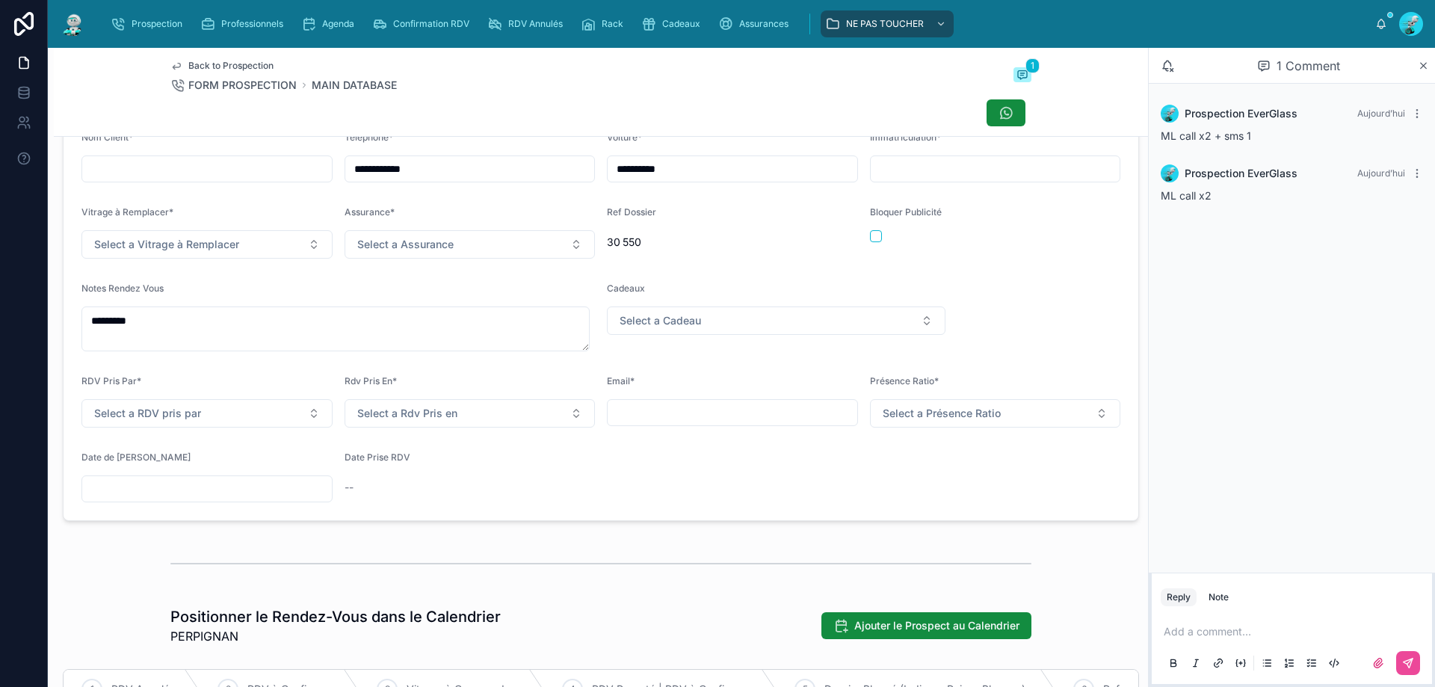
click at [213, 499] on input "text" at bounding box center [207, 488] width 250 height 21
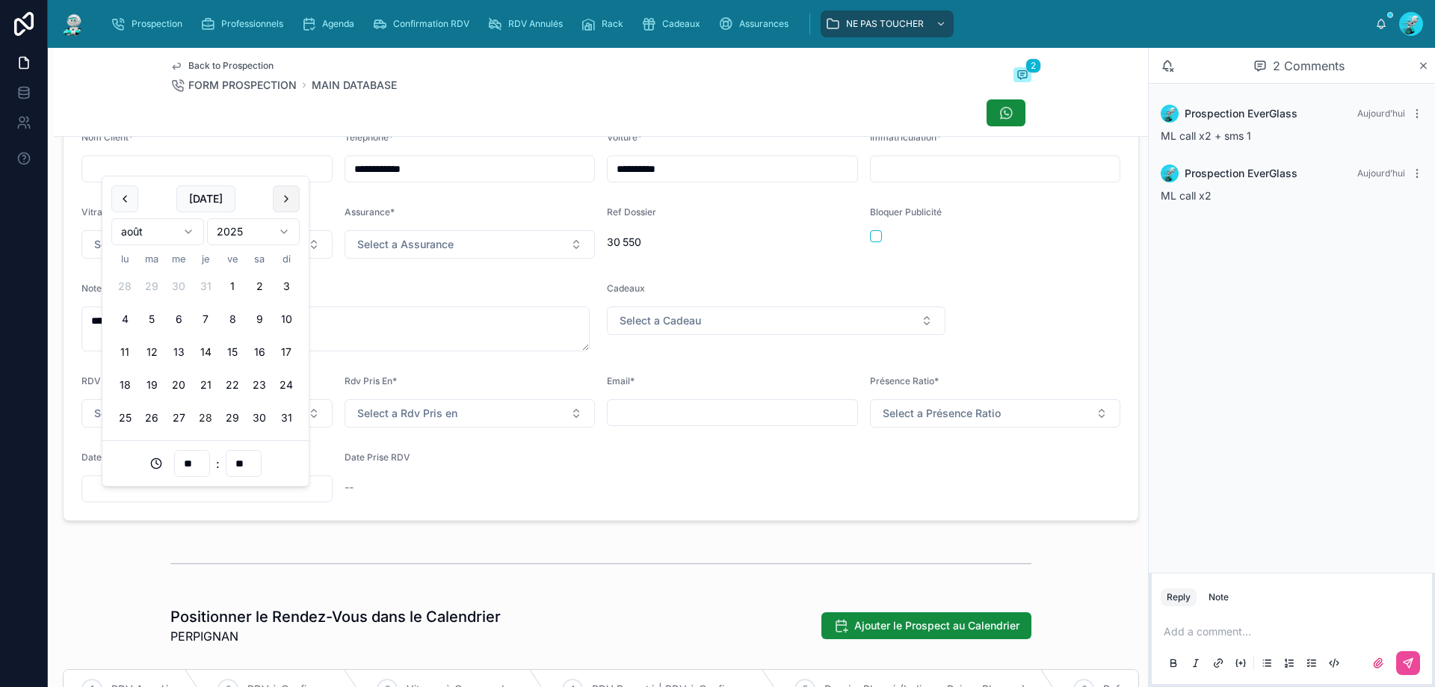
click at [291, 201] on button at bounding box center [286, 198] width 27 height 27
click at [127, 280] on button "1" at bounding box center [124, 286] width 27 height 27
click at [203, 467] on input "**" at bounding box center [192, 463] width 34 height 21
click at [188, 367] on div "12" at bounding box center [191, 379] width 67 height 24
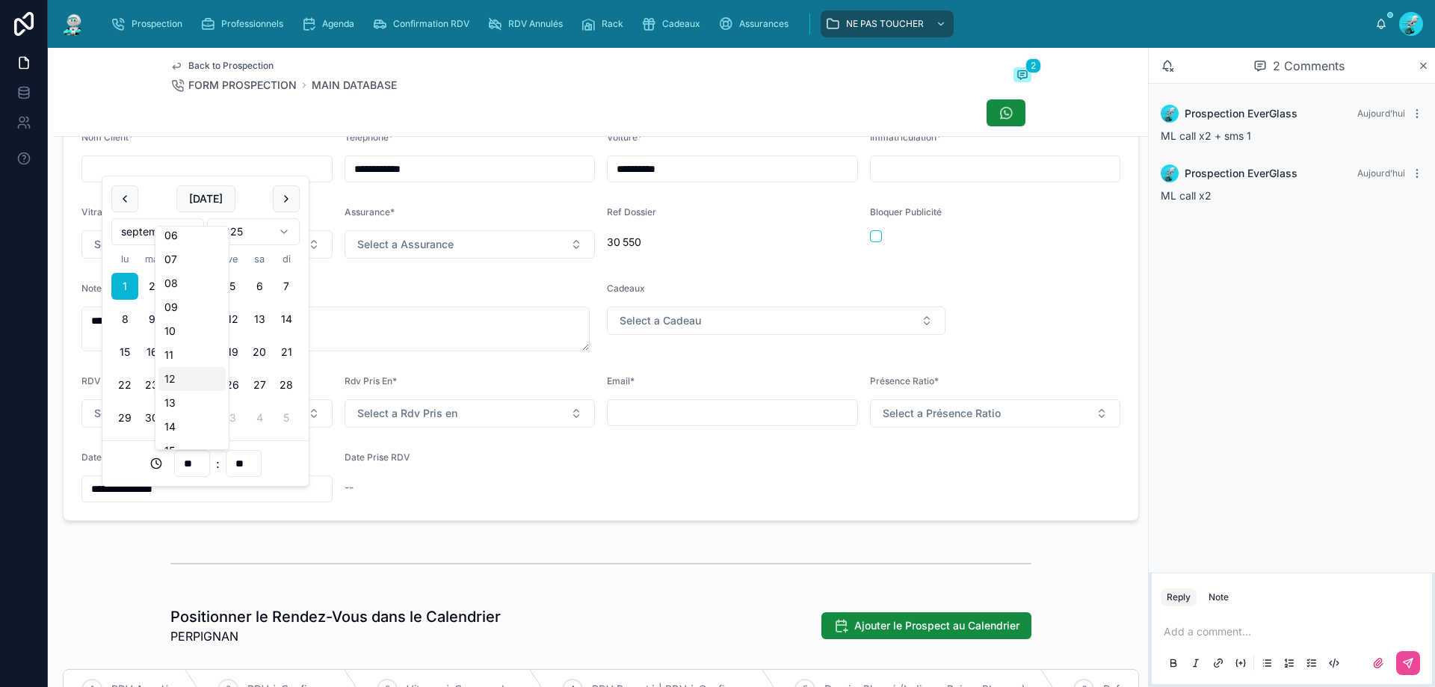
type input "**********"
type input "**"
click at [426, 527] on div "**********" at bounding box center [601, 317] width 1094 height 420
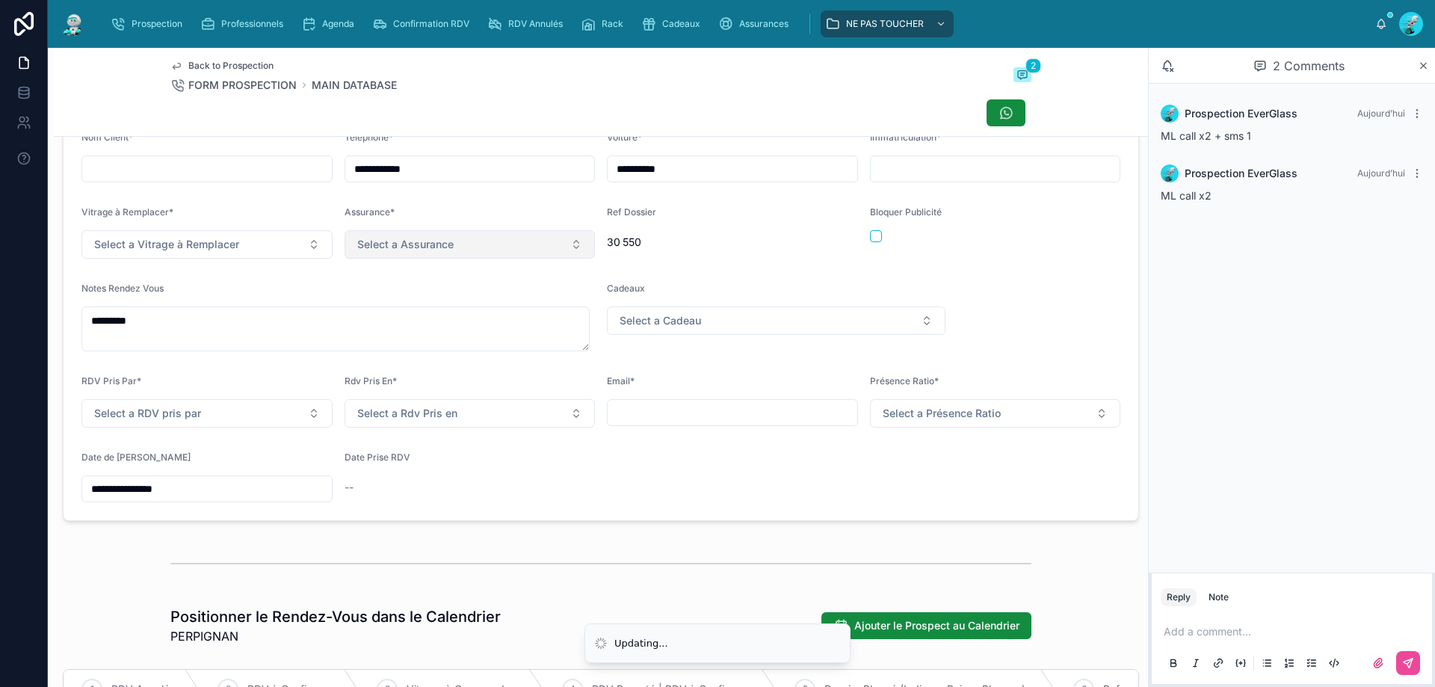
scroll to position [0, 0]
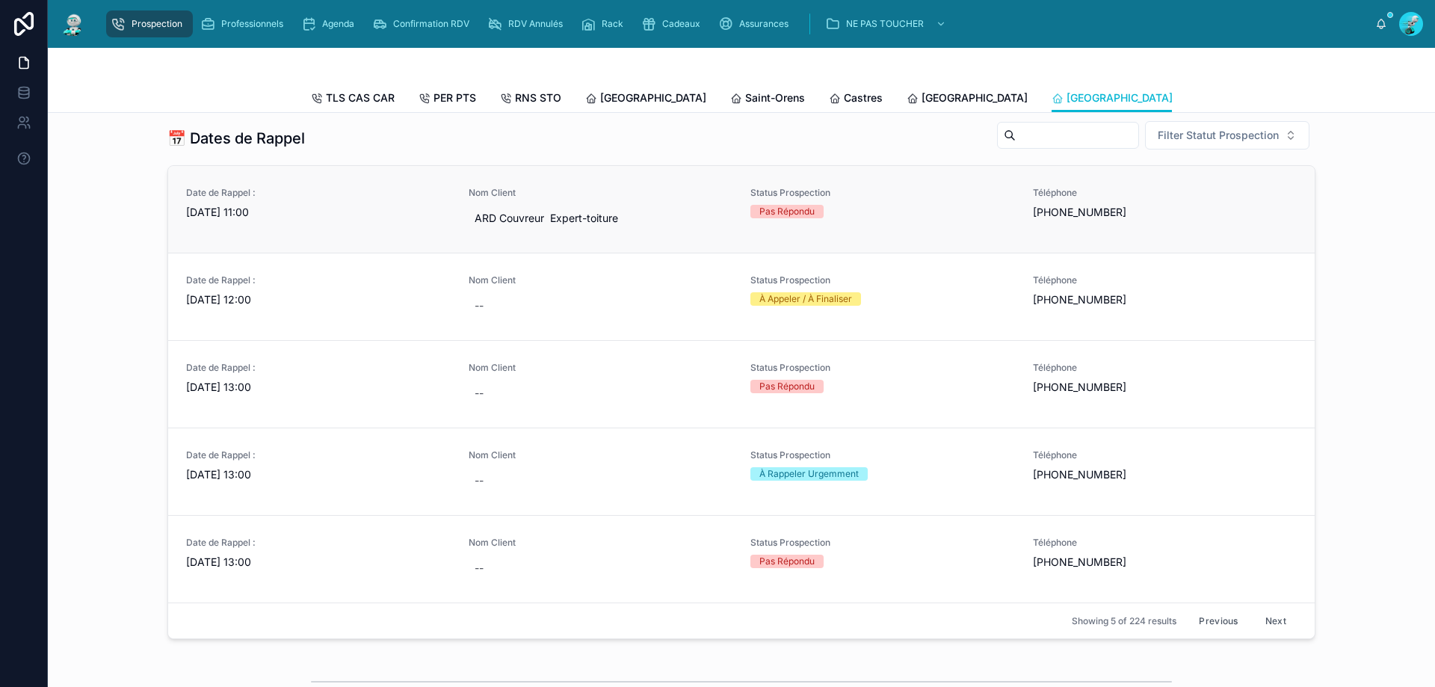
scroll to position [598, 0]
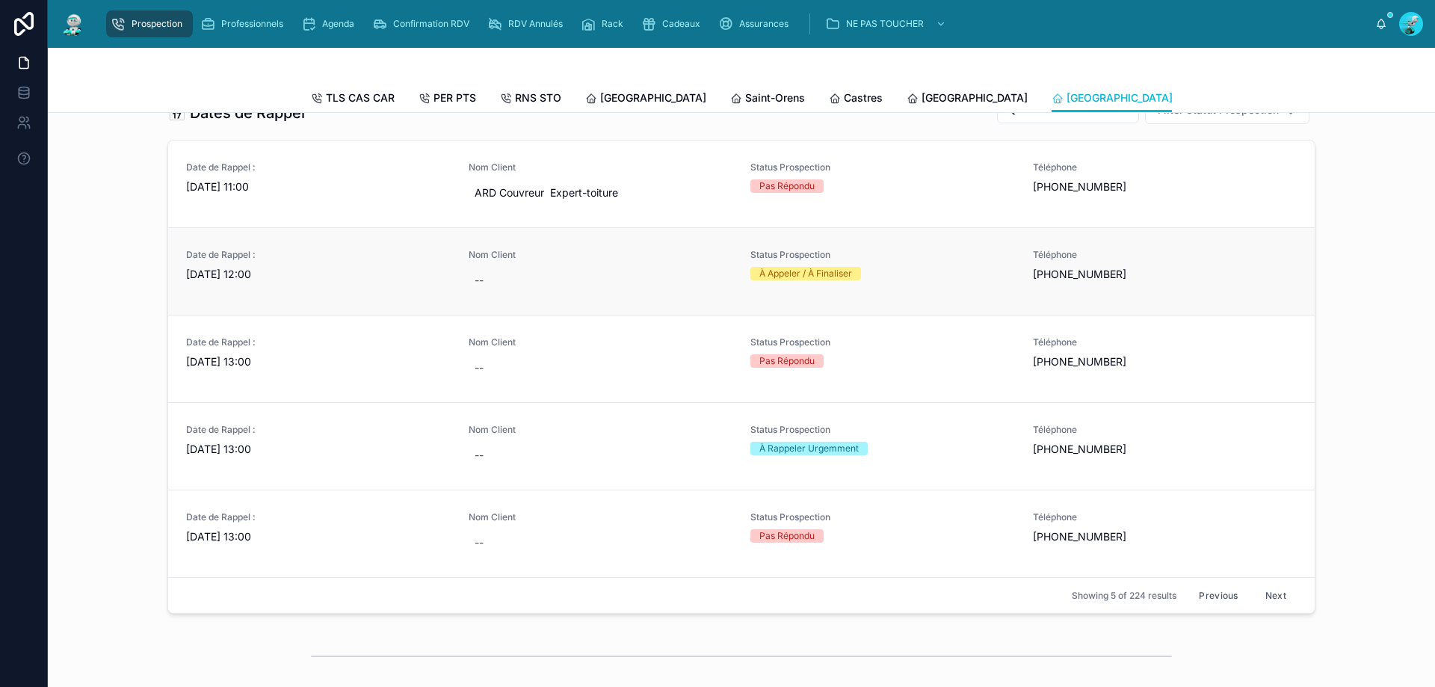
click at [310, 276] on div "Date de Rappel : [DATE] 12:00" at bounding box center [318, 265] width 265 height 33
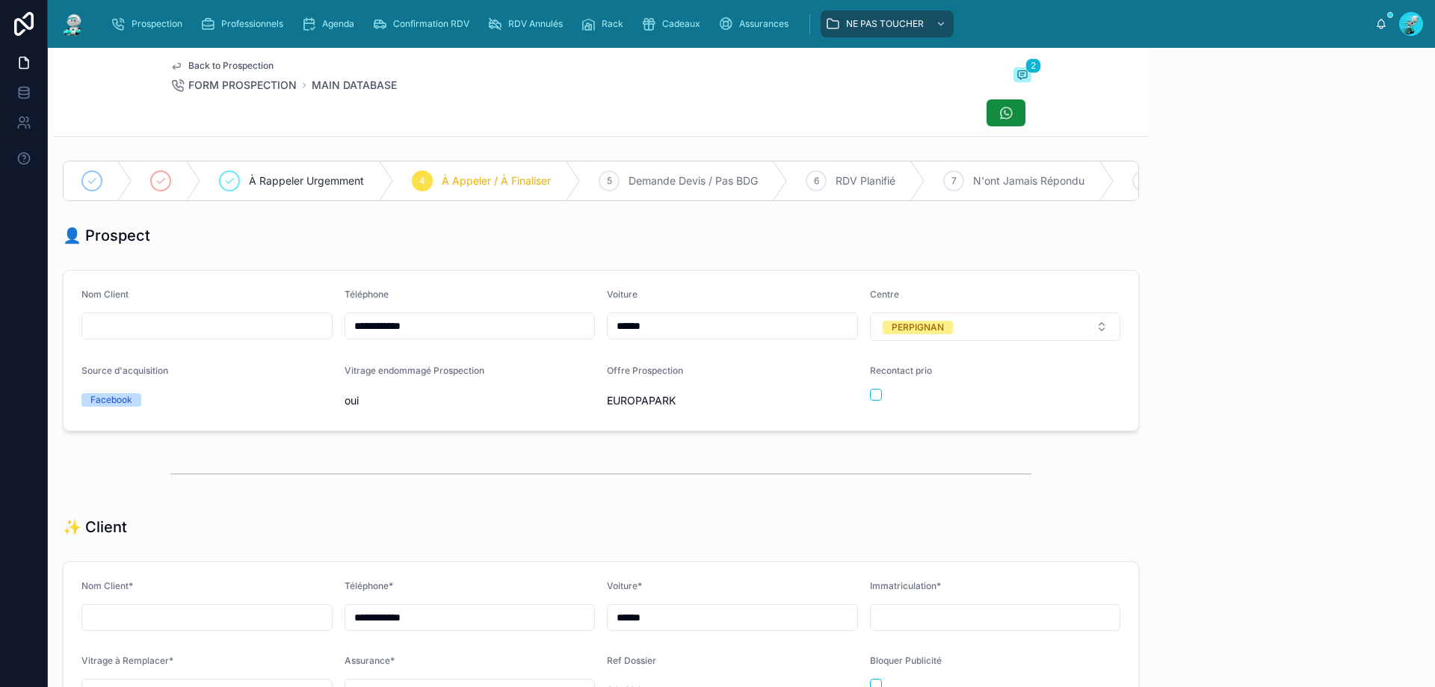
scroll to position [83, 0]
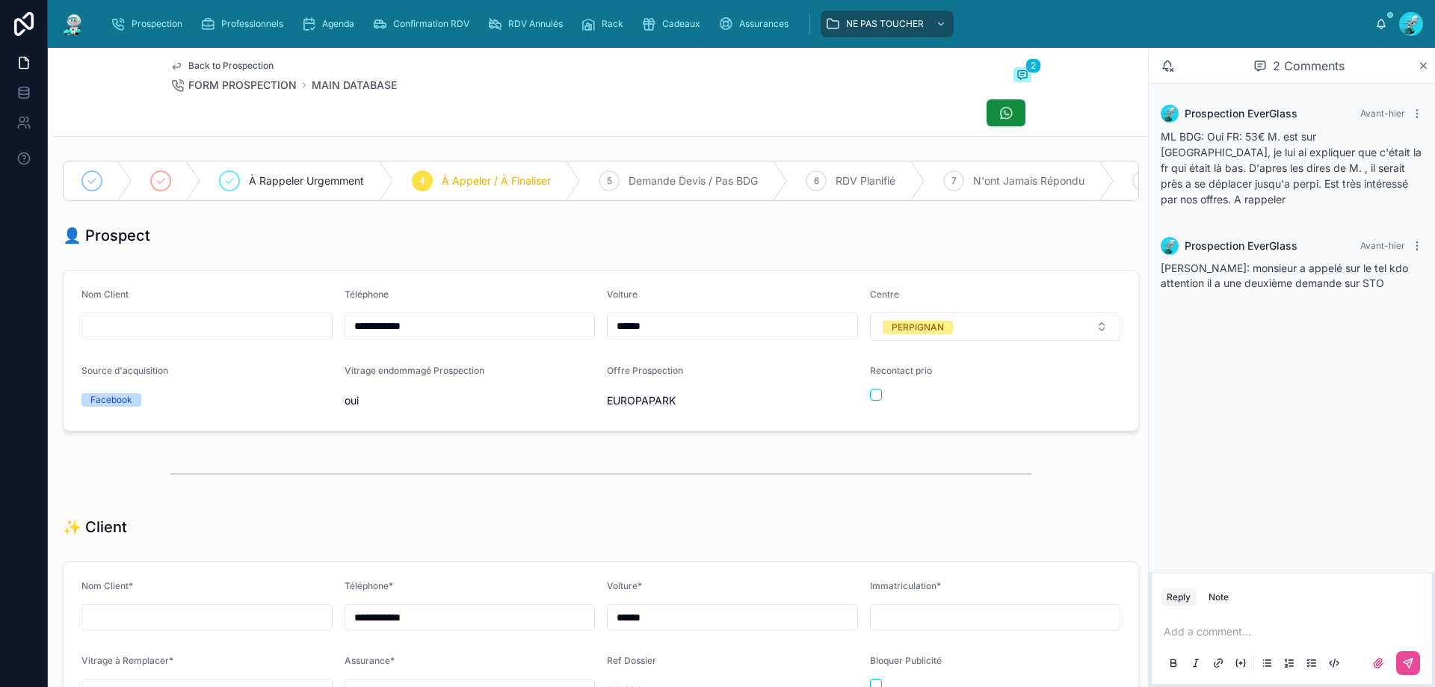
drag, startPoint x: 454, startPoint y: 342, endPoint x: 345, endPoint y: 322, distance: 111.0
click at [345, 322] on div "**********" at bounding box center [470, 314] width 251 height 52
click at [694, 288] on form "**********" at bounding box center [601, 351] width 1075 height 160
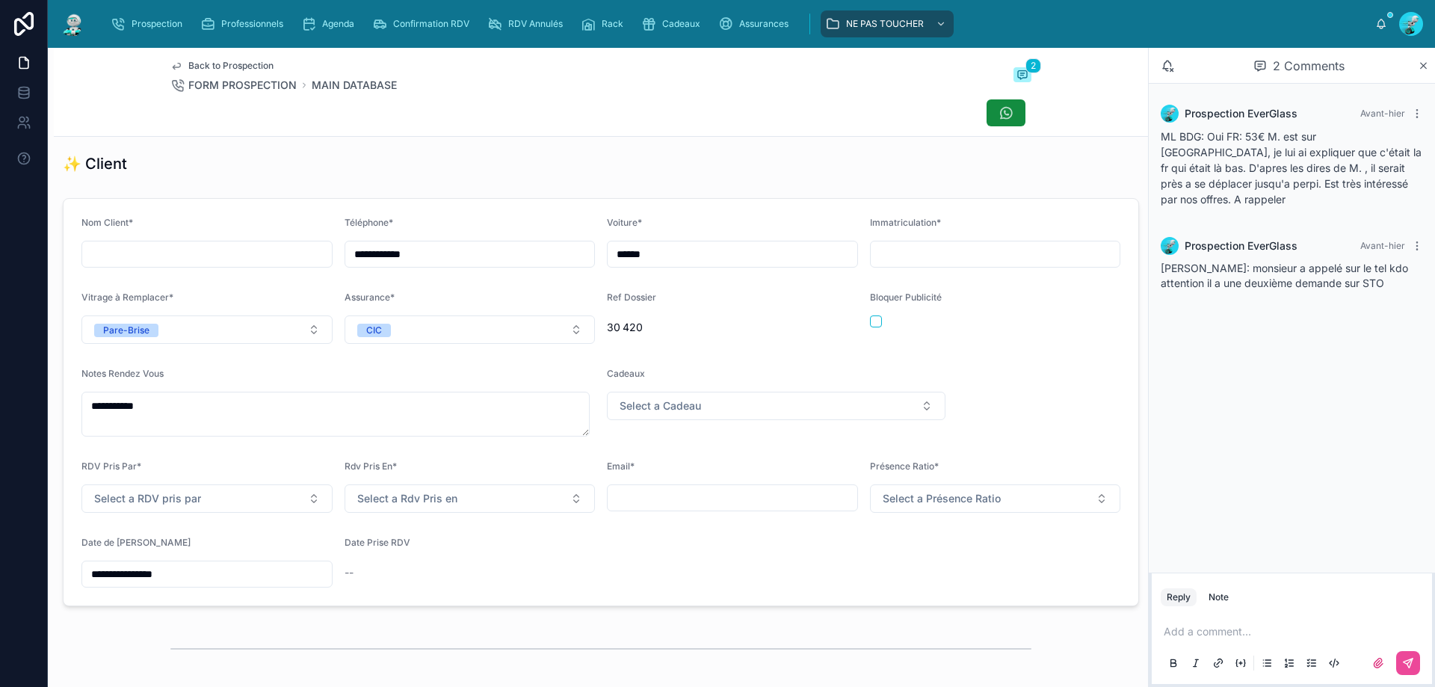
scroll to position [448, 0]
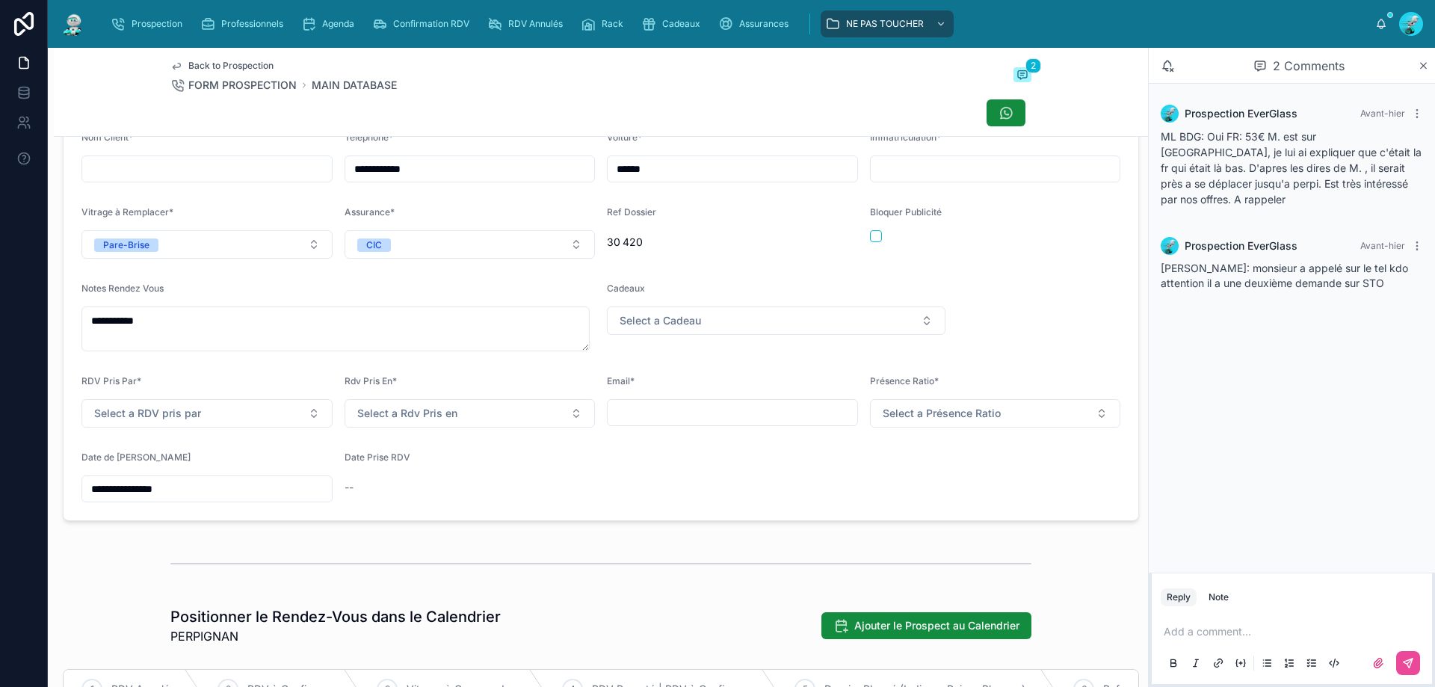
click at [1220, 628] on p at bounding box center [1295, 631] width 262 height 15
click at [1400, 665] on button at bounding box center [1408, 663] width 24 height 24
drag, startPoint x: 229, startPoint y: 510, endPoint x: 0, endPoint y: 493, distance: 230.1
click at [0, 493] on div "**********" at bounding box center [717, 343] width 1435 height 687
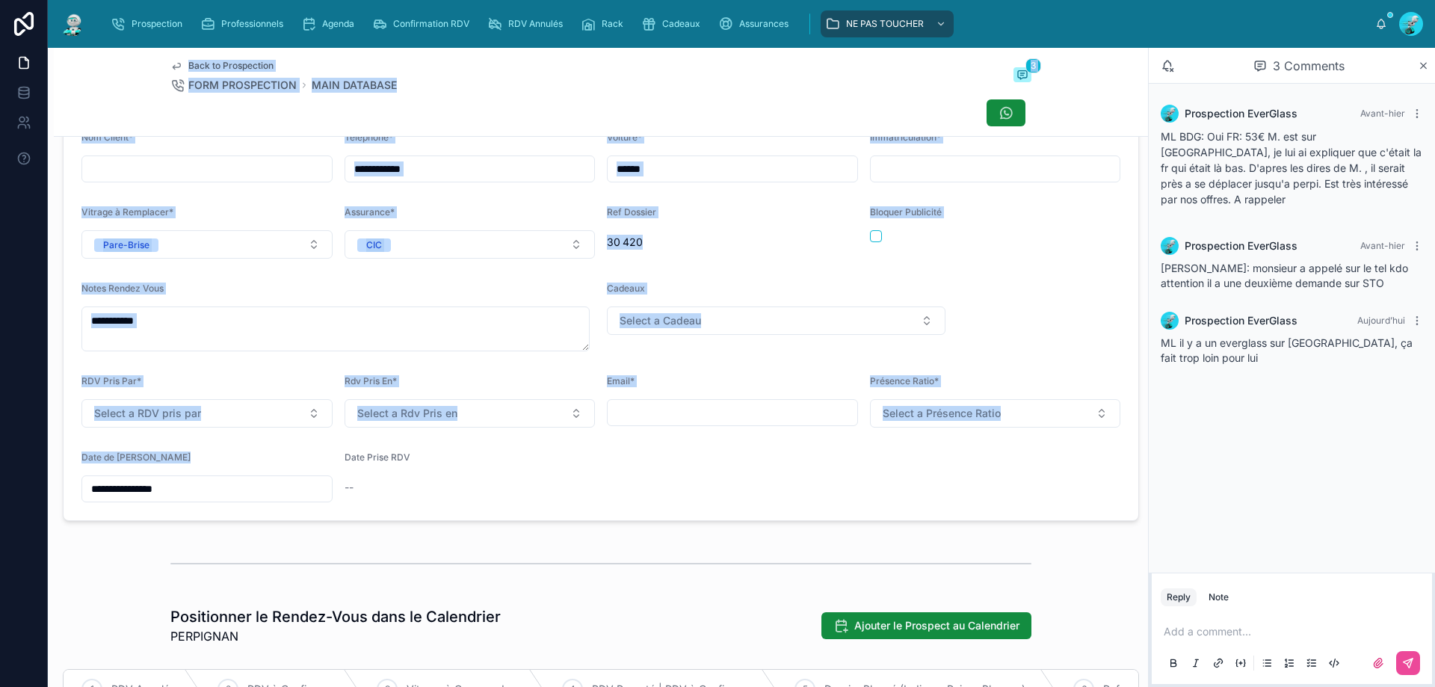
click at [255, 499] on input "**********" at bounding box center [207, 488] width 250 height 21
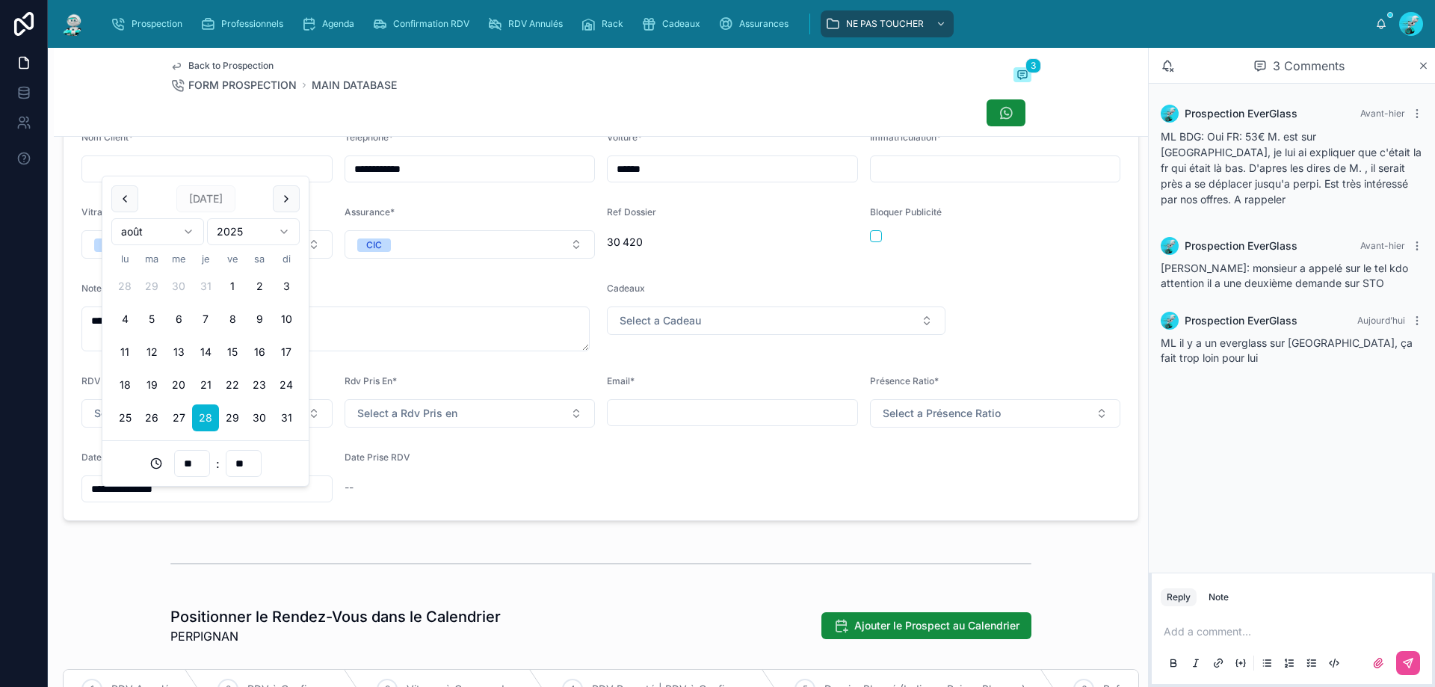
drag, startPoint x: 241, startPoint y: 504, endPoint x: 39, endPoint y: 506, distance: 202.5
click at [39, 506] on div "**********" at bounding box center [717, 343] width 1435 height 687
click at [495, 553] on div at bounding box center [601, 563] width 1094 height 49
type input "**"
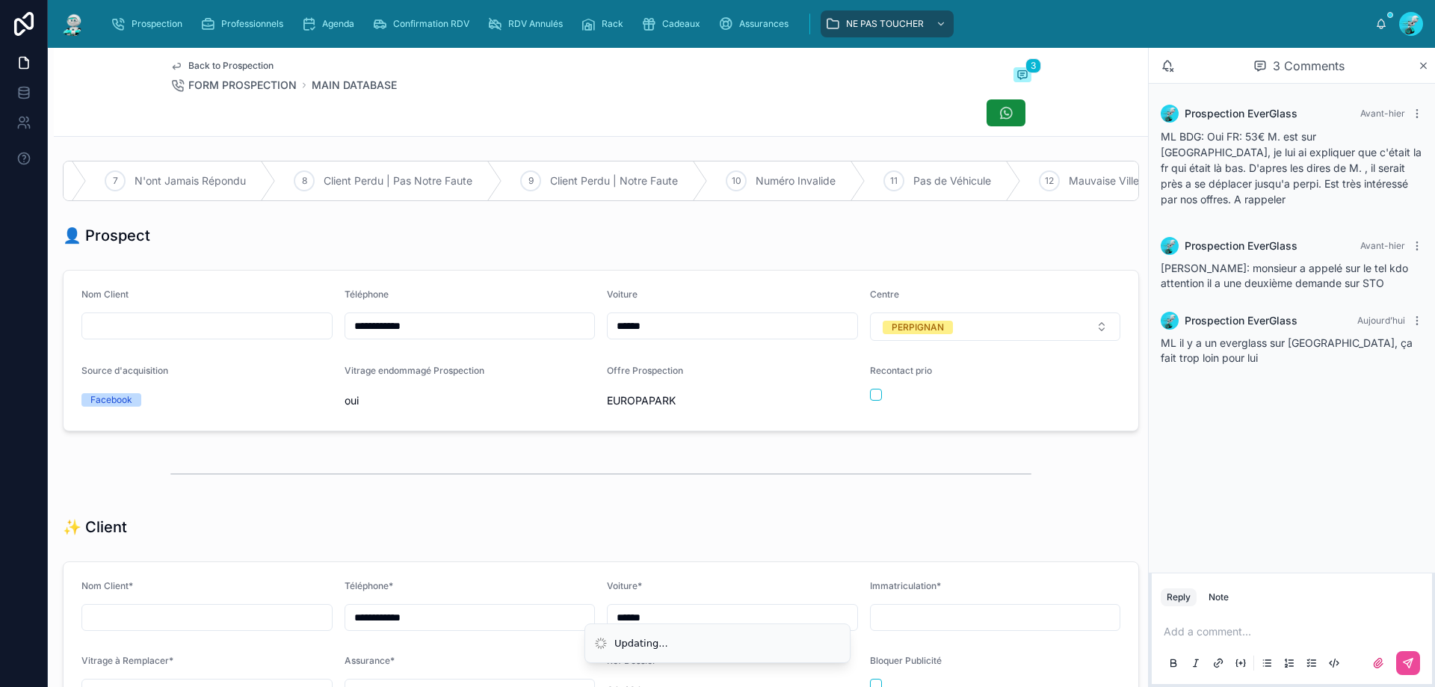
scroll to position [0, 886]
click at [1025, 188] on div "12 Mauvaise Ville" at bounding box center [1064, 180] width 148 height 39
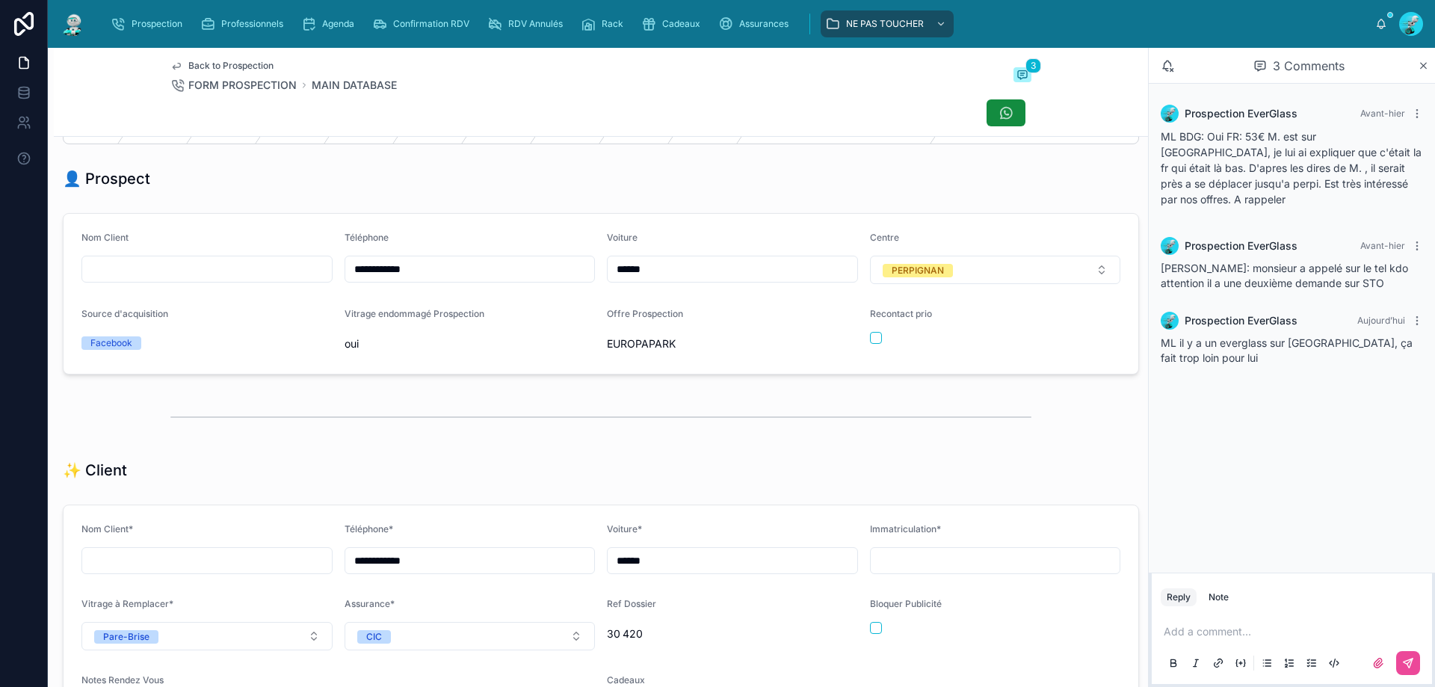
scroll to position [0, 0]
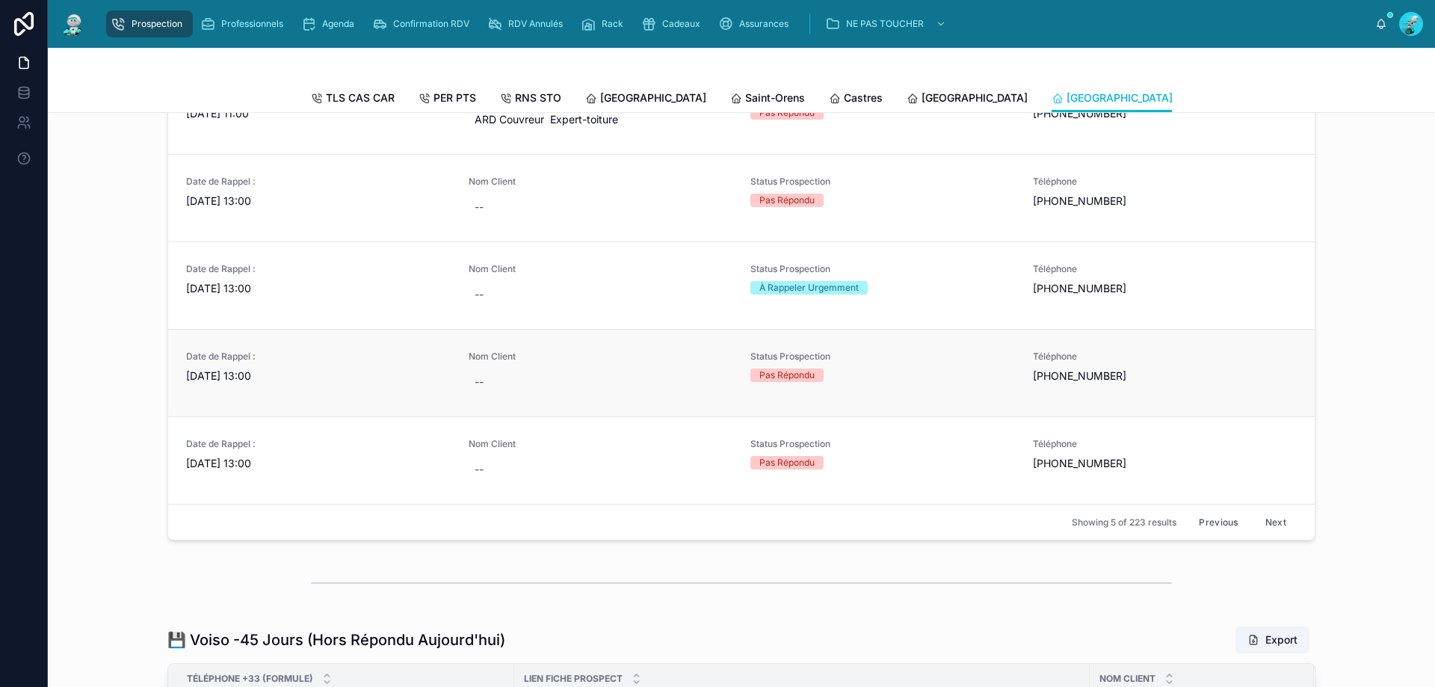
scroll to position [673, 0]
click at [321, 207] on span "[DATE] 13:00" at bounding box center [318, 199] width 265 height 15
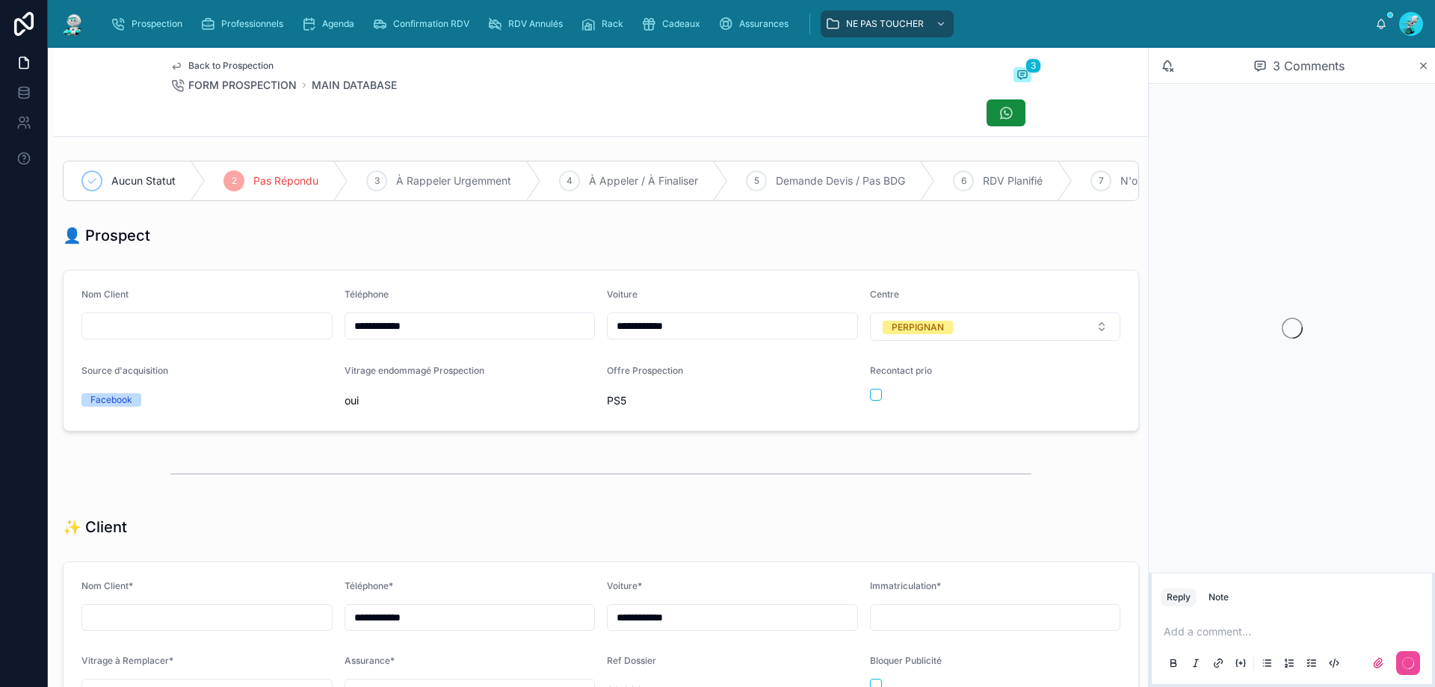
scroll to position [83, 0]
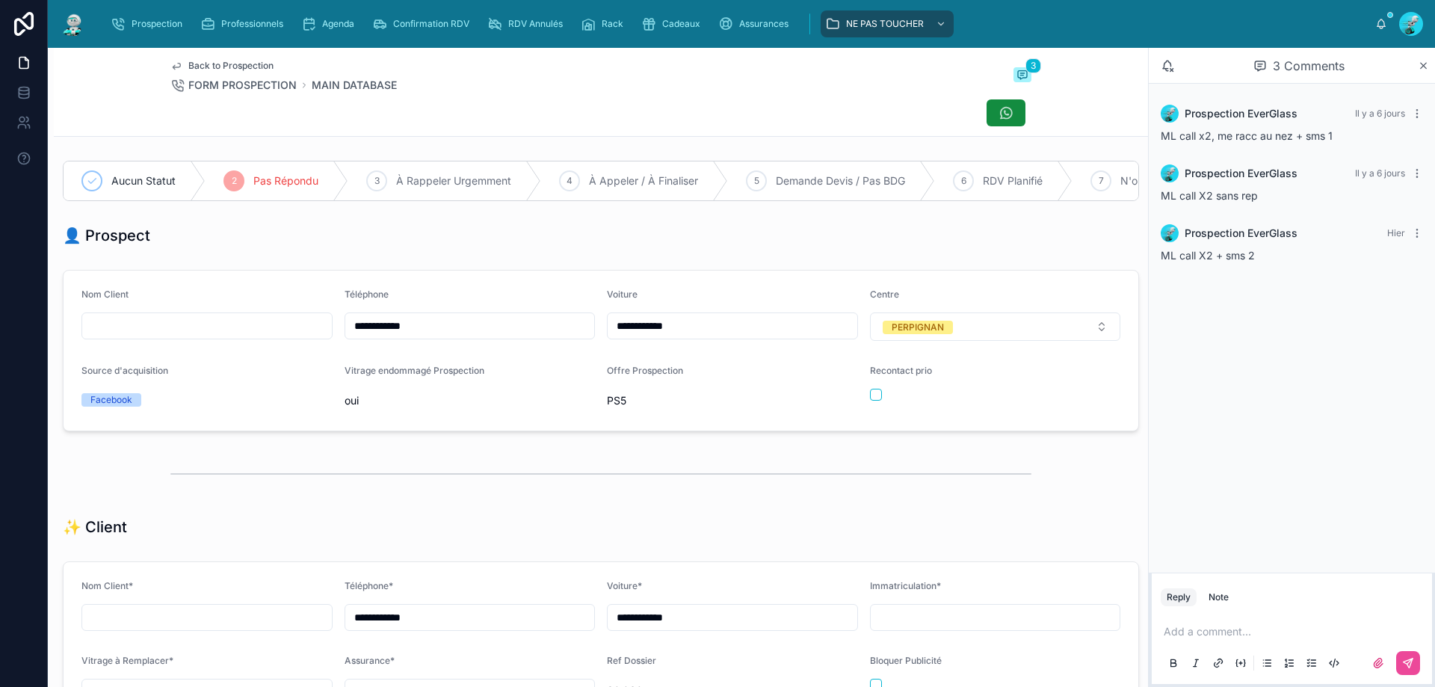
drag, startPoint x: 519, startPoint y: 337, endPoint x: 318, endPoint y: 328, distance: 200.5
click at [318, 328] on form "**********" at bounding box center [601, 351] width 1075 height 160
click at [532, 252] on div "👤 Prospect" at bounding box center [601, 235] width 1094 height 33
click at [1263, 633] on p at bounding box center [1295, 631] width 262 height 15
click at [1395, 663] on div at bounding box center [1390, 663] width 60 height 24
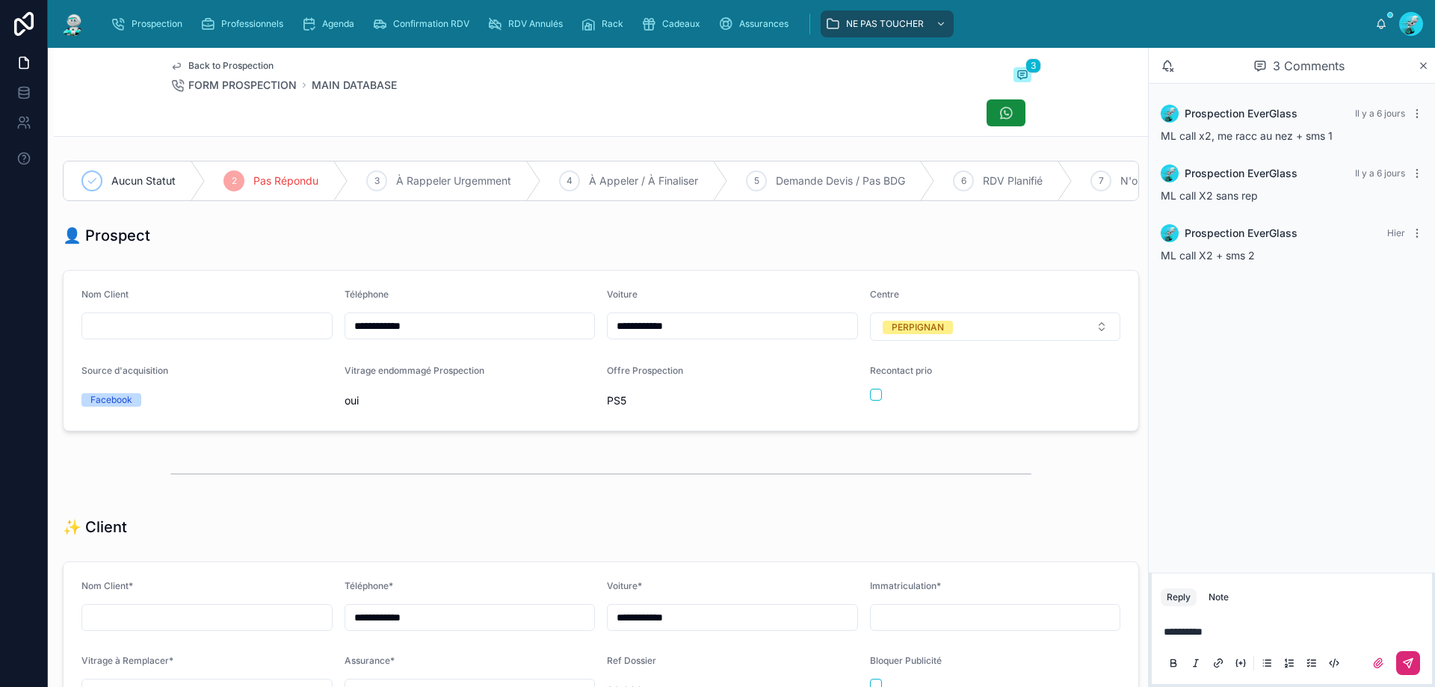
click at [1404, 667] on icon at bounding box center [1408, 663] width 12 height 12
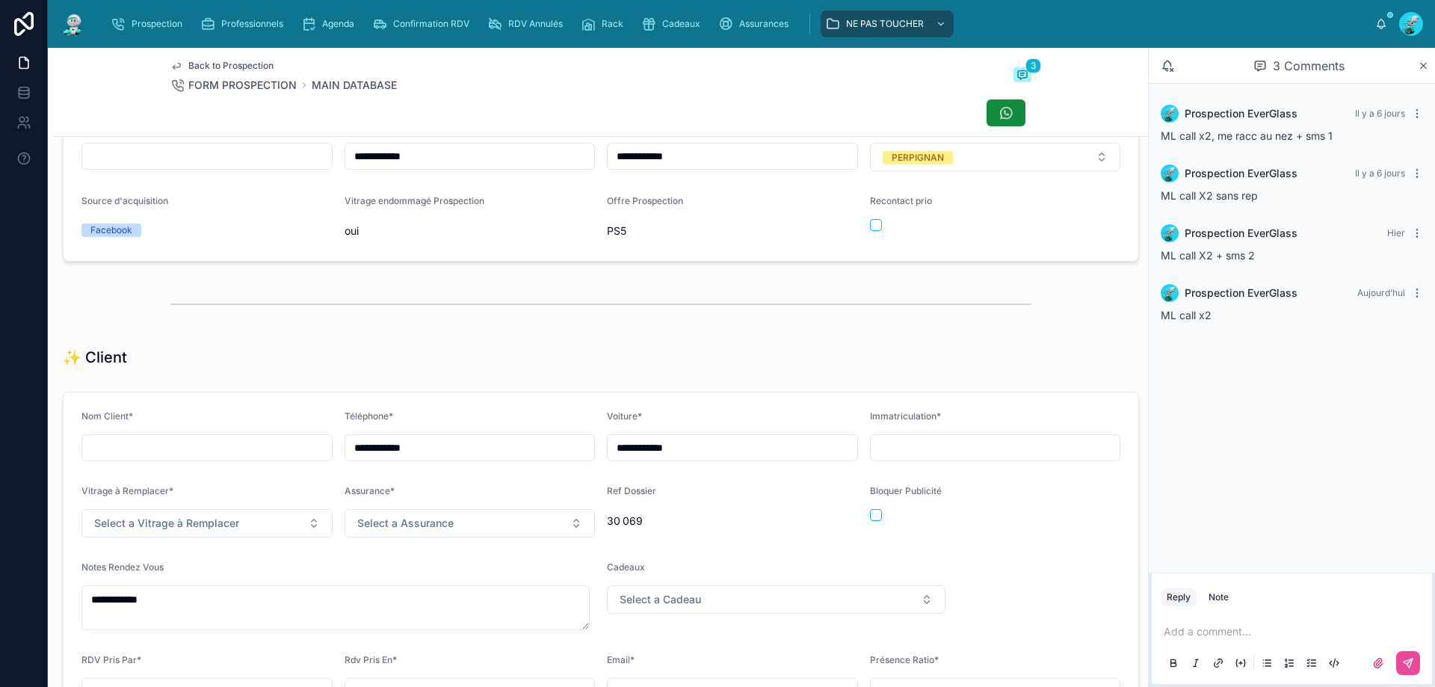
scroll to position [374, 0]
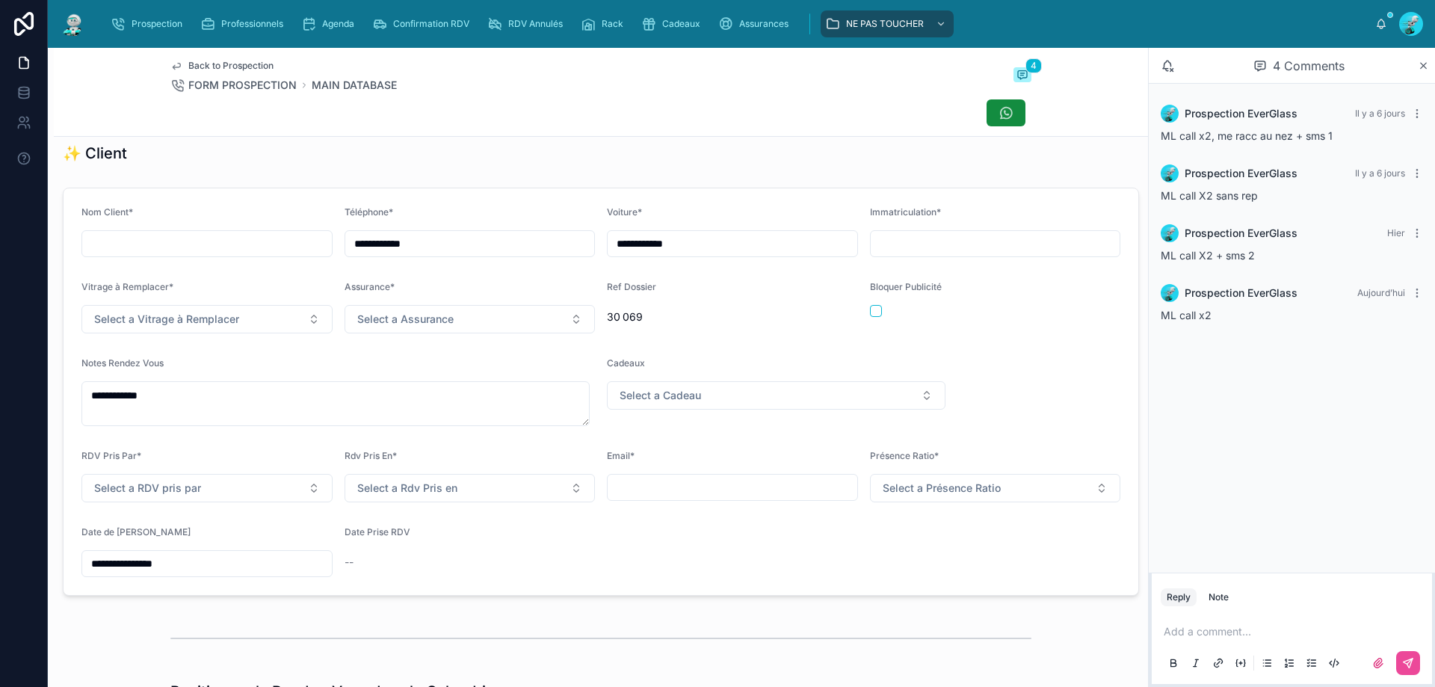
click at [221, 574] on input "**********" at bounding box center [207, 563] width 250 height 21
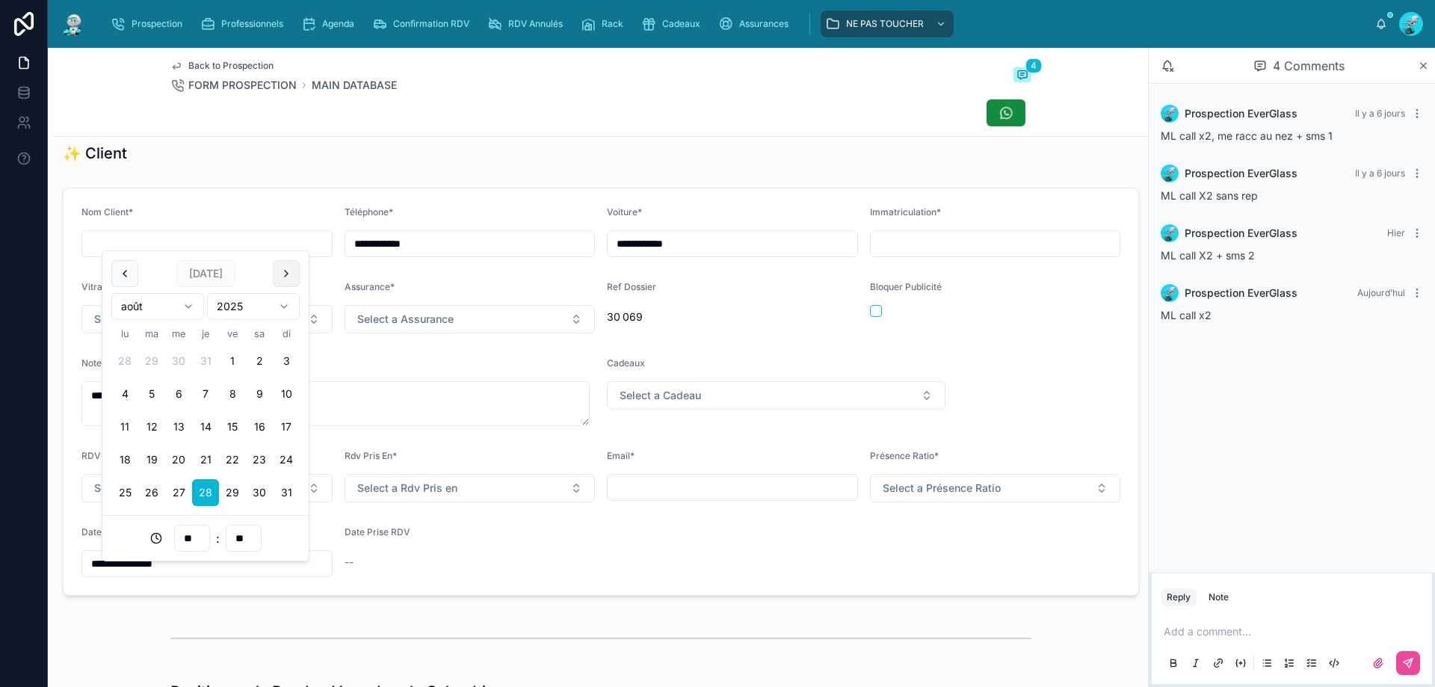
click at [294, 274] on button at bounding box center [286, 273] width 27 height 27
drag, startPoint x: 151, startPoint y: 363, endPoint x: 354, endPoint y: 185, distance: 270.1
click at [155, 362] on button "2" at bounding box center [151, 361] width 27 height 27
click at [360, 170] on div "✨ Client" at bounding box center [601, 153] width 1094 height 33
type input "**********"
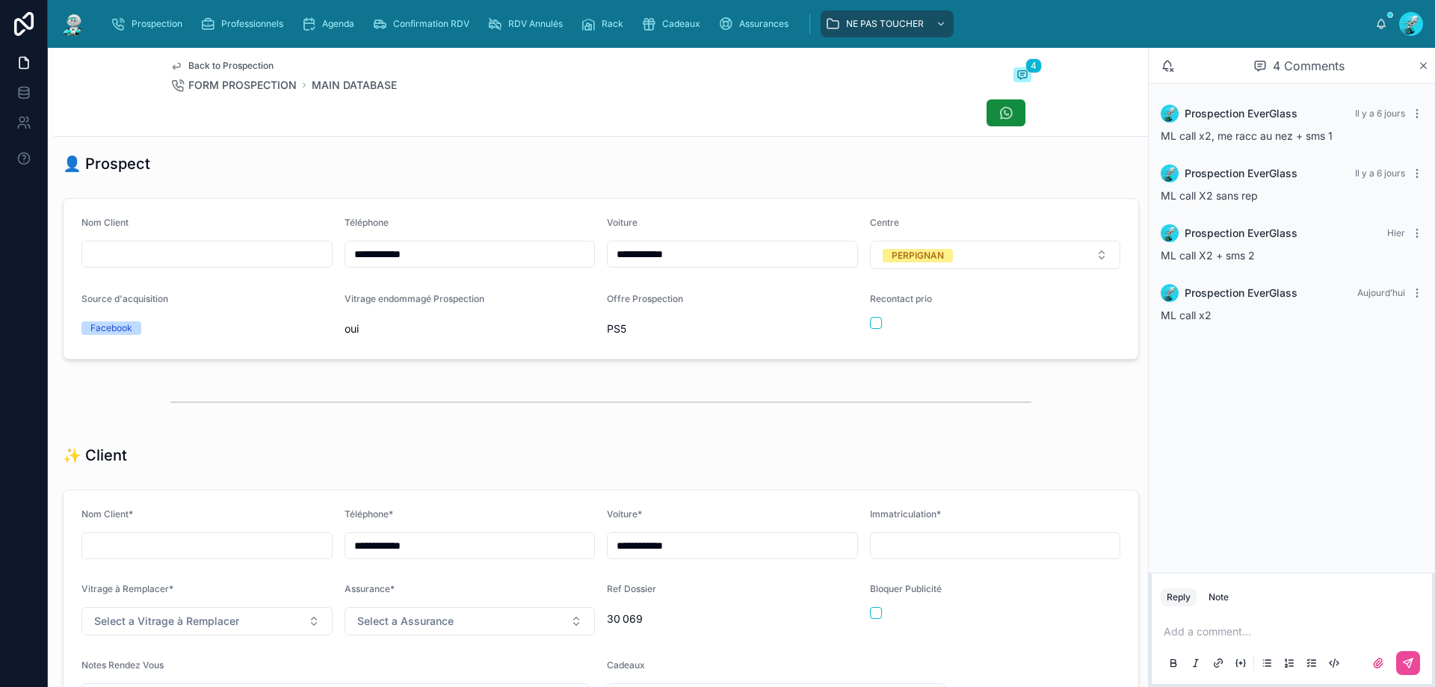
scroll to position [0, 0]
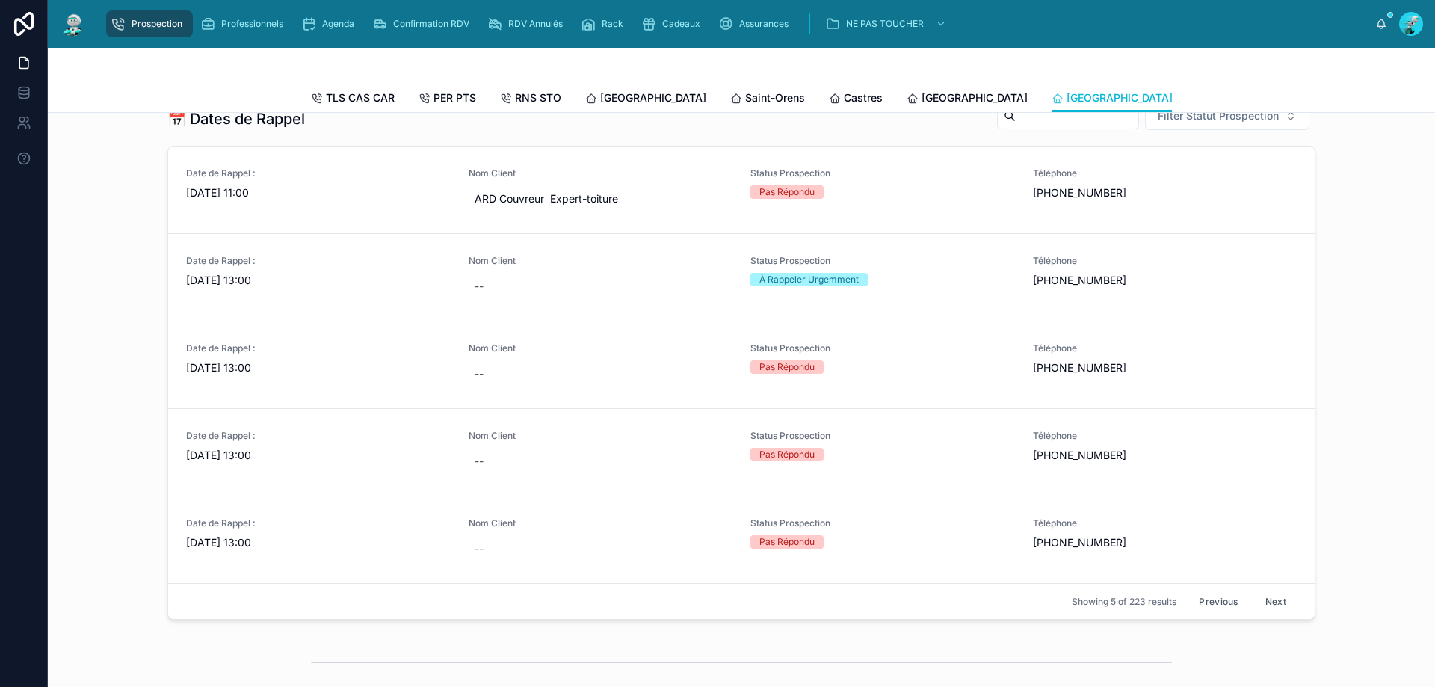
scroll to position [598, 0]
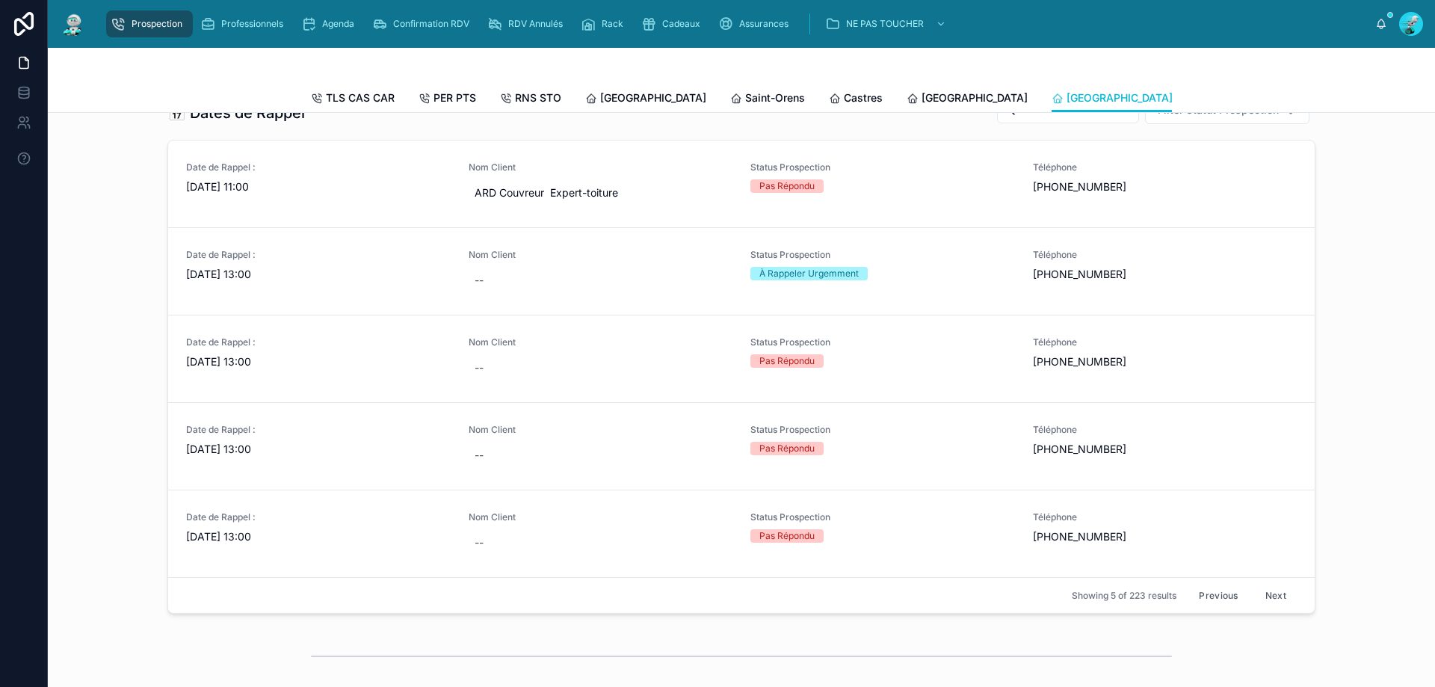
click at [1274, 596] on button "Next" at bounding box center [1276, 595] width 42 height 23
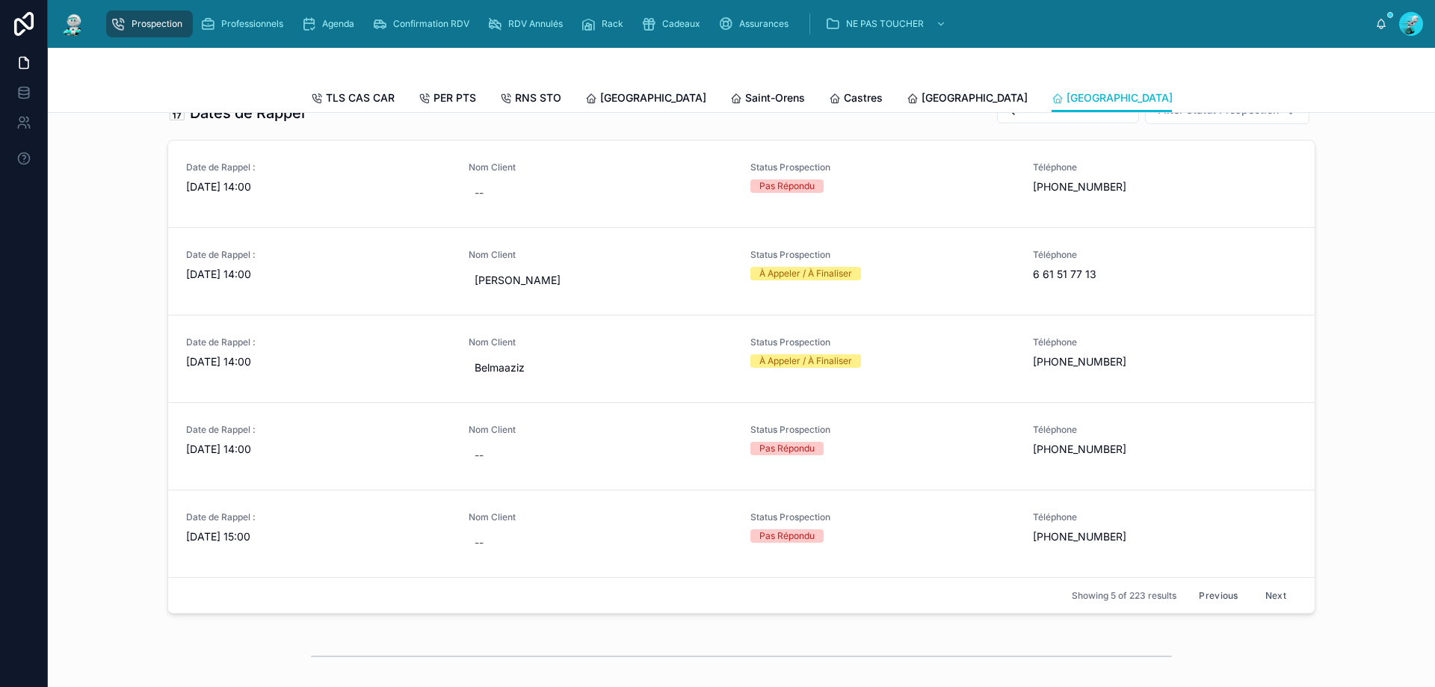
click at [1288, 596] on button "Next" at bounding box center [1276, 595] width 42 height 23
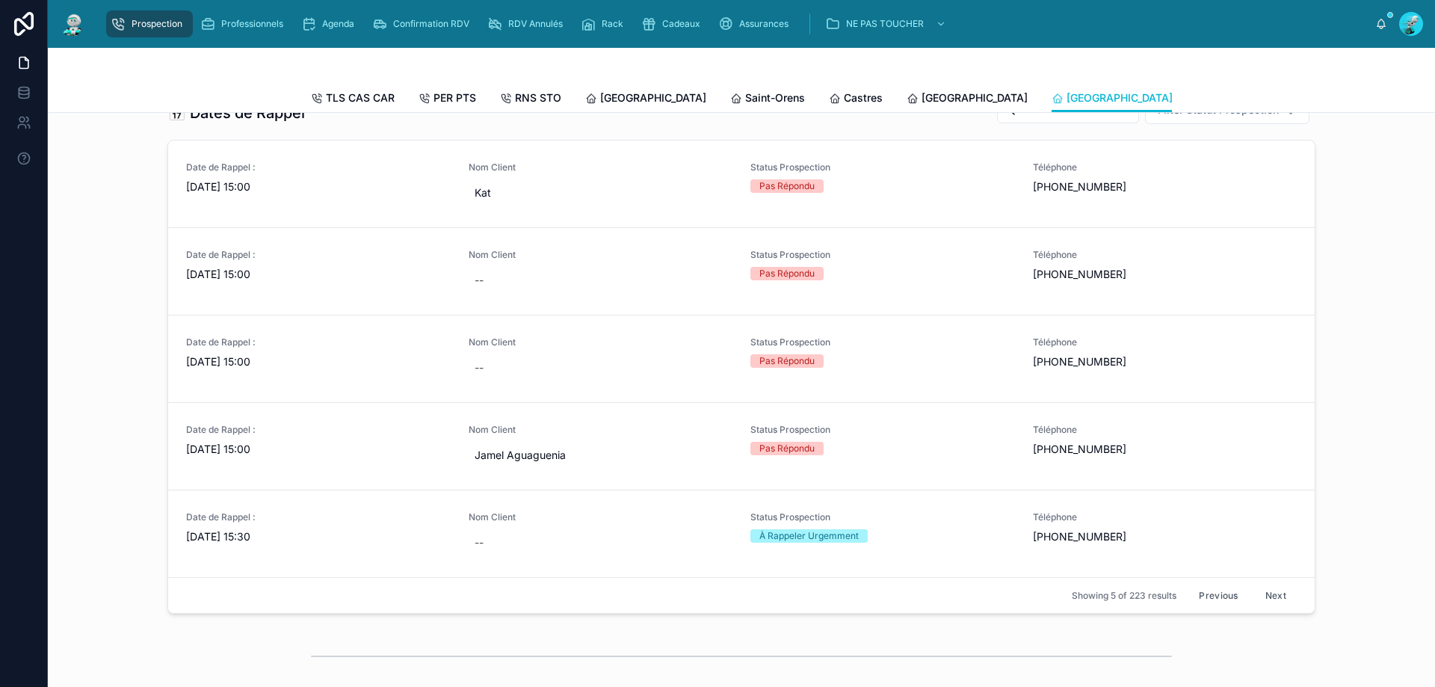
click at [1288, 596] on button "Next" at bounding box center [1276, 595] width 42 height 23
click at [1267, 605] on button "Next" at bounding box center [1276, 595] width 42 height 23
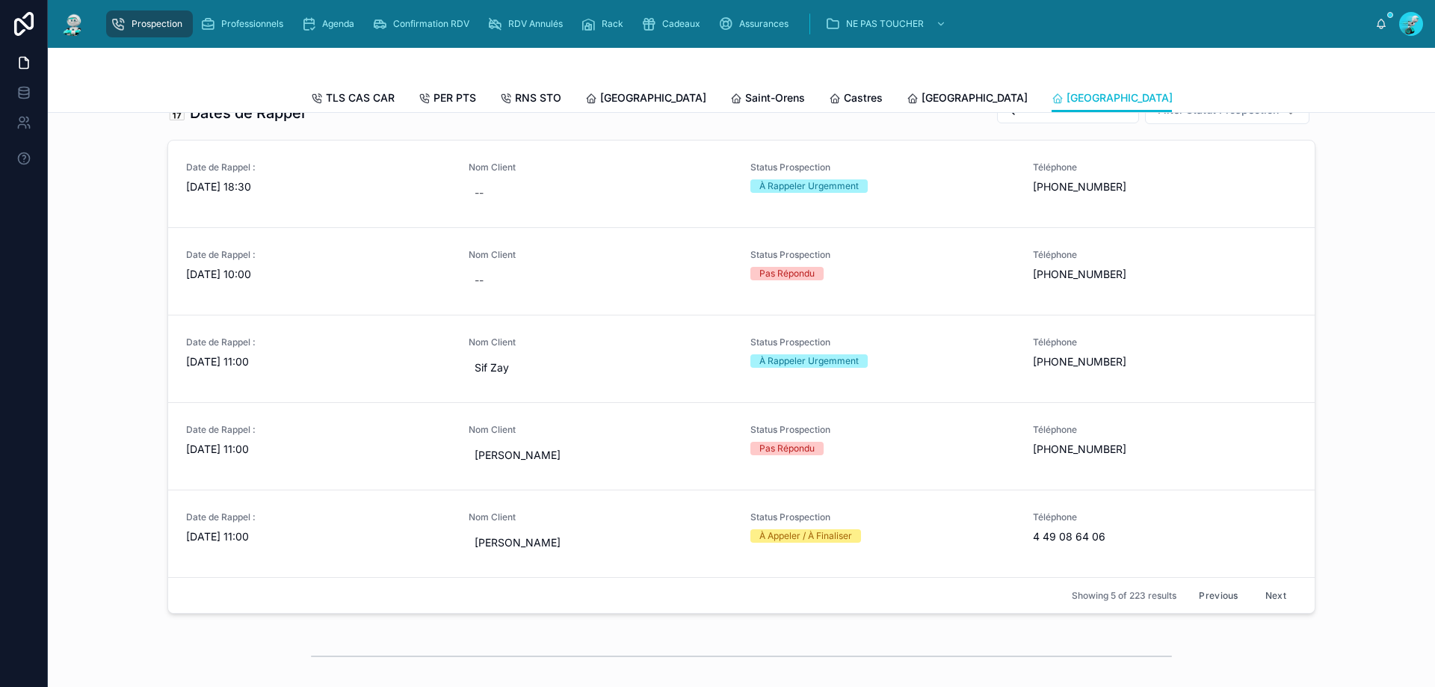
click at [1267, 605] on button "Next" at bounding box center [1276, 595] width 42 height 23
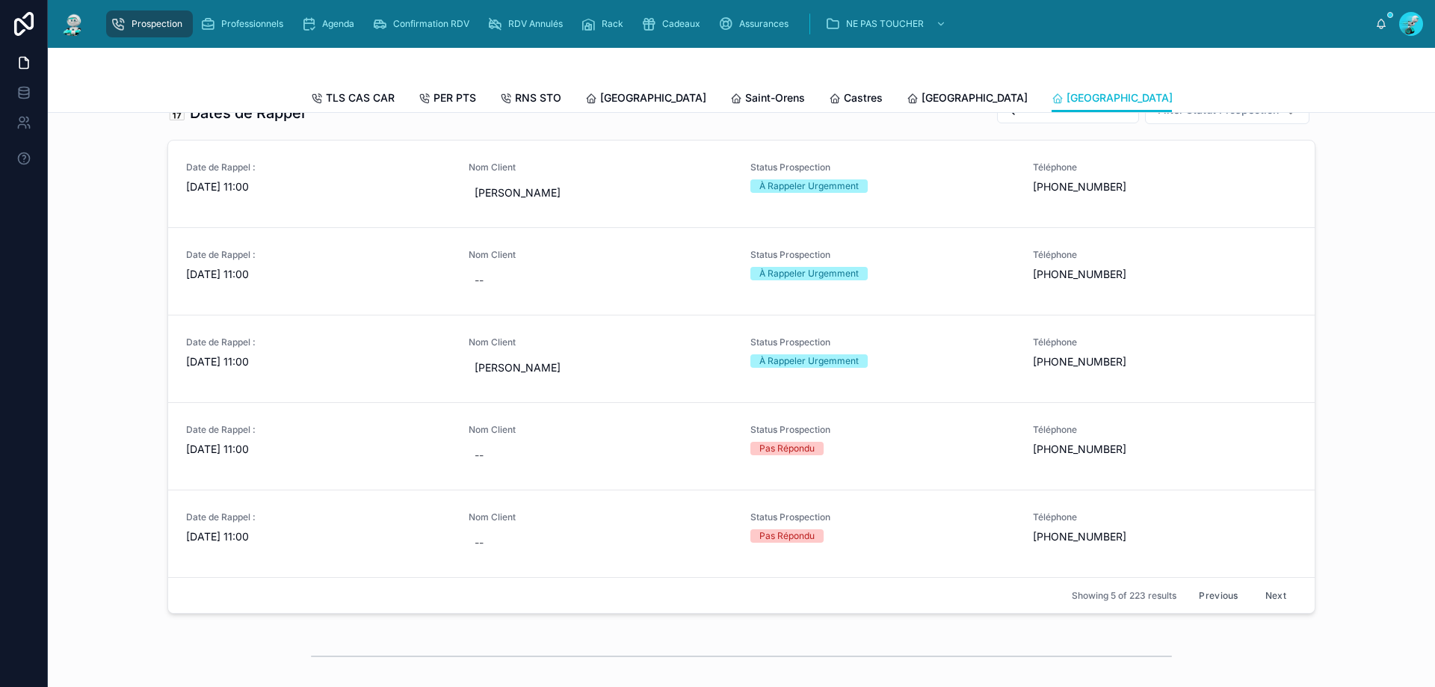
click at [1267, 605] on button "Next" at bounding box center [1276, 595] width 42 height 23
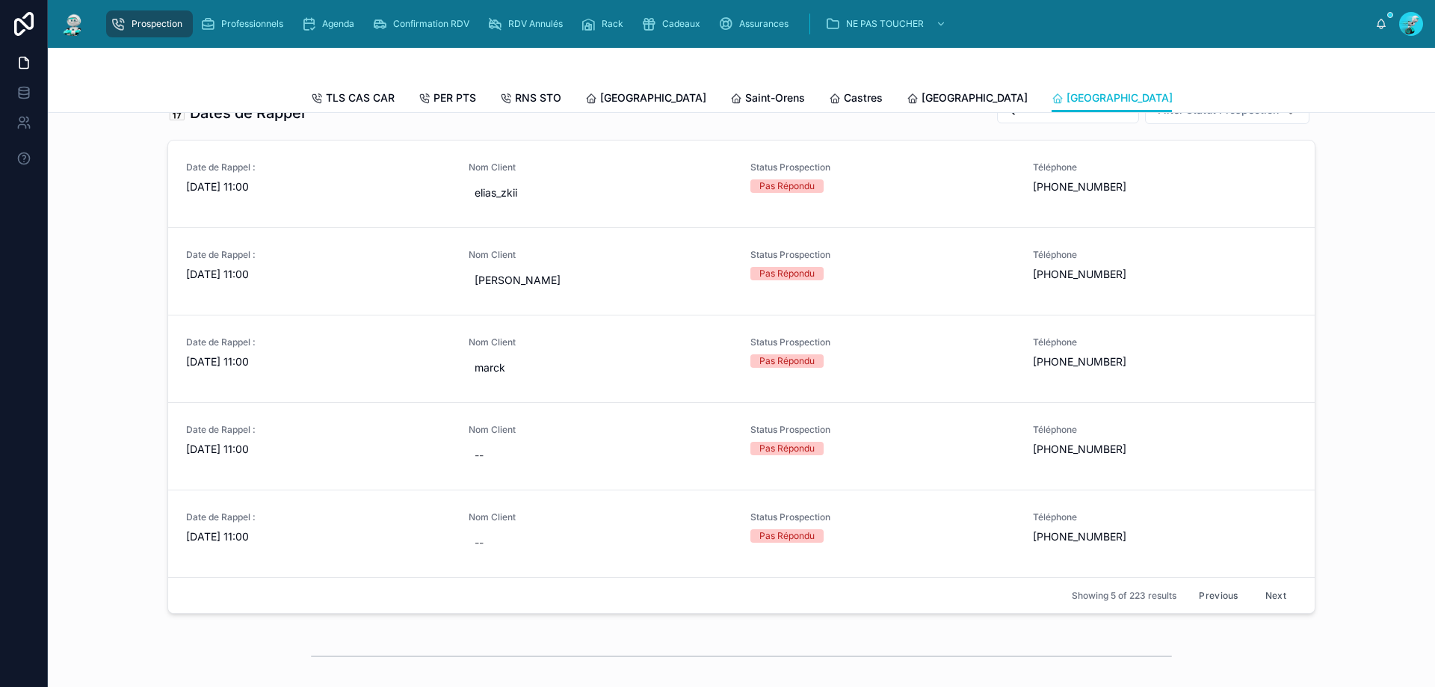
click at [1267, 605] on button "Next" at bounding box center [1276, 595] width 42 height 23
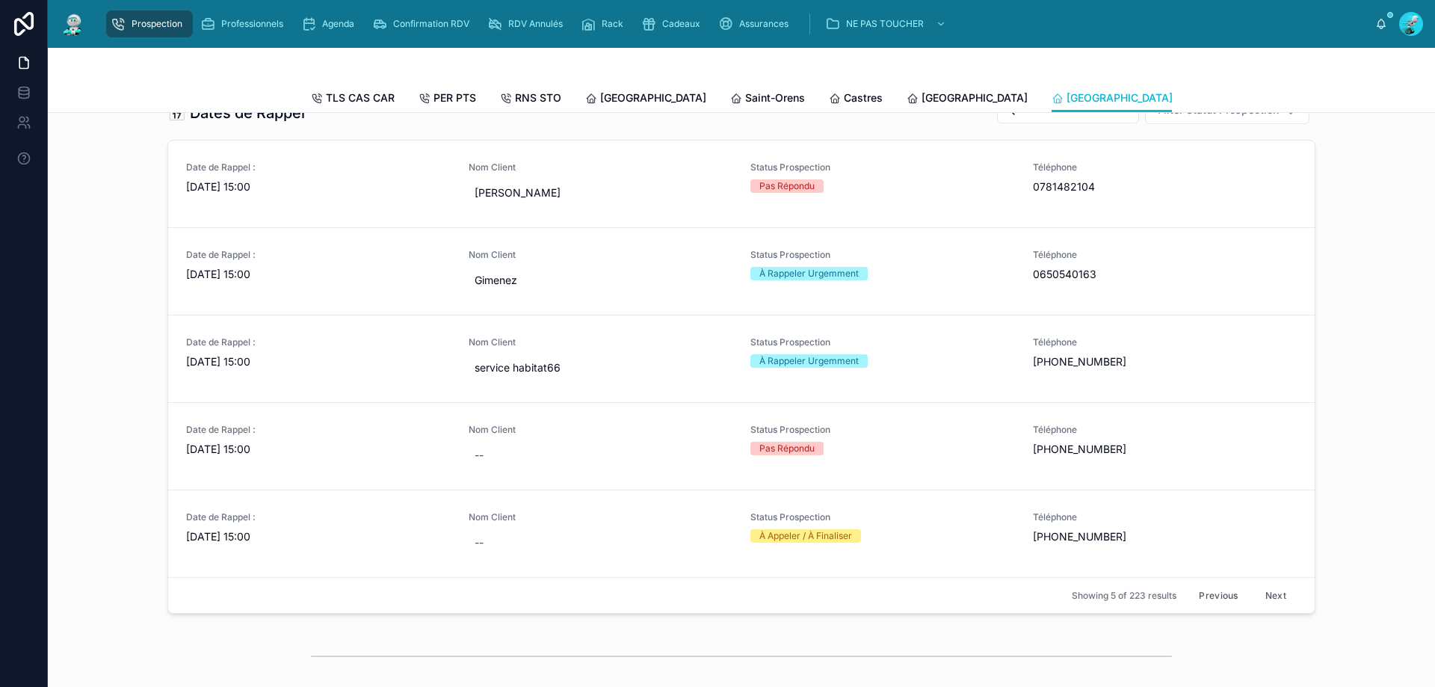
click at [1267, 605] on button "Next" at bounding box center [1276, 595] width 42 height 23
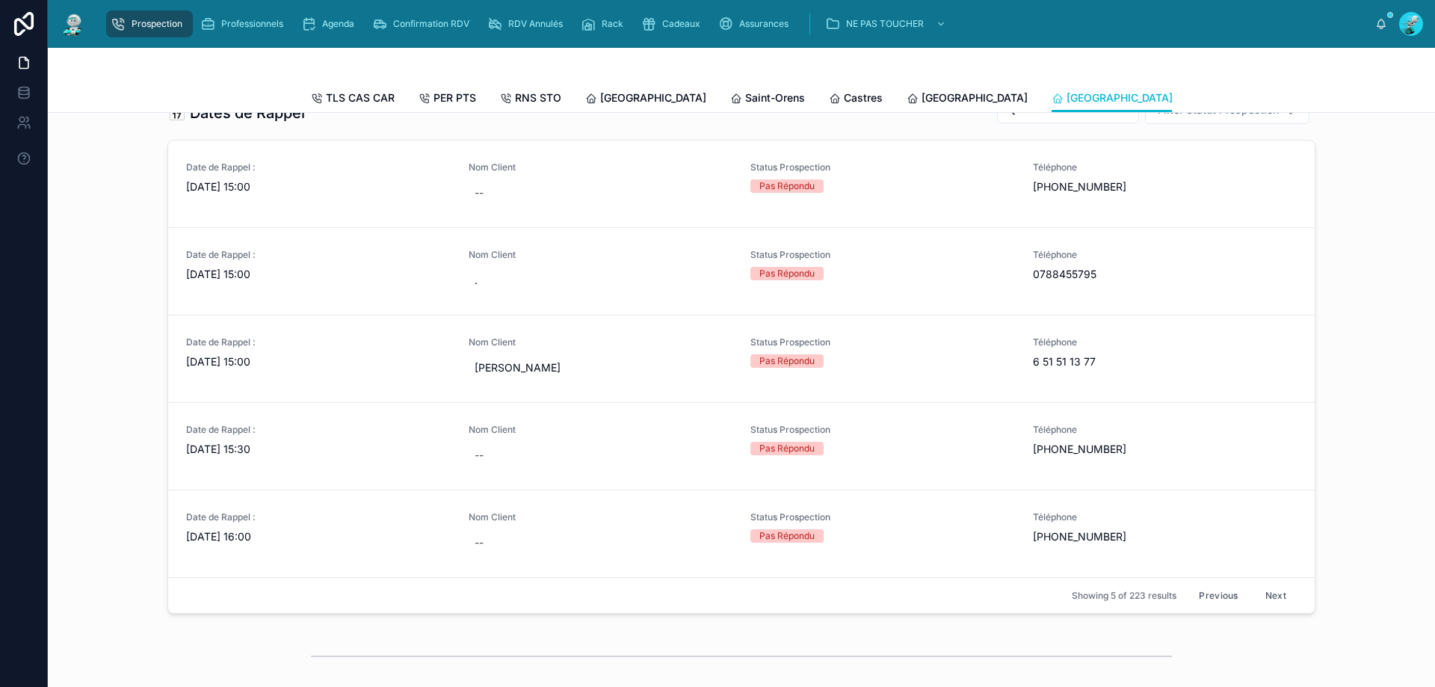
click at [1267, 605] on button "Next" at bounding box center [1276, 595] width 42 height 23
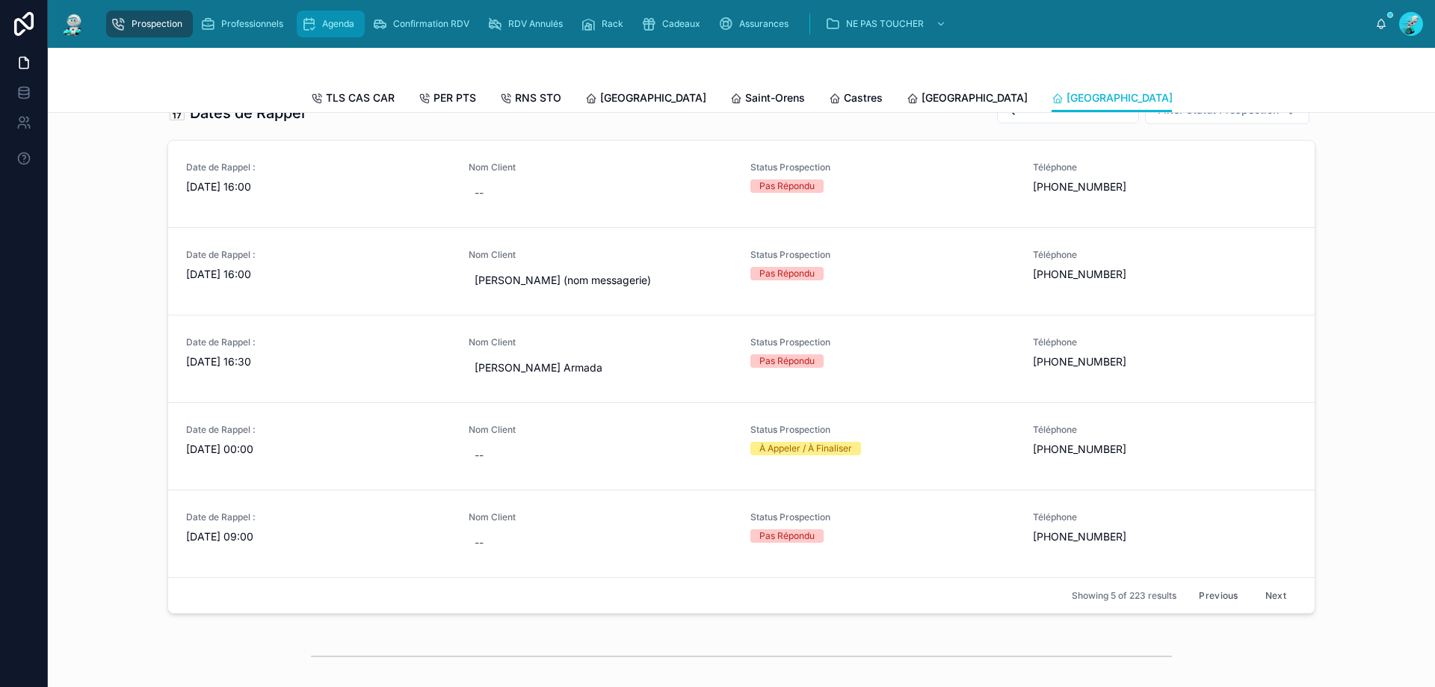
click at [327, 28] on span "Agenda" at bounding box center [338, 24] width 32 height 12
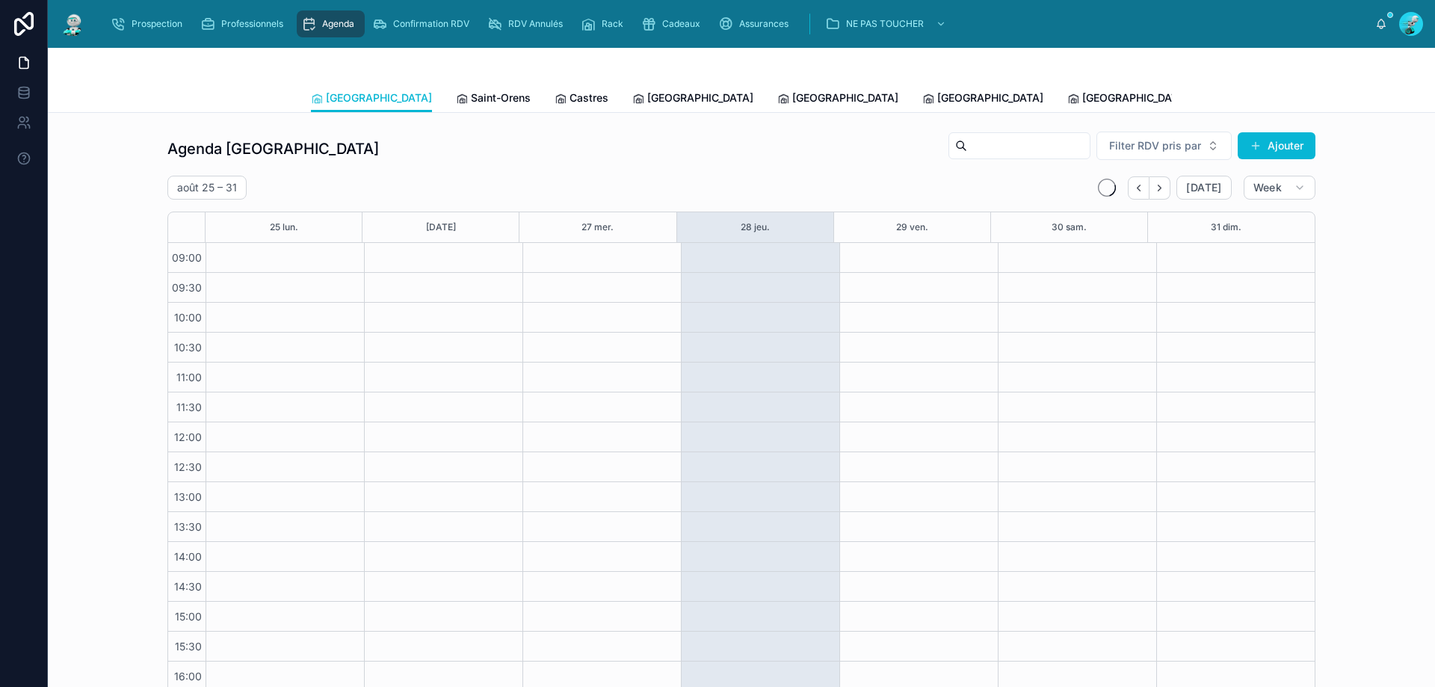
scroll to position [81, 0]
click at [146, 14] on div "Prospection" at bounding box center [150, 24] width 78 height 24
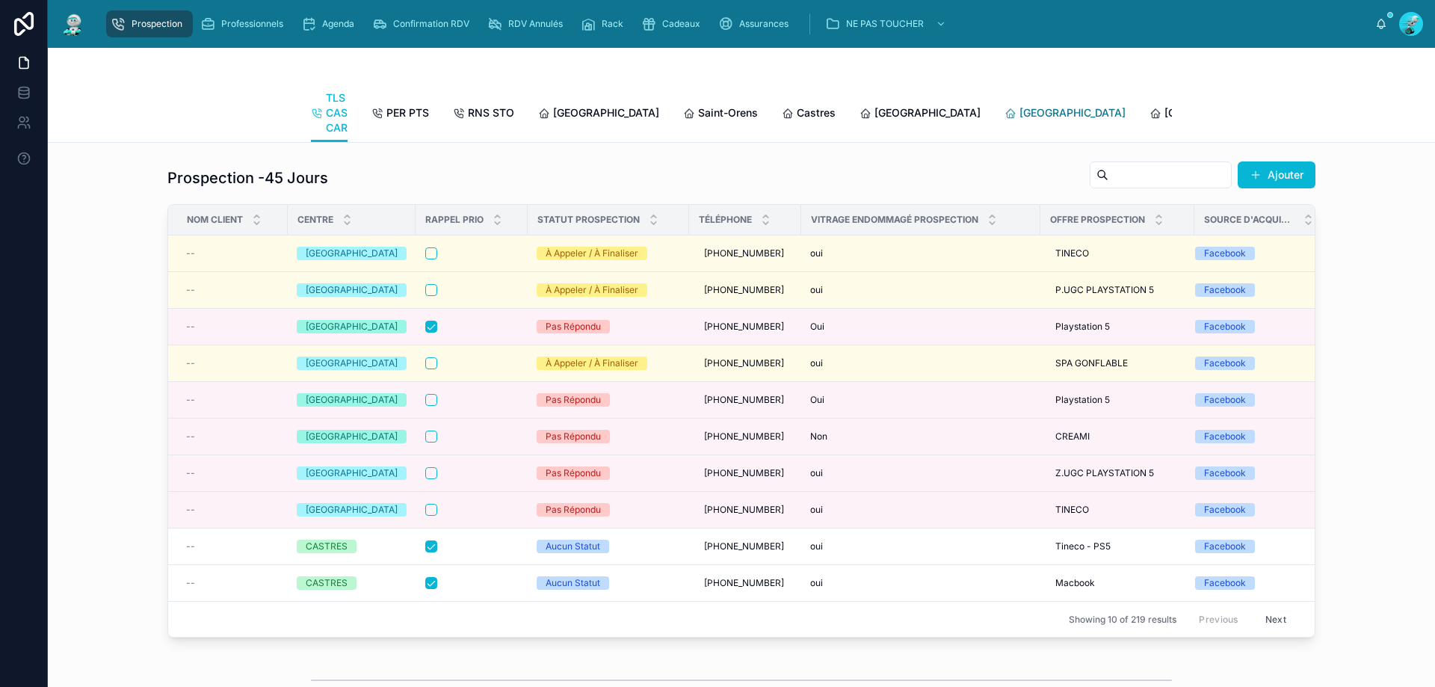
click at [1019, 116] on span "[GEOGRAPHIC_DATA]" at bounding box center [1072, 112] width 106 height 15
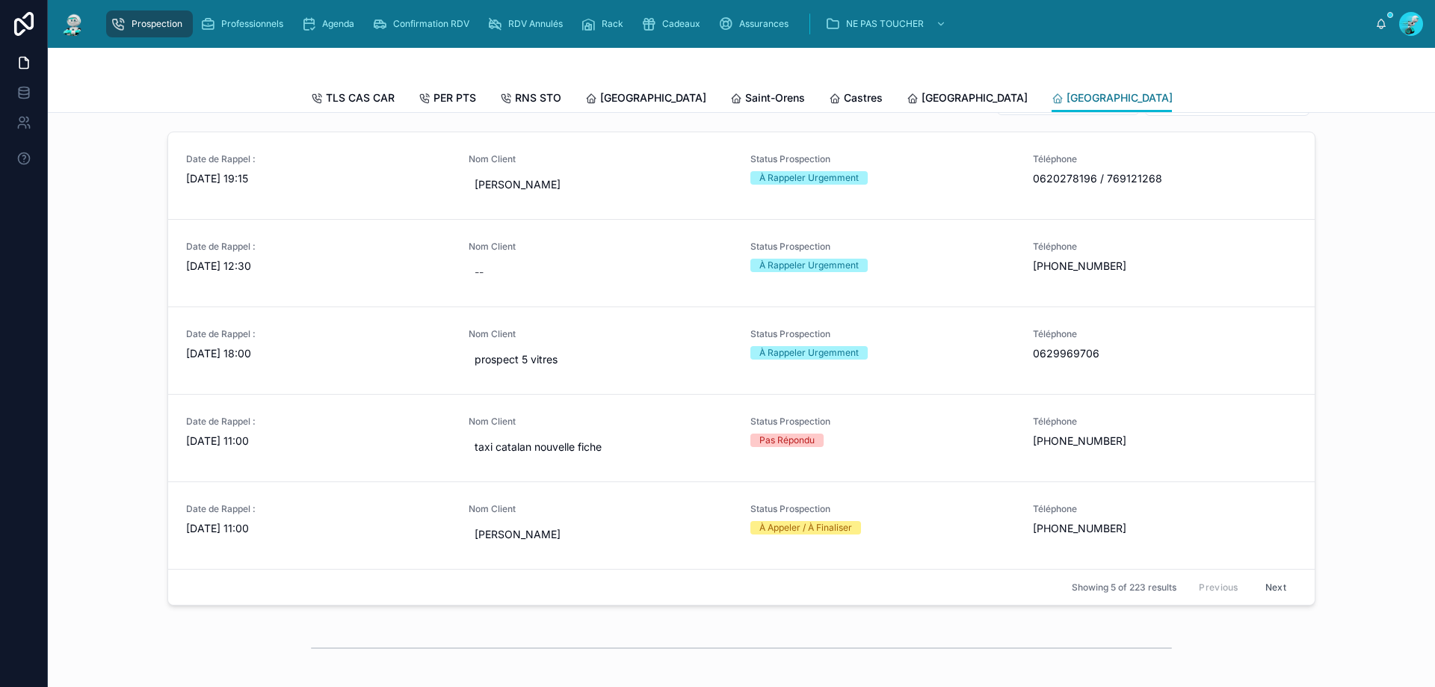
scroll to position [598, 0]
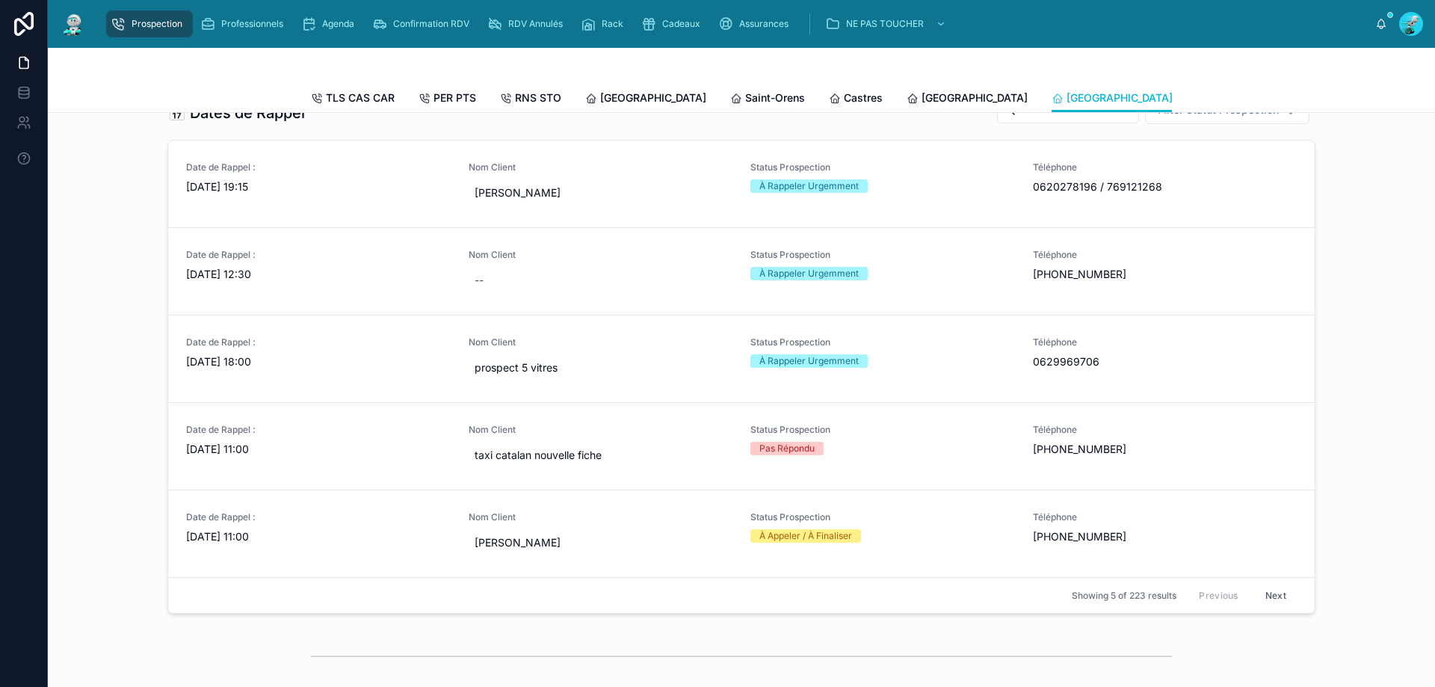
click at [1264, 605] on button "Next" at bounding box center [1276, 595] width 42 height 23
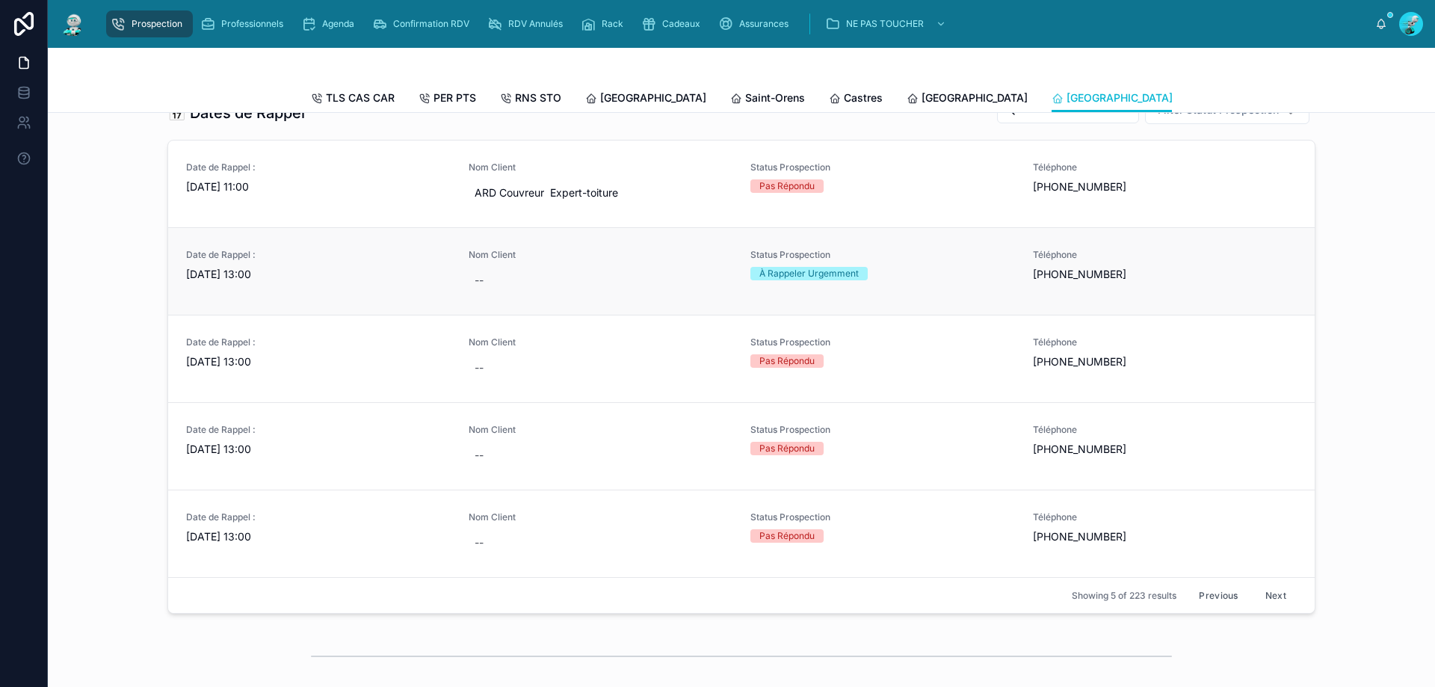
click at [272, 293] on div "Date de Rappel : [DATE] 13:00" at bounding box center [318, 271] width 265 height 45
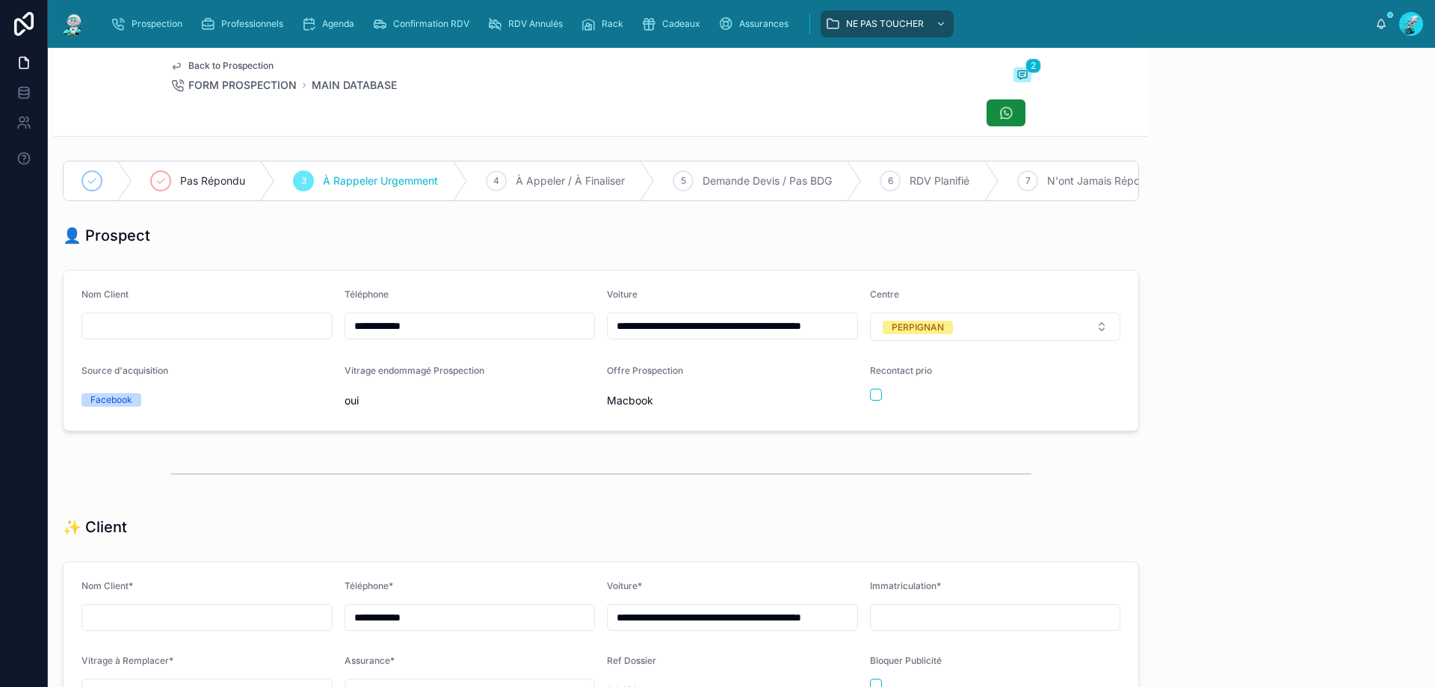
scroll to position [83, 0]
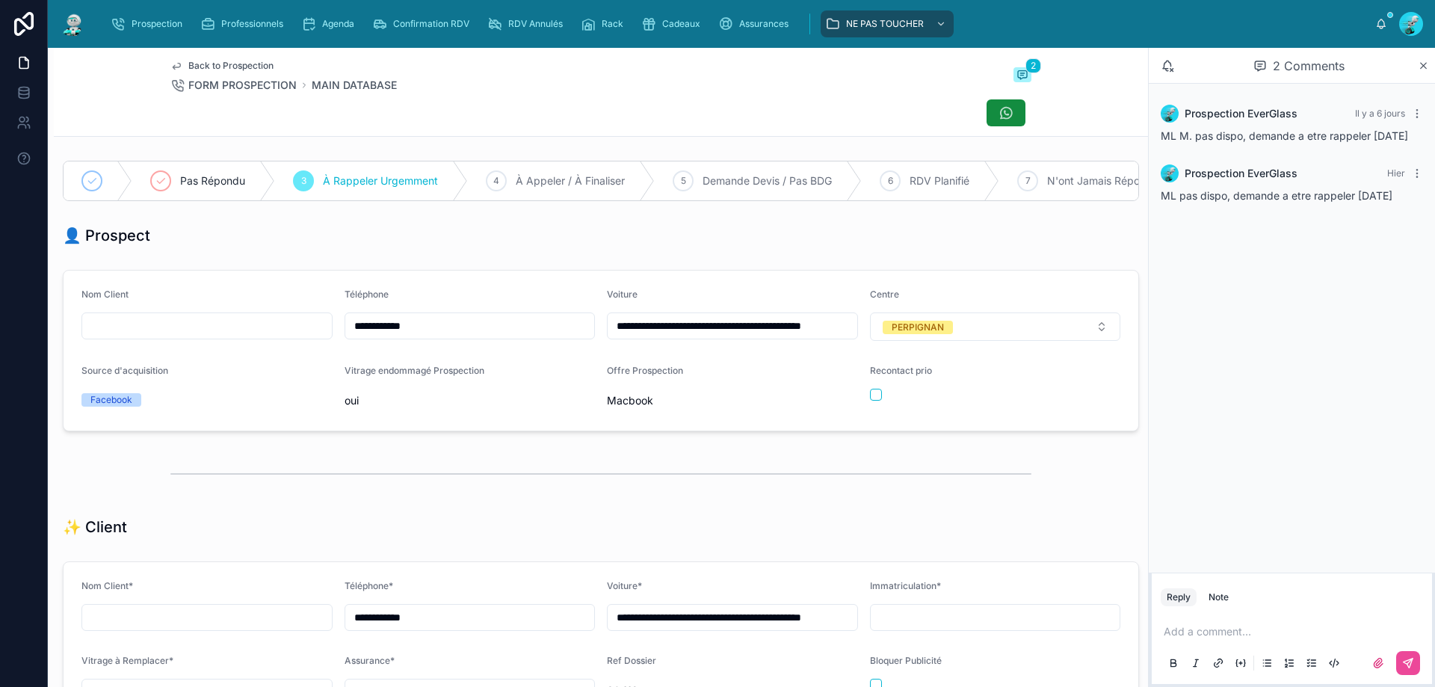
drag, startPoint x: 454, startPoint y: 343, endPoint x: 285, endPoint y: 335, distance: 169.8
click at [285, 335] on form "**********" at bounding box center [601, 351] width 1075 height 160
drag, startPoint x: 451, startPoint y: 275, endPoint x: 466, endPoint y: 275, distance: 14.9
click at [452, 275] on div "**********" at bounding box center [601, 350] width 1094 height 173
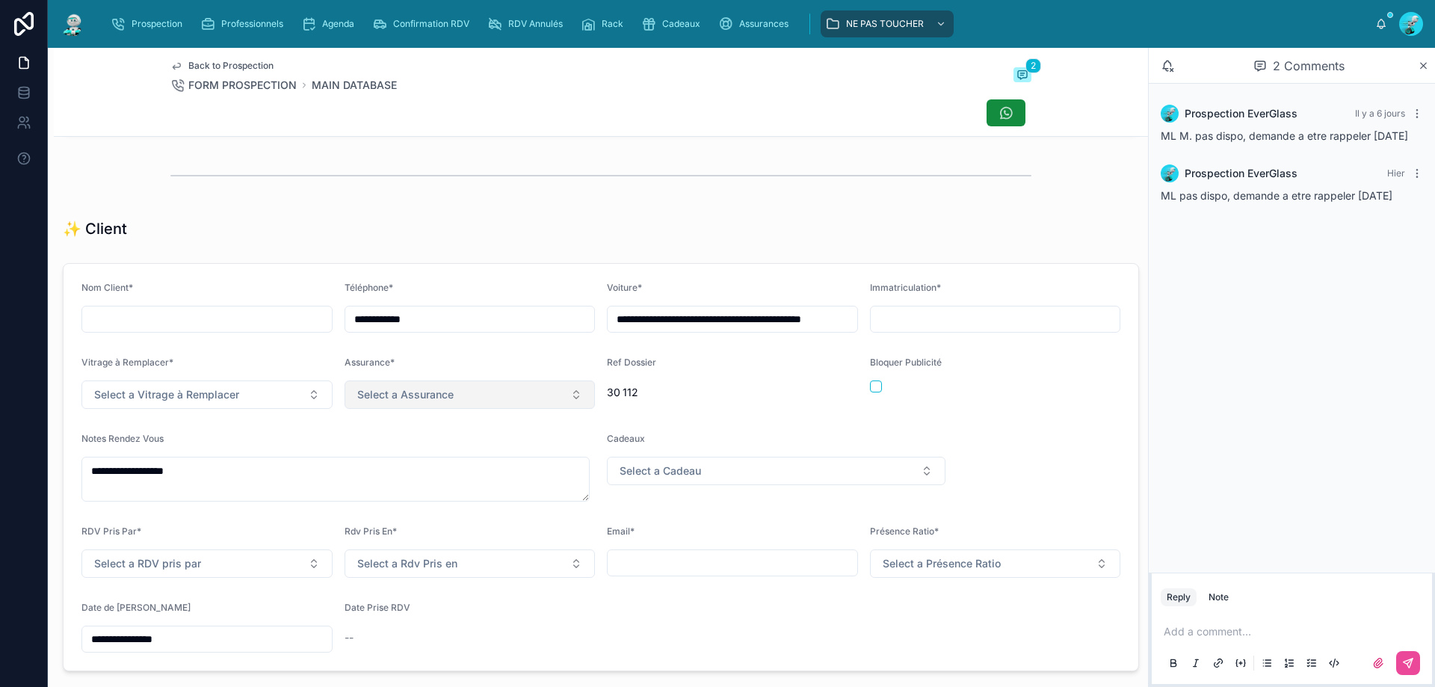
scroll to position [299, 0]
click at [1192, 627] on p at bounding box center [1295, 631] width 262 height 15
click at [1415, 652] on button at bounding box center [1408, 663] width 24 height 24
click at [262, 649] on input "**********" at bounding box center [207, 638] width 250 height 21
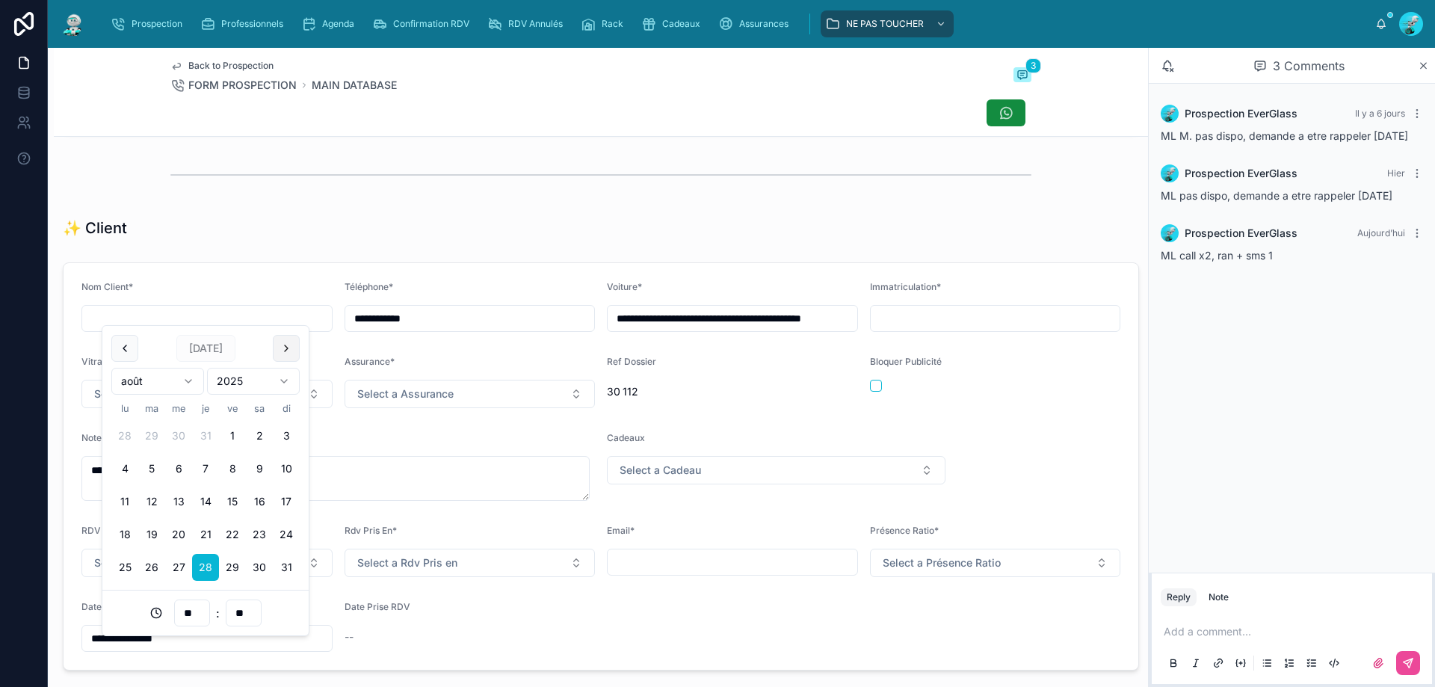
click at [289, 348] on button at bounding box center [286, 348] width 27 height 27
click at [132, 440] on button "1" at bounding box center [124, 435] width 27 height 27
type input "**********"
click at [409, 233] on div "✨ Client" at bounding box center [601, 227] width 1076 height 21
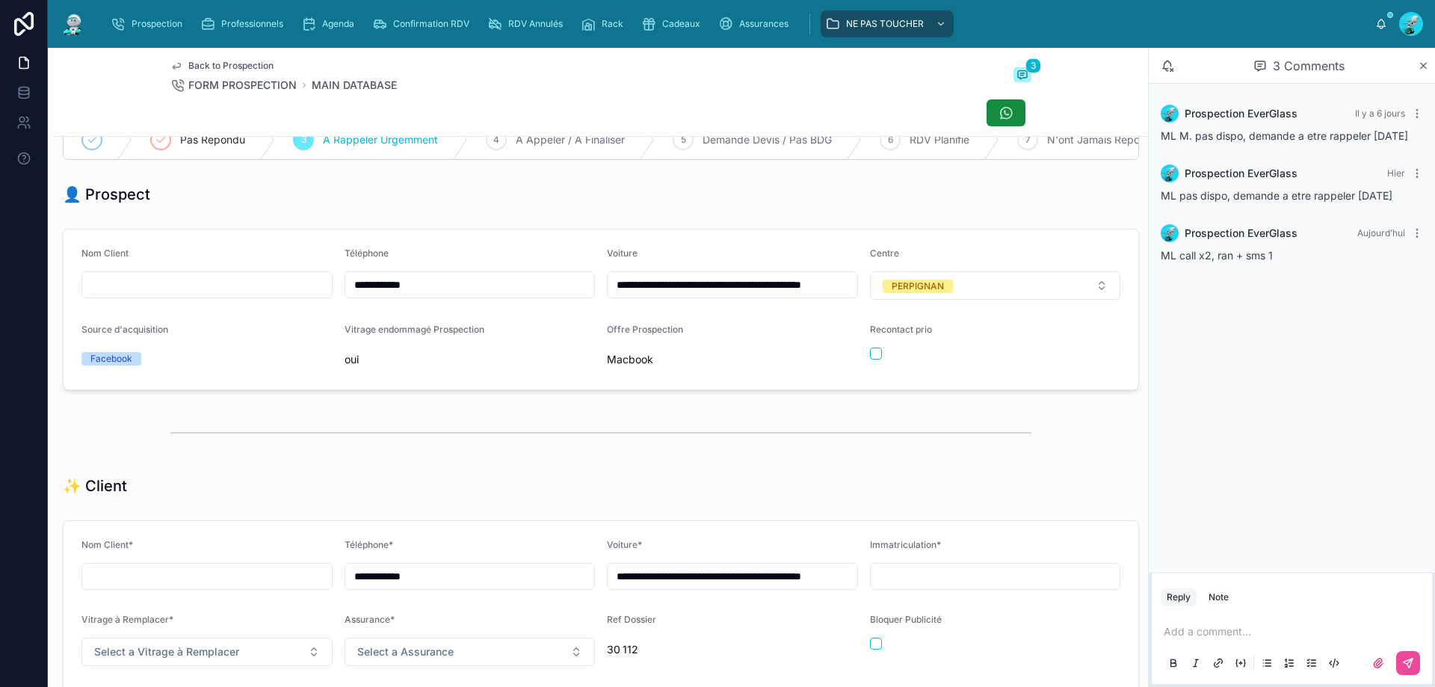
scroll to position [0, 0]
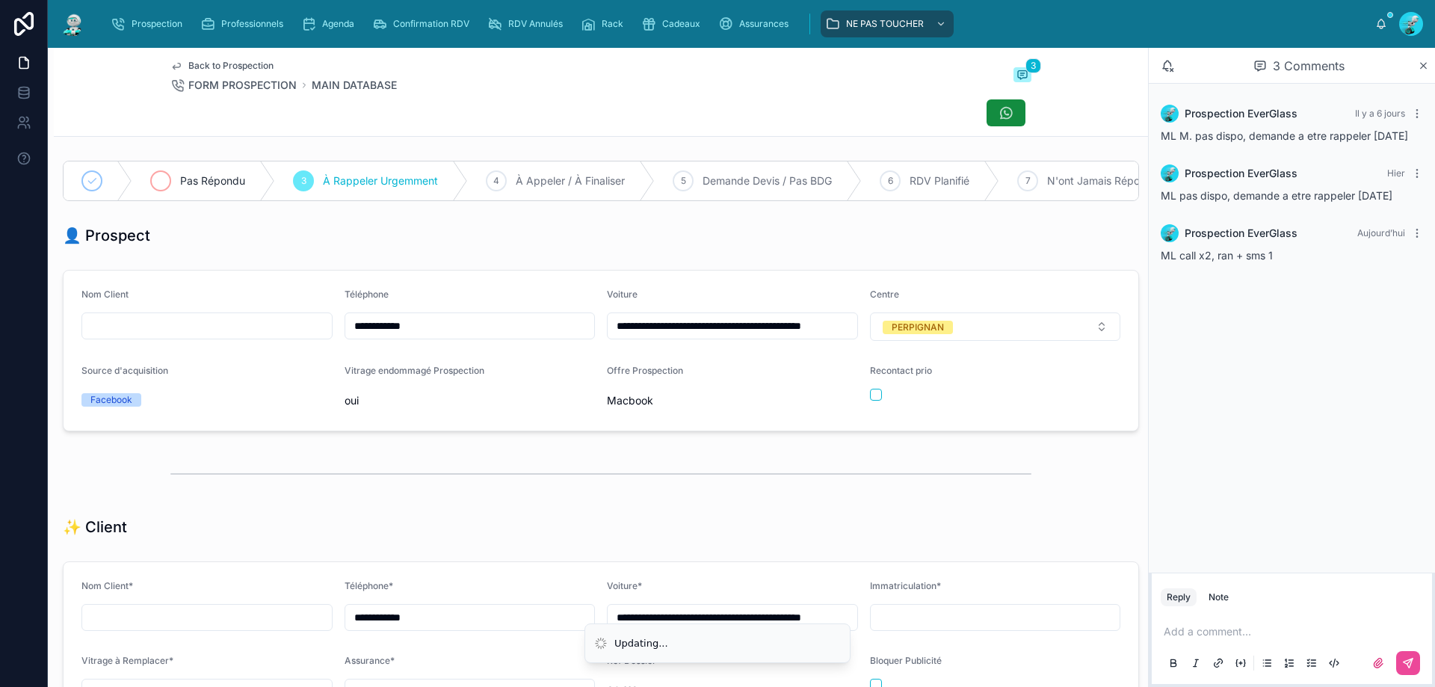
click at [256, 186] on div "Pas Répondu" at bounding box center [203, 180] width 143 height 39
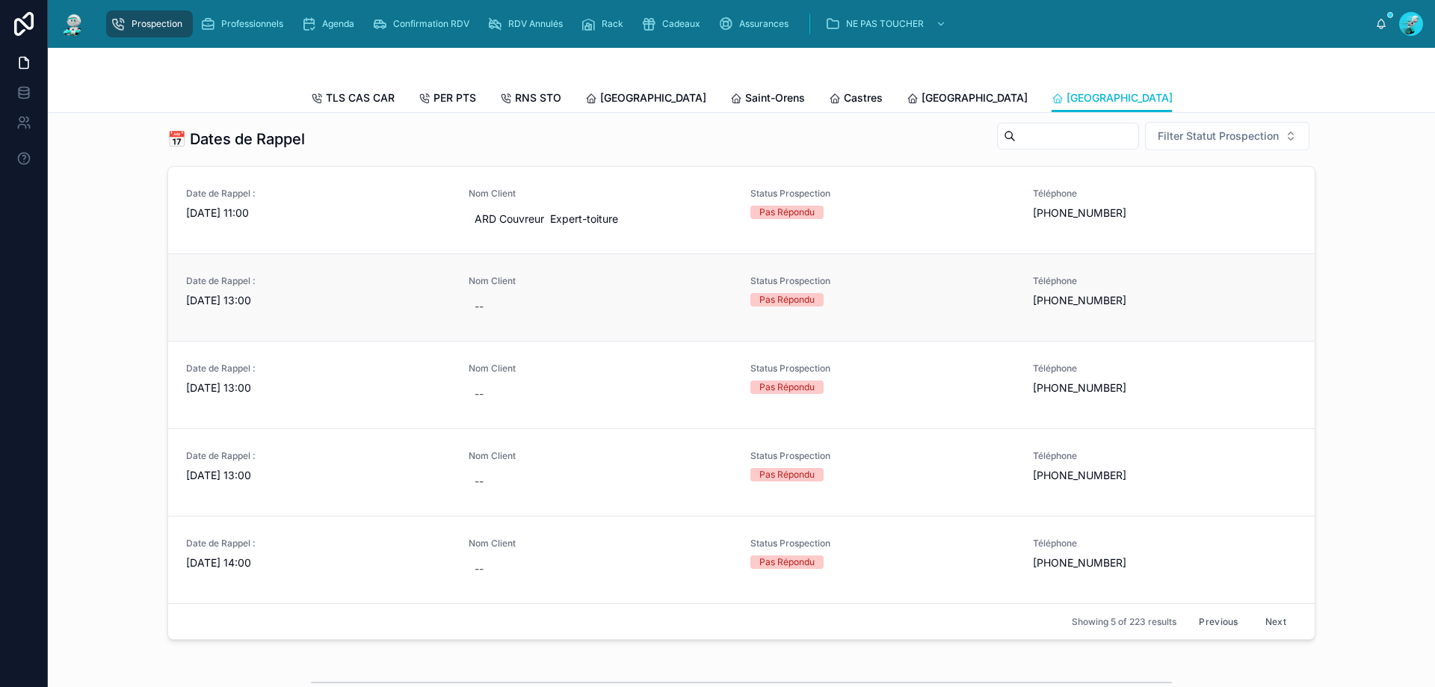
scroll to position [598, 0]
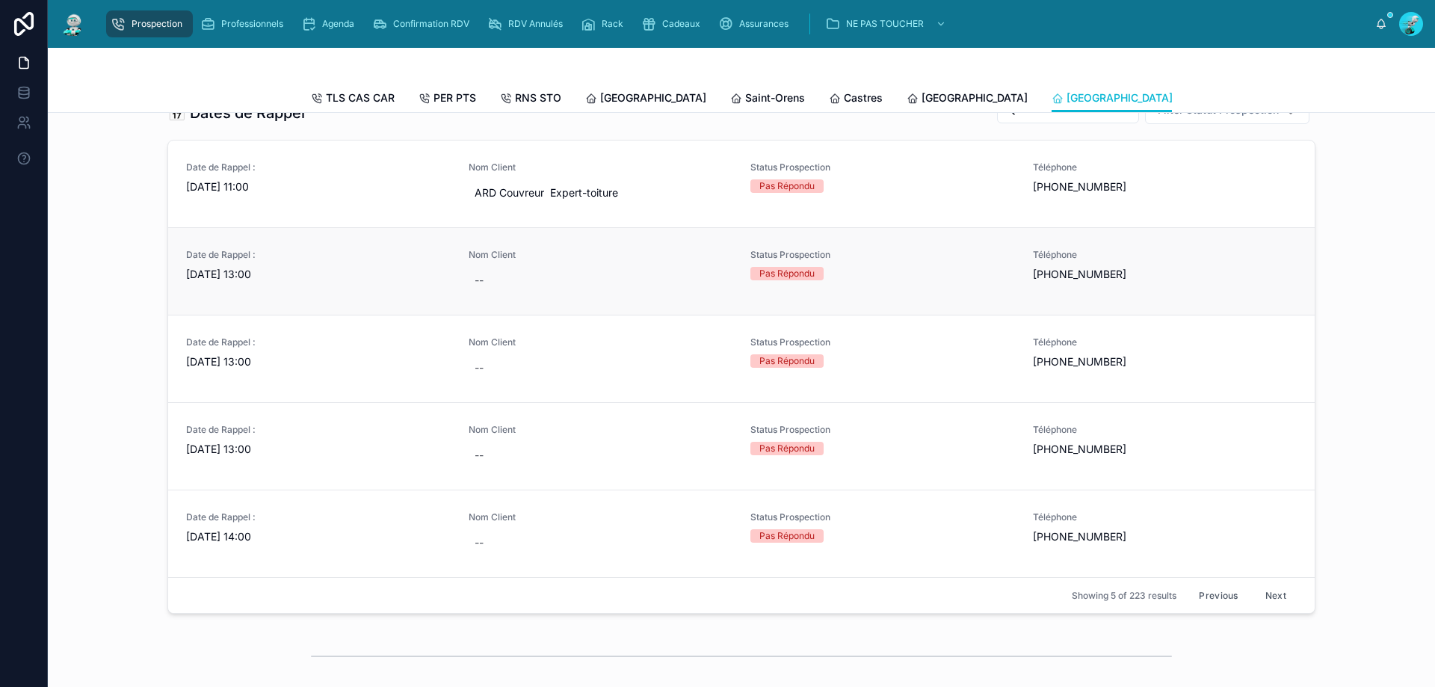
click at [246, 308] on link "Date de Rappel : [DATE] 13:00 Nom Client -- Status Prospection Pas Répondu Télé…" at bounding box center [741, 270] width 1146 height 87
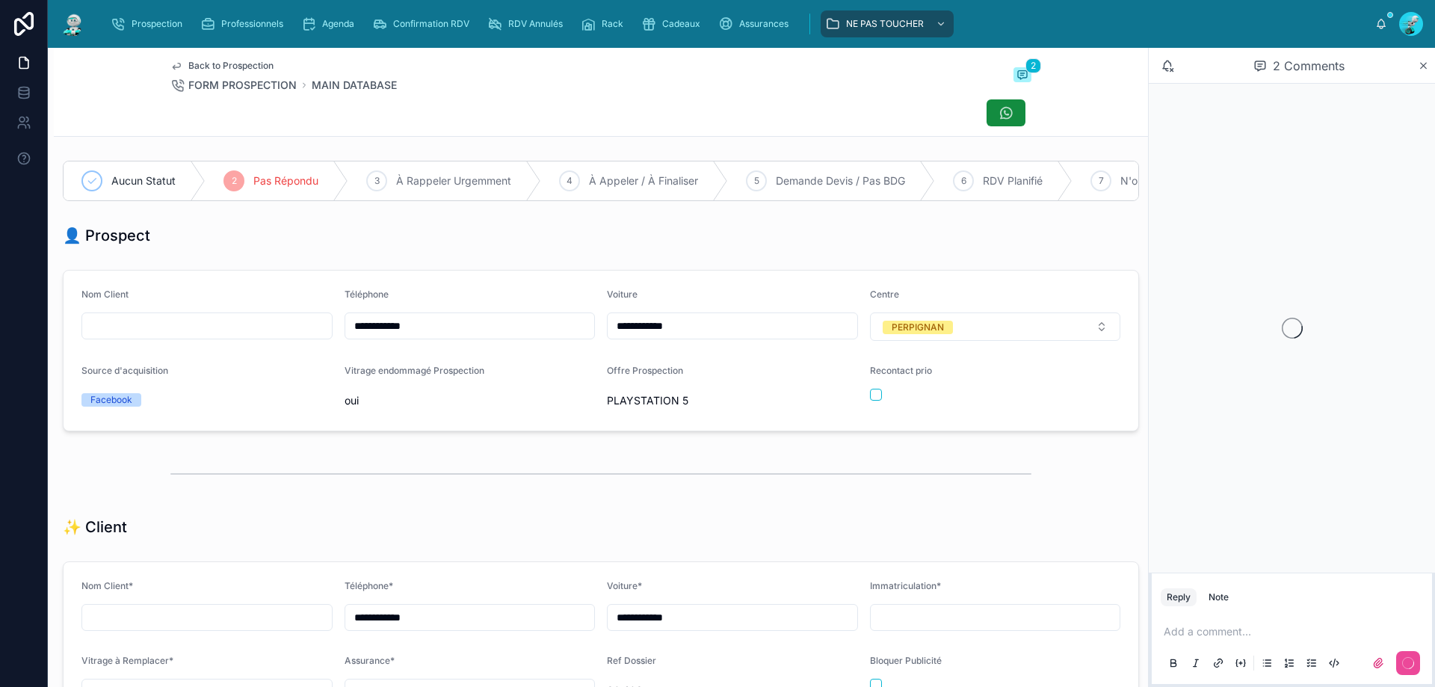
scroll to position [83, 0]
drag, startPoint x: 465, startPoint y: 342, endPoint x: 312, endPoint y: 339, distance: 153.2
click at [310, 341] on form "**********" at bounding box center [601, 351] width 1075 height 160
click at [791, 318] on div "**********" at bounding box center [732, 314] width 251 height 52
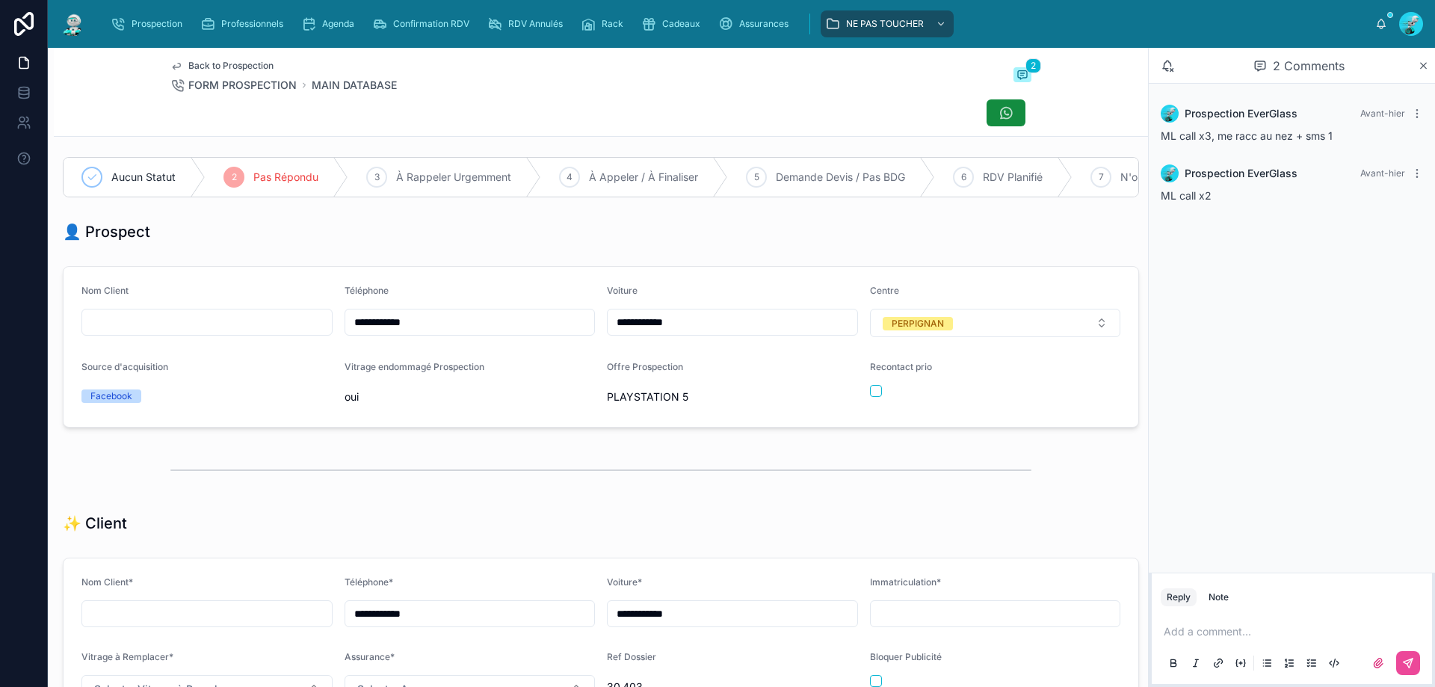
scroll to position [0, 0]
click at [1232, 633] on p at bounding box center [1295, 631] width 262 height 15
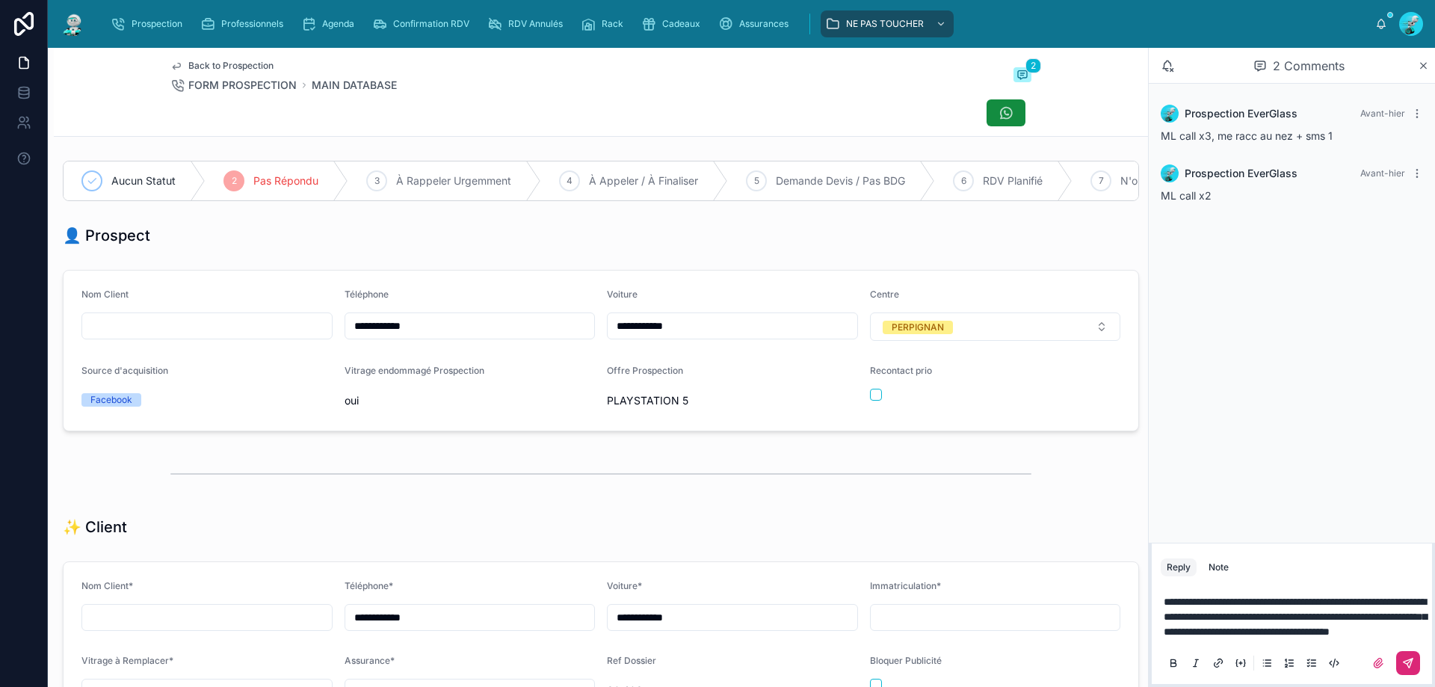
click at [1397, 663] on button at bounding box center [1408, 663] width 24 height 24
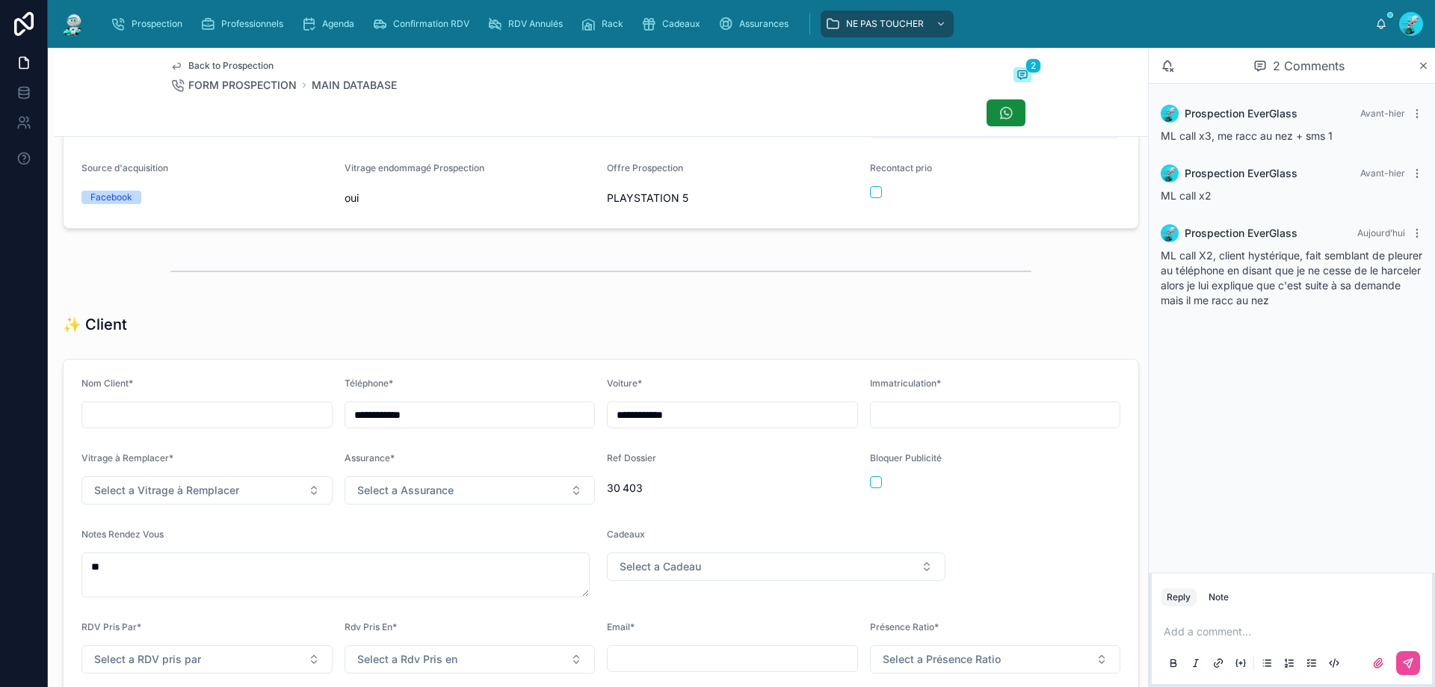
scroll to position [374, 0]
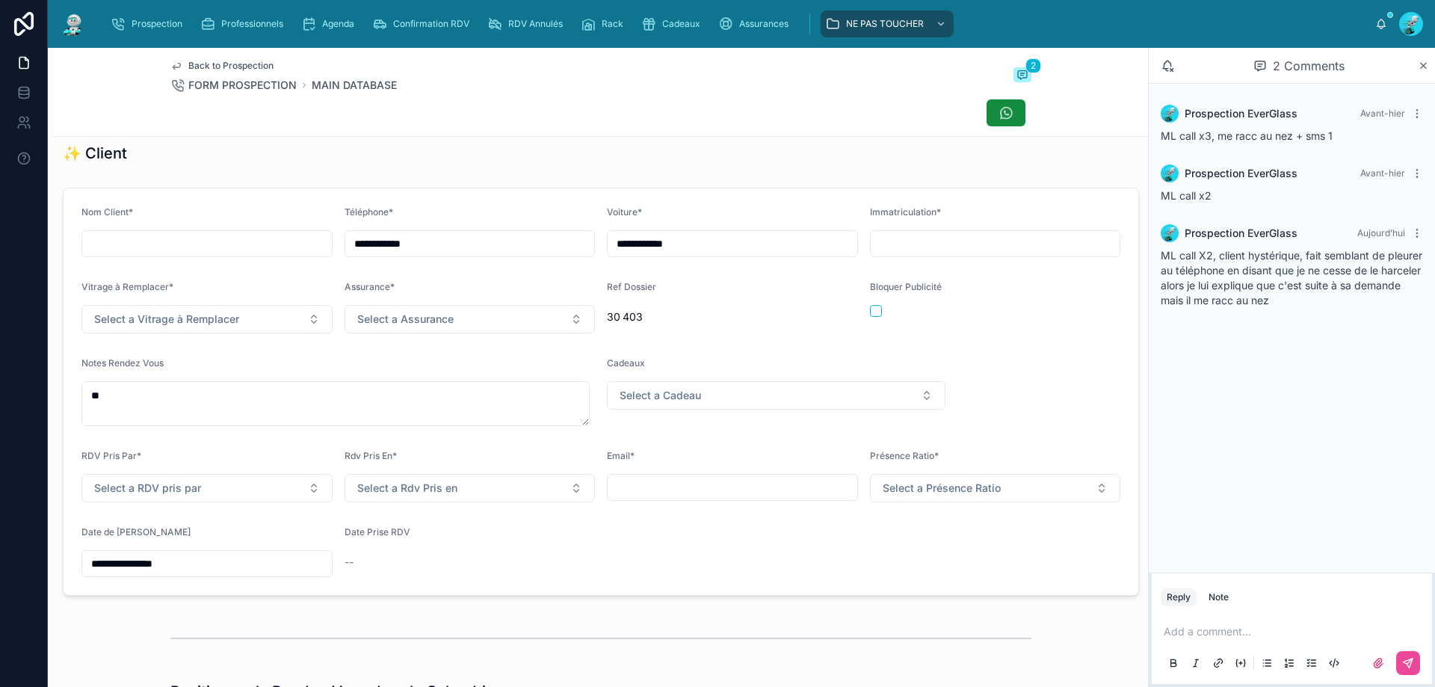
click at [184, 569] on input "**********" at bounding box center [207, 563] width 250 height 21
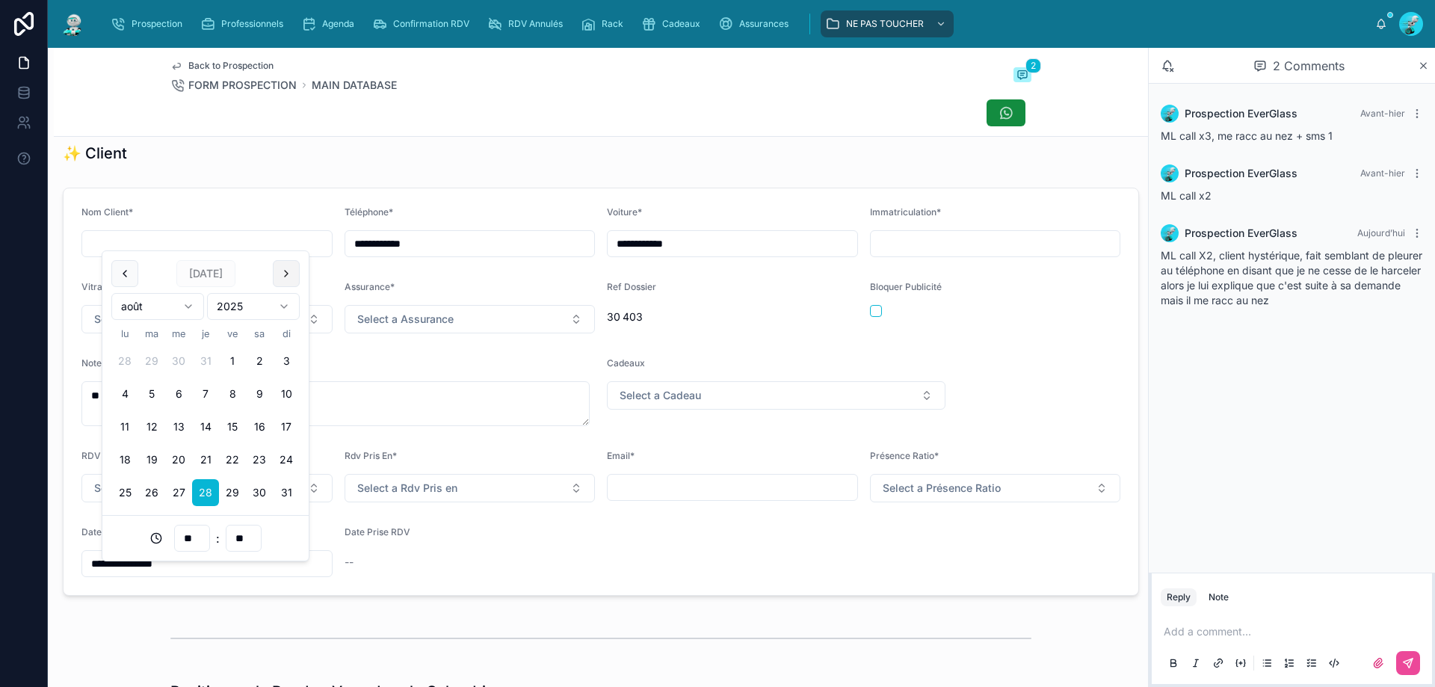
click at [280, 277] on button at bounding box center [286, 273] width 27 height 27
click at [174, 365] on button "3" at bounding box center [178, 361] width 27 height 27
type input "**********"
click at [400, 170] on div "✨ Client" at bounding box center [601, 153] width 1094 height 33
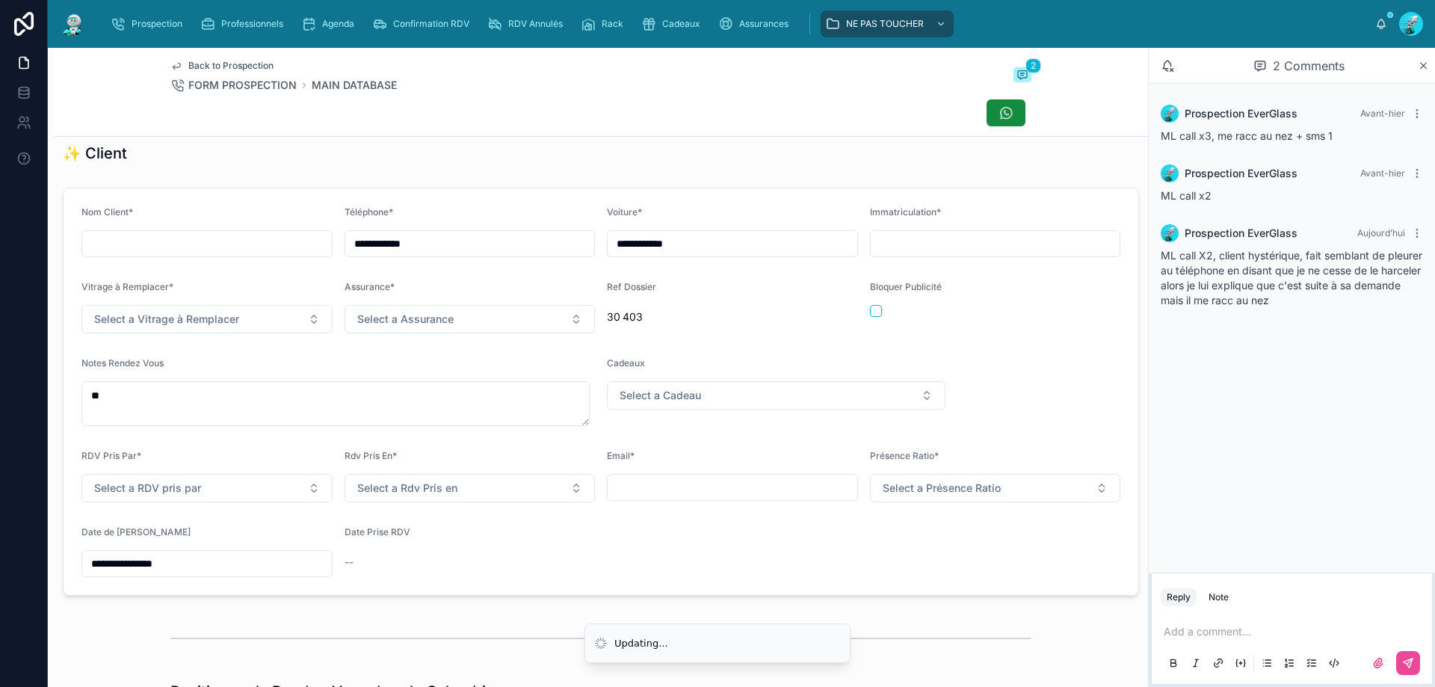
scroll to position [0, 0]
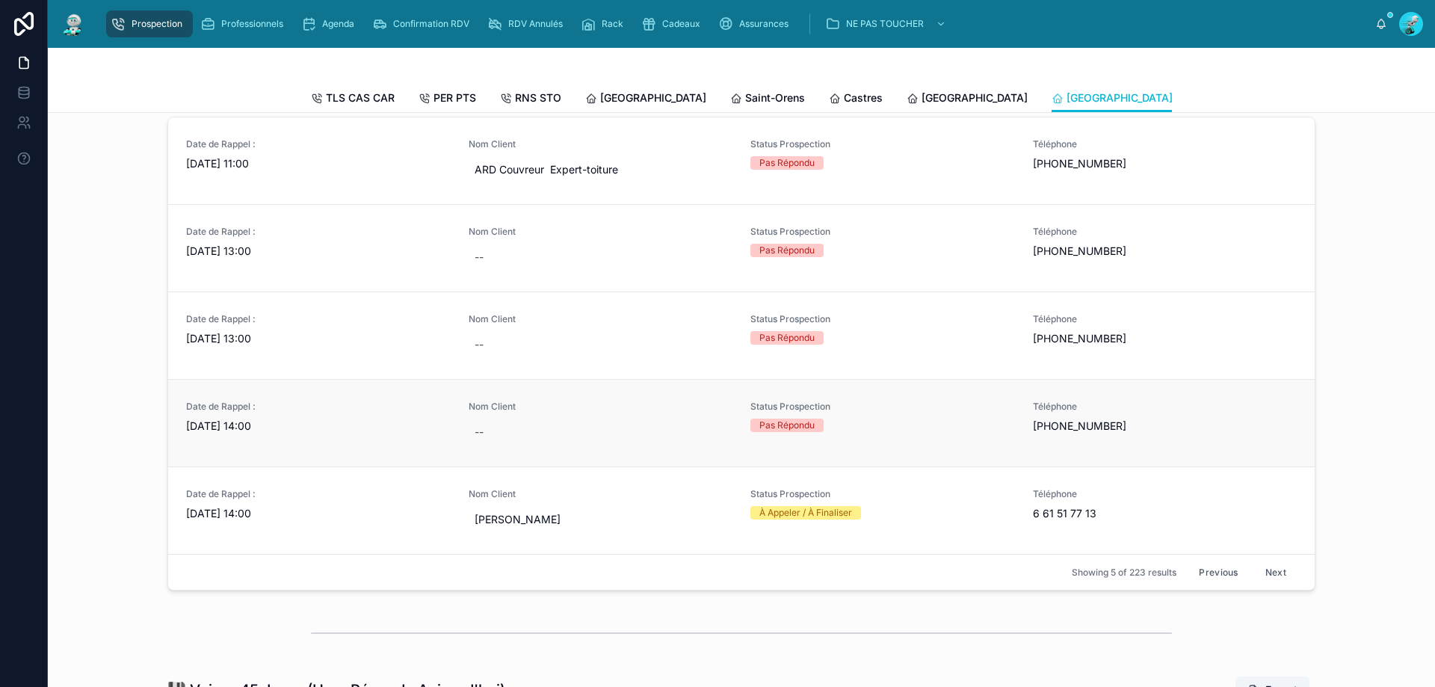
scroll to position [598, 0]
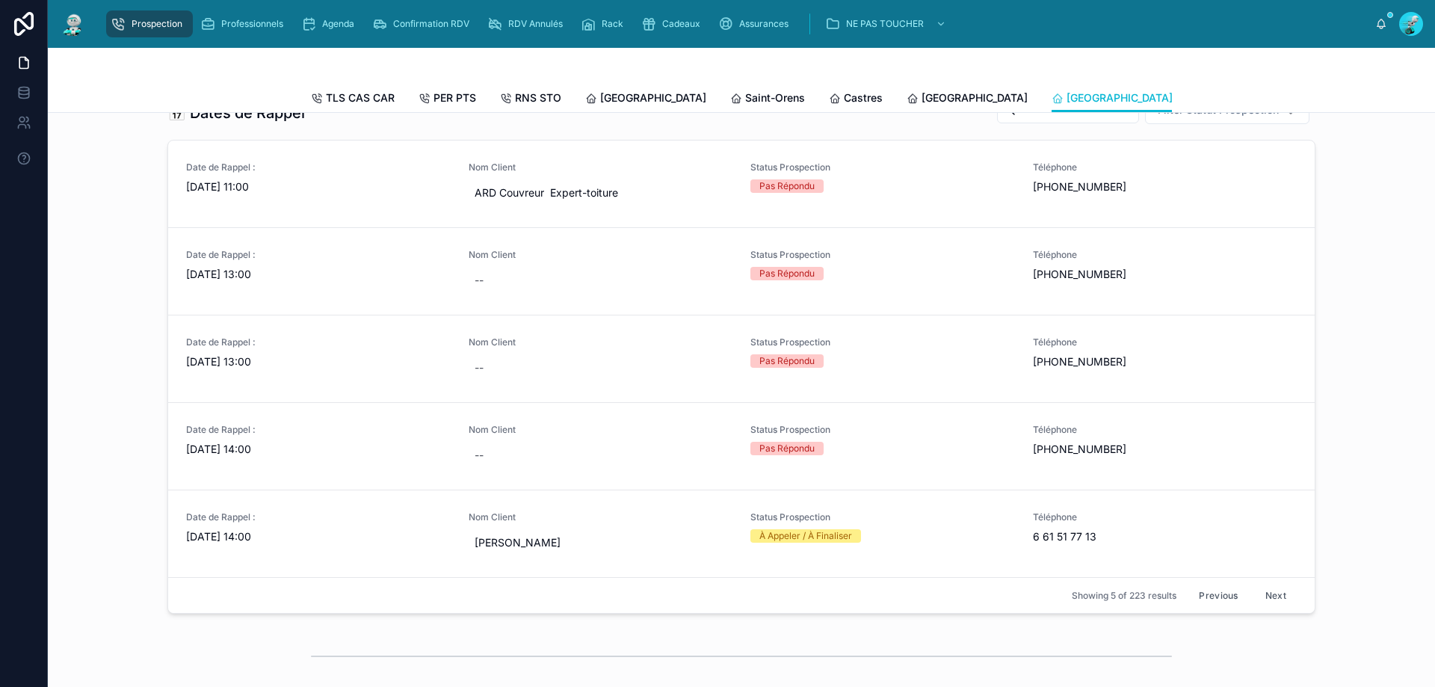
click at [1206, 604] on button "Previous" at bounding box center [1218, 595] width 60 height 23
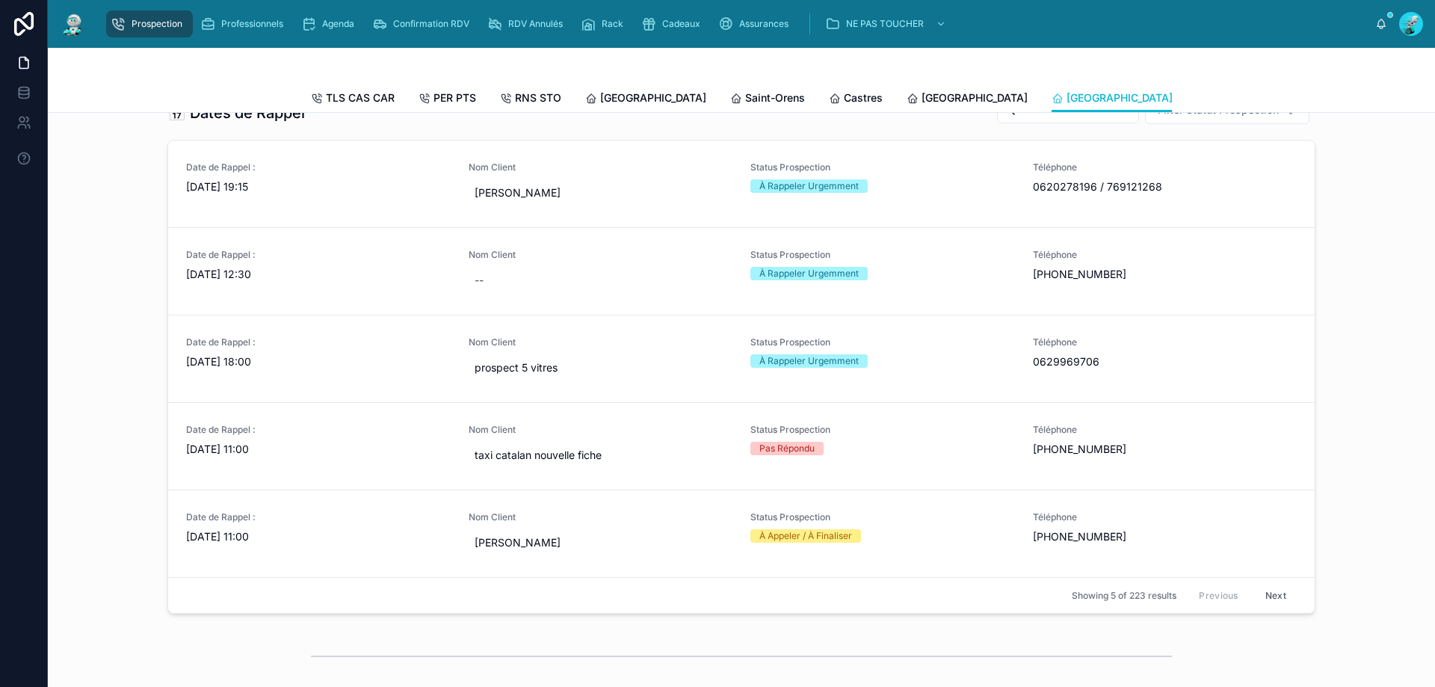
click at [1266, 599] on button "Next" at bounding box center [1276, 595] width 42 height 23
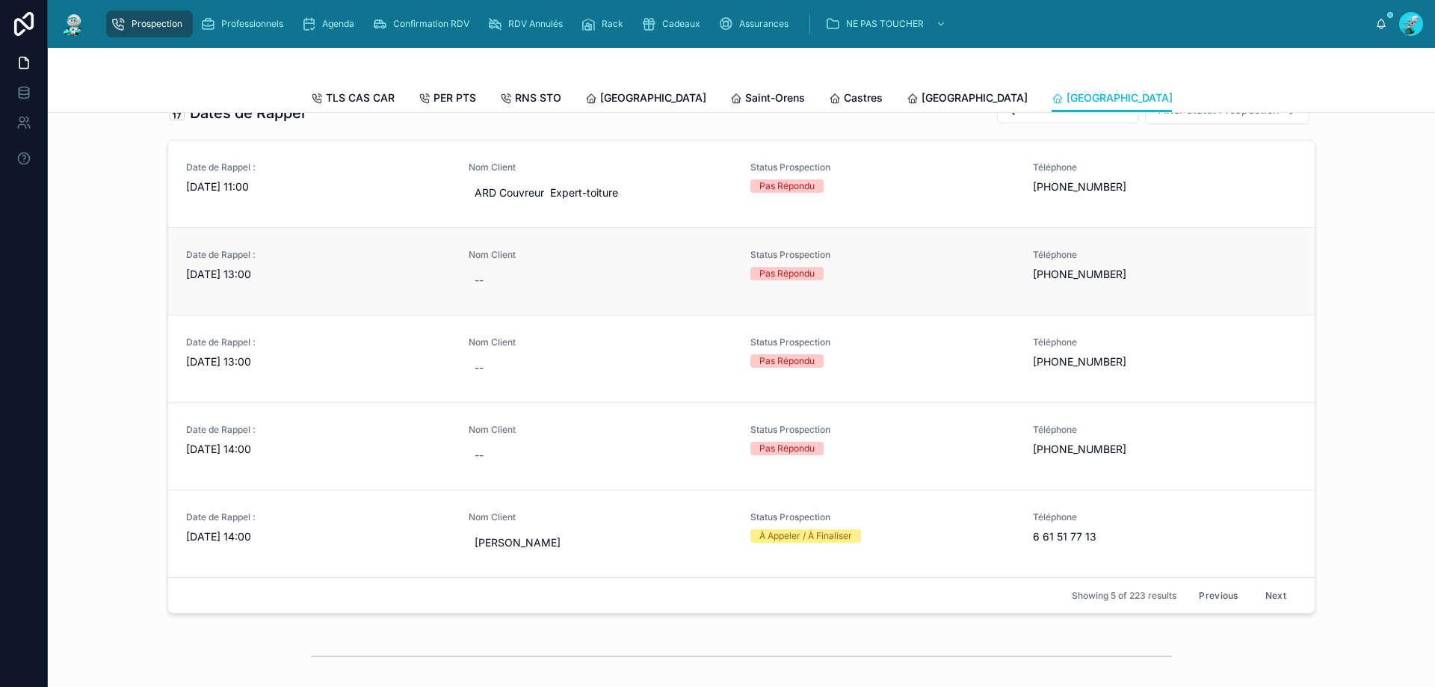
click at [246, 315] on link "Date de Rappel : [DATE] 13:00 Nom Client -- Status Prospection Pas Répondu Télé…" at bounding box center [741, 270] width 1146 height 87
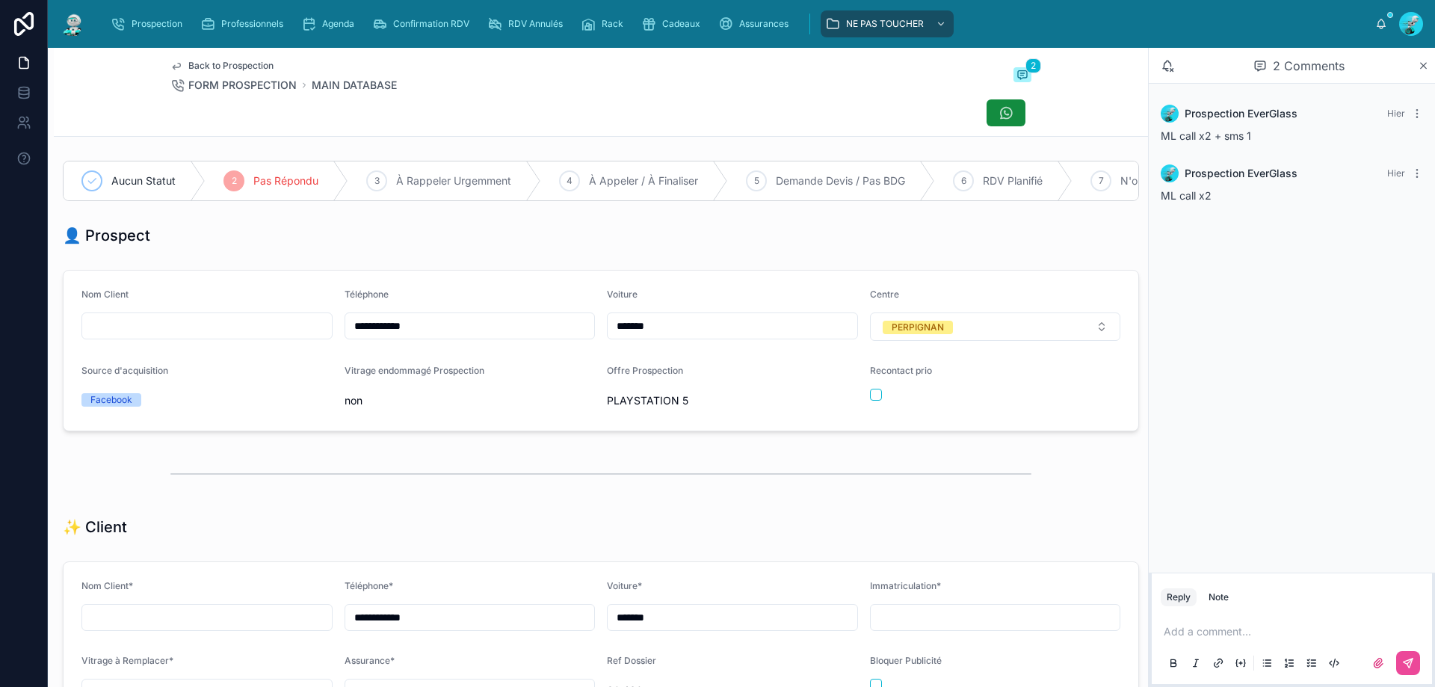
scroll to position [83, 0]
drag, startPoint x: 457, startPoint y: 336, endPoint x: 151, endPoint y: 319, distance: 306.9
click at [151, 319] on form "**********" at bounding box center [601, 351] width 1075 height 160
click at [1234, 626] on p at bounding box center [1295, 631] width 262 height 15
click at [1410, 662] on icon at bounding box center [1408, 663] width 12 height 12
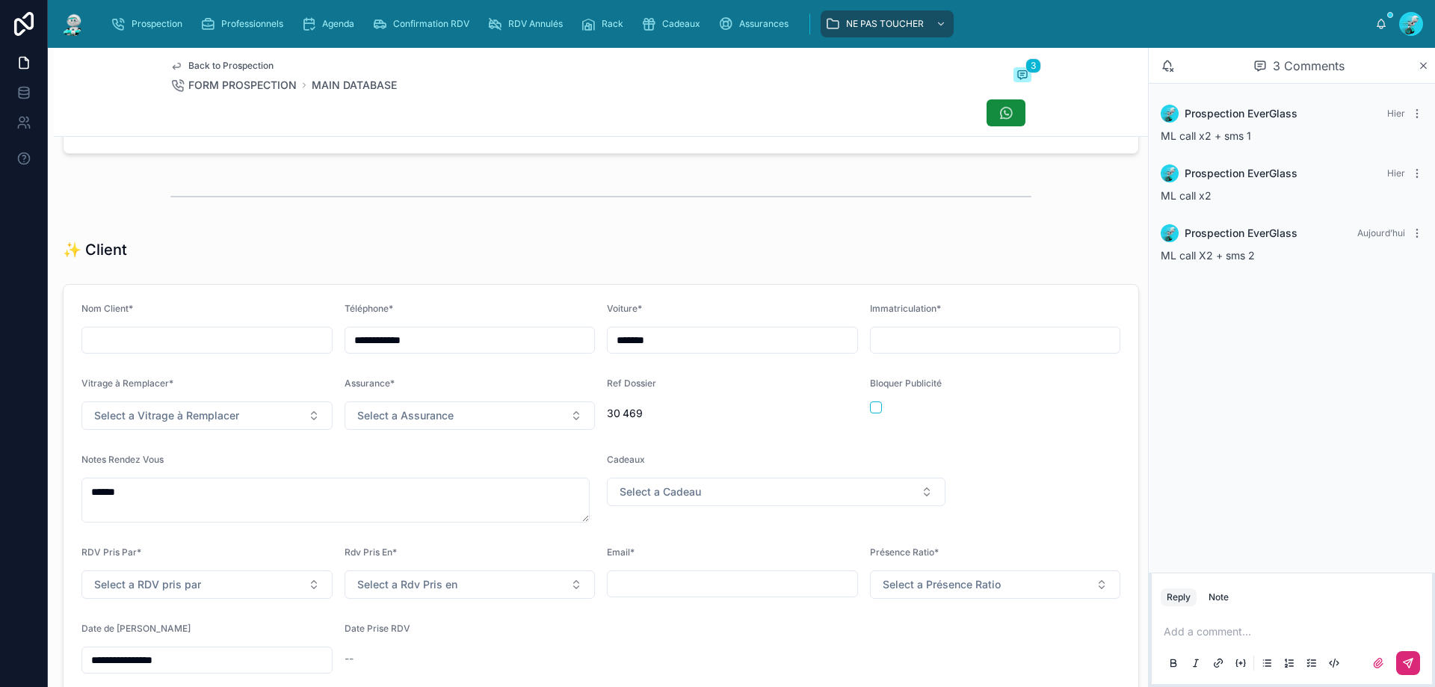
scroll to position [299, 0]
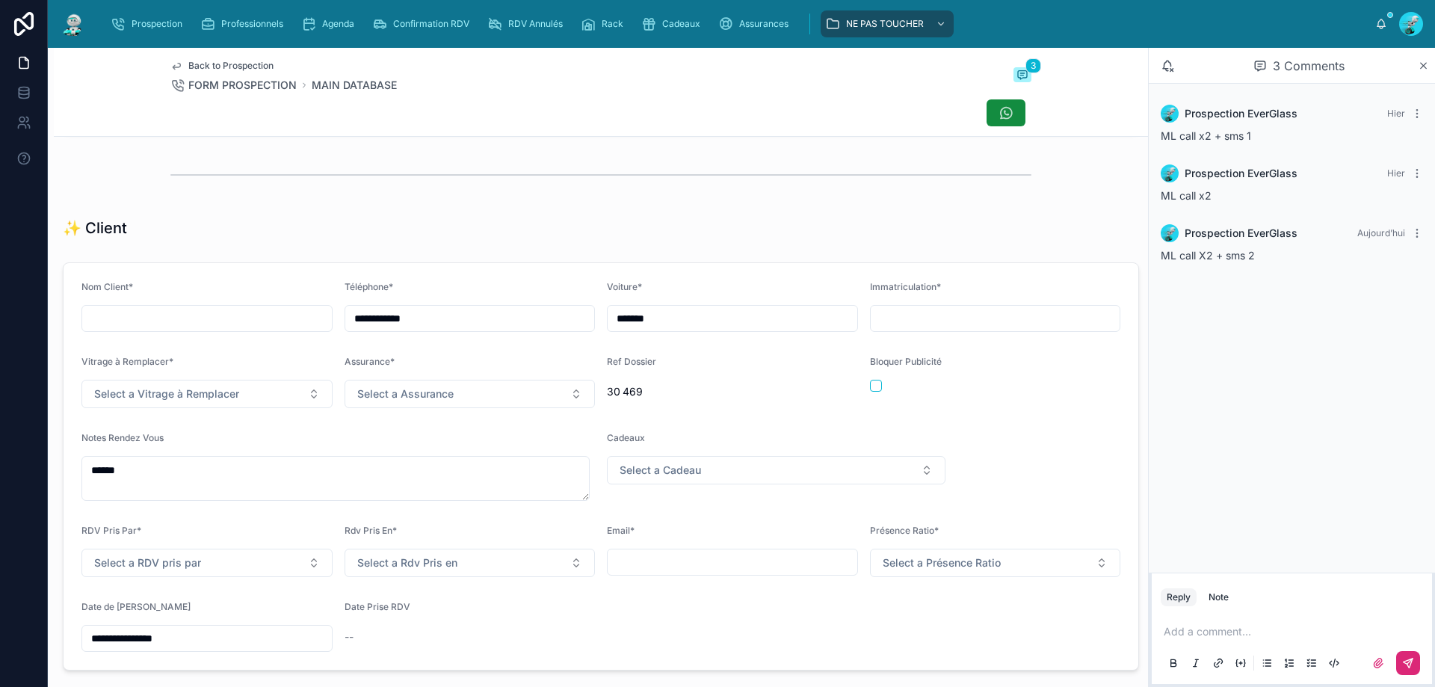
click at [189, 649] on input "**********" at bounding box center [207, 638] width 250 height 21
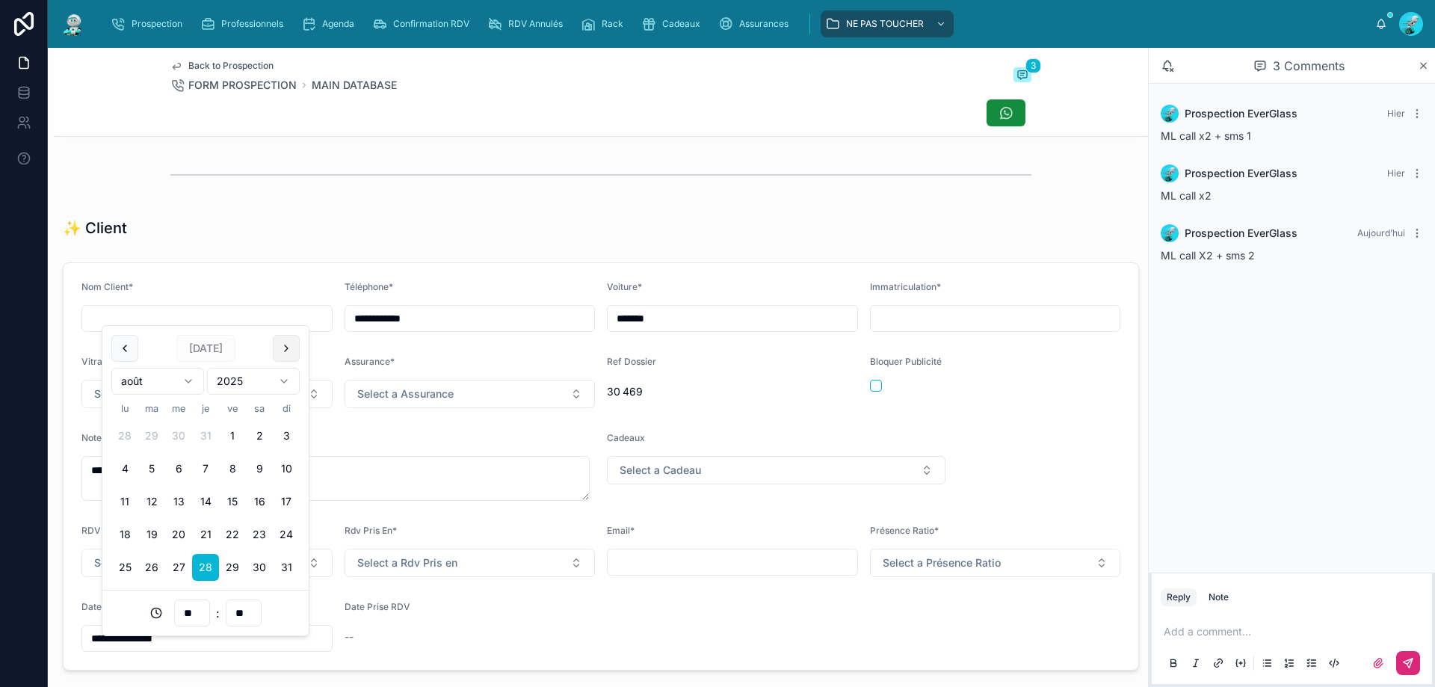
click at [294, 338] on button at bounding box center [286, 348] width 27 height 27
click at [185, 433] on button "3" at bounding box center [178, 435] width 27 height 27
type input "**********"
click at [345, 238] on div "✨ Client" at bounding box center [601, 227] width 1076 height 21
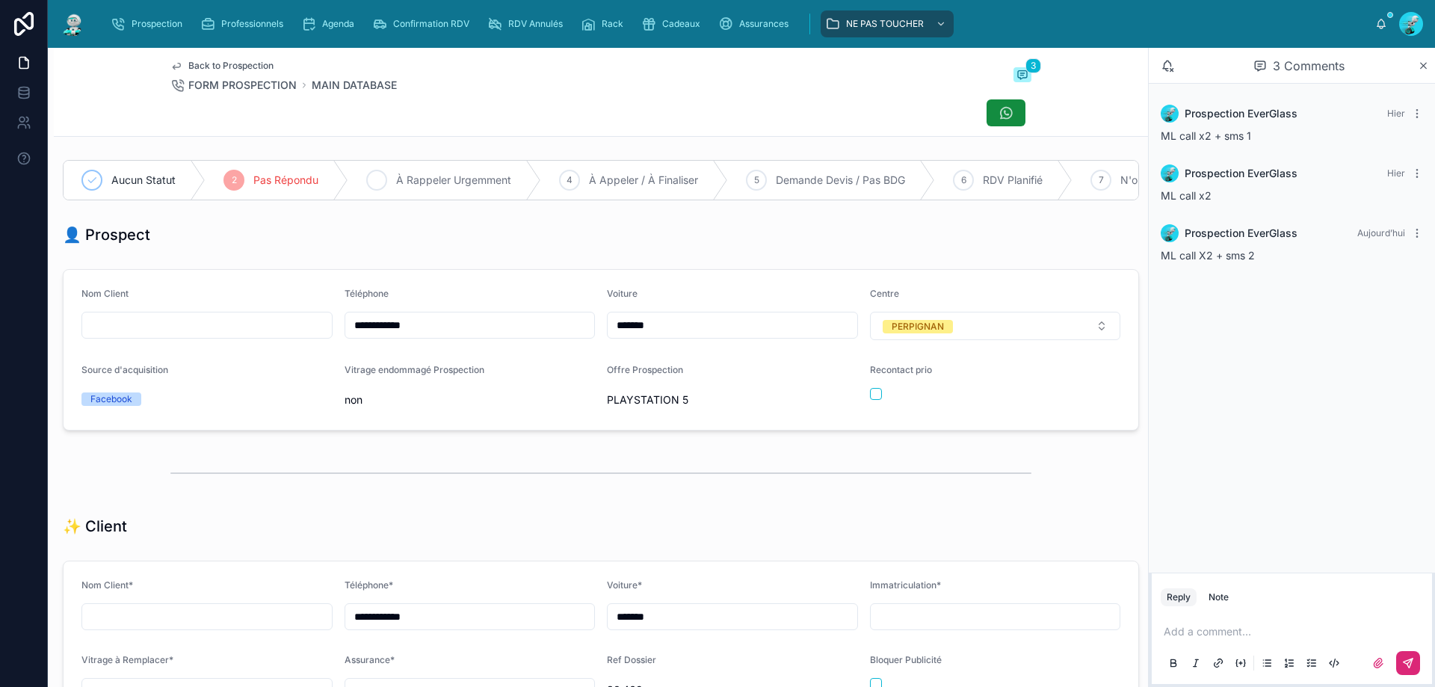
scroll to position [0, 0]
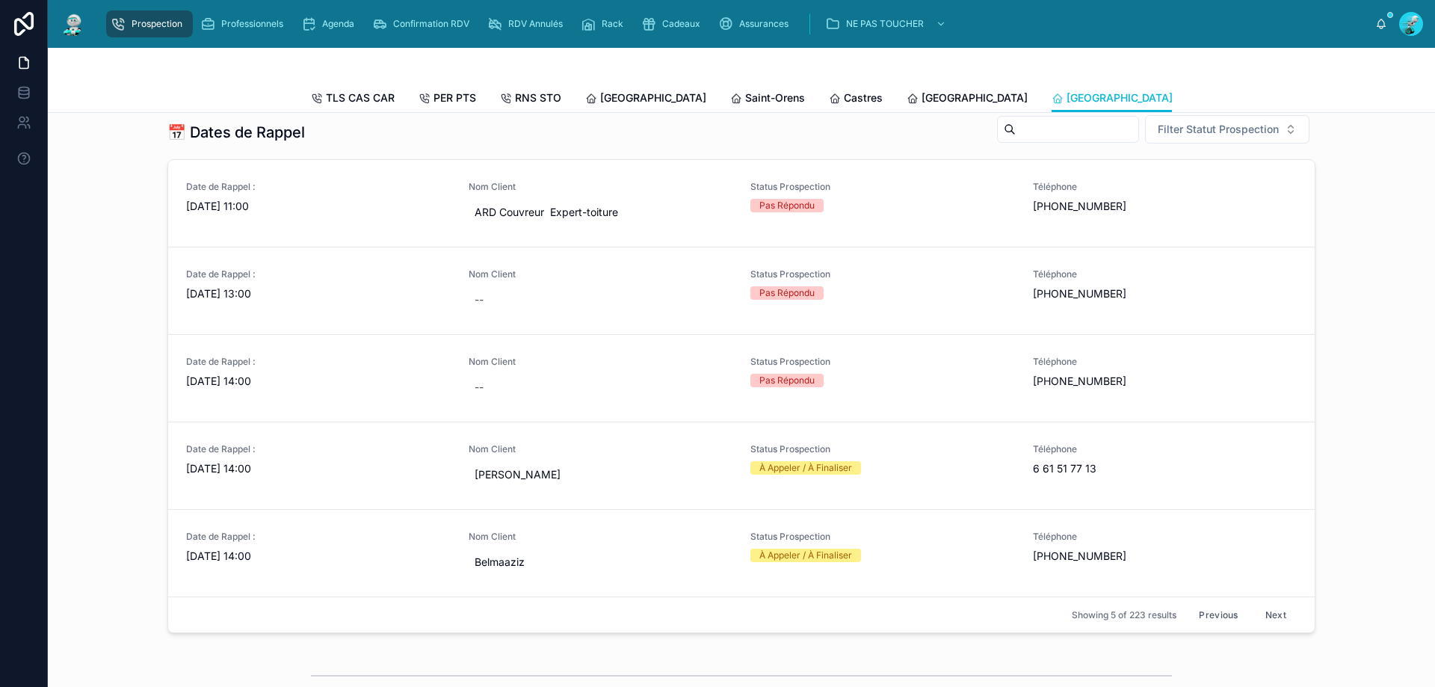
scroll to position [598, 0]
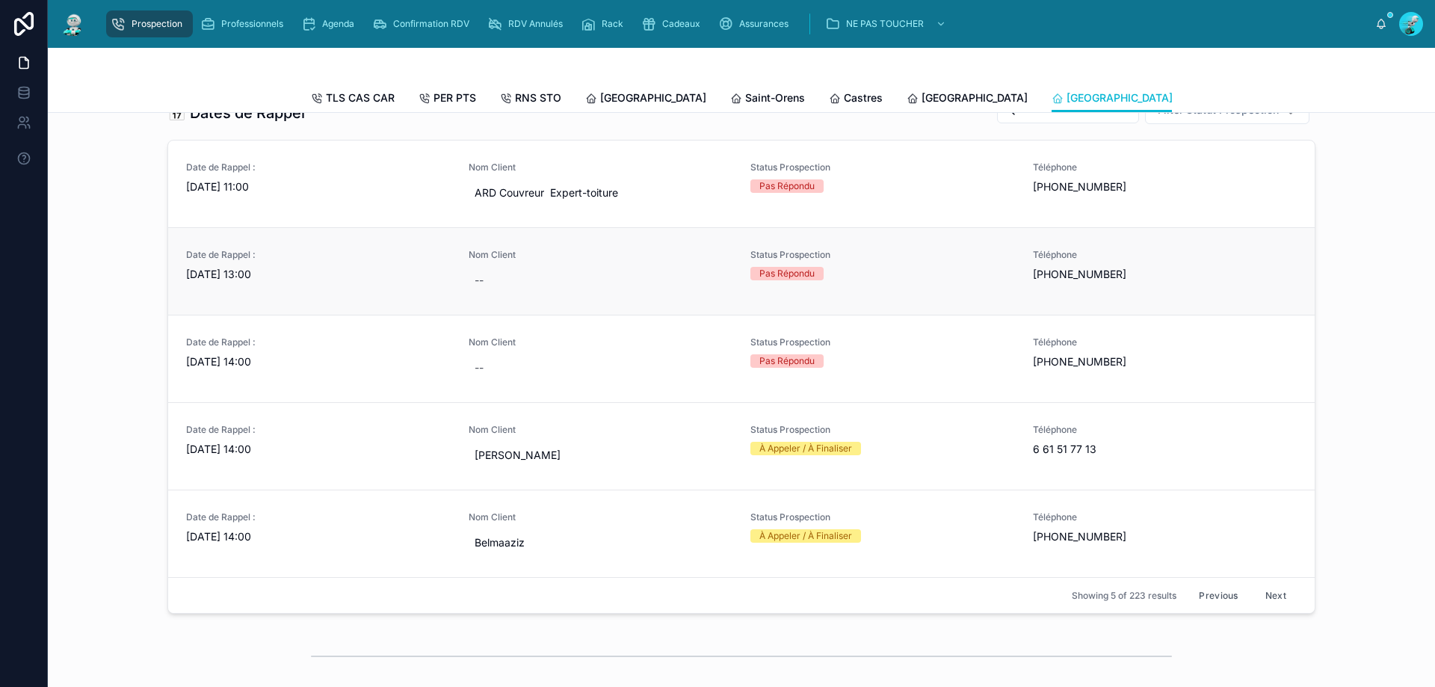
click at [256, 294] on div "Date de Rappel : [DATE] 13:00" at bounding box center [318, 271] width 265 height 45
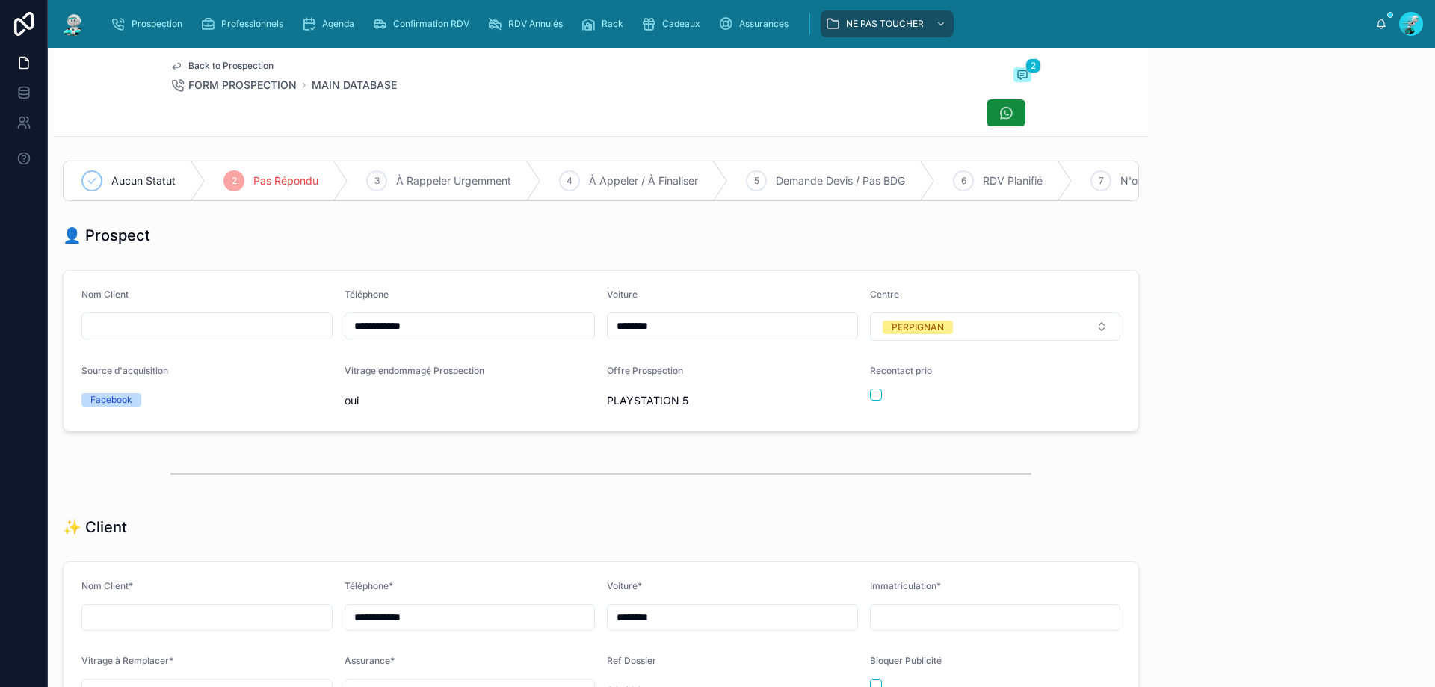
scroll to position [83, 0]
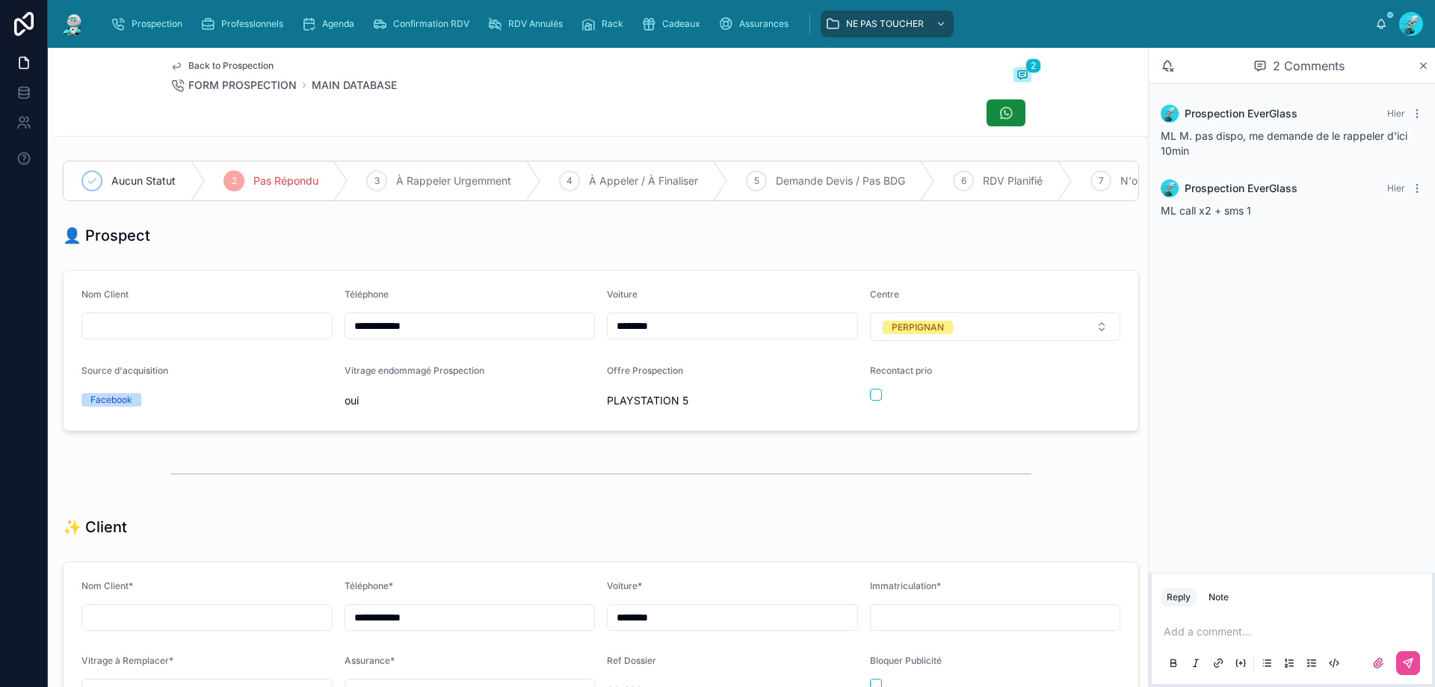
drag, startPoint x: 492, startPoint y: 348, endPoint x: 473, endPoint y: 345, distance: 19.7
click at [474, 339] on div "**********" at bounding box center [470, 325] width 251 height 27
drag, startPoint x: 471, startPoint y: 336, endPoint x: 321, endPoint y: 336, distance: 150.2
click at [321, 336] on form "**********" at bounding box center [601, 351] width 1075 height 160
drag, startPoint x: 320, startPoint y: 267, endPoint x: 335, endPoint y: 235, distance: 34.8
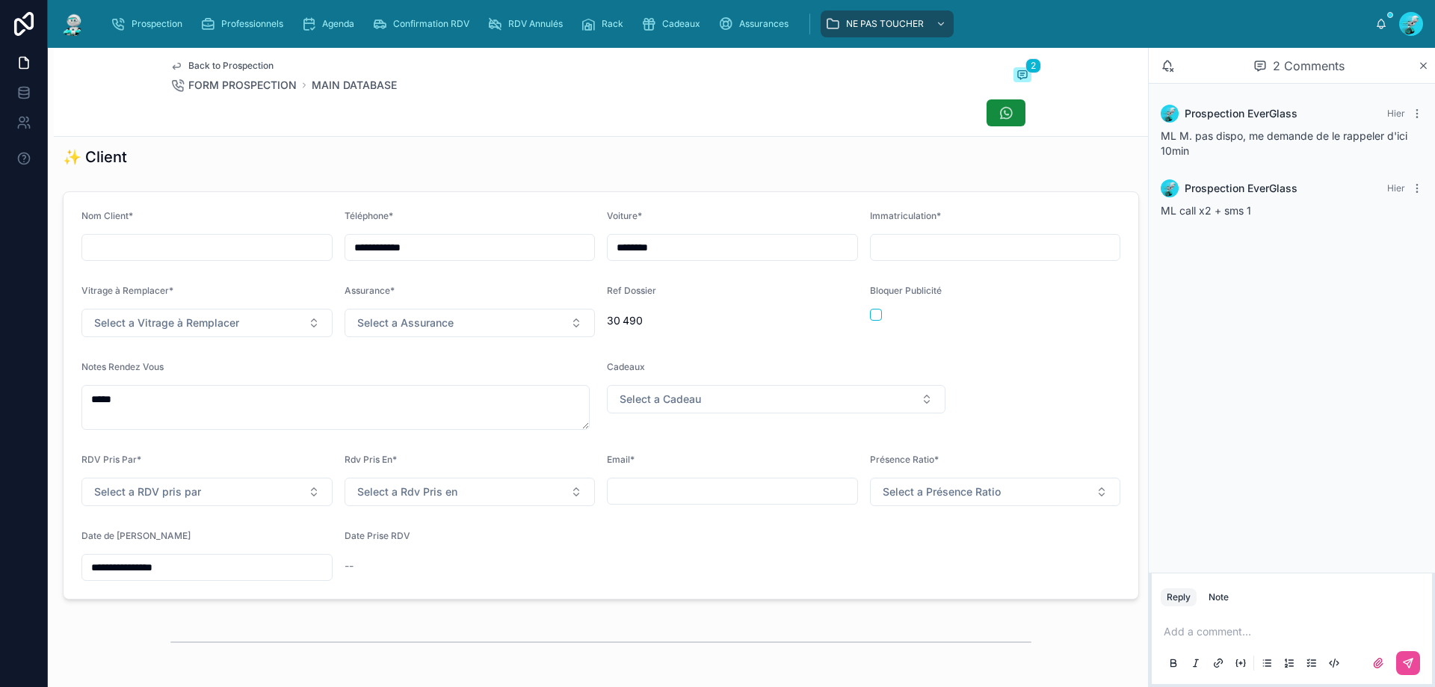
scroll to position [75, 0]
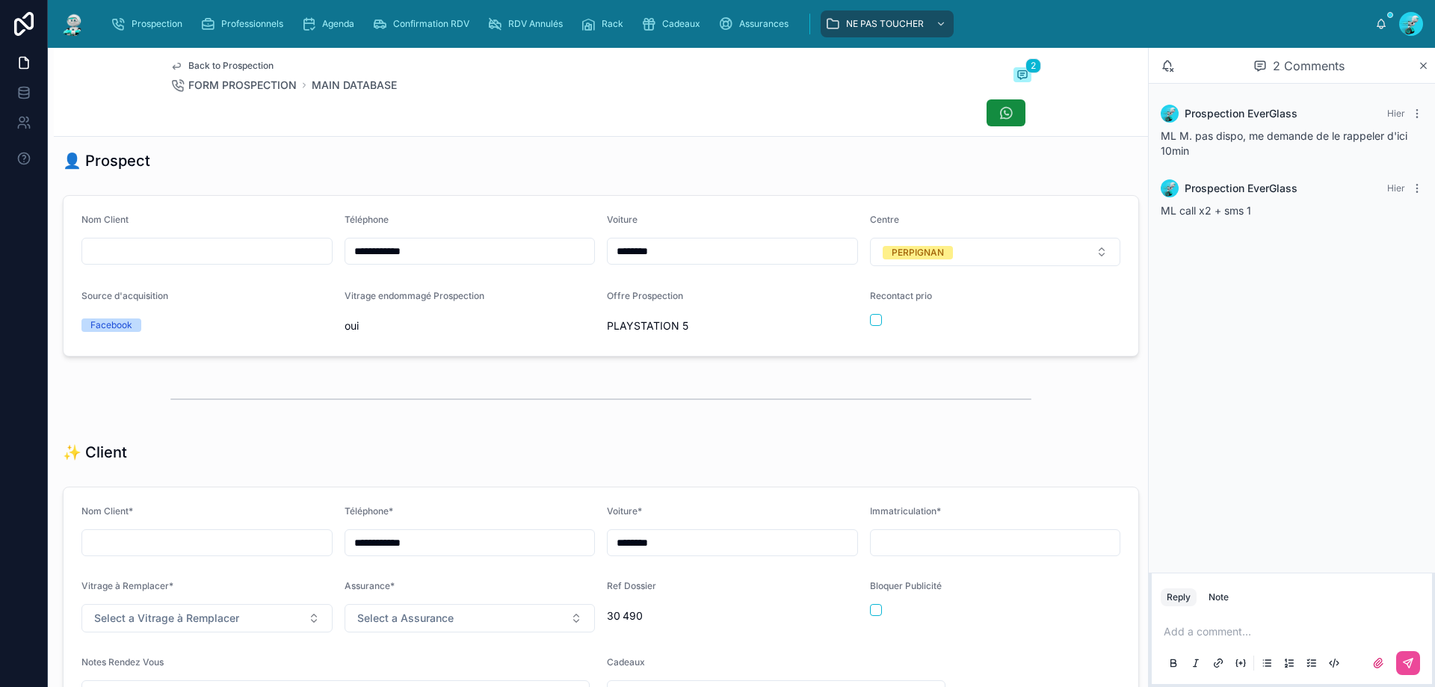
click at [1198, 624] on p at bounding box center [1295, 631] width 262 height 15
click at [1407, 651] on button at bounding box center [1408, 663] width 24 height 24
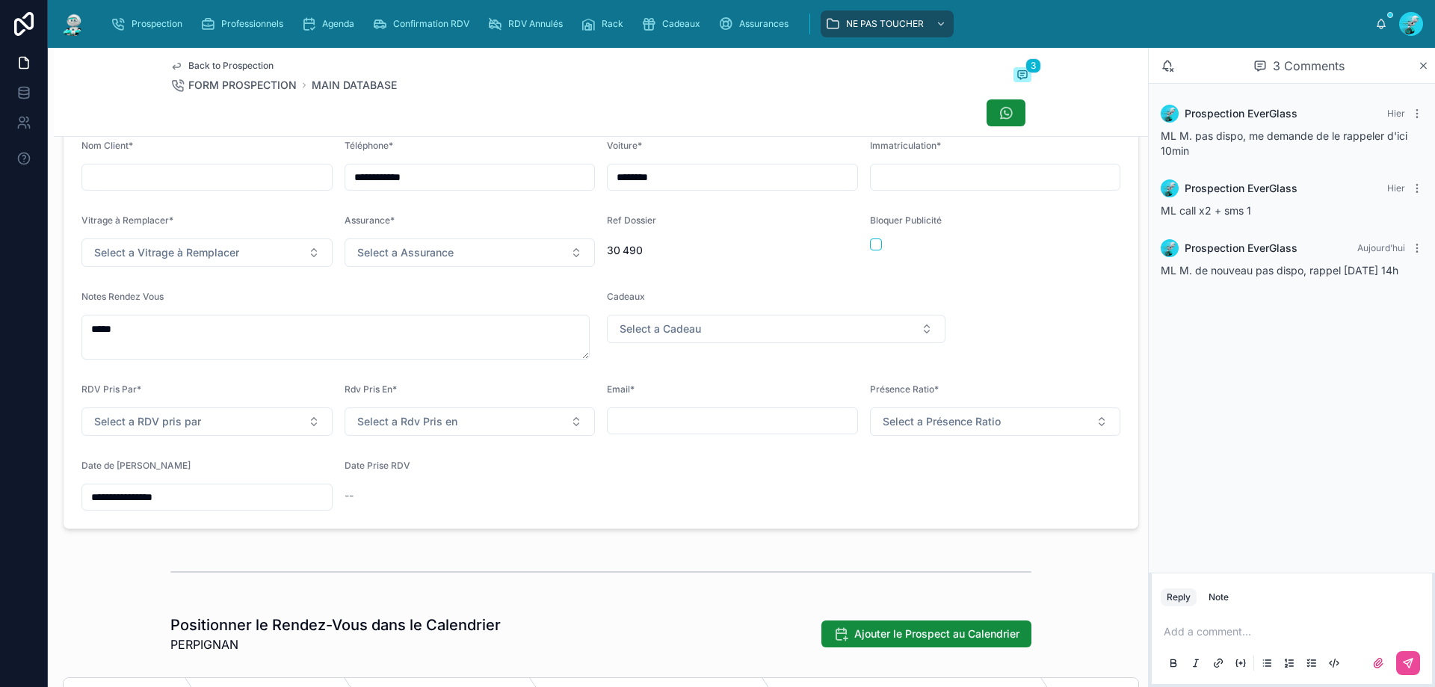
scroll to position [448, 0]
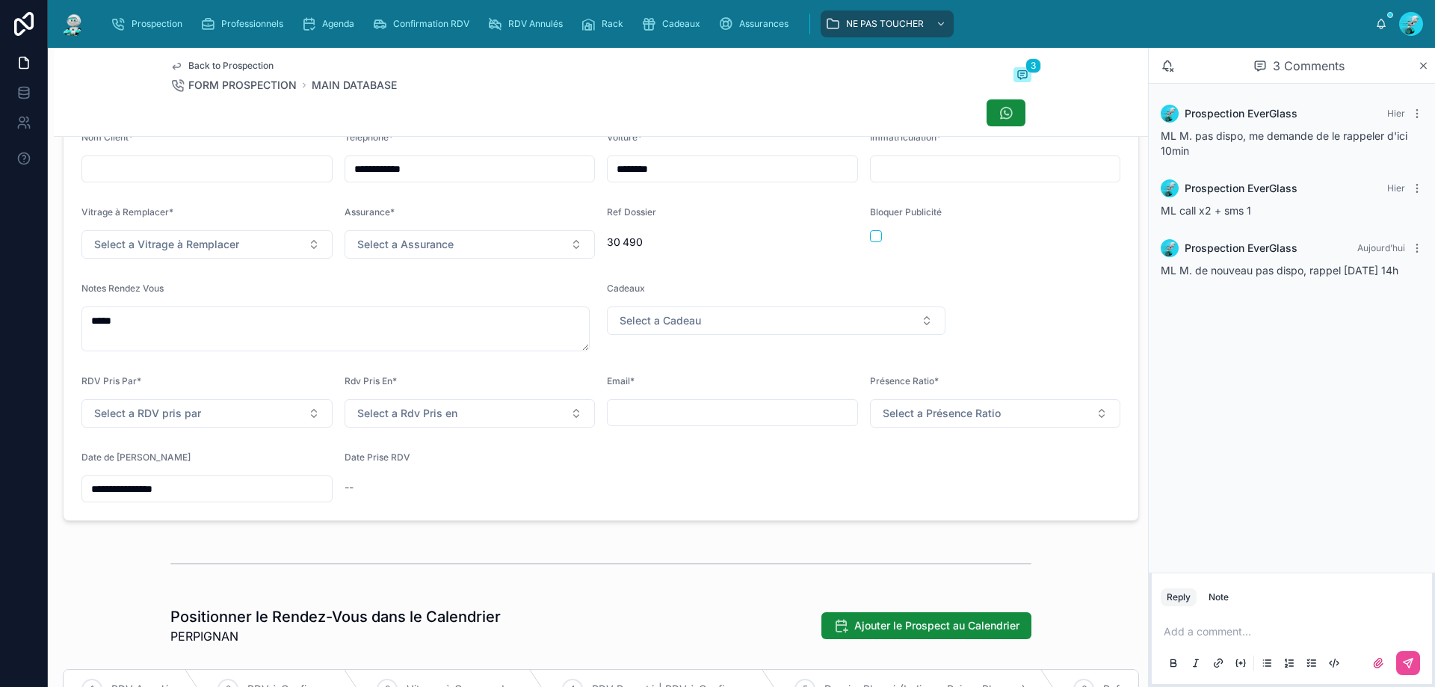
click at [170, 499] on input "**********" at bounding box center [207, 488] width 250 height 21
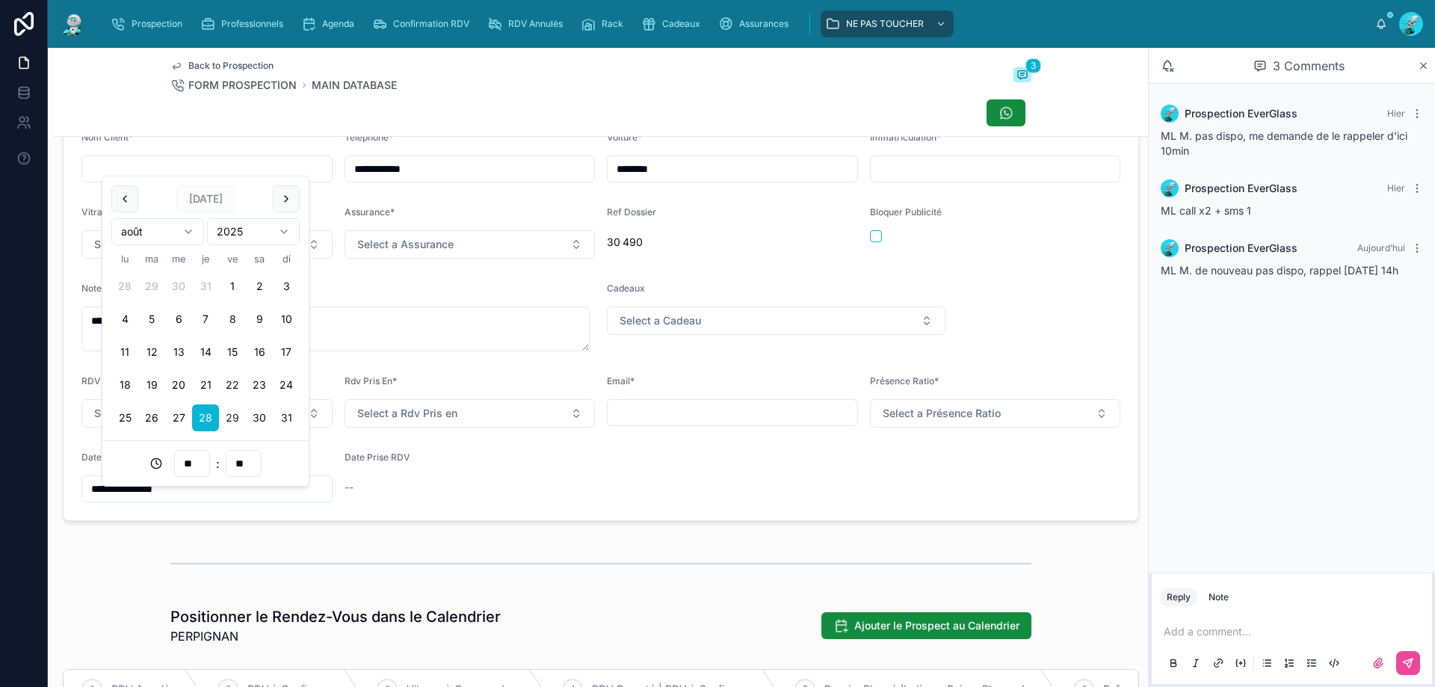
click at [234, 404] on button "29" at bounding box center [232, 417] width 27 height 27
click at [186, 460] on input "**" at bounding box center [192, 463] width 34 height 21
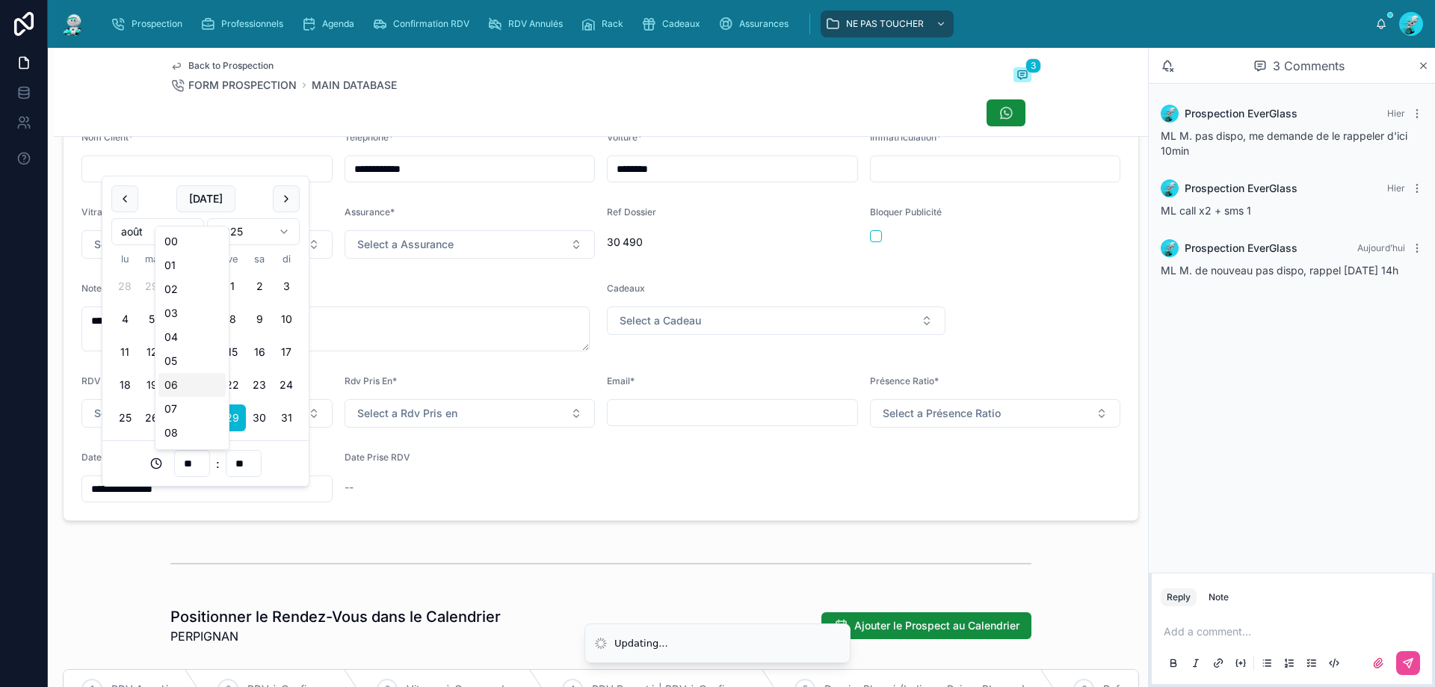
scroll to position [224, 0]
click at [170, 356] on div "14" at bounding box center [191, 352] width 67 height 24
type input "**********"
type input "**"
click at [559, 571] on div at bounding box center [600, 563] width 861 height 37
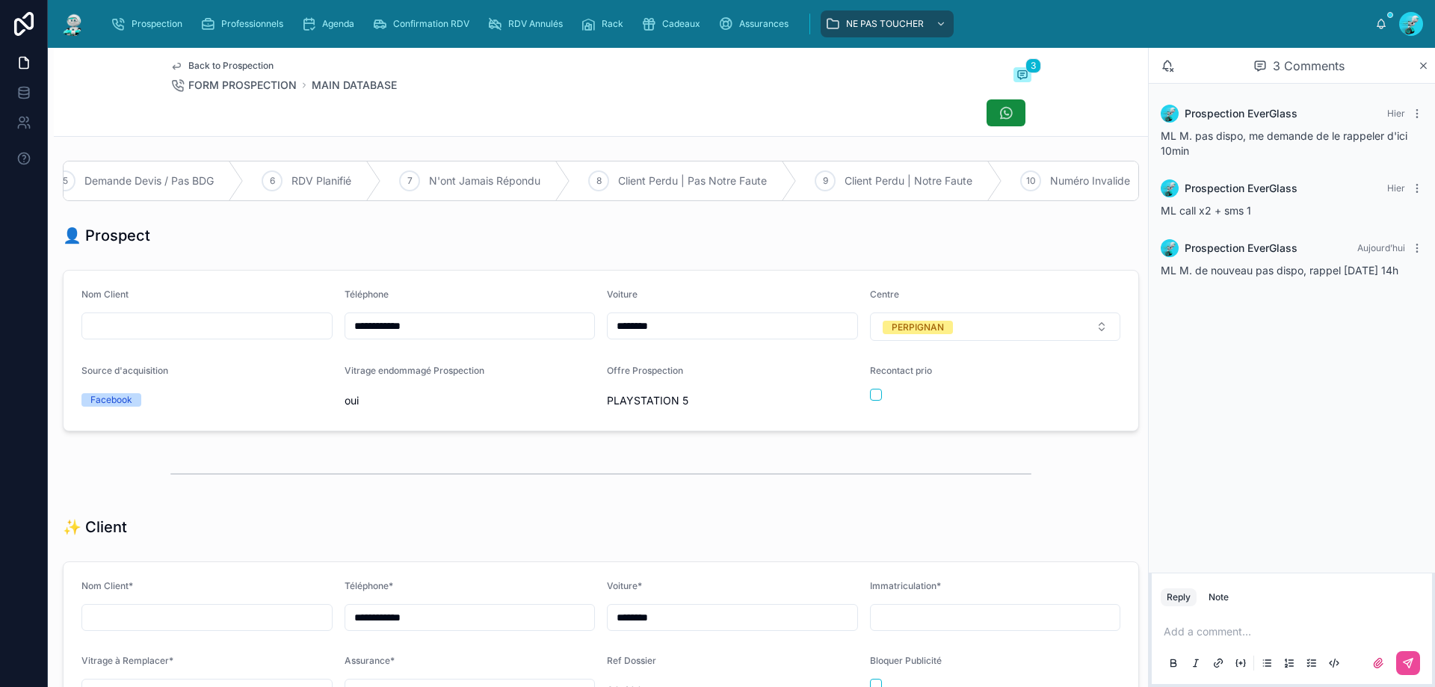
scroll to position [0, 738]
drag, startPoint x: 952, startPoint y: 247, endPoint x: 1081, endPoint y: 247, distance: 128.5
click at [1081, 246] on div "👤 Prospect" at bounding box center [601, 235] width 1076 height 21
click at [369, 173] on span "À Rappeler Urgemment" at bounding box center [364, 180] width 115 height 15
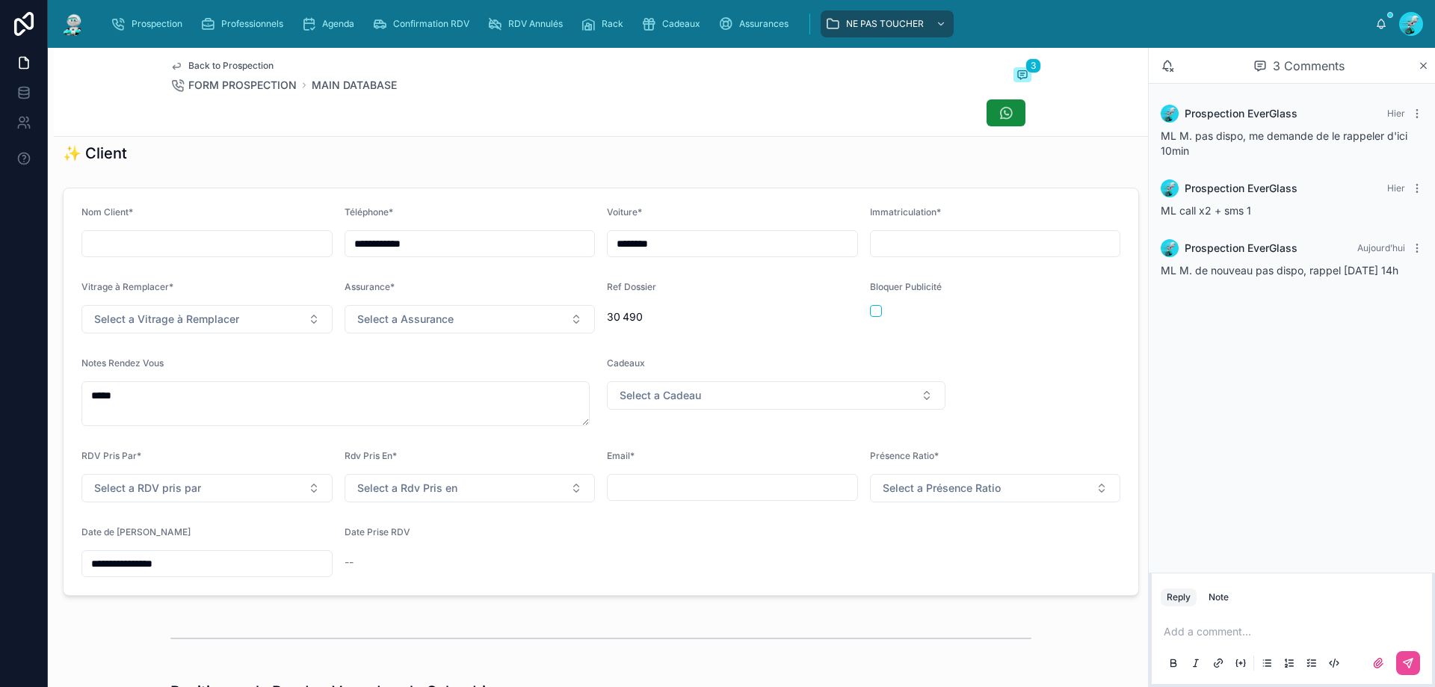
scroll to position [0, 0]
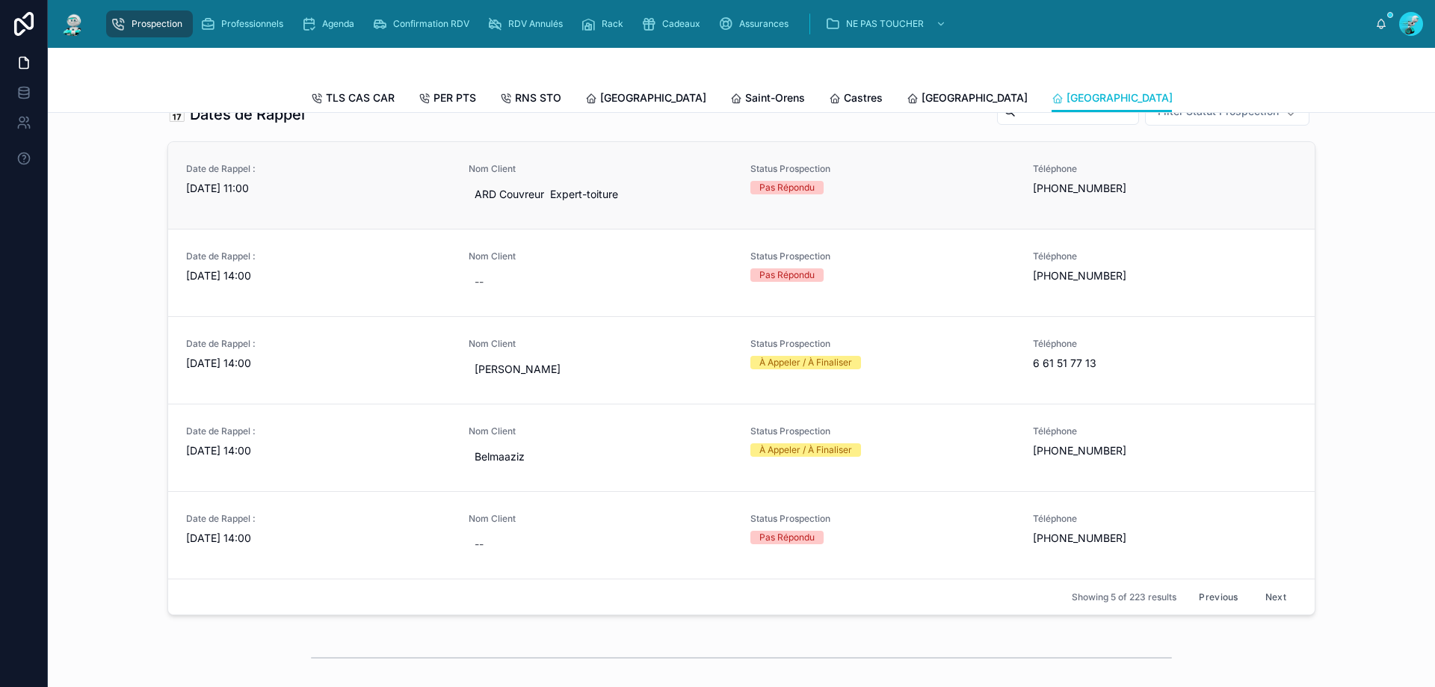
scroll to position [598, 0]
click at [365, 279] on span "[DATE] 14:00" at bounding box center [318, 274] width 265 height 15
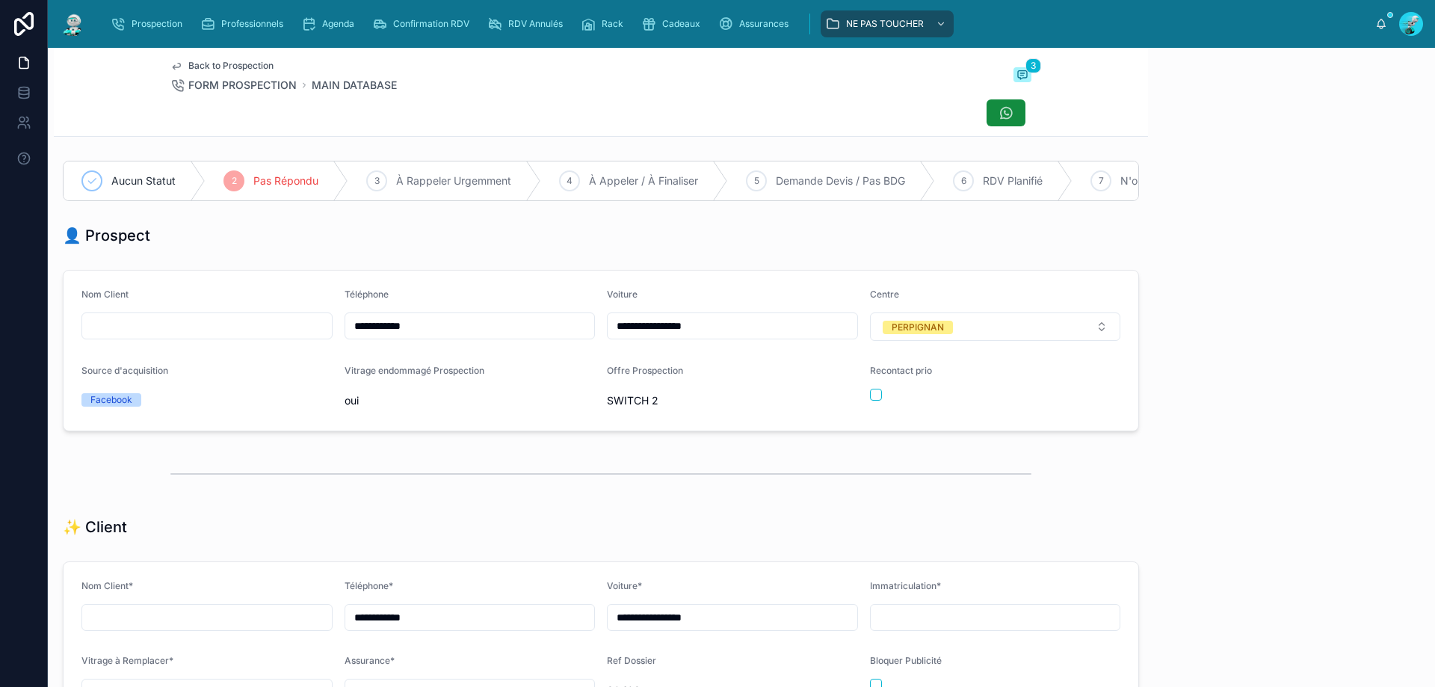
scroll to position [83, 0]
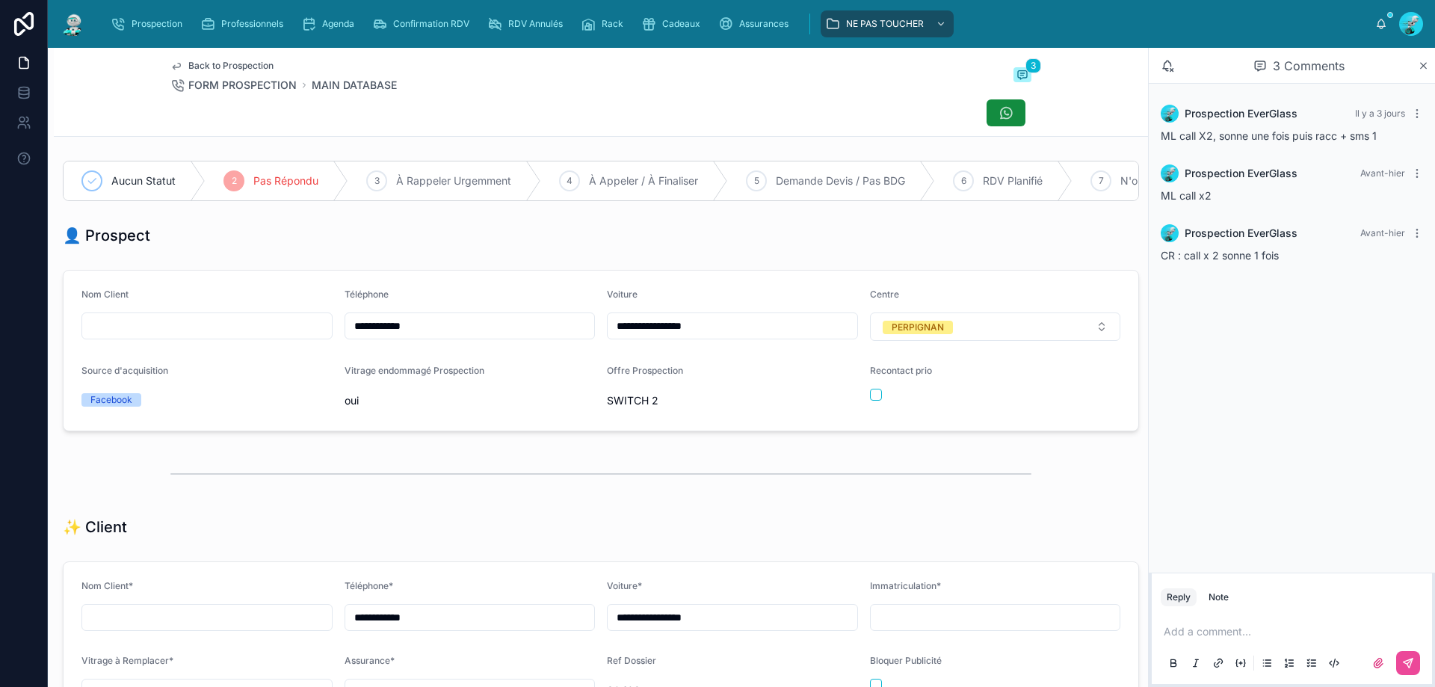
drag, startPoint x: 459, startPoint y: 338, endPoint x: 243, endPoint y: 341, distance: 216.0
click at [243, 341] on form "**********" at bounding box center [601, 351] width 1075 height 160
click at [802, 492] on div at bounding box center [600, 473] width 861 height 37
click at [1237, 640] on div "Add a comment..." at bounding box center [1292, 646] width 262 height 63
click at [1241, 636] on p at bounding box center [1295, 631] width 262 height 15
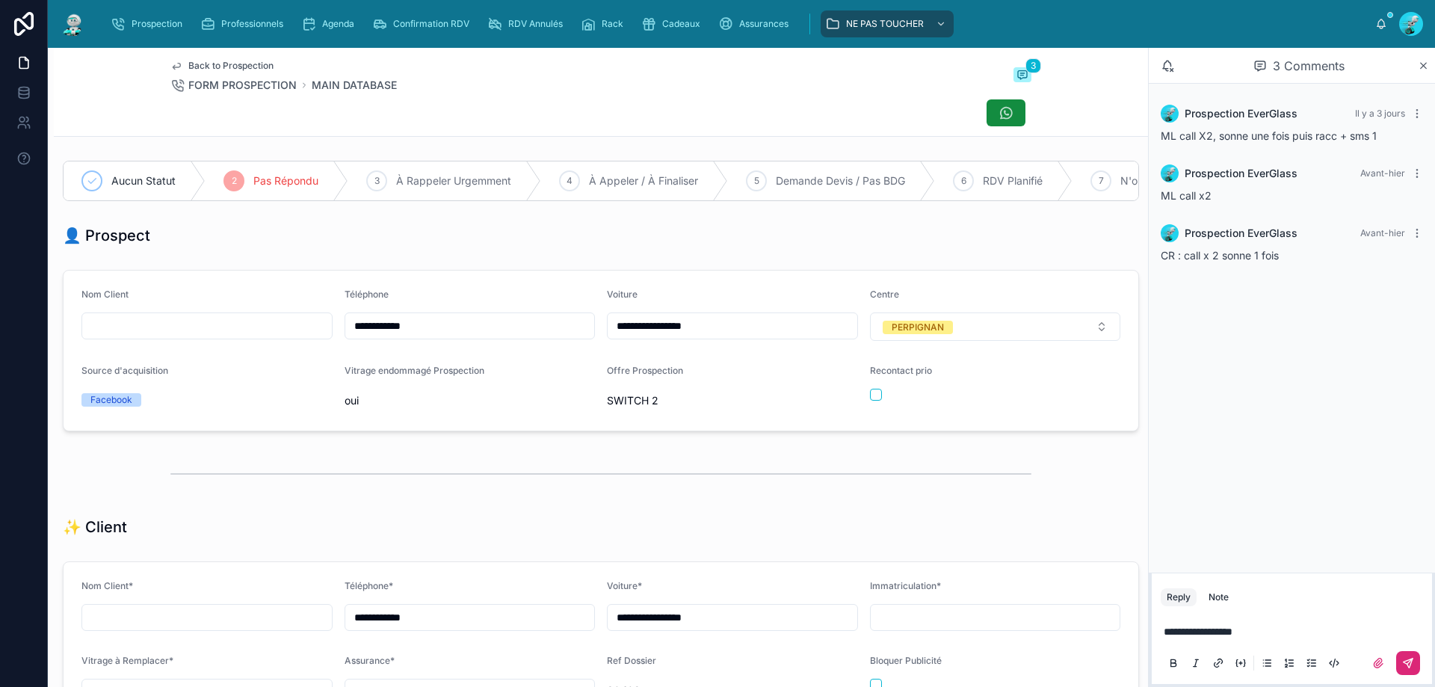
click at [1399, 668] on button at bounding box center [1408, 663] width 24 height 24
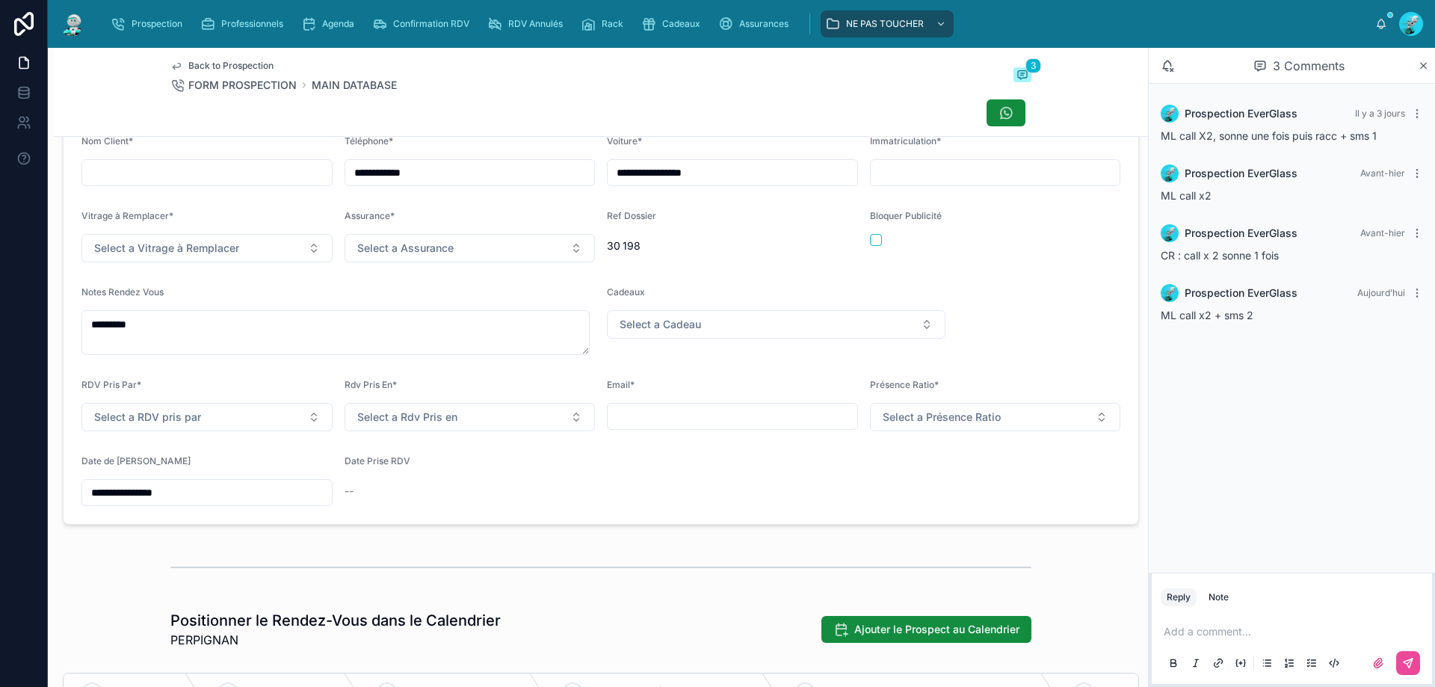
scroll to position [448, 0]
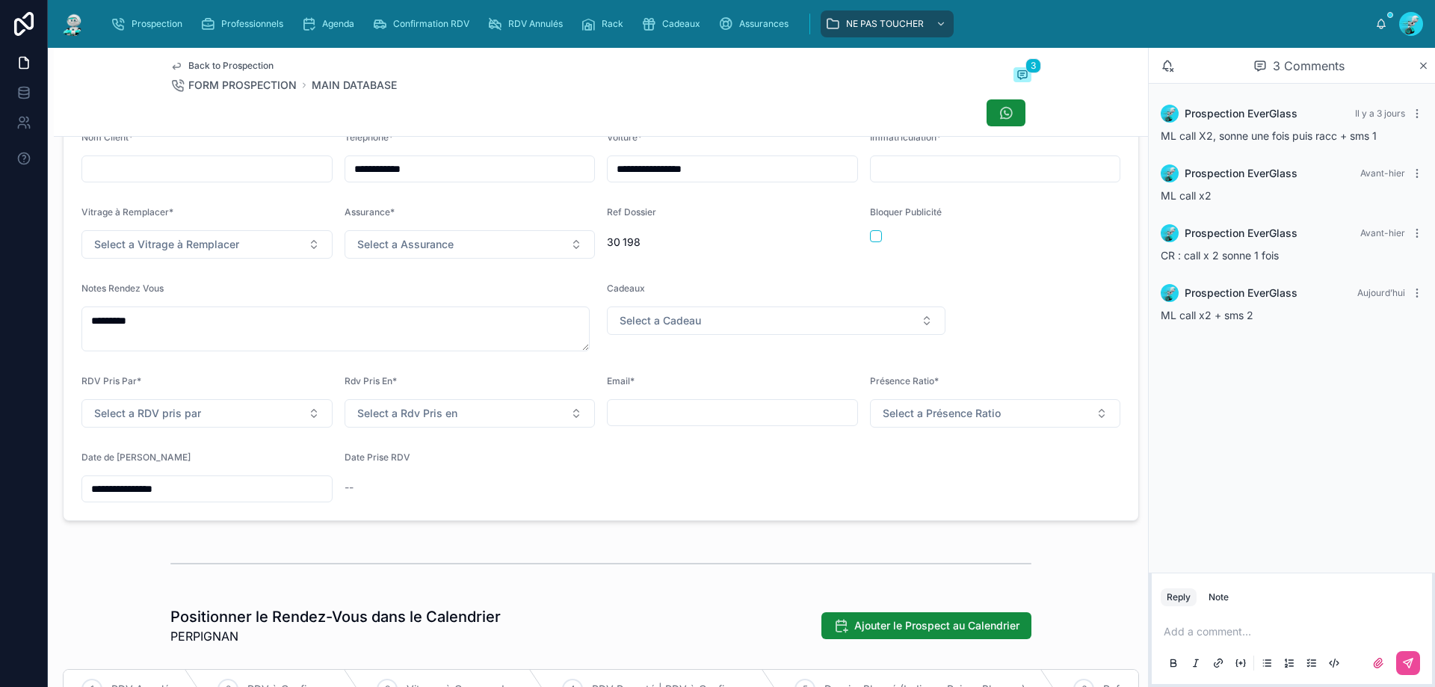
click at [279, 490] on input "**********" at bounding box center [207, 488] width 250 height 21
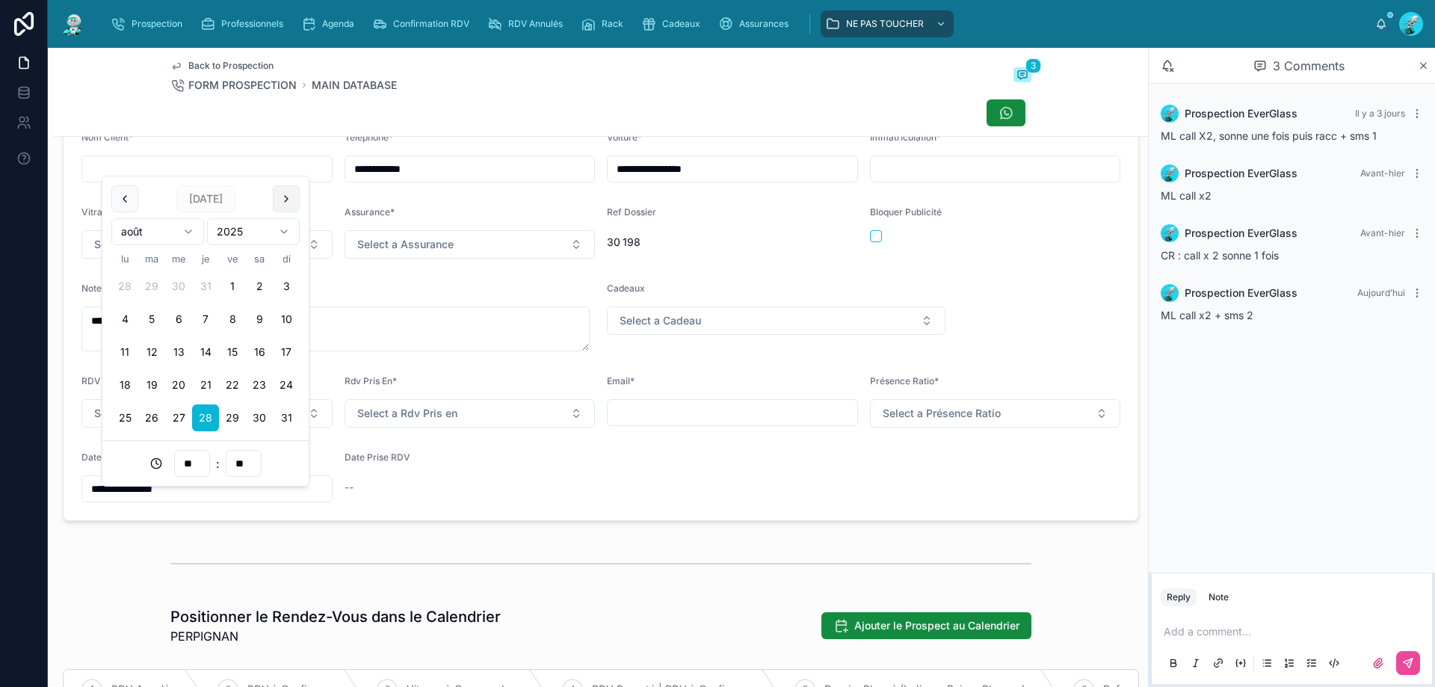
click at [283, 197] on button at bounding box center [286, 198] width 27 height 27
click at [130, 286] on button "1" at bounding box center [124, 286] width 27 height 27
type input "**********"
click at [447, 520] on form "**********" at bounding box center [601, 317] width 1075 height 407
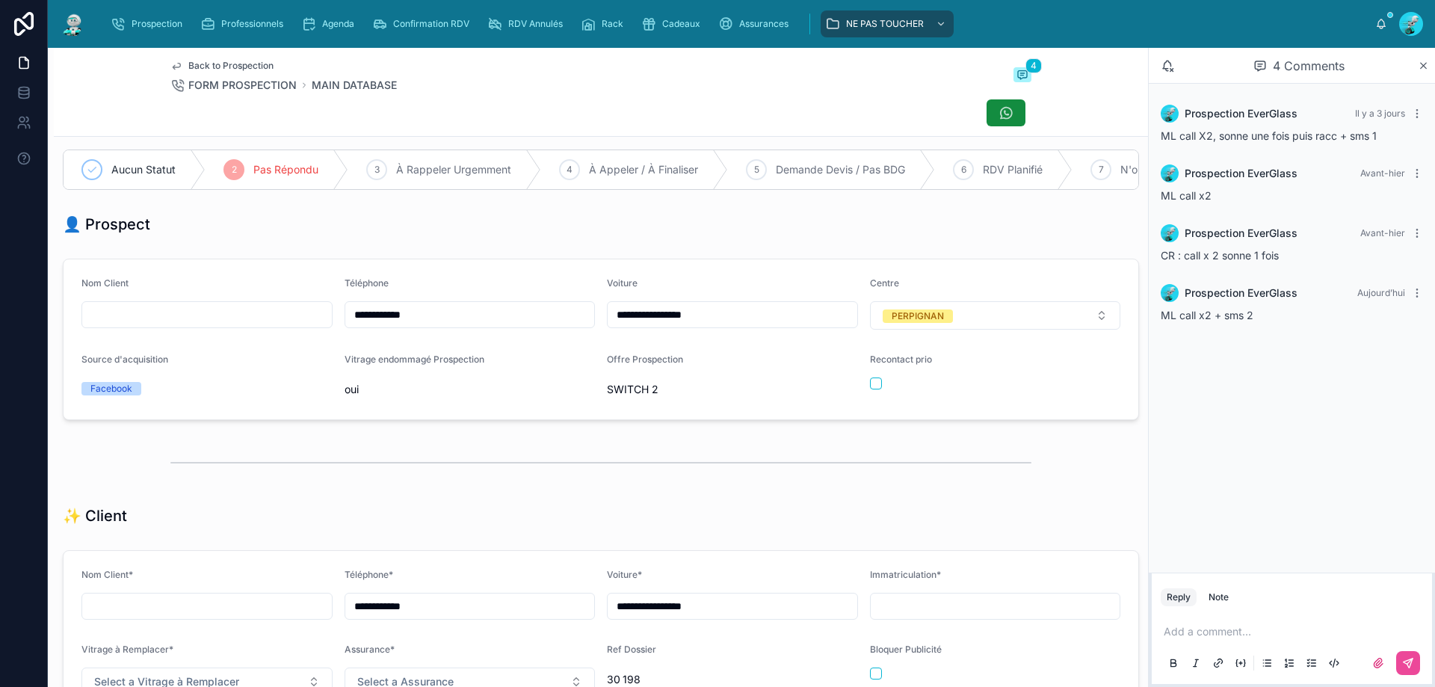
scroll to position [0, 0]
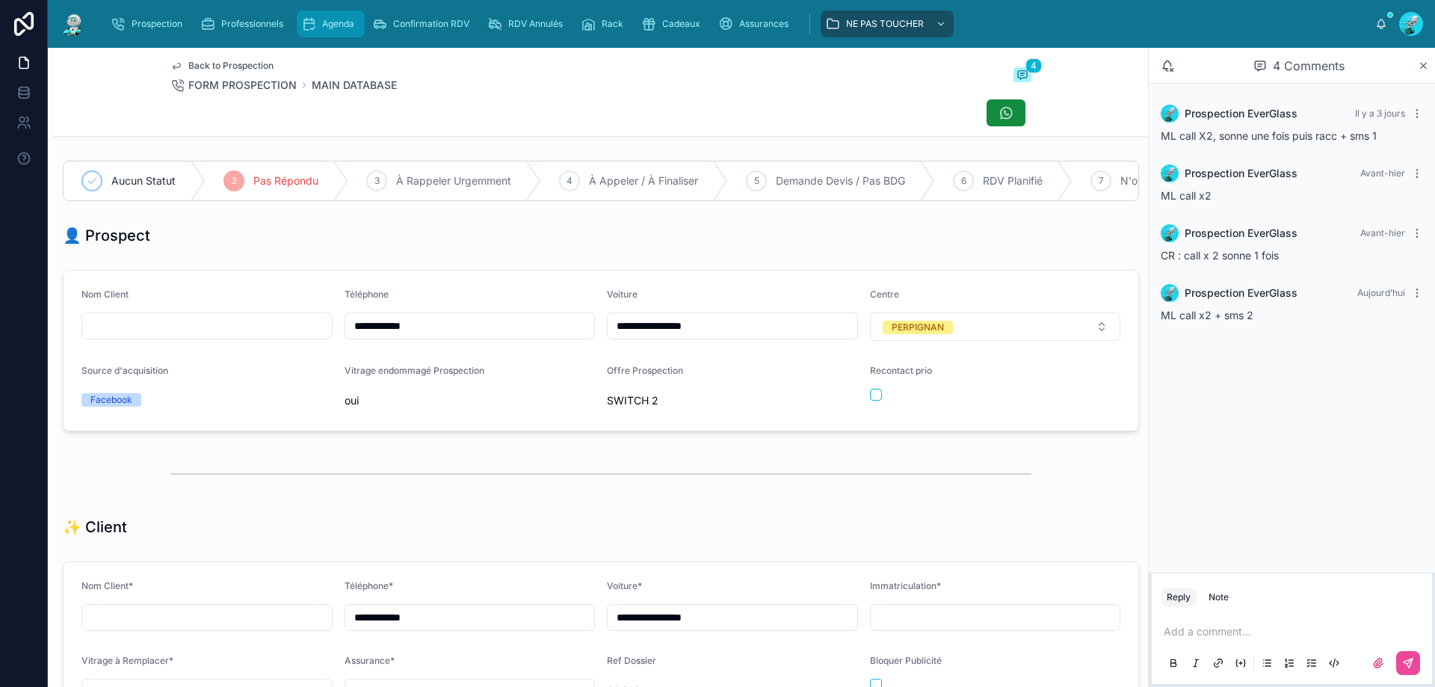
click at [339, 29] on span "Agenda" at bounding box center [338, 24] width 32 height 12
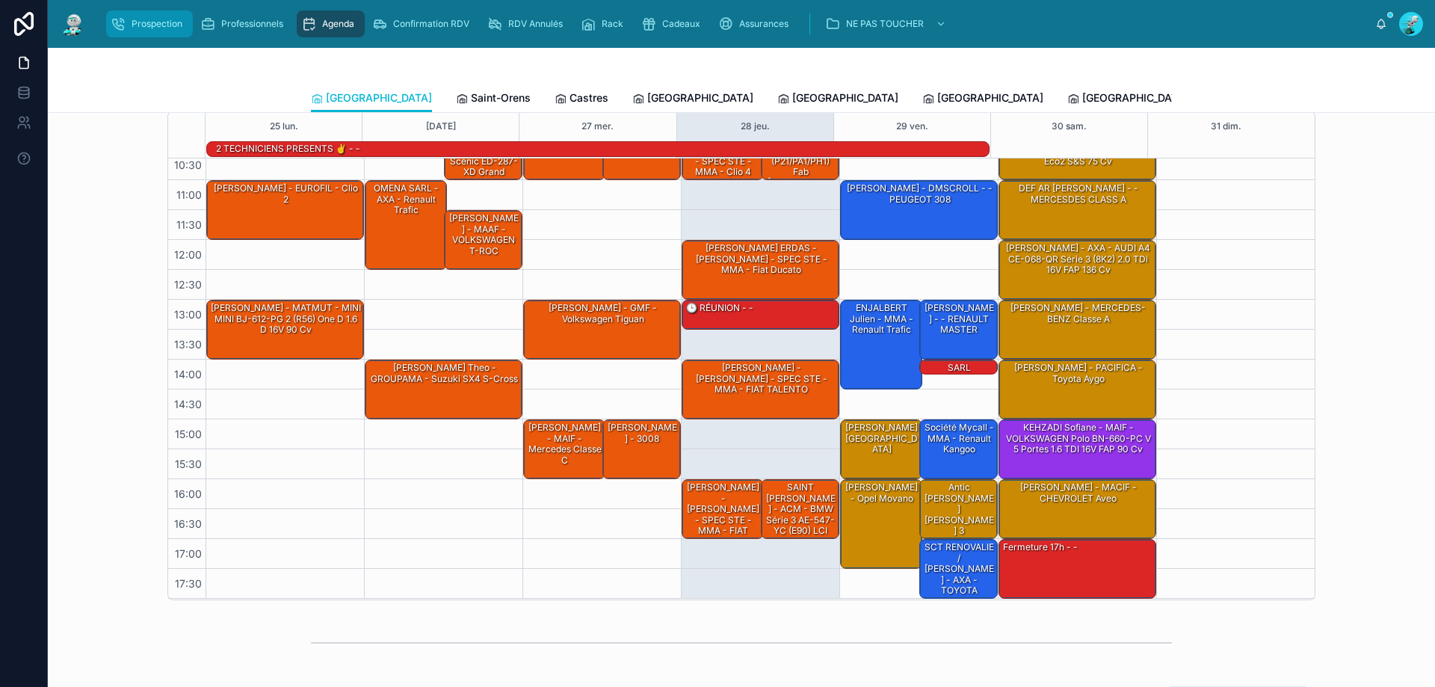
scroll to position [299, 0]
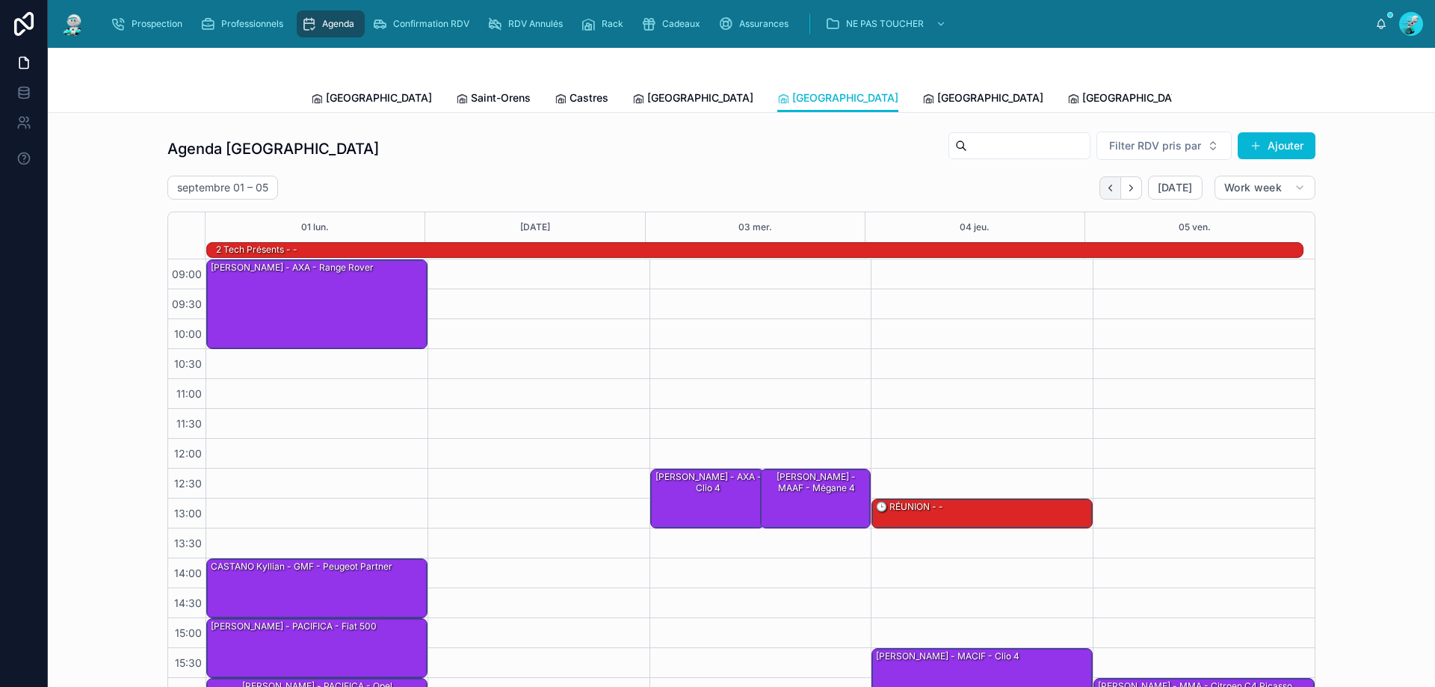
click at [1106, 185] on icon "Back" at bounding box center [1110, 187] width 11 height 11
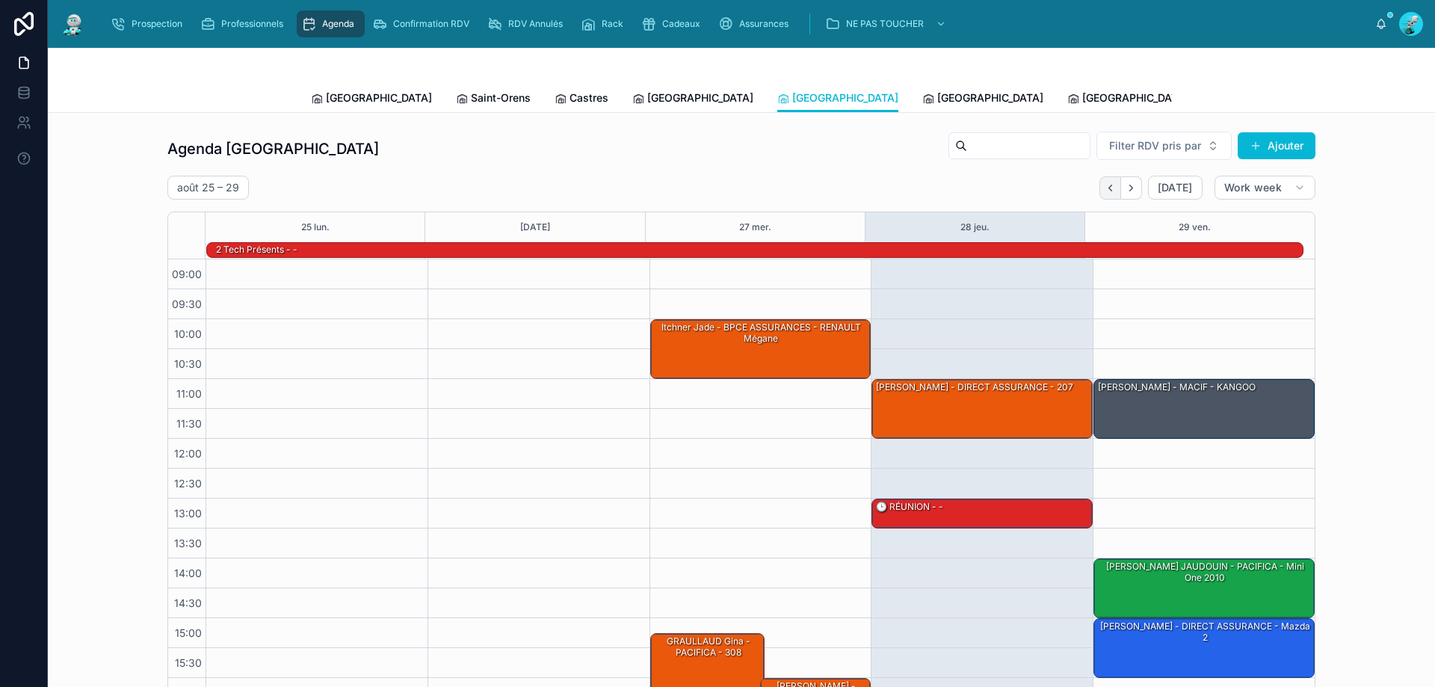
click at [1100, 191] on button "Back" at bounding box center [1110, 187] width 22 height 23
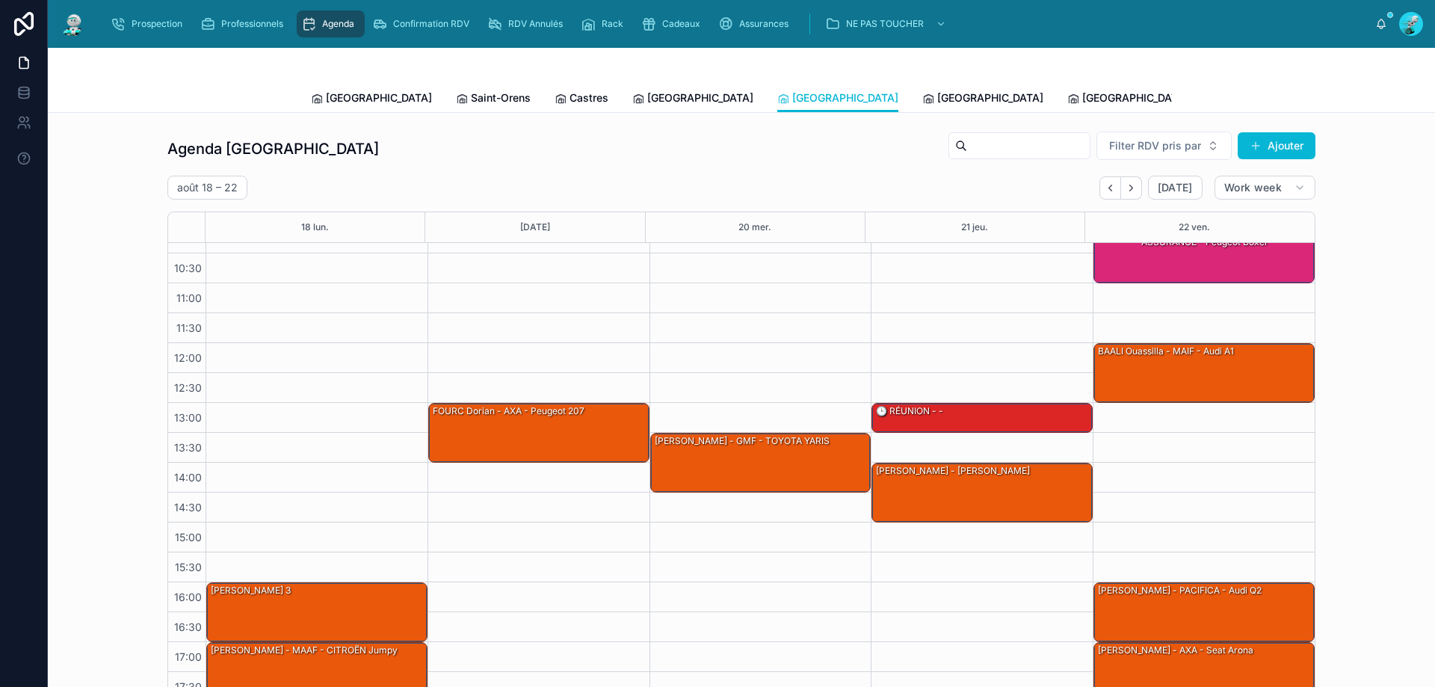
scroll to position [81, 0]
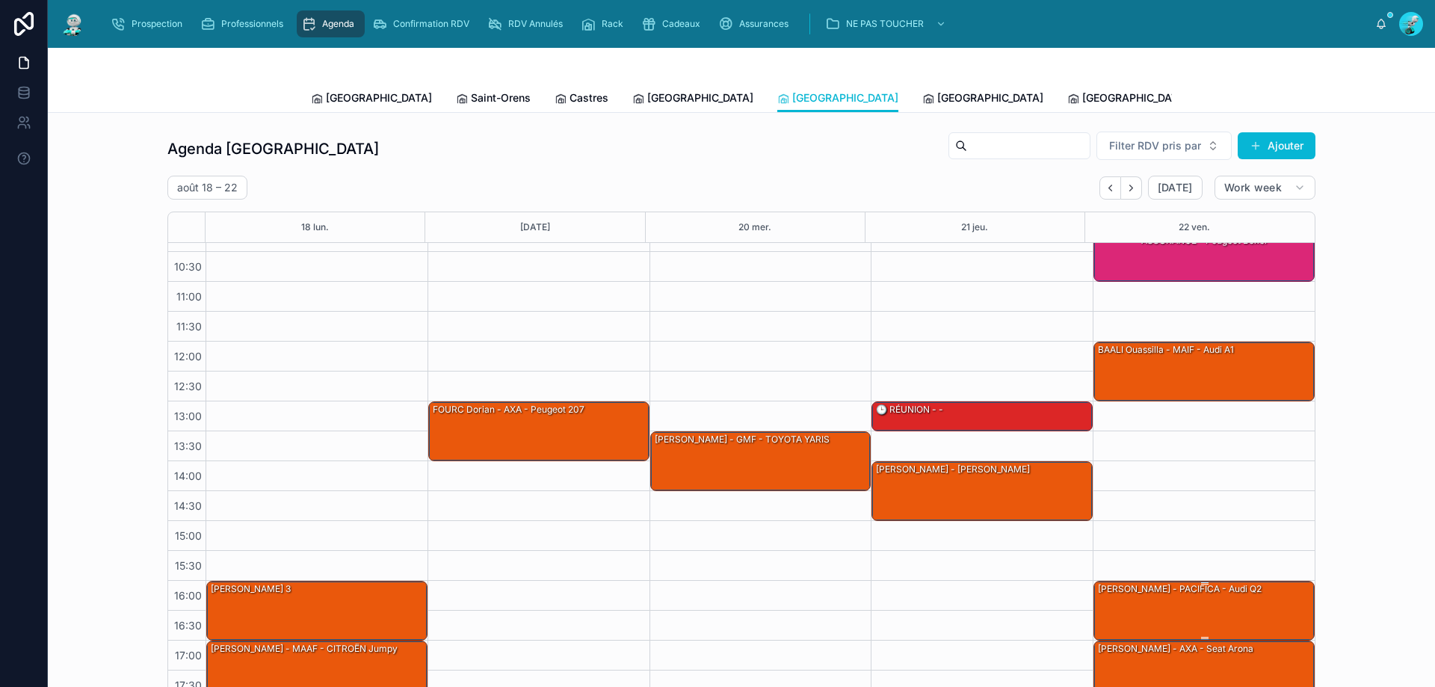
click at [1103, 608] on div "Mathieu FABRE - PACIFICA - Audi Q2" at bounding box center [1204, 609] width 217 height 57
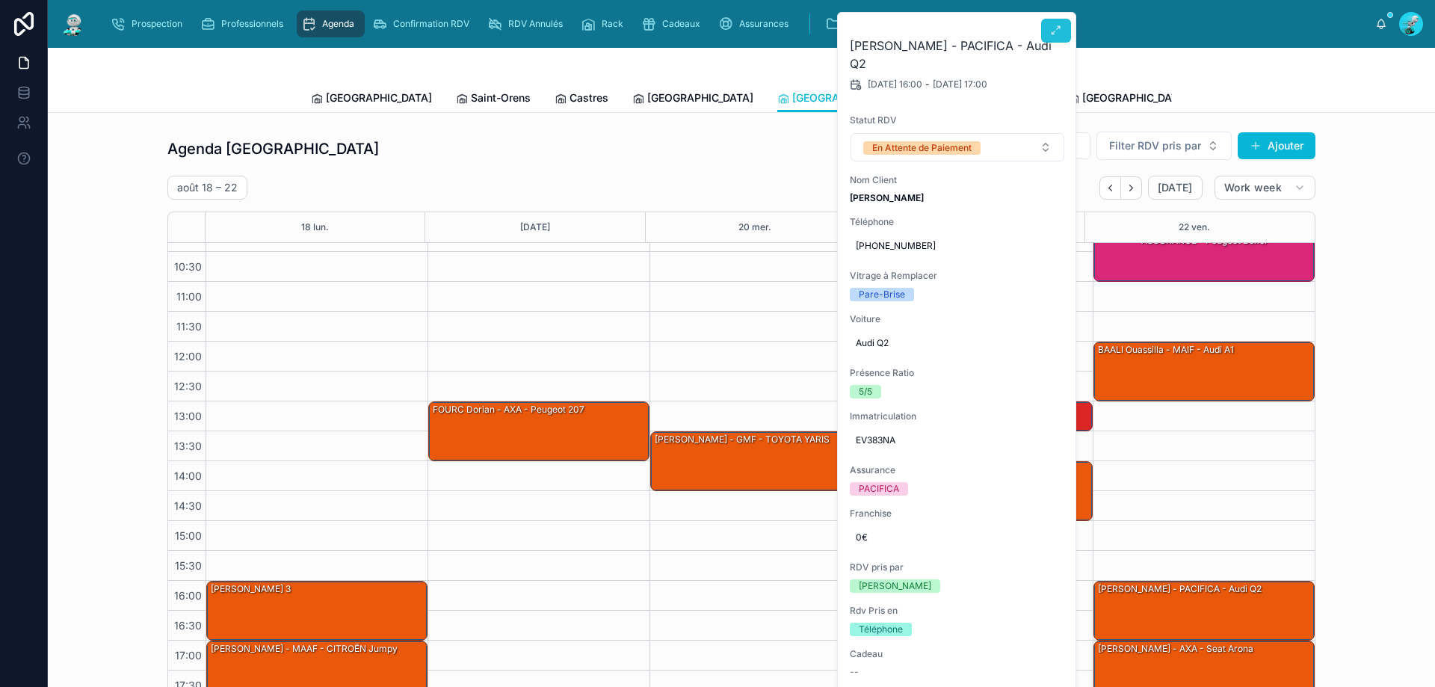
click at [1051, 38] on button at bounding box center [1056, 31] width 30 height 24
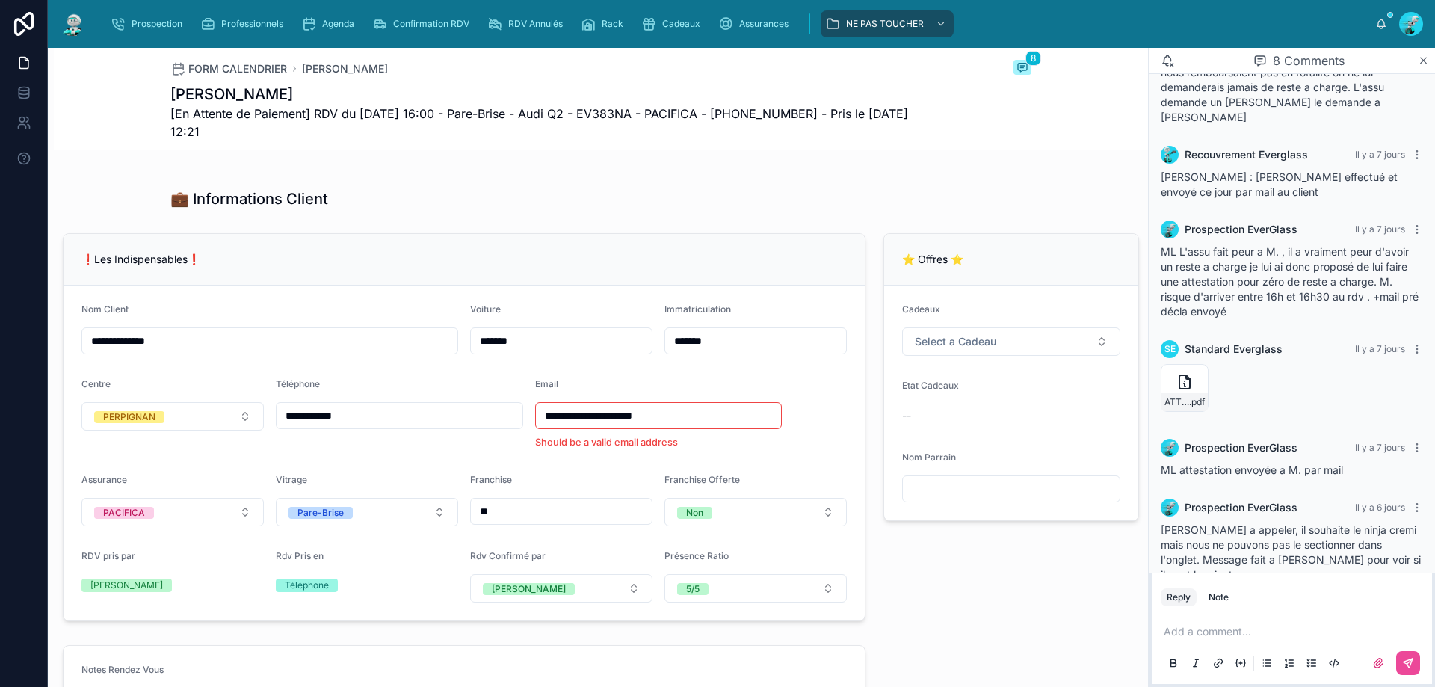
scroll to position [224, 0]
click at [985, 348] on span "Select a Cadeau" at bounding box center [955, 340] width 81 height 15
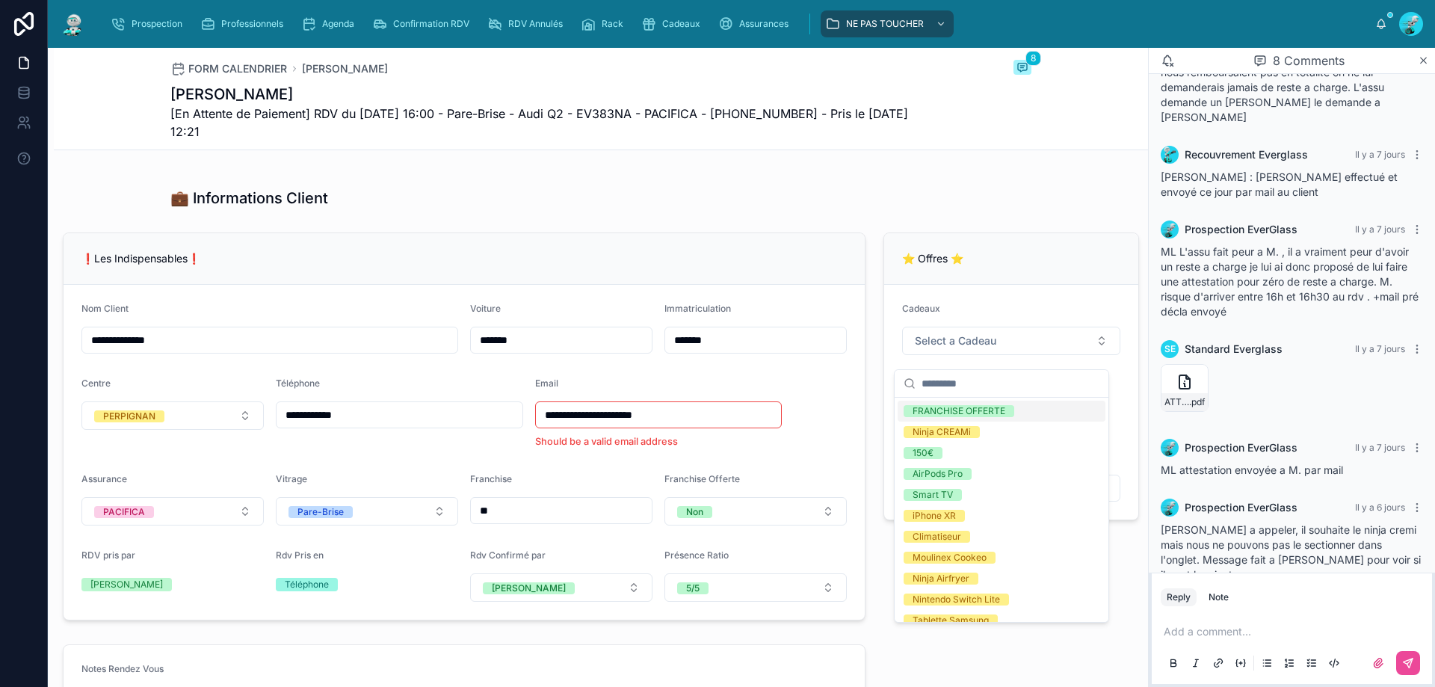
click at [626, 244] on div "**********" at bounding box center [464, 426] width 803 height 388
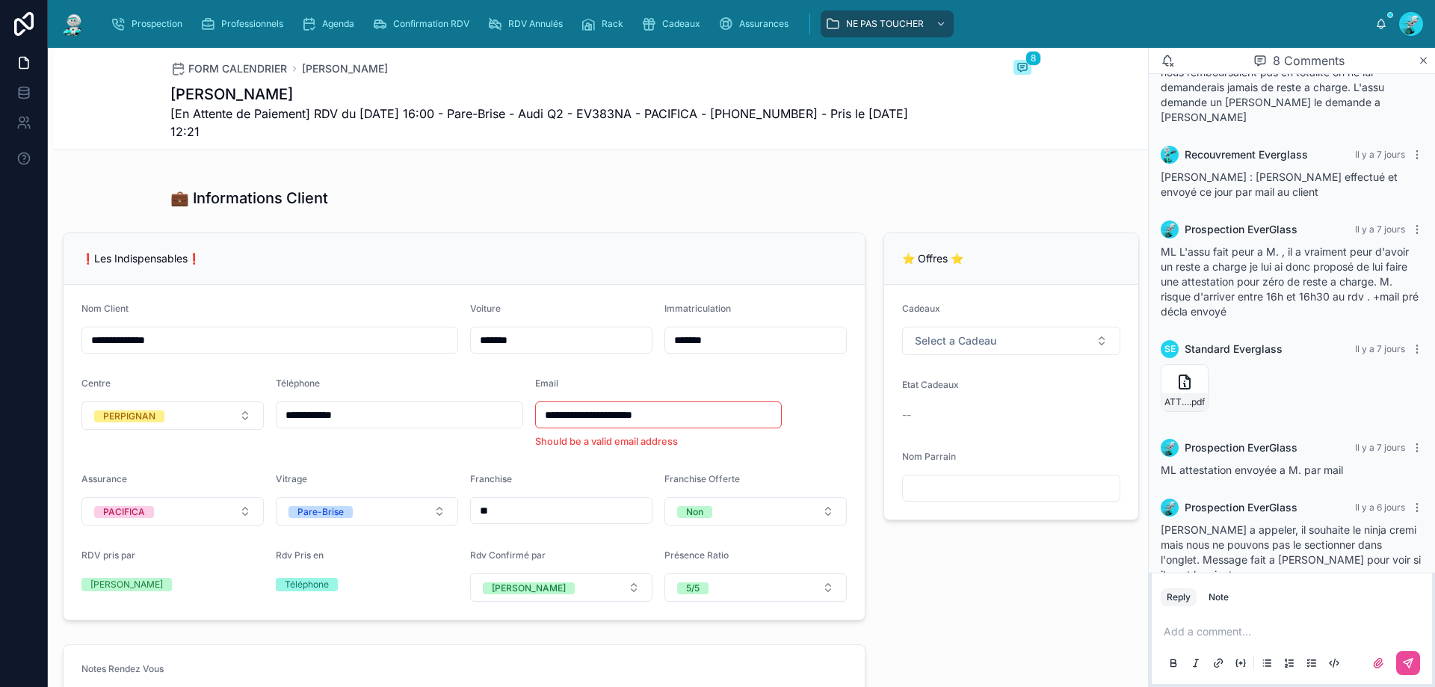
click at [974, 336] on div "Cadeaux Select a Cadeau" at bounding box center [1011, 329] width 218 height 52
click at [974, 348] on span "Select a Cadeau" at bounding box center [955, 340] width 81 height 15
type input "**"
click at [964, 412] on div "Ninja CREAMi" at bounding box center [941, 411] width 58 height 12
click at [884, 279] on div "⭐ Offres ⭐" at bounding box center [1011, 259] width 254 height 52
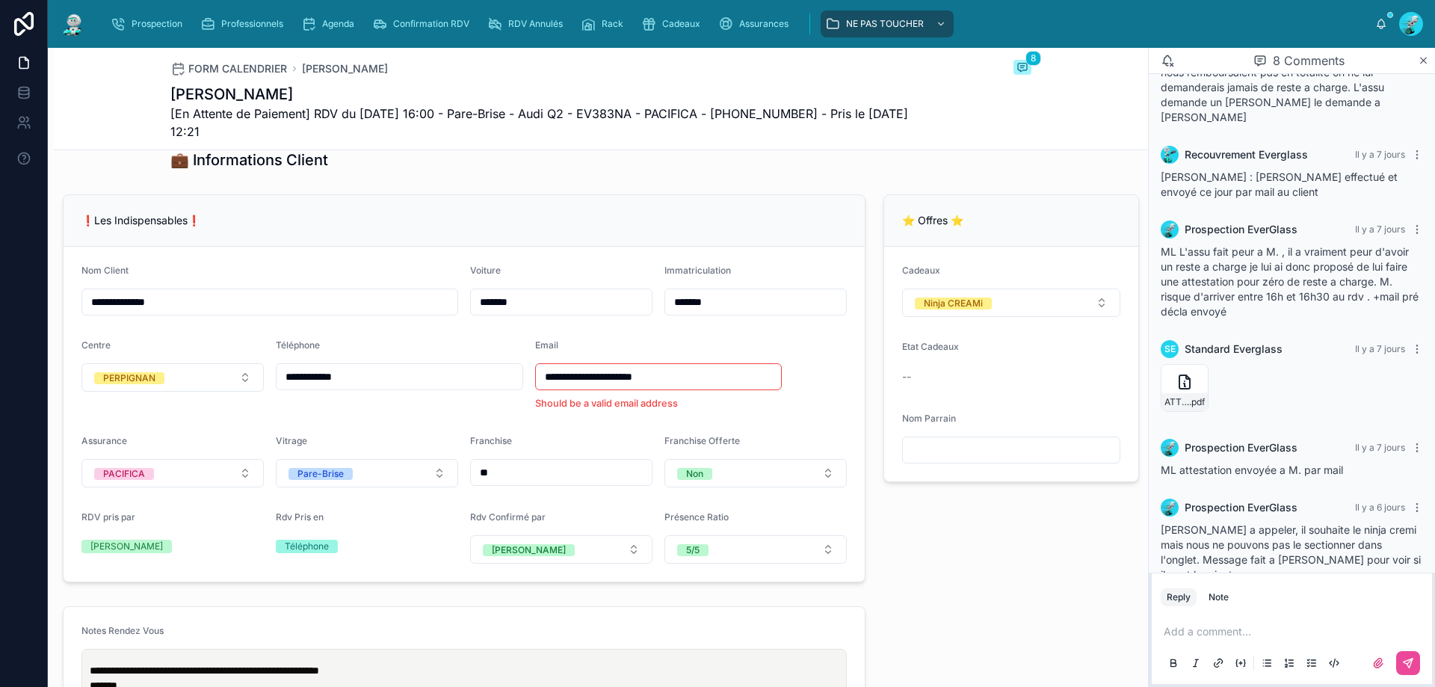
scroll to position [0, 0]
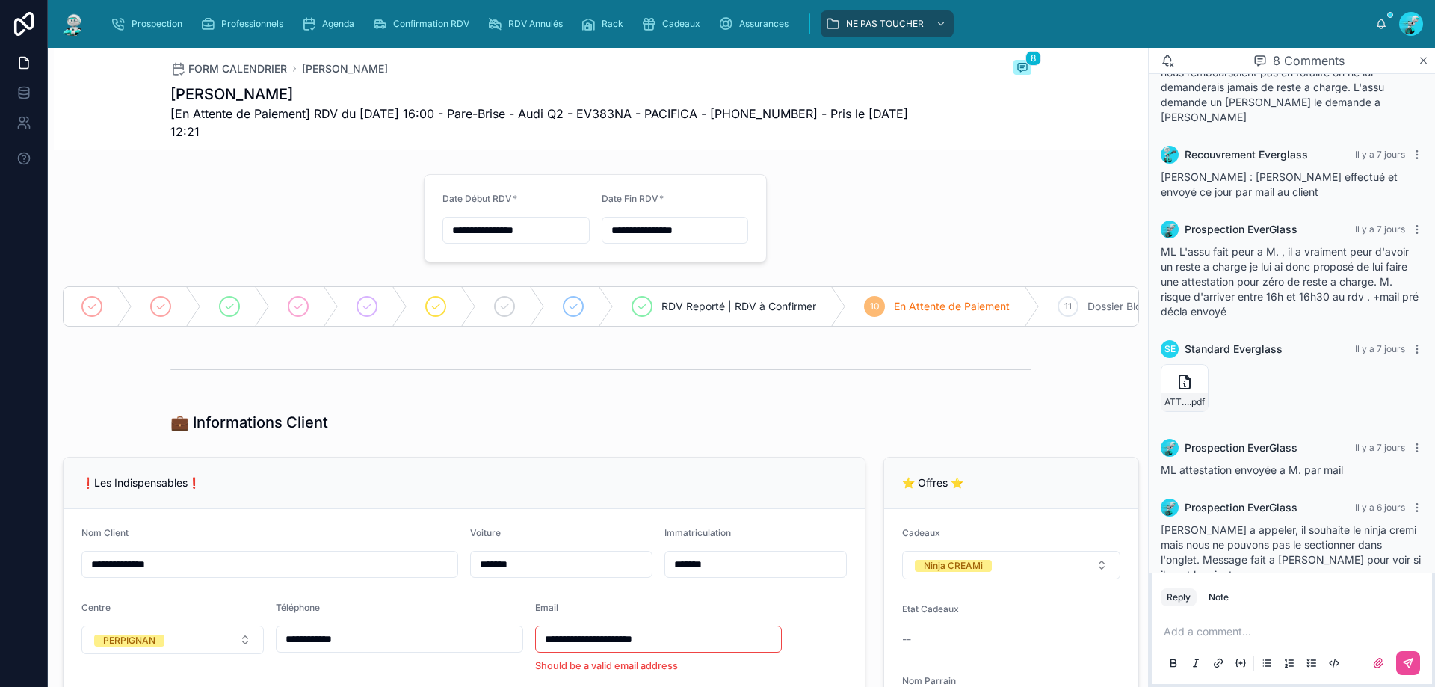
click at [1227, 620] on div "Add a comment..." at bounding box center [1292, 646] width 262 height 63
click at [1227, 643] on div "Add a comment..." at bounding box center [1292, 646] width 262 height 63
click at [1241, 630] on p at bounding box center [1295, 631] width 262 height 15
click at [1397, 659] on button at bounding box center [1408, 663] width 24 height 24
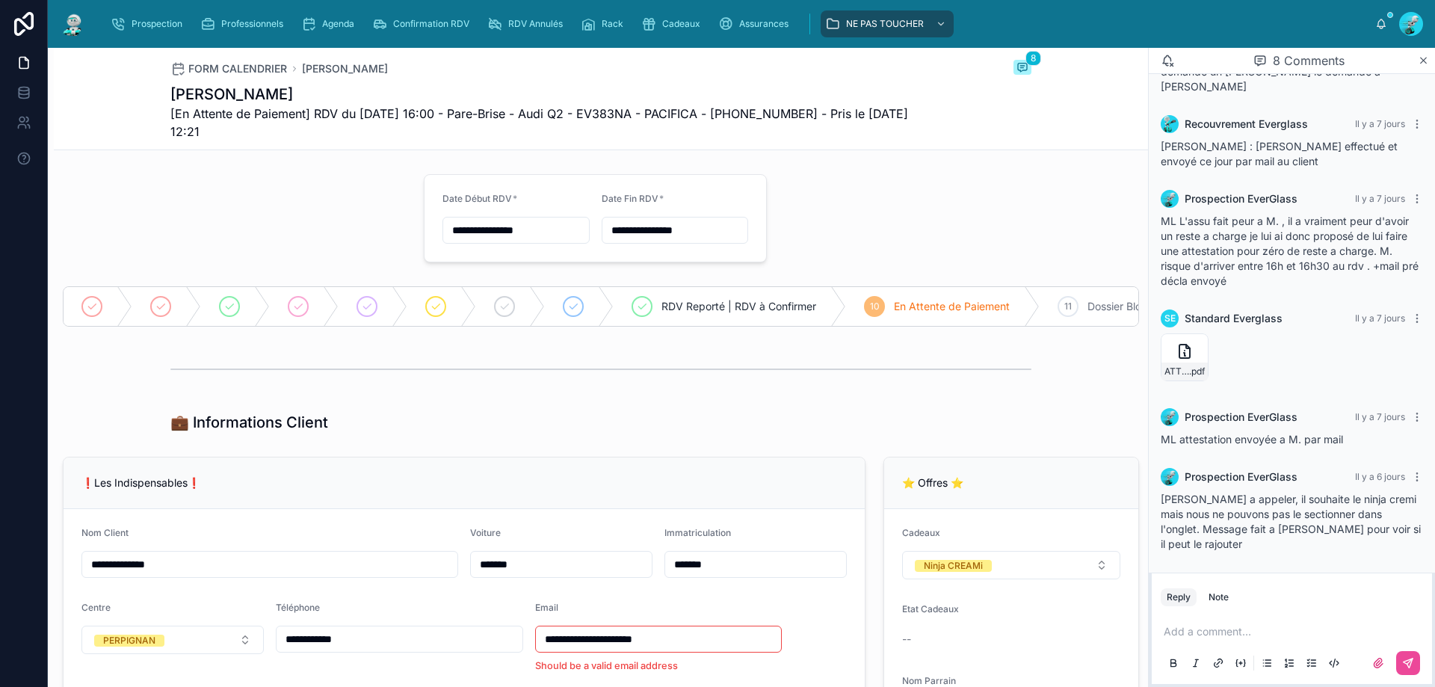
scroll to position [395, 0]
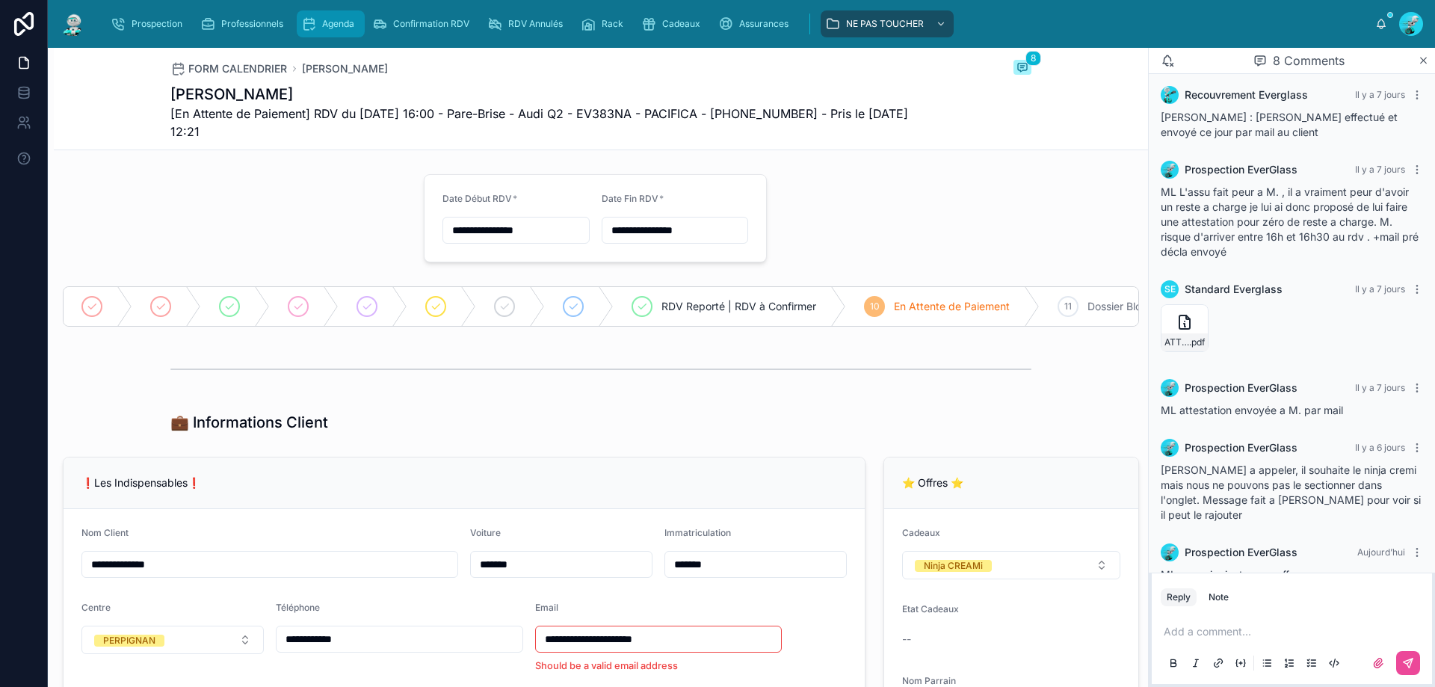
click at [349, 35] on div "Agenda" at bounding box center [330, 24] width 59 height 24
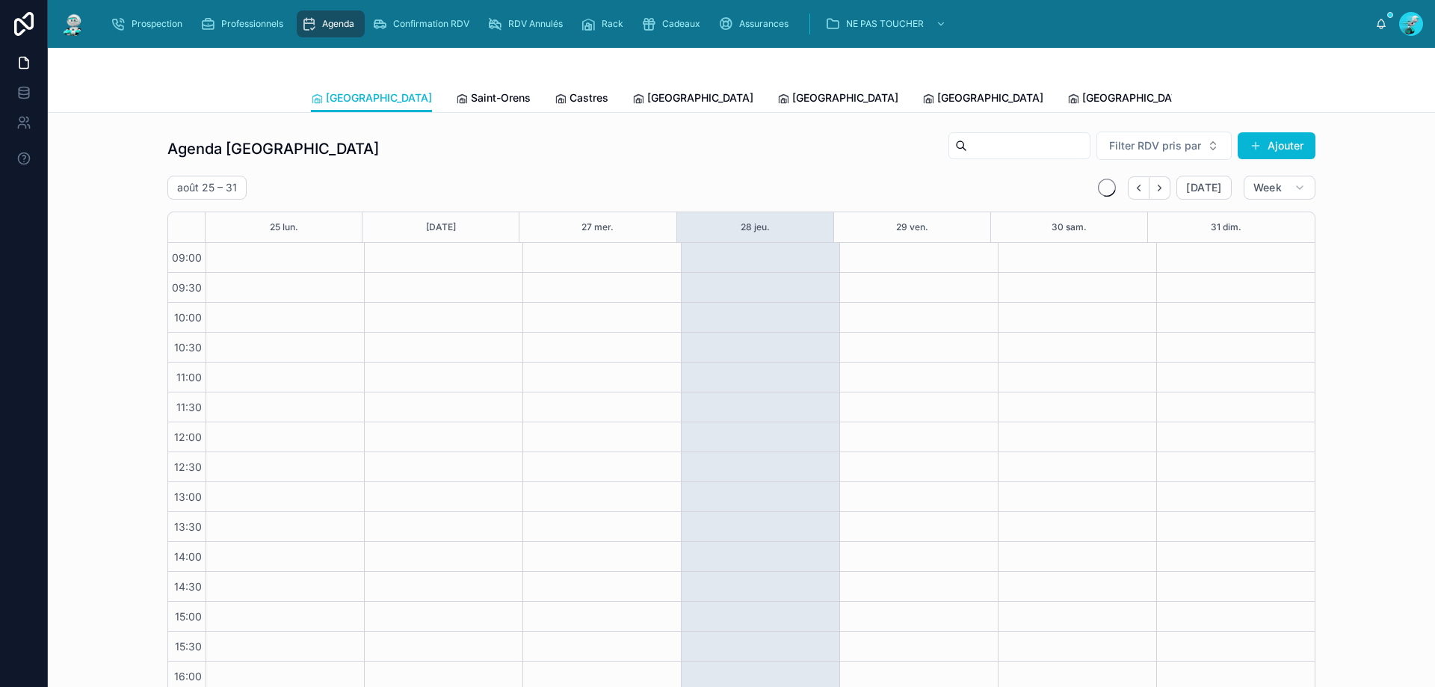
scroll to position [81, 0]
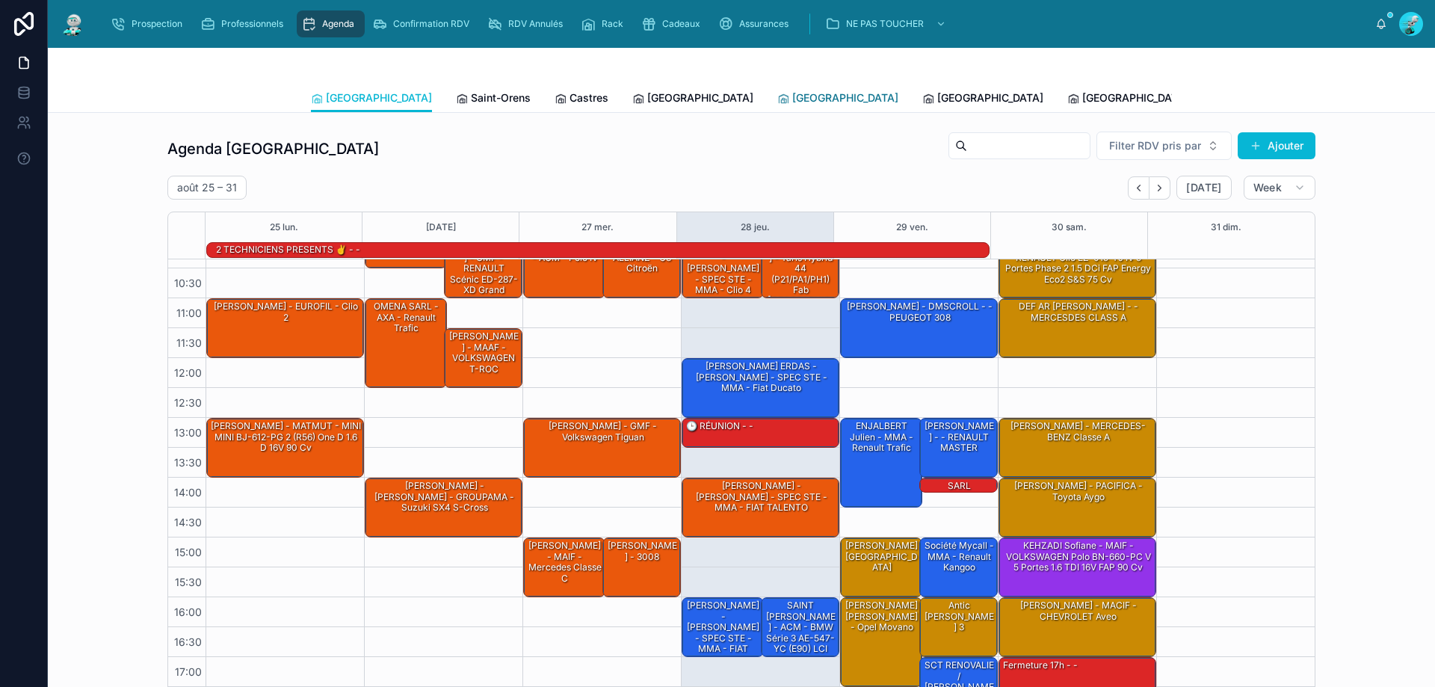
click at [777, 106] on link "[GEOGRAPHIC_DATA]" at bounding box center [837, 99] width 121 height 30
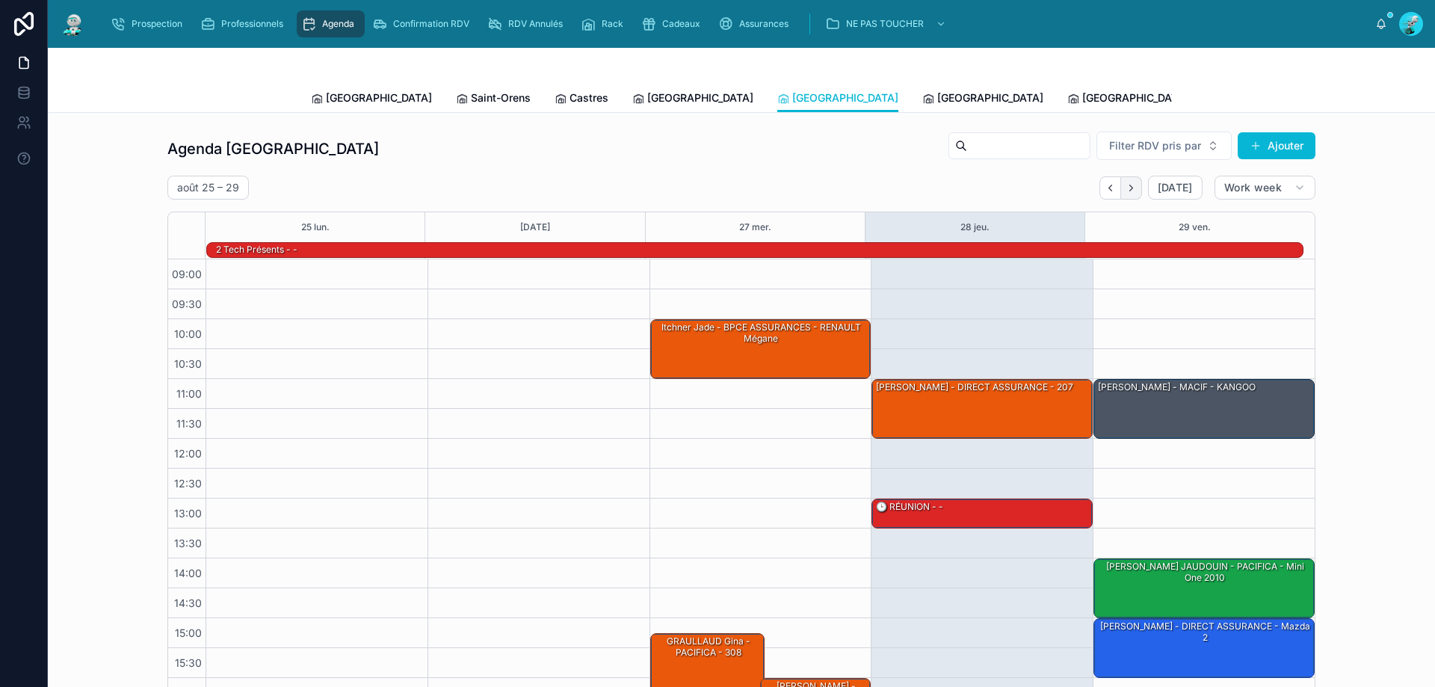
click at [1131, 187] on icon "Next" at bounding box center [1130, 187] width 11 height 11
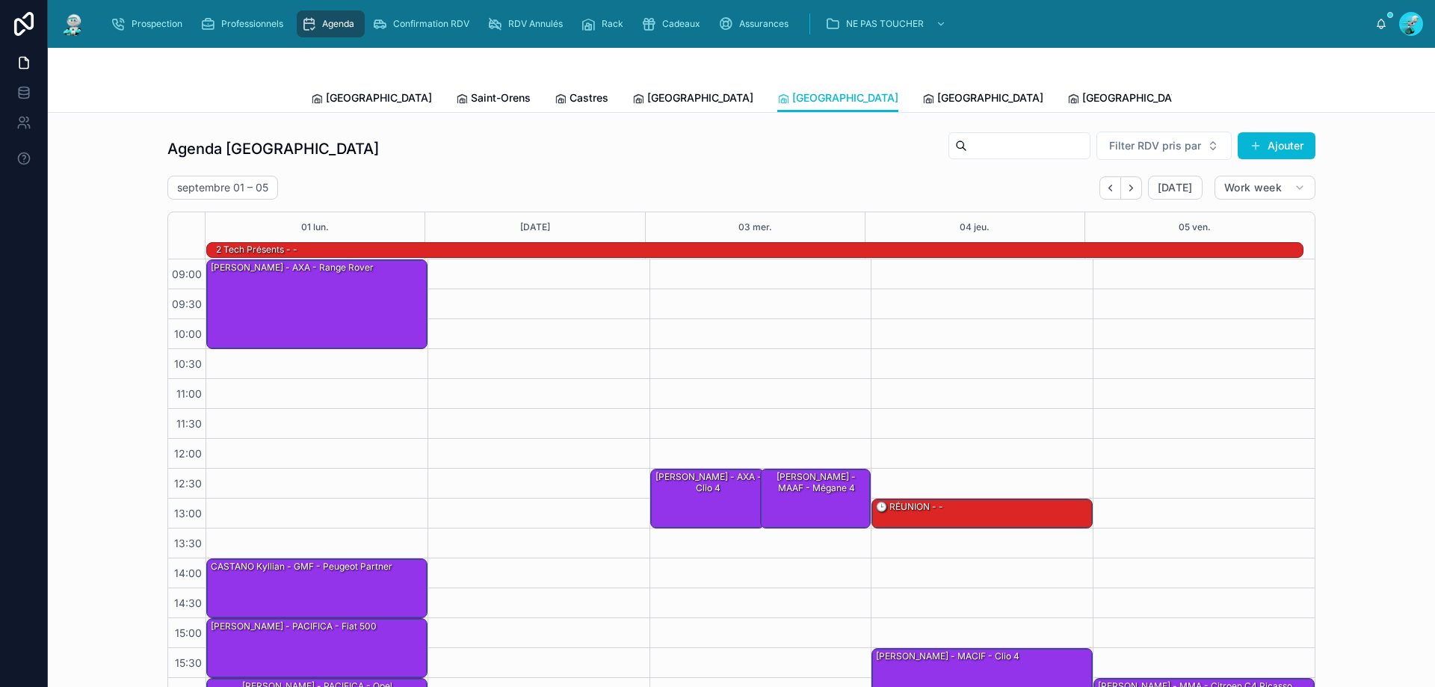
scroll to position [97, 0]
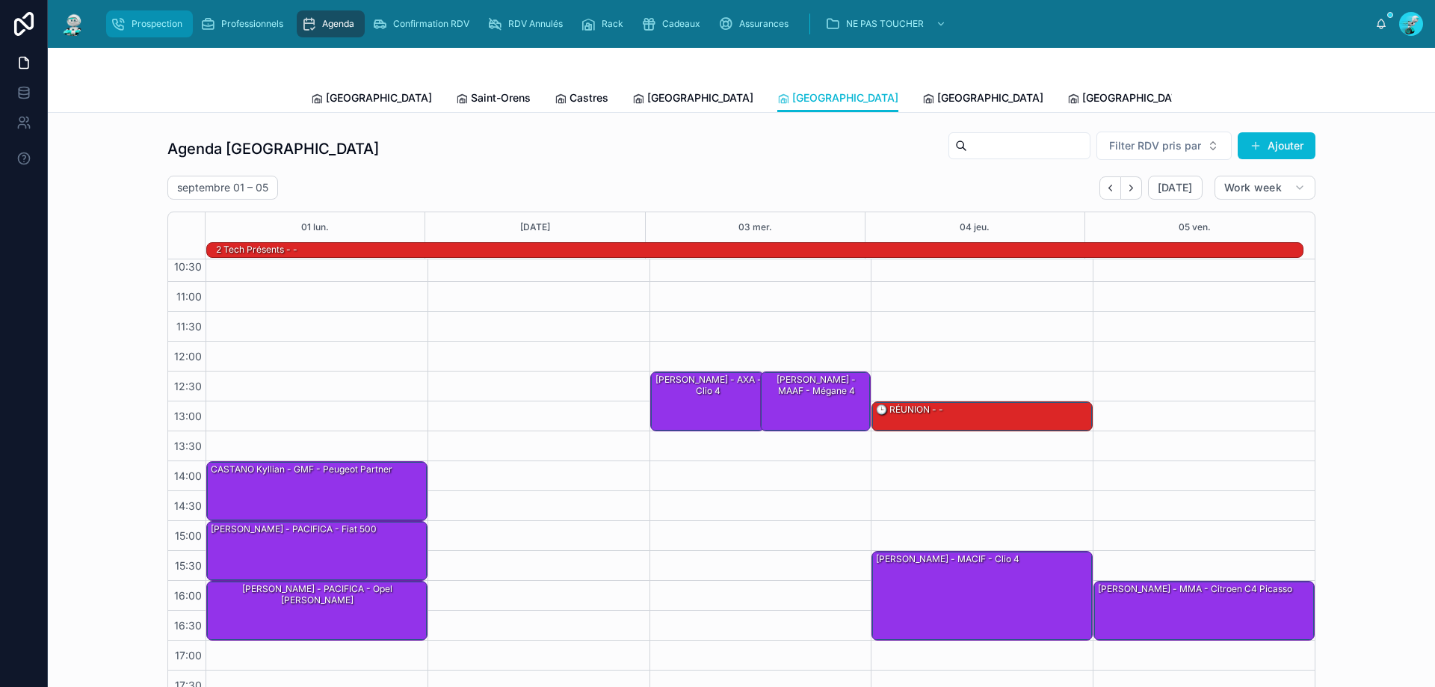
click at [155, 28] on span "Prospection" at bounding box center [157, 24] width 51 height 12
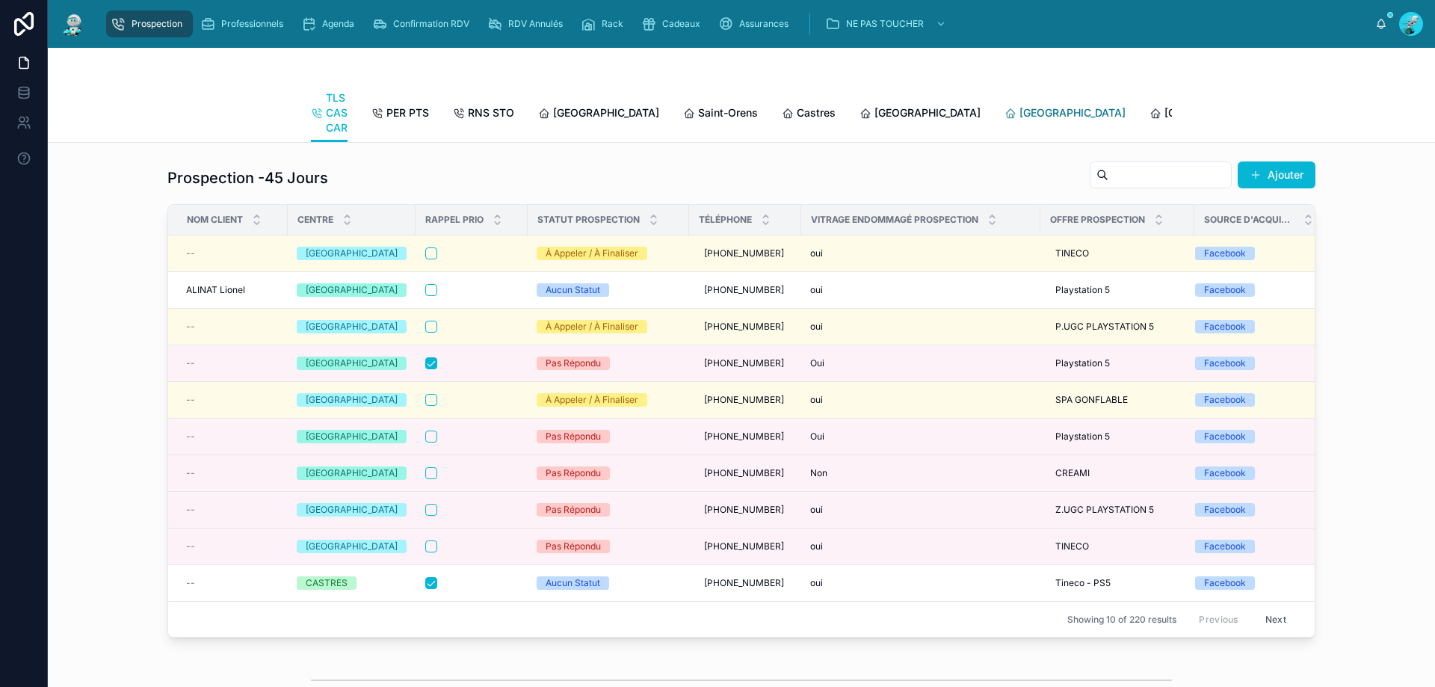
click at [1019, 112] on span "[GEOGRAPHIC_DATA]" at bounding box center [1072, 112] width 106 height 15
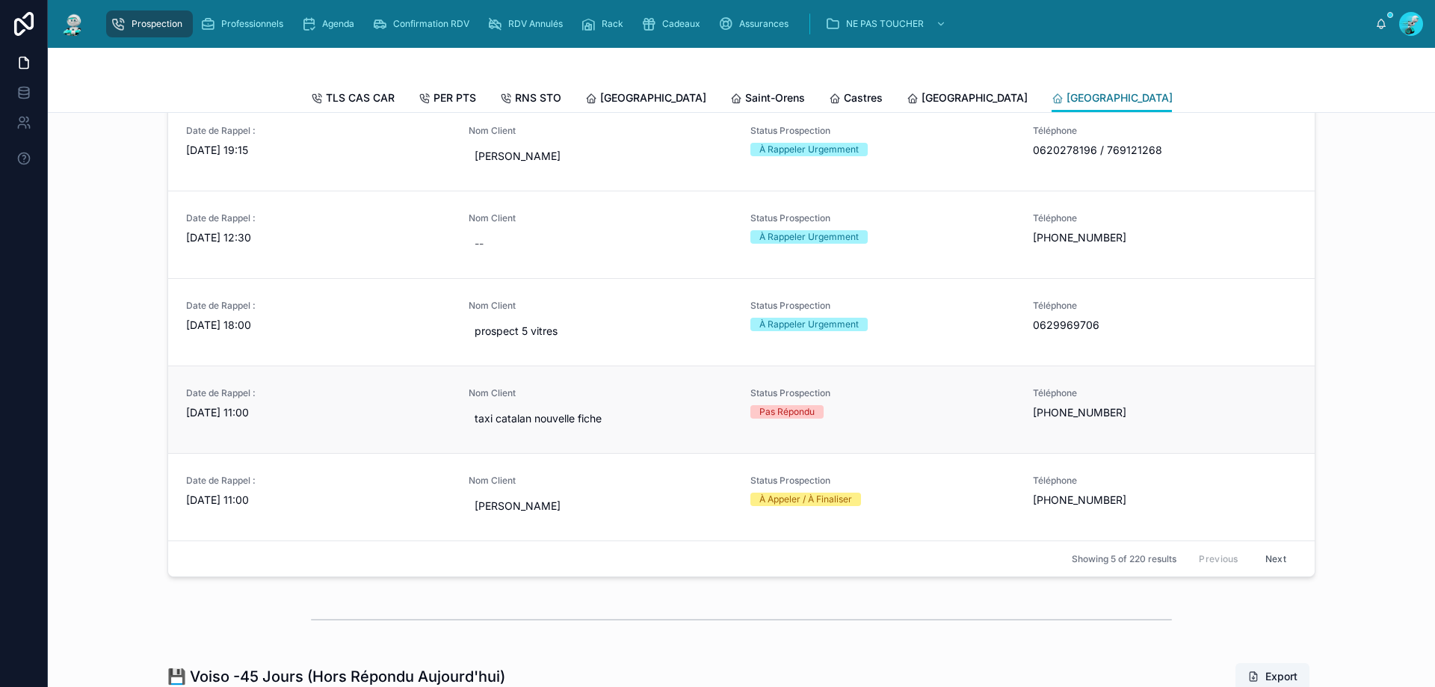
scroll to position [598, 0]
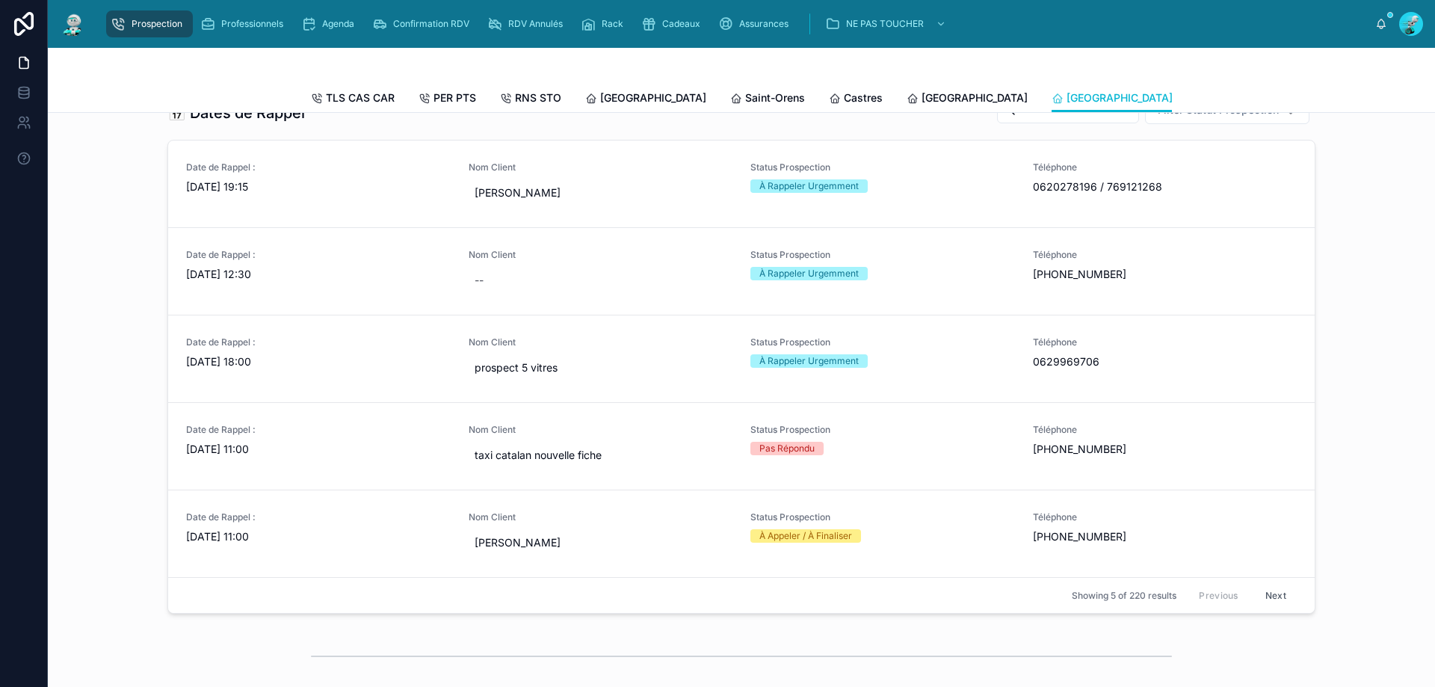
click at [1261, 597] on button "Next" at bounding box center [1276, 595] width 42 height 23
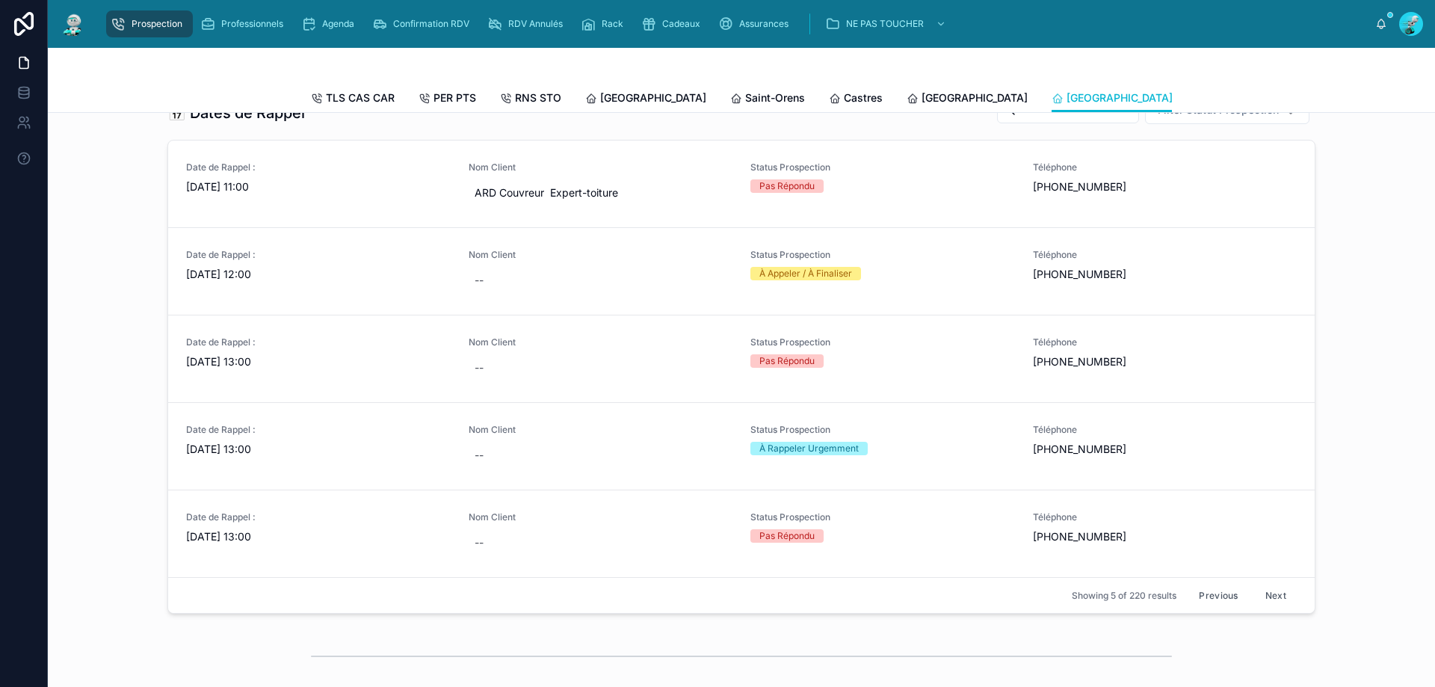
click at [1261, 597] on button "Next" at bounding box center [1276, 595] width 42 height 23
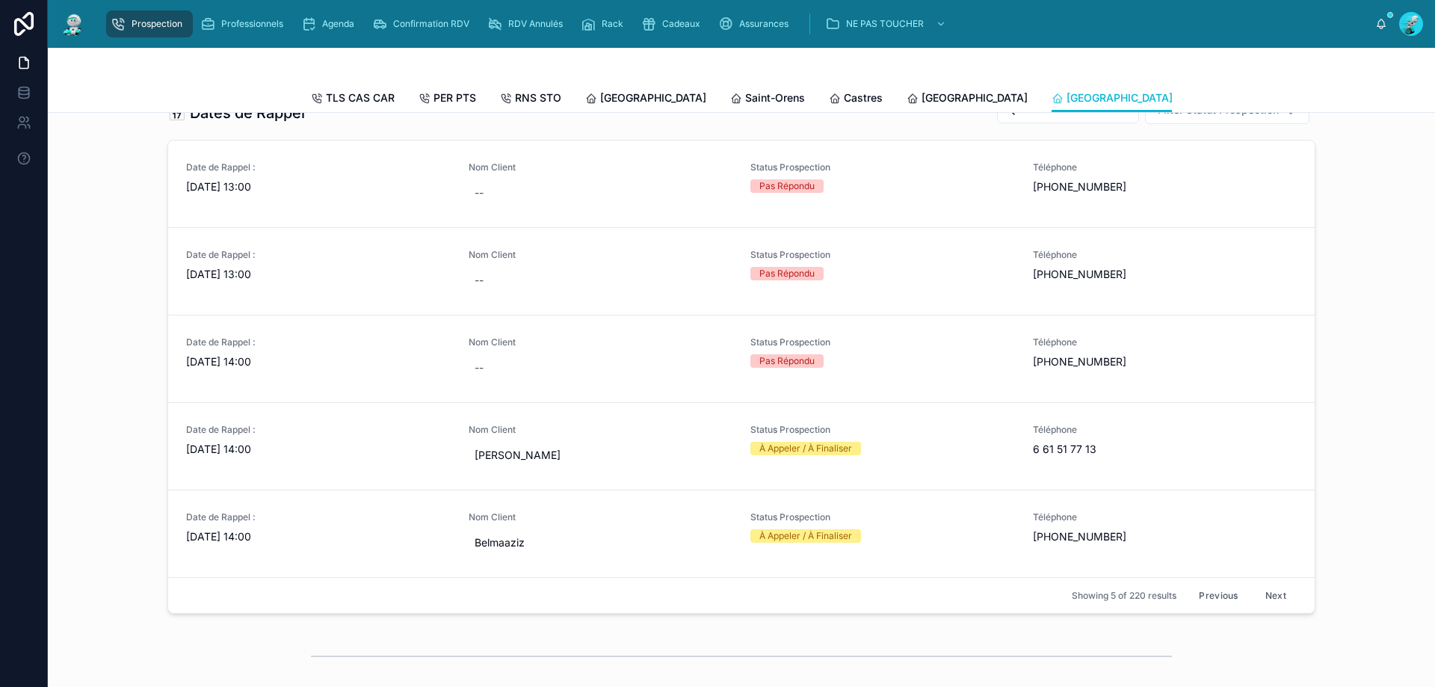
click at [1261, 597] on button "Next" at bounding box center [1276, 595] width 42 height 23
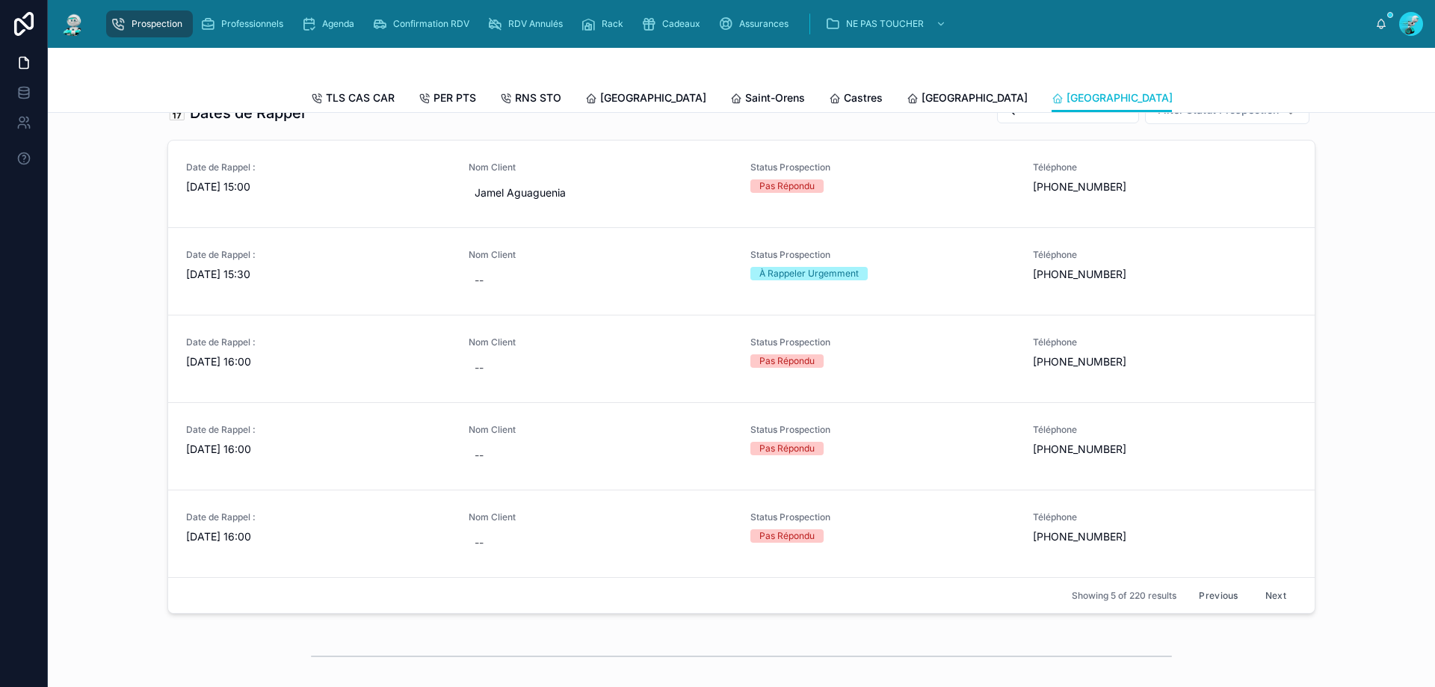
click at [1268, 602] on button "Next" at bounding box center [1276, 595] width 42 height 23
click at [1271, 602] on button "Next" at bounding box center [1276, 595] width 42 height 23
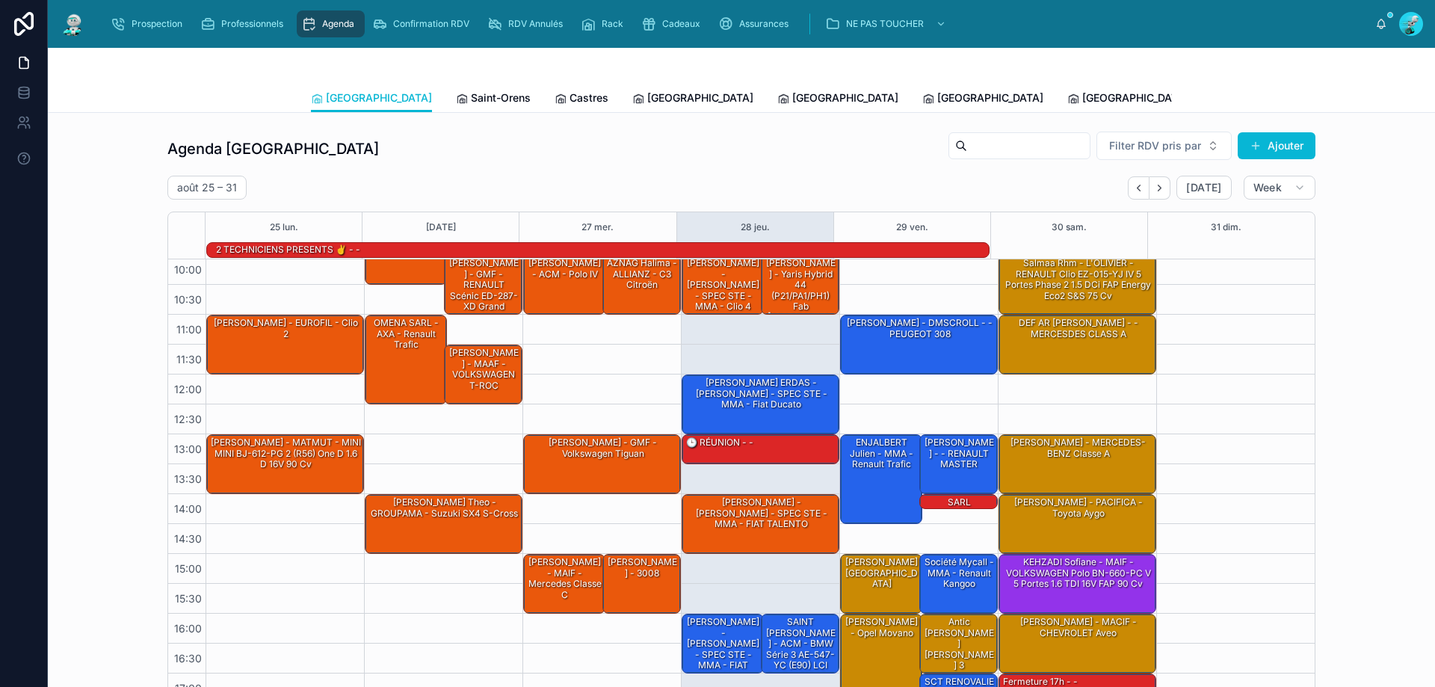
scroll to position [97, 0]
